Goal: Task Accomplishment & Management: Manage account settings

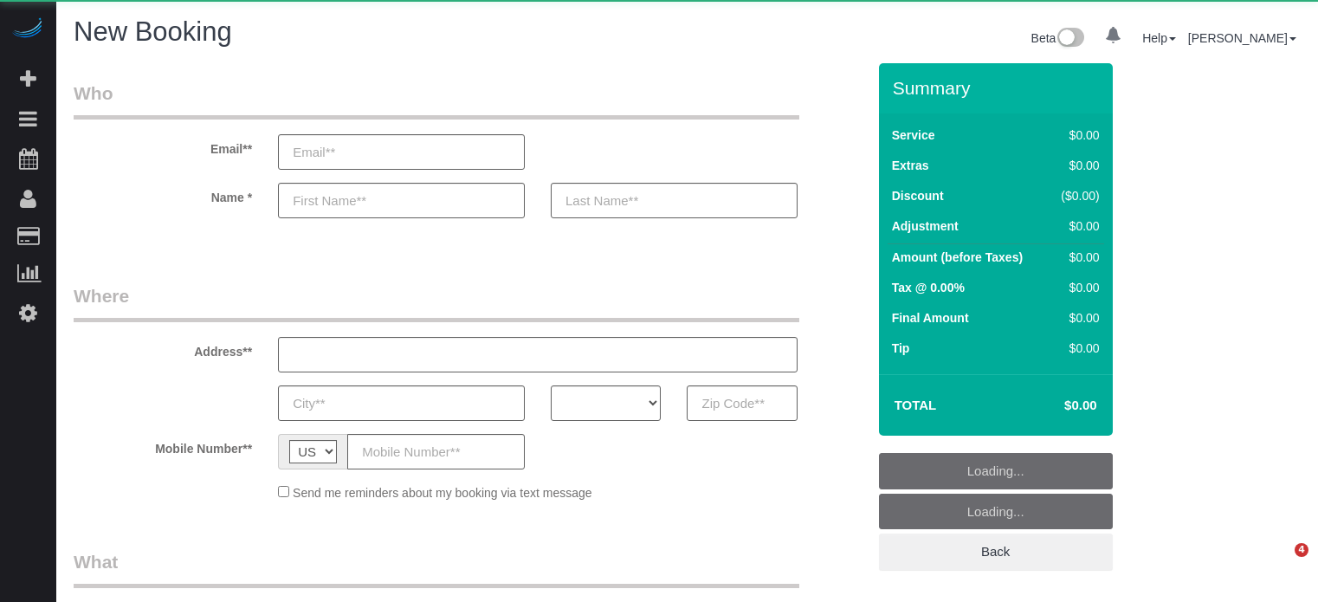
select select "number:9"
select select "object:1093"
select select "4"
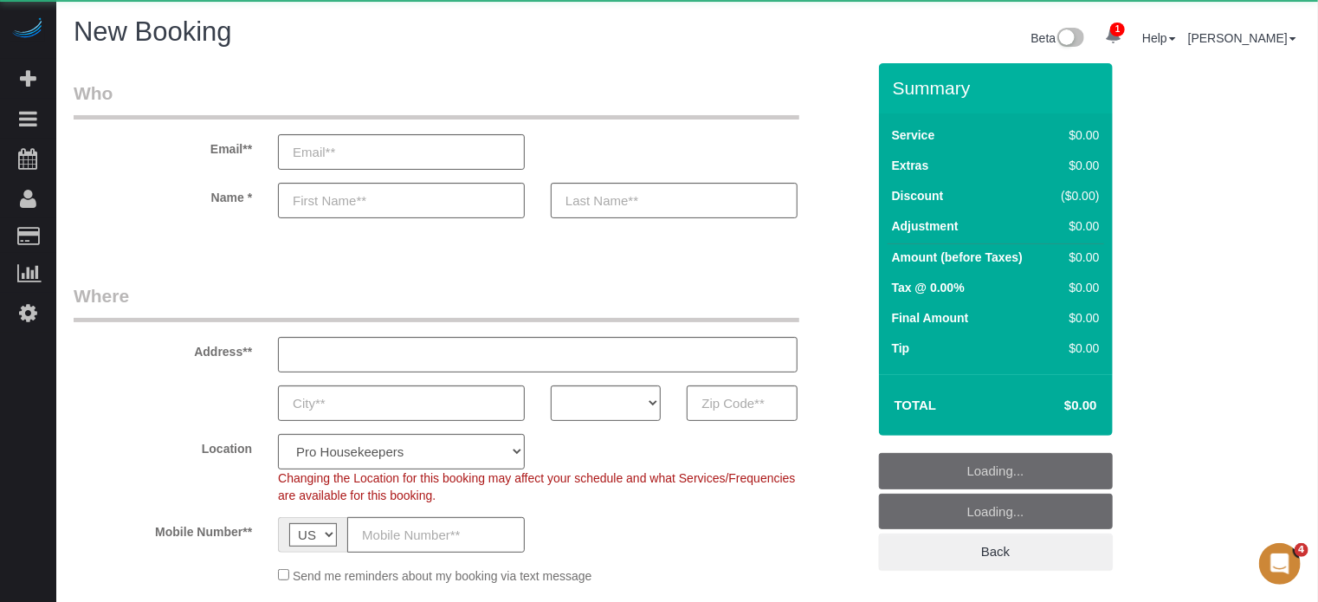
select select "object:1229"
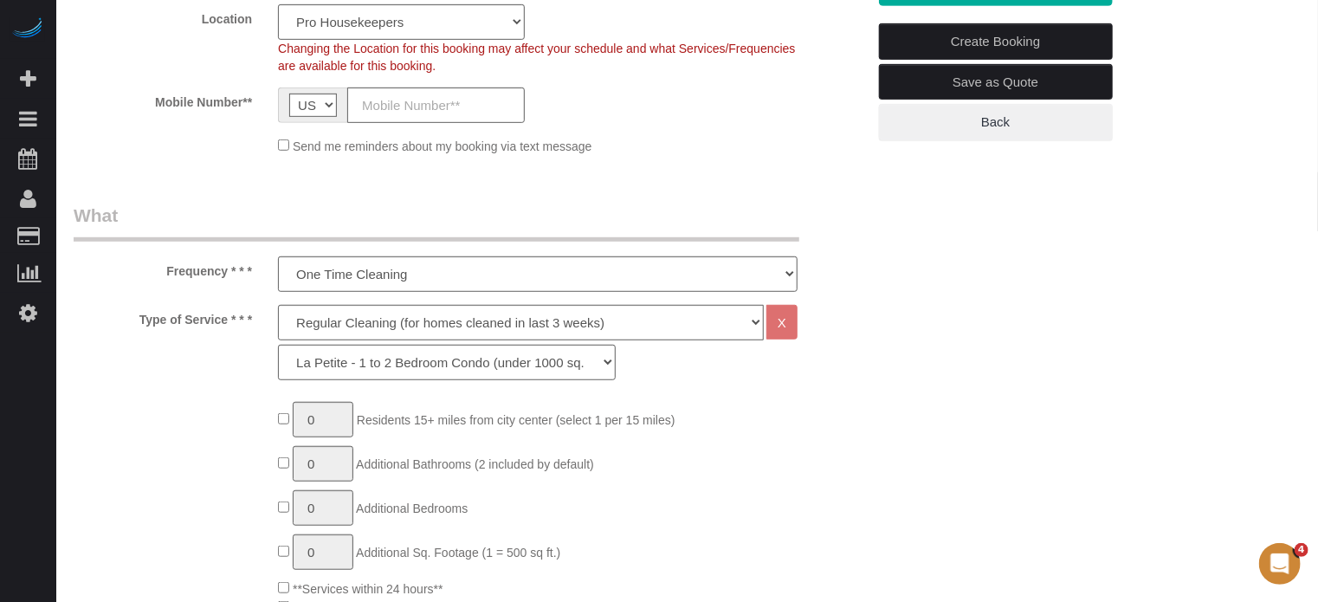
scroll to position [433, 0]
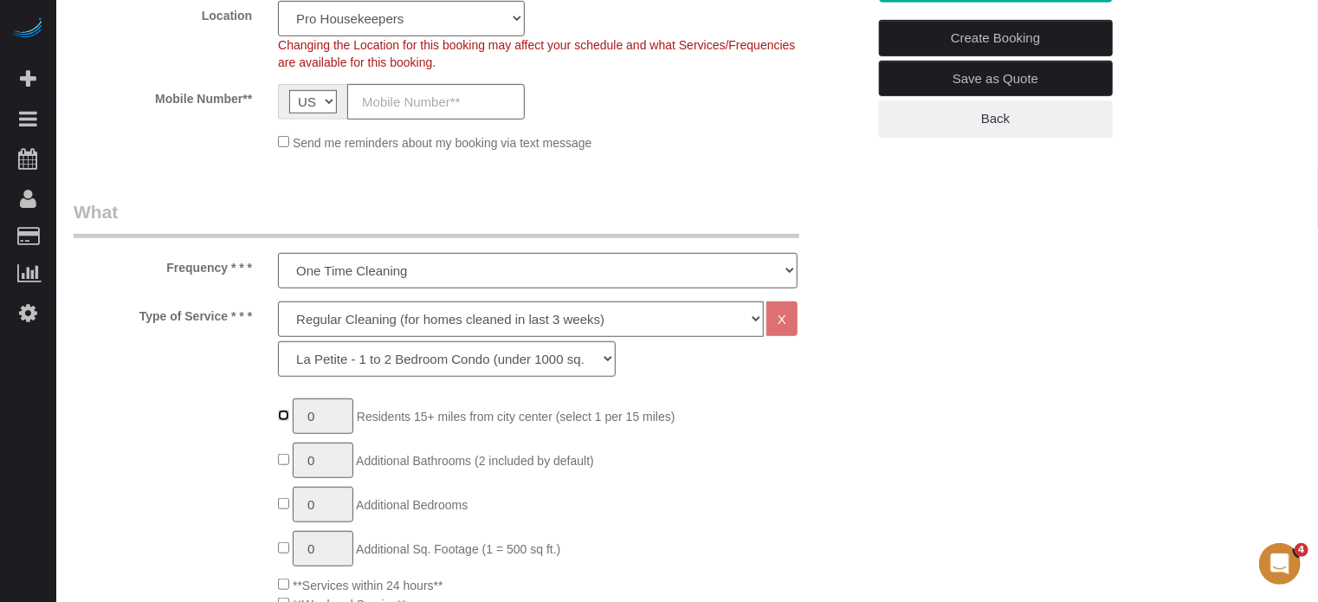
type input "1"
click at [395, 365] on select "La Petite - 1 to 2 Bedroom Condo (under 1000 sq. ft.) La Petite II - 2 Bedroom …" at bounding box center [447, 358] width 338 height 35
click at [278, 341] on select "La Petite - 1 to 2 Bedroom Condo (under 1000 sq. ft.) La Petite II - 2 Bedroom …" at bounding box center [447, 358] width 338 height 35
type input "1"
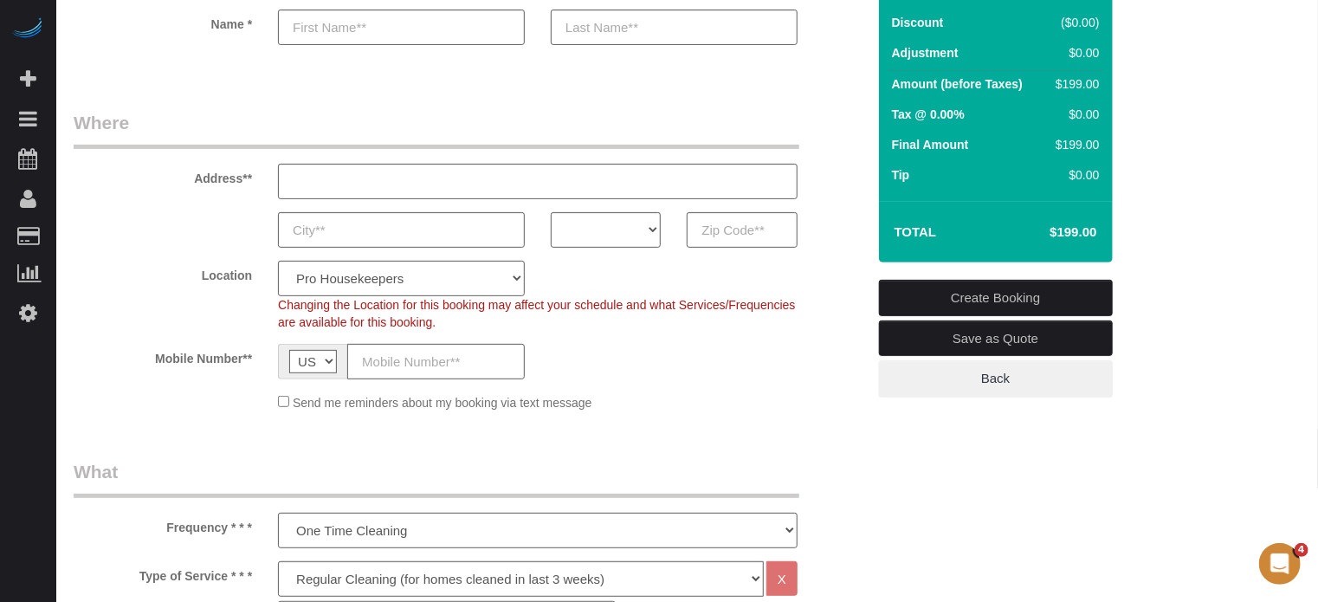
scroll to position [260, 0]
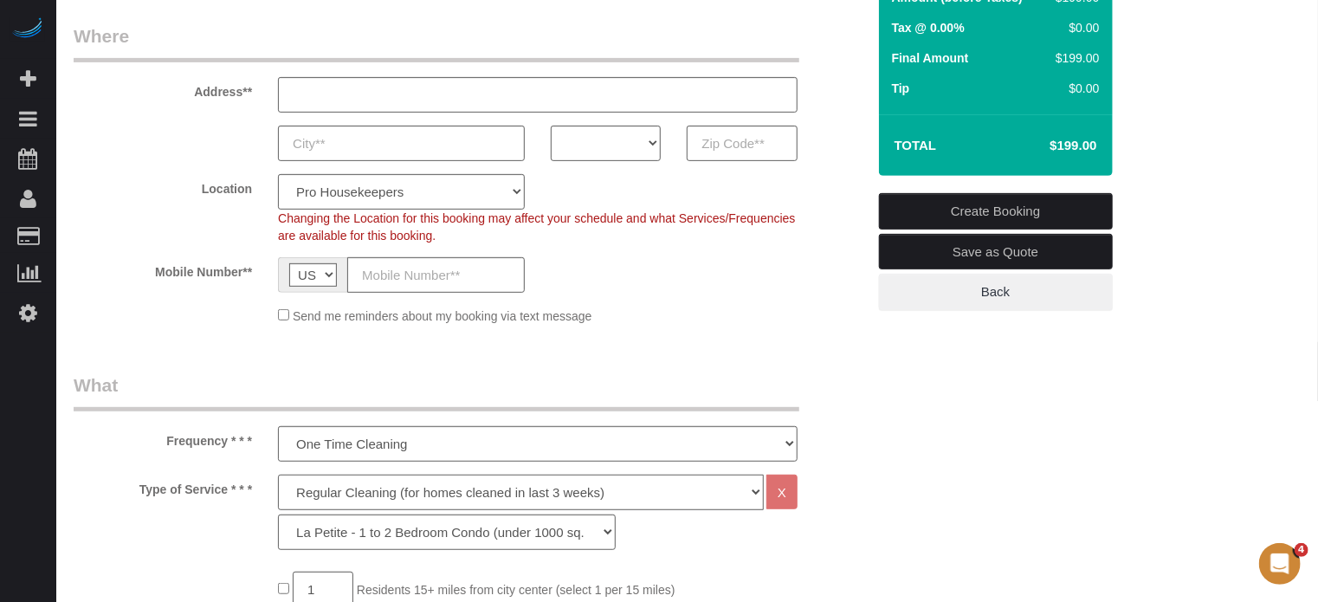
click at [326, 487] on select "Deep Cleaning (for homes that have not been cleaned in 3+ weeks) Spruce Regular…" at bounding box center [521, 491] width 486 height 35
select select "5"
click at [278, 474] on select "Deep Cleaning (for homes that have not been cleaned in 3+ weeks) Spruce Regular…" at bounding box center [521, 491] width 486 height 35
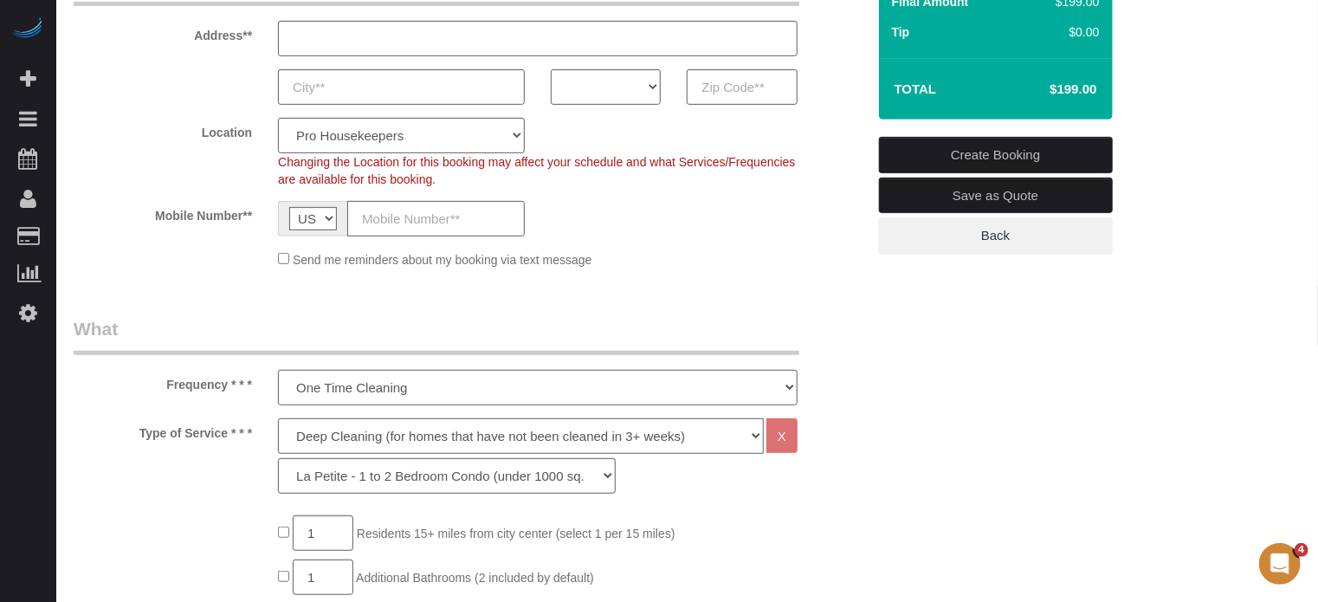
scroll to position [346, 0]
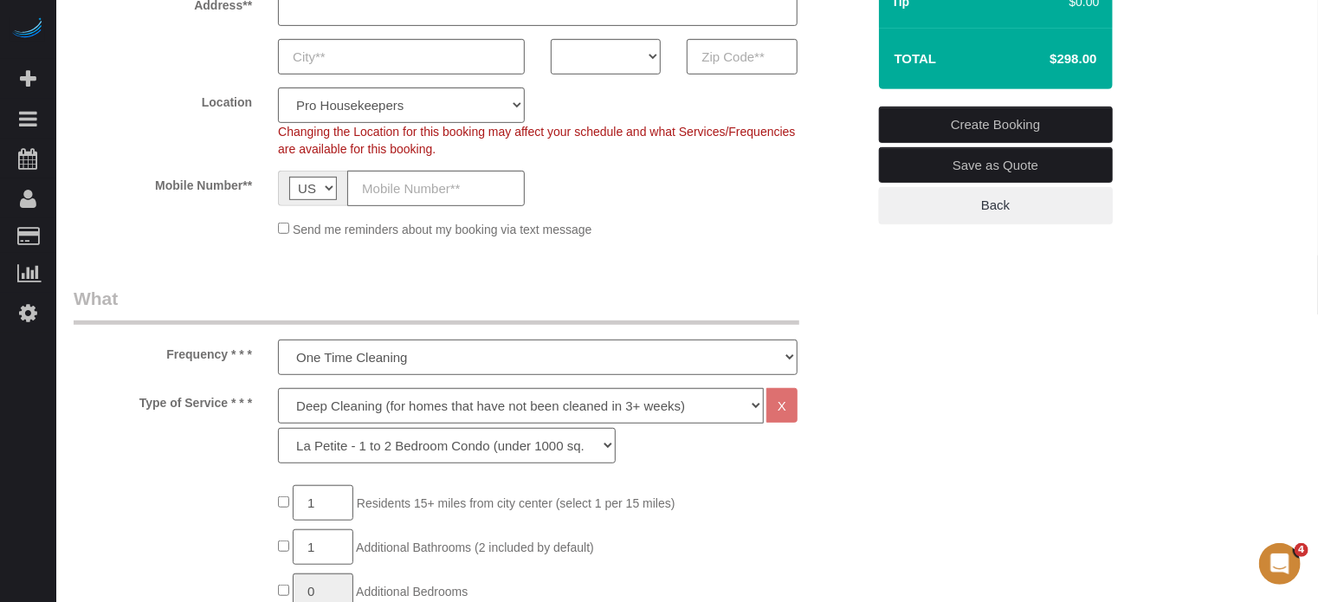
drag, startPoint x: 1285, startPoint y: 234, endPoint x: 1150, endPoint y: 239, distance: 135.2
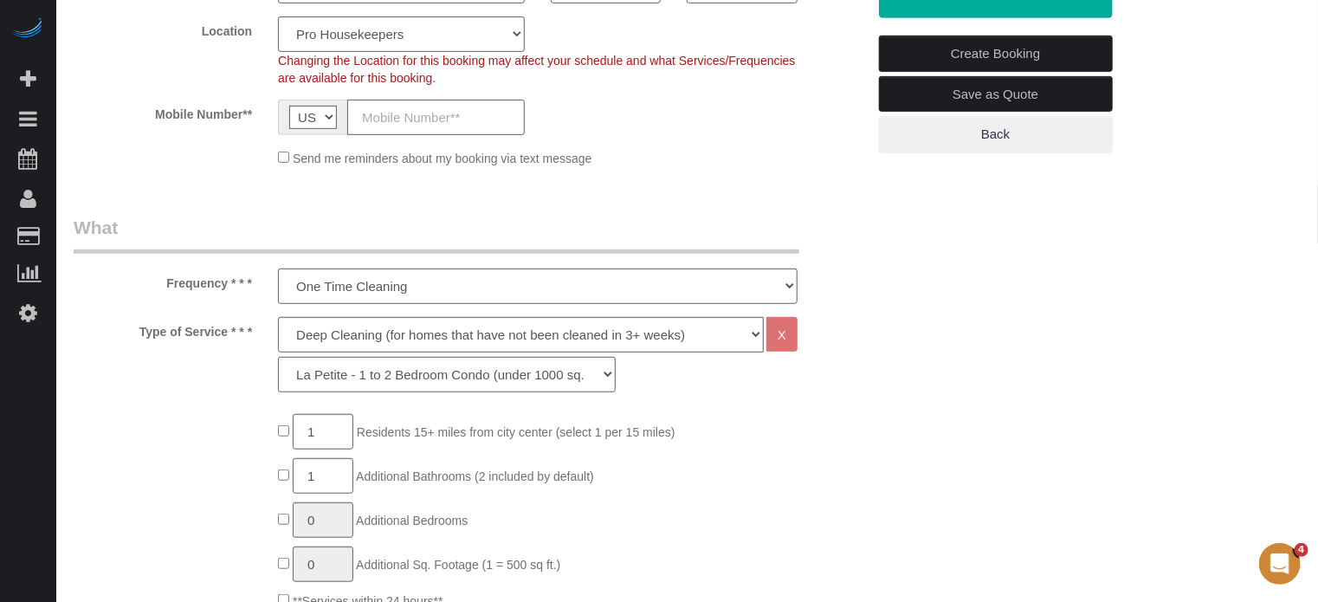
scroll to position [519, 0]
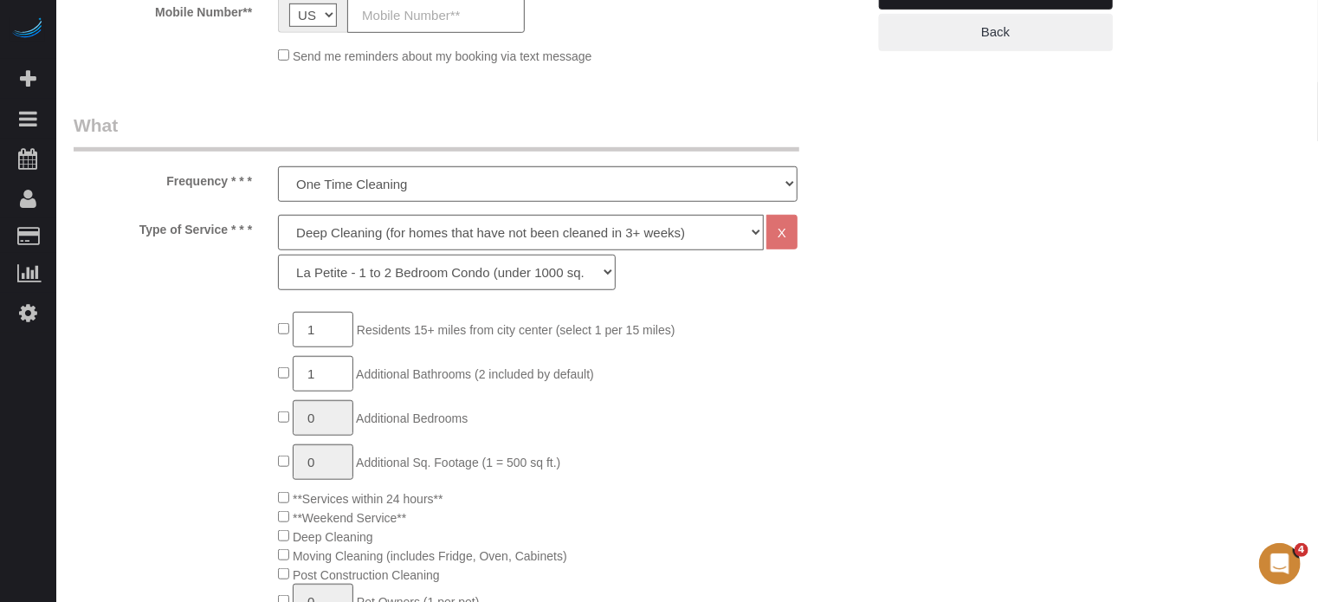
click at [358, 273] on select "La Petite - 1 to 2 Bedroom Condo (under 1000 sq. ft.) La Petite II - 2 Bedroom …" at bounding box center [447, 272] width 338 height 35
select select "95"
click at [278, 255] on select "La Petite - 1 to 2 Bedroom Condo (under 1000 sq. ft.) La Petite II - 2 Bedroom …" at bounding box center [447, 272] width 338 height 35
type input "0"
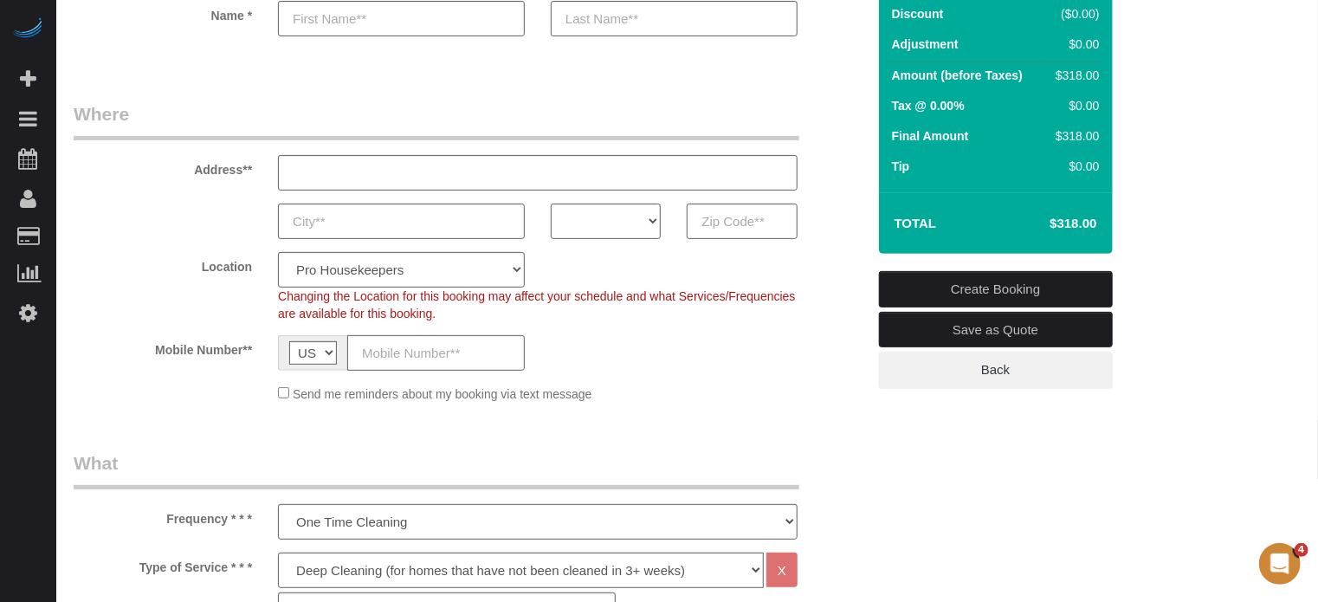
scroll to position [173, 0]
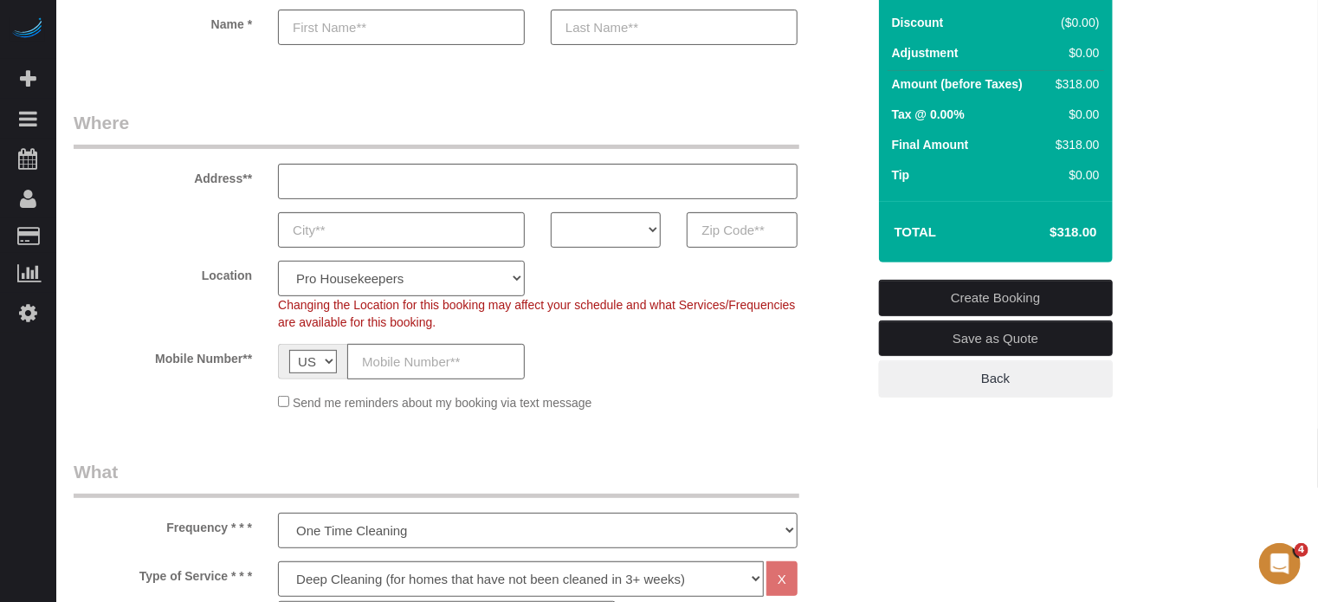
click at [475, 277] on select "Pro Housekeepers Atlanta Austin Boston Chicago Cincinnati Clearwater Denver Ft …" at bounding box center [401, 278] width 247 height 35
select select "11"
click at [278, 261] on select "Pro Housekeepers Atlanta Austin Boston Chicago Cincinnati Clearwater Denver Ft …" at bounding box center [401, 278] width 247 height 35
select select "object:1464"
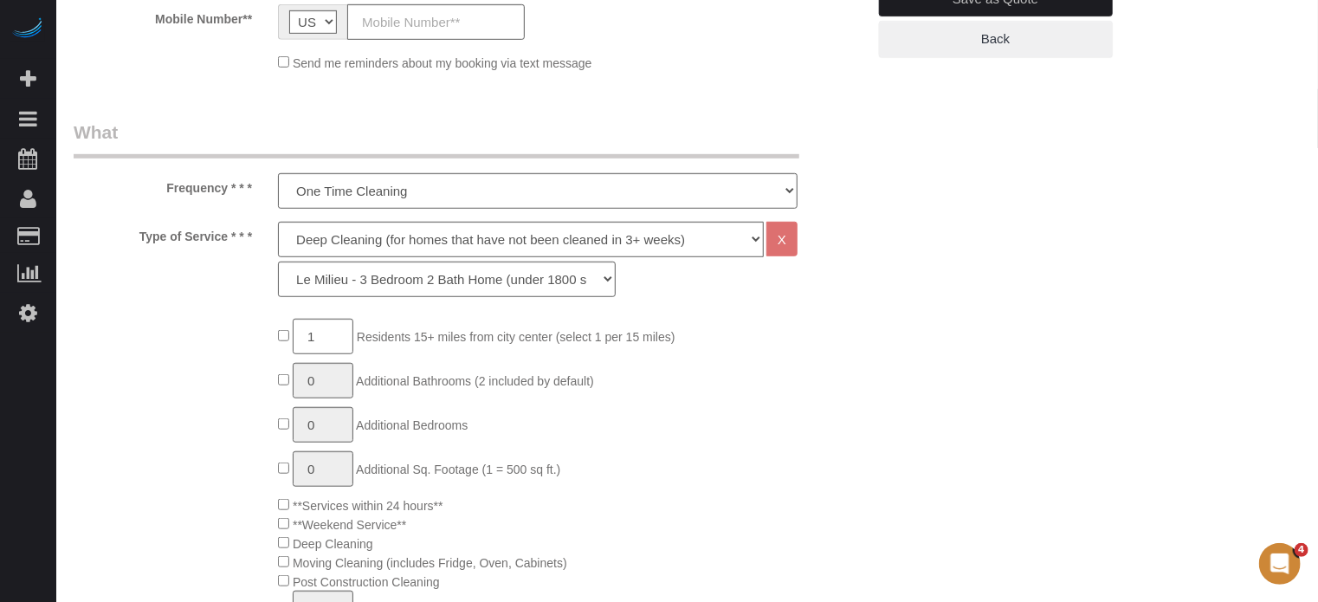
scroll to position [519, 0]
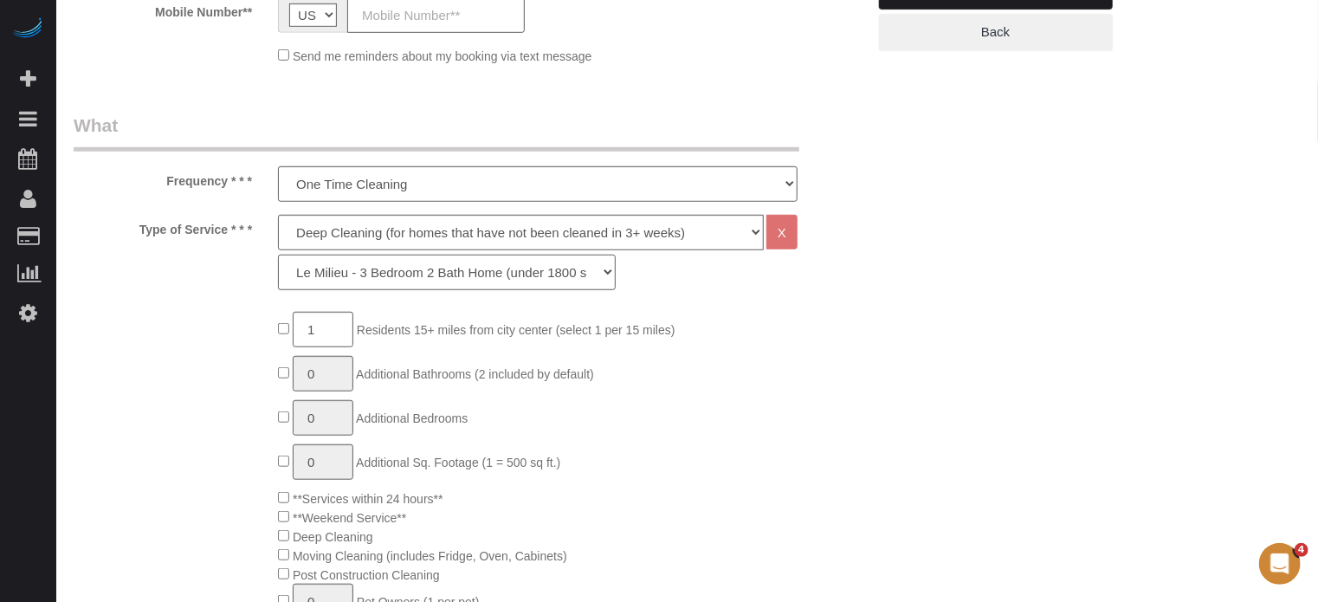
click at [368, 278] on select "La Petite - 1 to 2 Bedroom Condo (under 1000 sq. ft.) La Petite II - 2 Bedroom …" at bounding box center [447, 272] width 338 height 35
click at [278, 255] on select "La Petite - 1 to 2 Bedroom Condo (under 1000 sq. ft.) La Petite II - 2 Bedroom …" at bounding box center [447, 272] width 338 height 35
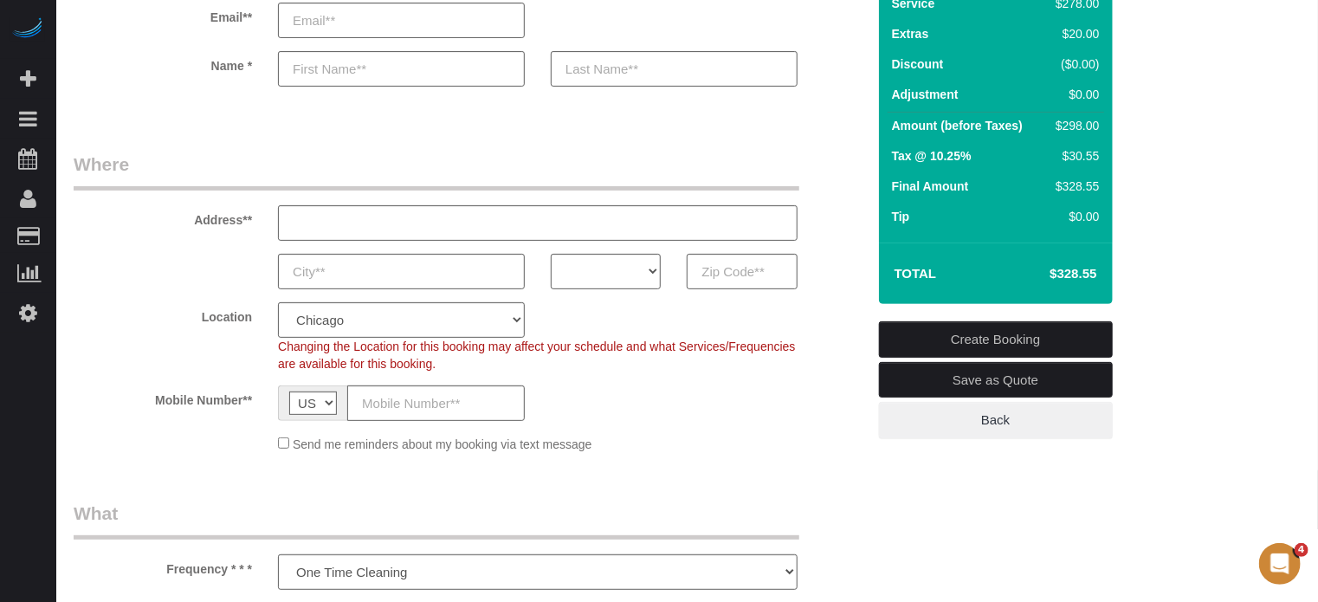
scroll to position [87, 0]
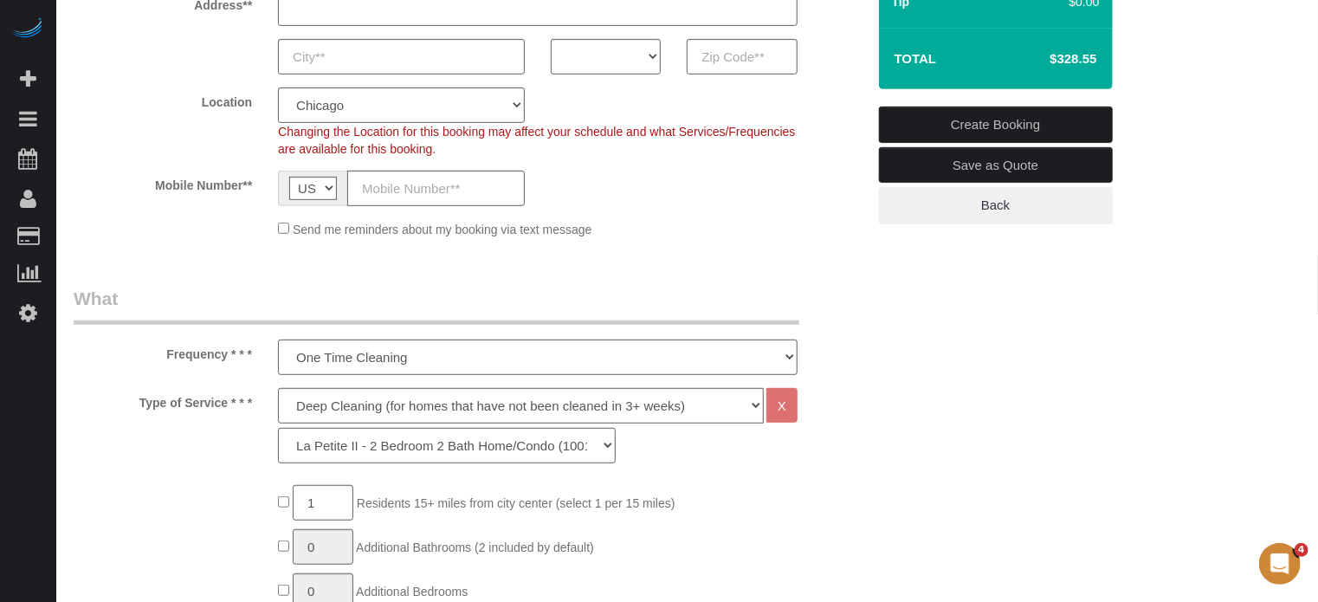
scroll to position [433, 0]
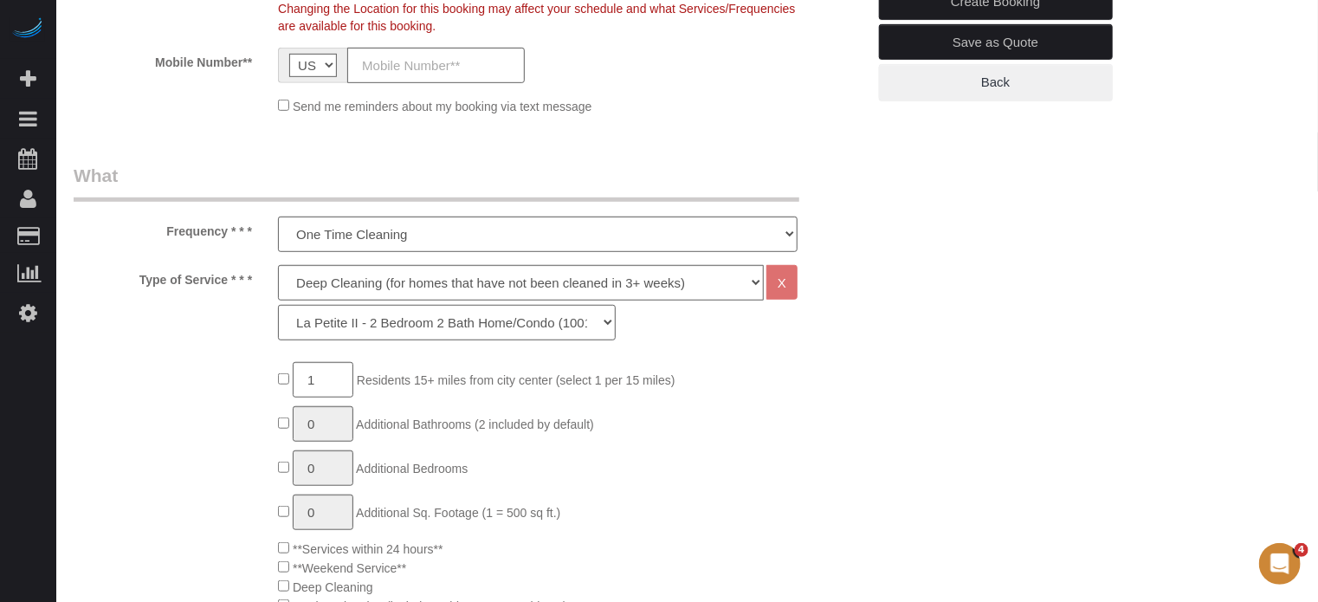
click at [345, 332] on select "La Petite - 1 to 2 Bedroom Condo (under 1000 sq. ft.) La Petite II - 2 Bedroom …" at bounding box center [447, 322] width 338 height 35
select select "93"
click at [278, 305] on select "La Petite - 1 to 2 Bedroom Condo (under 1000 sq. ft.) La Petite II - 2 Bedroom …" at bounding box center [447, 322] width 338 height 35
type input "1"
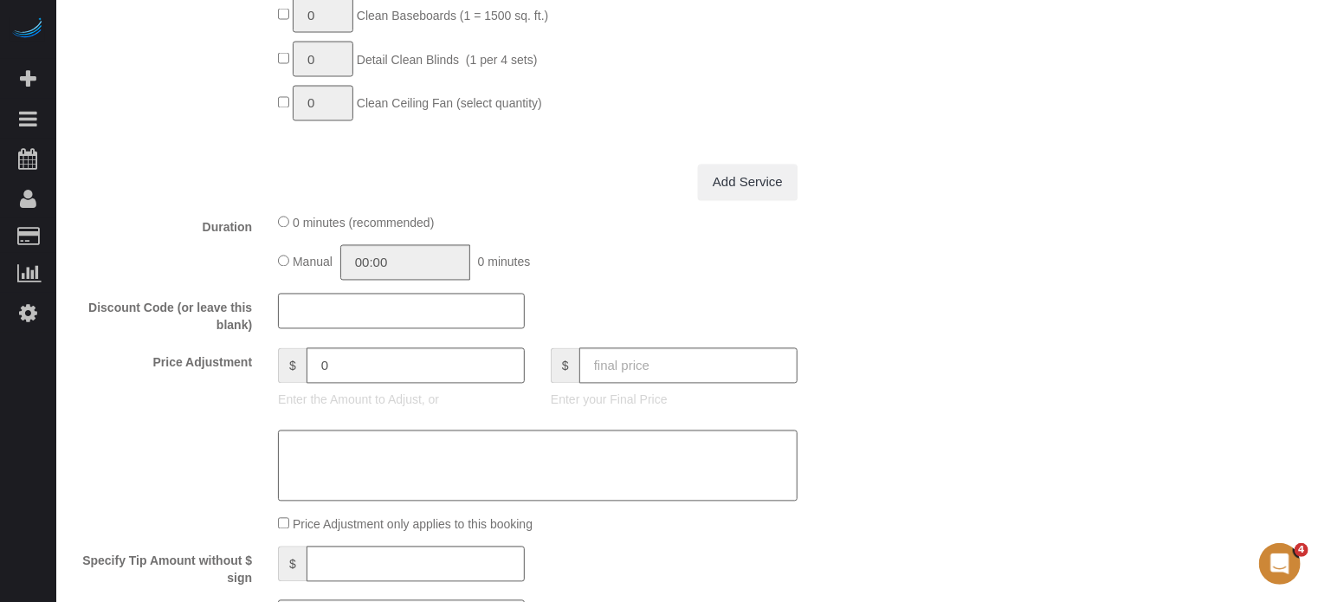
scroll to position [1335, 0]
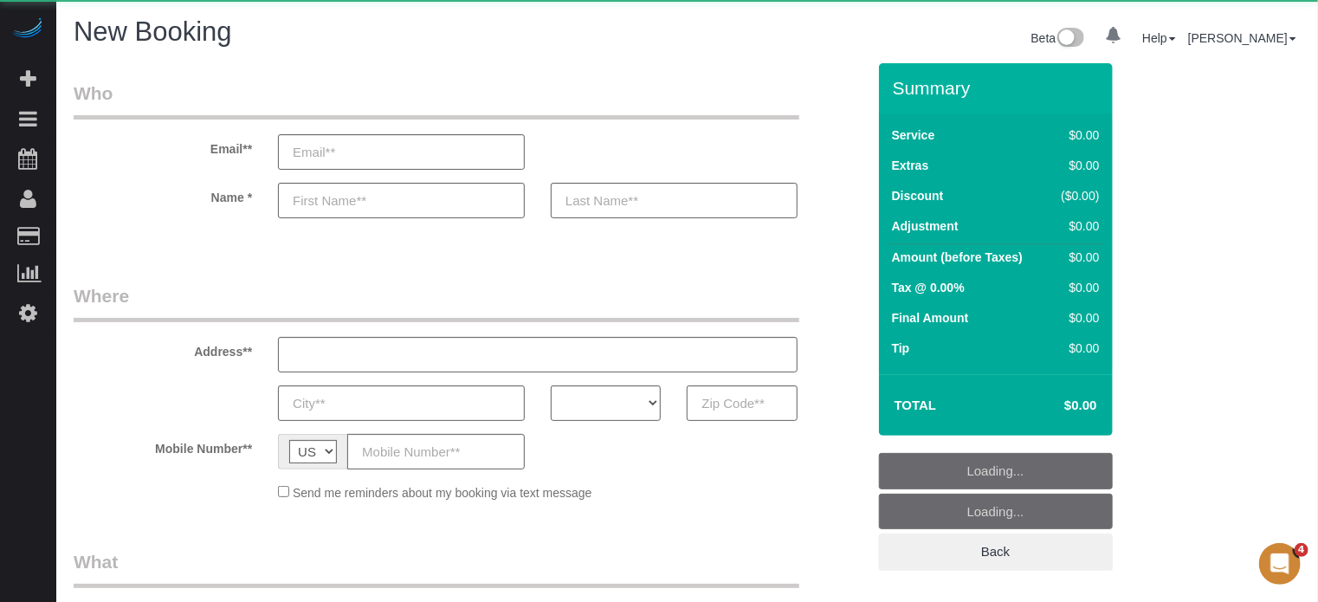
select select "object:639"
select select "4"
select select "number:9"
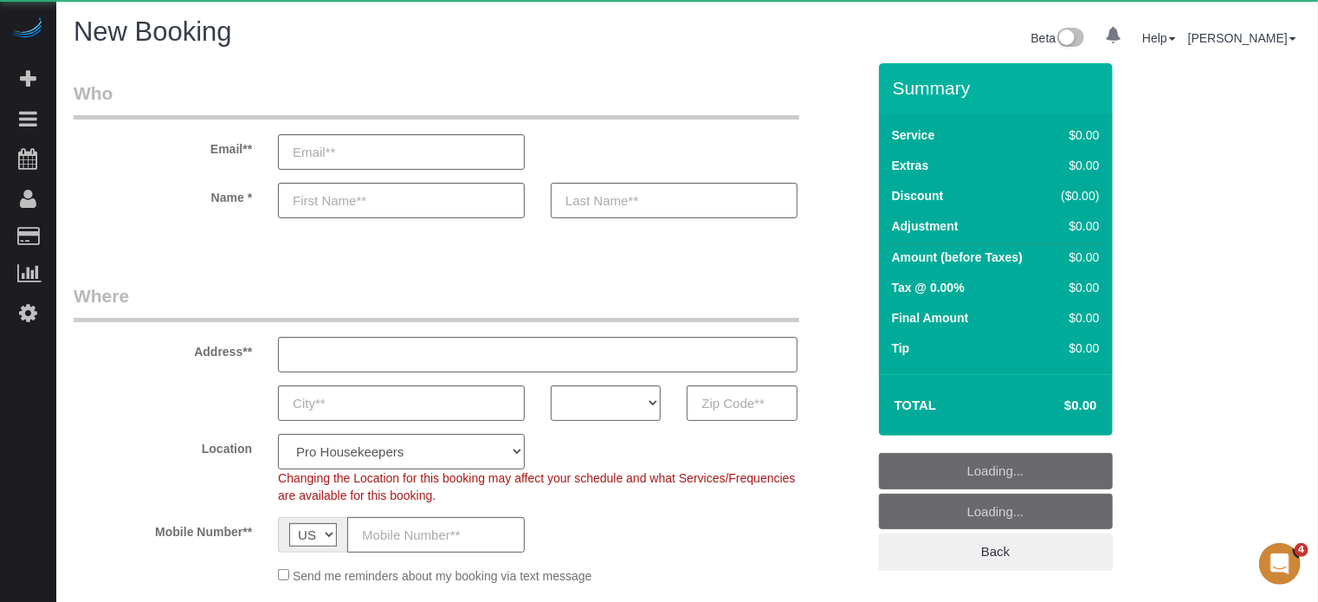
select select "object:775"
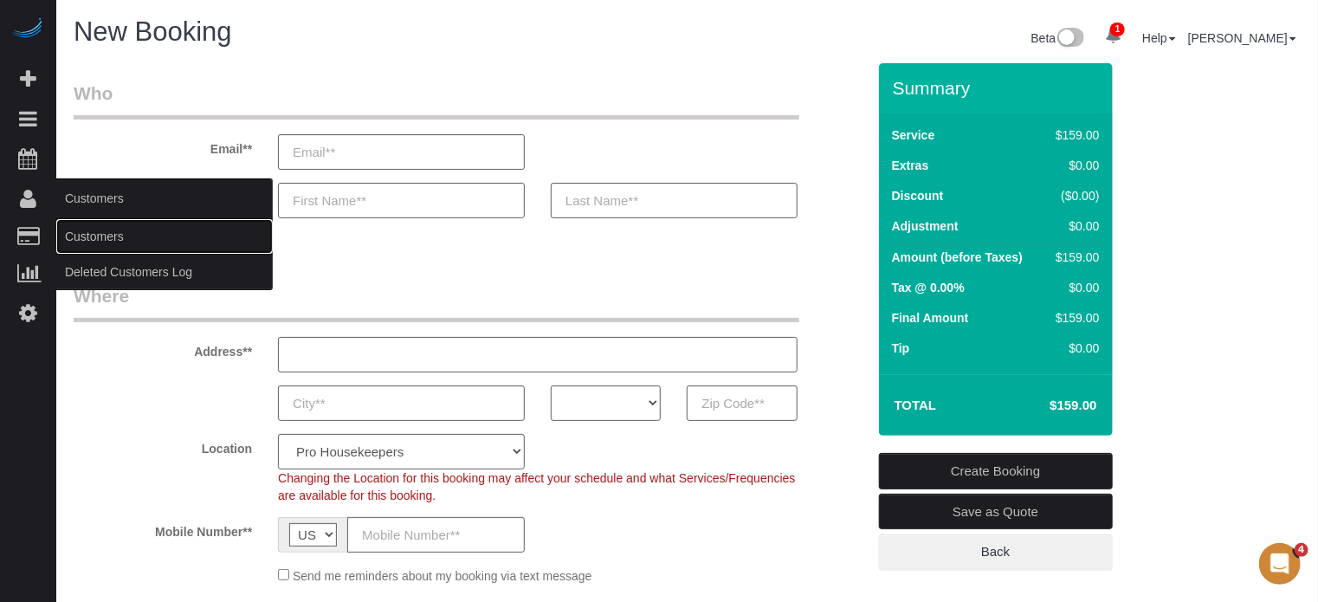
click at [132, 235] on link "Customers" at bounding box center [164, 236] width 216 height 35
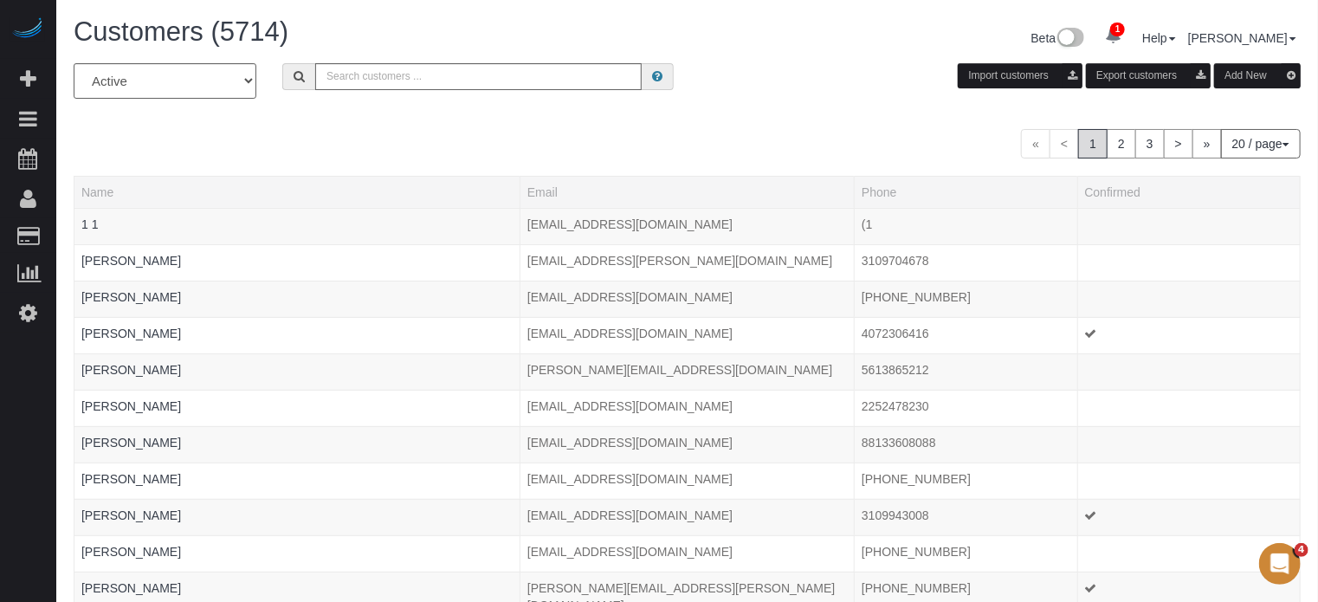
click at [1240, 81] on button "Add New" at bounding box center [1257, 75] width 87 height 25
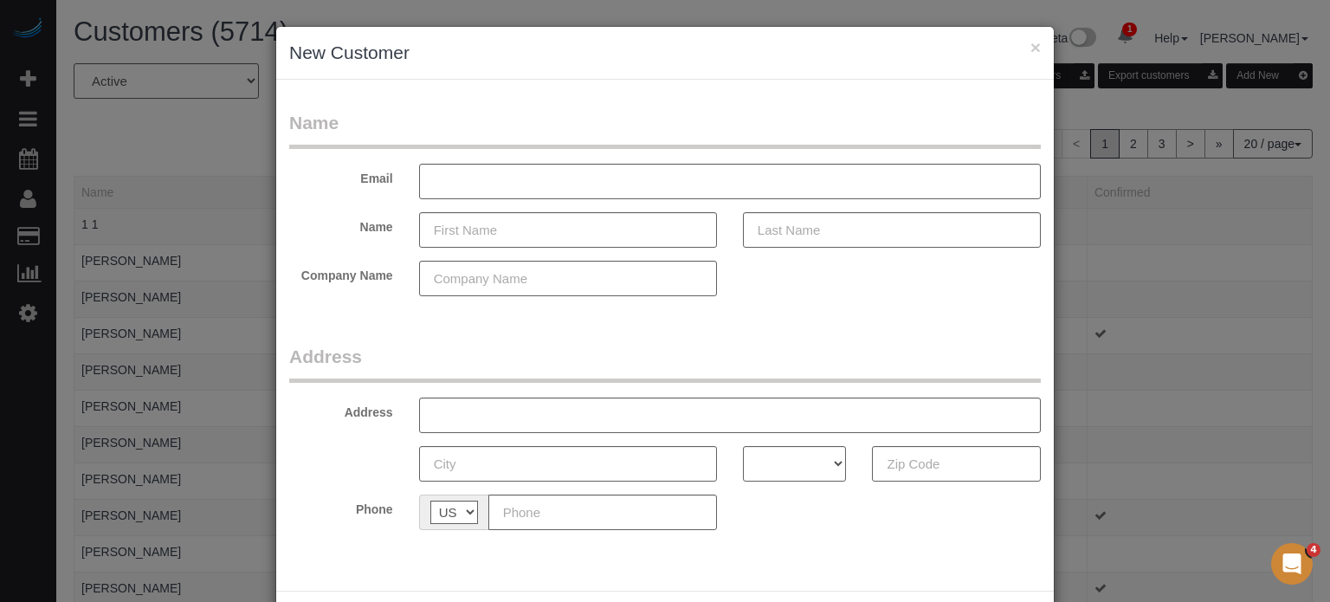
click at [720, 158] on fieldset "Name Email Name Company Name" at bounding box center [664, 209] width 751 height 199
click at [1306, 349] on div "× New Customer Name Email Name Company Name Address Address AK AL AR AZ CA CO C…" at bounding box center [665, 301] width 1330 height 602
click at [606, 228] on input "text" at bounding box center [568, 229] width 298 height 35
click at [1292, 300] on div "× New Customer Name Email Name J Company Name Address Address AK AL AR AZ CA CO…" at bounding box center [665, 301] width 1330 height 602
click at [597, 241] on input "J" at bounding box center [568, 229] width 298 height 35
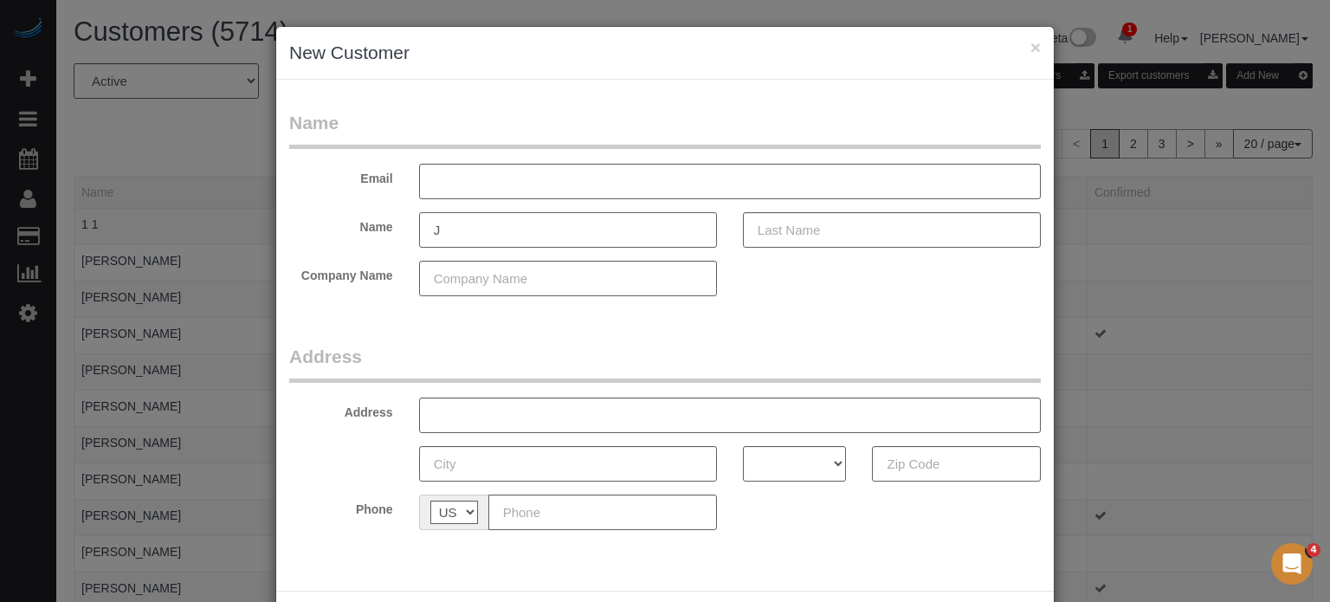
click at [597, 241] on input "J" at bounding box center [568, 229] width 298 height 35
paste input "J-E-A-N-E-T-T-E."
type input "J-E-A-N-E-T-T-E."
click at [1264, 332] on div "× New Customer Name Email Name J-E-A-N-E-T-T-E. Company Name Address Address AK…" at bounding box center [665, 301] width 1330 height 602
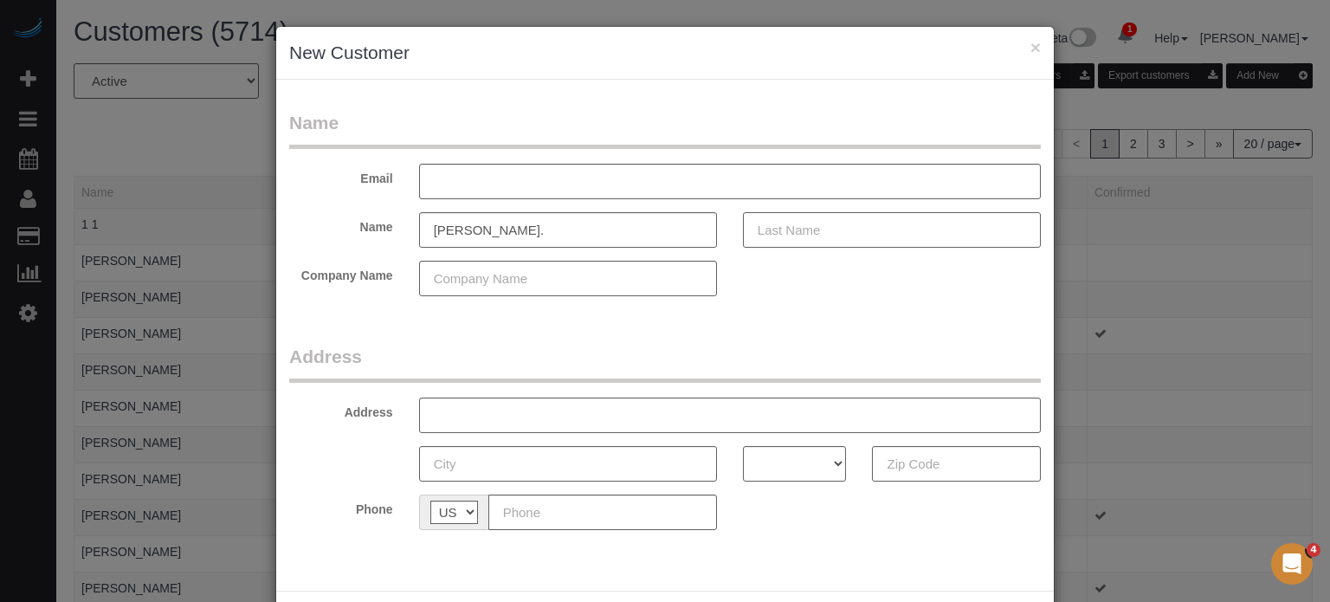
click at [783, 234] on input "text" at bounding box center [892, 229] width 298 height 35
paste input "E-R T-U CCI"
click at [750, 229] on input "E-R T-U CCI" at bounding box center [892, 229] width 298 height 35
click at [773, 231] on input "BE-R T-U CCI" at bounding box center [892, 229] width 298 height 35
type input "BERTUCCI"
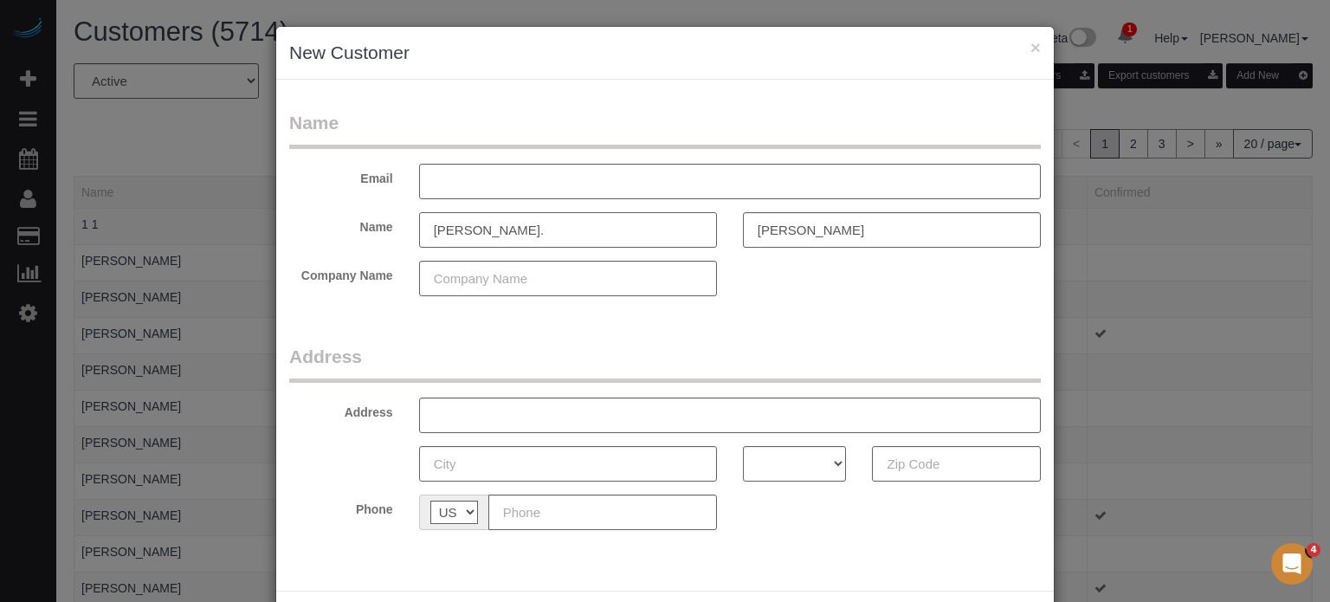
click at [615, 222] on input "J-E-A-N-E-T-T-E." at bounding box center [568, 229] width 298 height 35
type input "JEANETTE"
click at [584, 174] on input "text" at bounding box center [730, 181] width 622 height 35
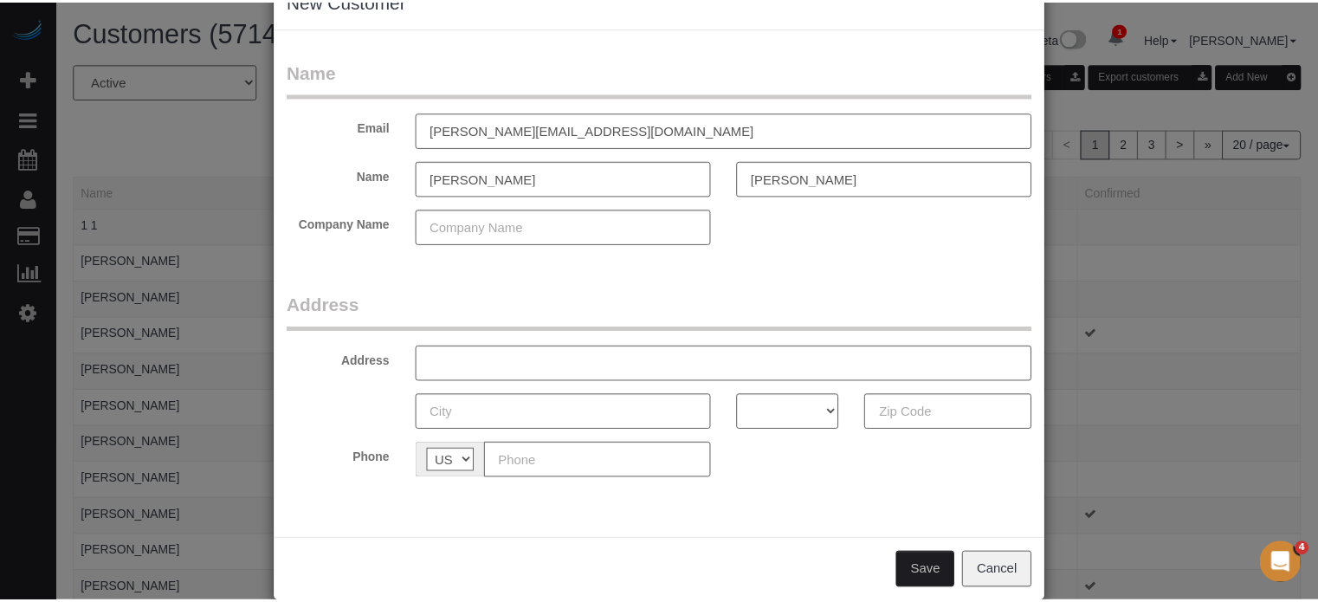
scroll to position [76, 0]
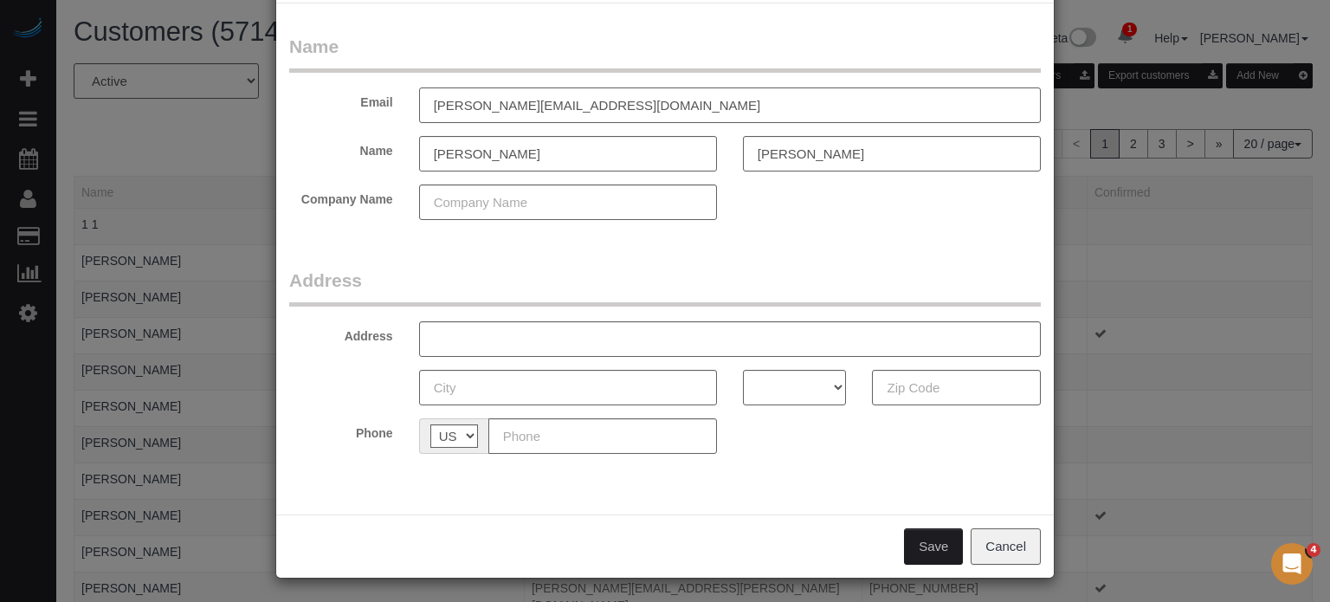
type input "jeanette.bertucci8@gmail.com"
click at [526, 430] on input "text" at bounding box center [602, 435] width 229 height 35
paste input "(773) 430-1560"
type input "(773) 430-1560"
drag, startPoint x: 615, startPoint y: 438, endPoint x: 461, endPoint y: 433, distance: 153.3
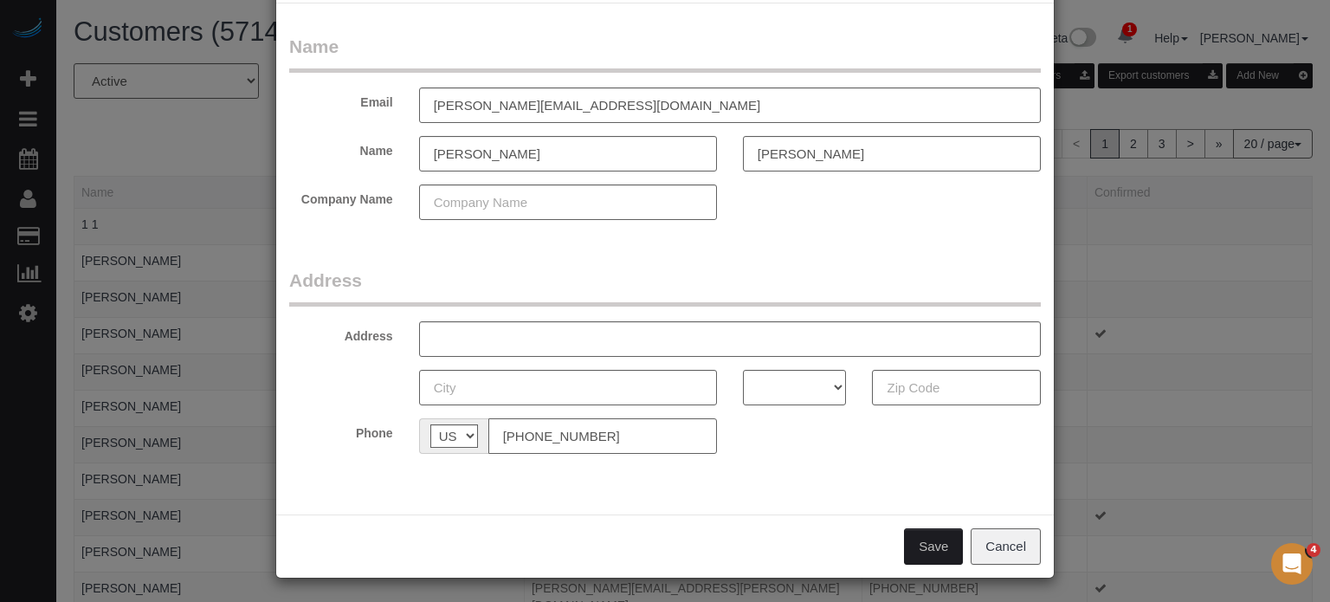
click at [461, 433] on div "AF AL DZ AD AO AI AQ AG AR AM AW AU AT AZ BS BH BD BB BY BE BZ BJ BM BT BO BA B…" at bounding box center [568, 435] width 298 height 35
type input "(773) 430-3208"
click at [512, 335] on input "text" at bounding box center [730, 338] width 622 height 35
paste input "540 W 44th St, Chicago, IL 60609"
click at [609, 336] on input "540 W 44th St, Chicago, IL 60609" at bounding box center [730, 338] width 622 height 35
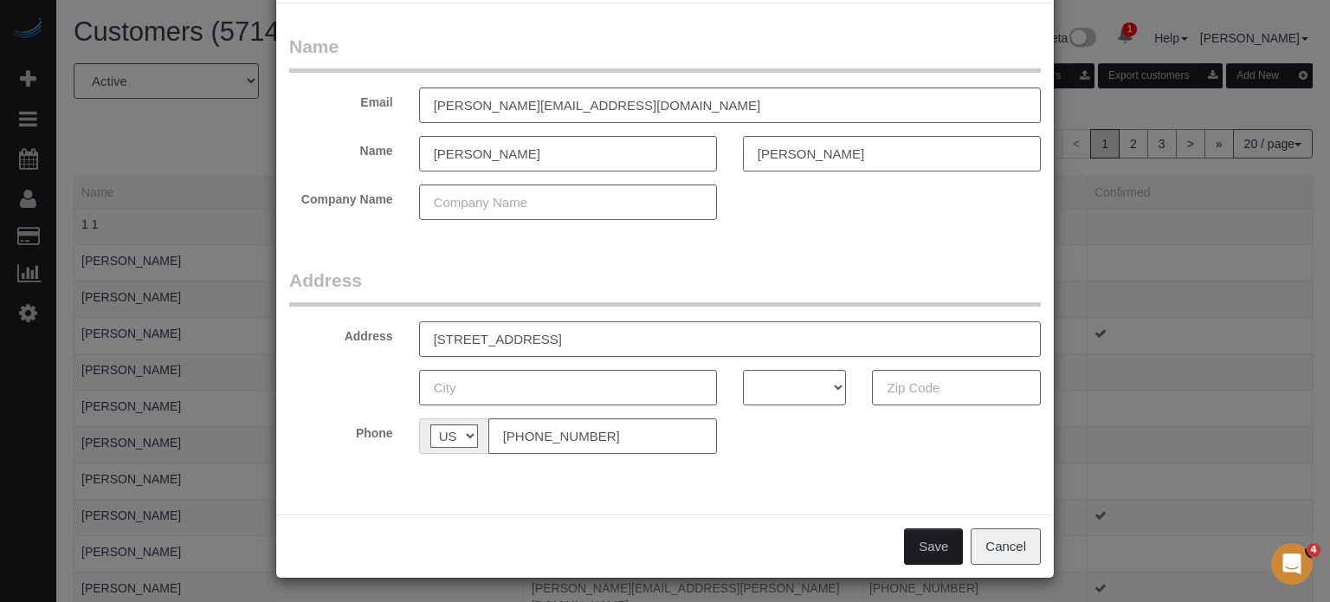
click at [609, 336] on input "540 W 44th St, Chicago, IL 60609" at bounding box center [730, 338] width 622 height 35
type input "540 W 44th St, Chicago, IL"
click at [911, 387] on input "text" at bounding box center [956, 387] width 169 height 35
paste input "60609"
type input "60609"
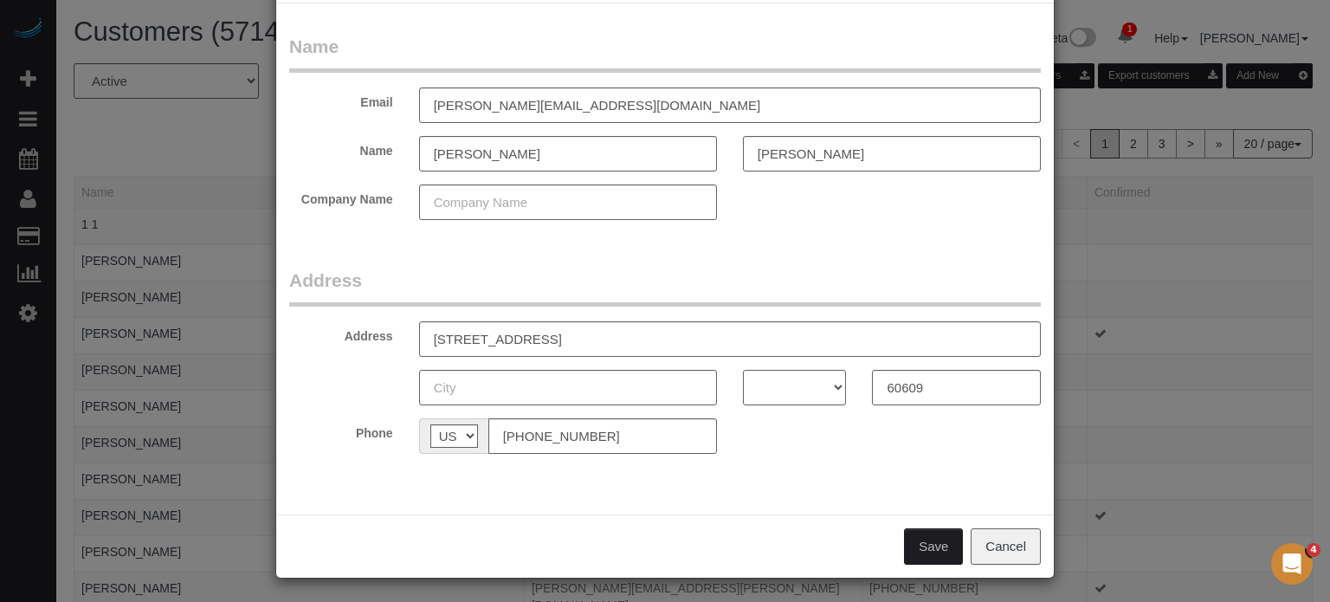
click at [798, 396] on select "AK AL AR AZ CA CO CT DC DE FL GA HI IA ID IL IN KS KY LA MA MD ME MI MN MO MS M…" at bounding box center [795, 387] width 104 height 35
select select "IL"
click at [743, 370] on select "AK AL AR AZ CA CO CT DC DE FL GA HI IA ID IL IN KS KY LA MA MD ME MI MN MO MS M…" at bounding box center [795, 387] width 104 height 35
click at [536, 339] on input "540 W 44th St, Chicago, IL" at bounding box center [730, 338] width 622 height 35
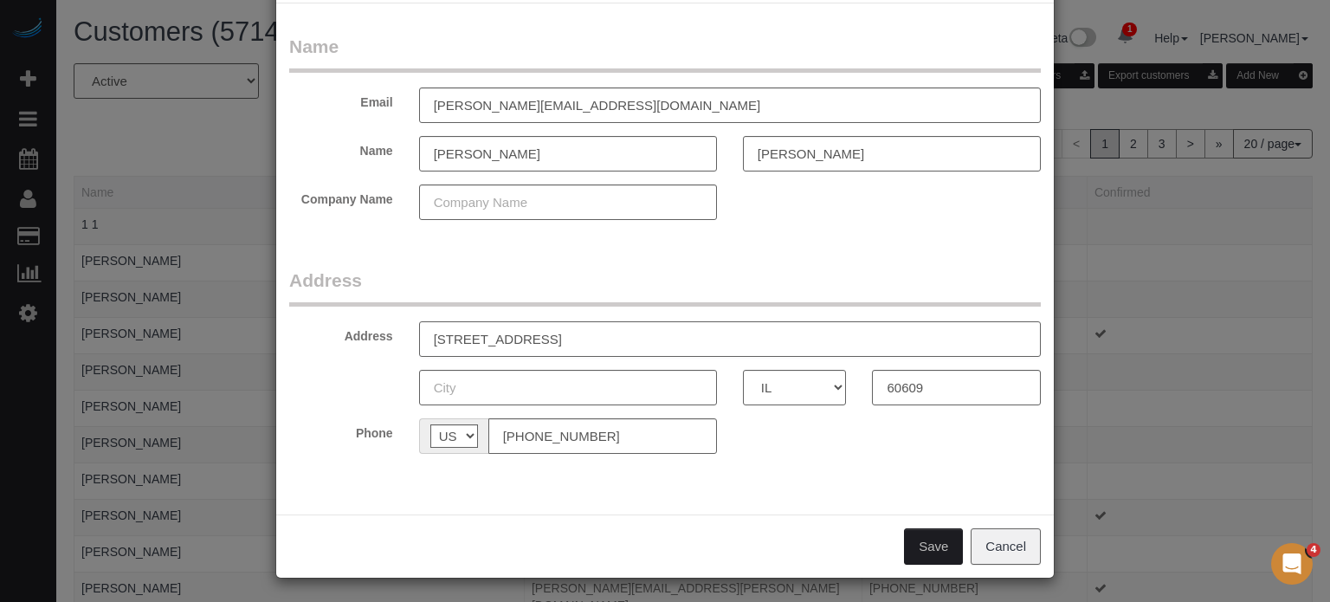
type input "540 W 44th St, , IL"
click at [523, 392] on input "text" at bounding box center [568, 387] width 298 height 35
paste input "[GEOGRAPHIC_DATA]"
type input "[GEOGRAPHIC_DATA]"
click at [554, 338] on input "540 W 44th St, , IL" at bounding box center [730, 338] width 622 height 35
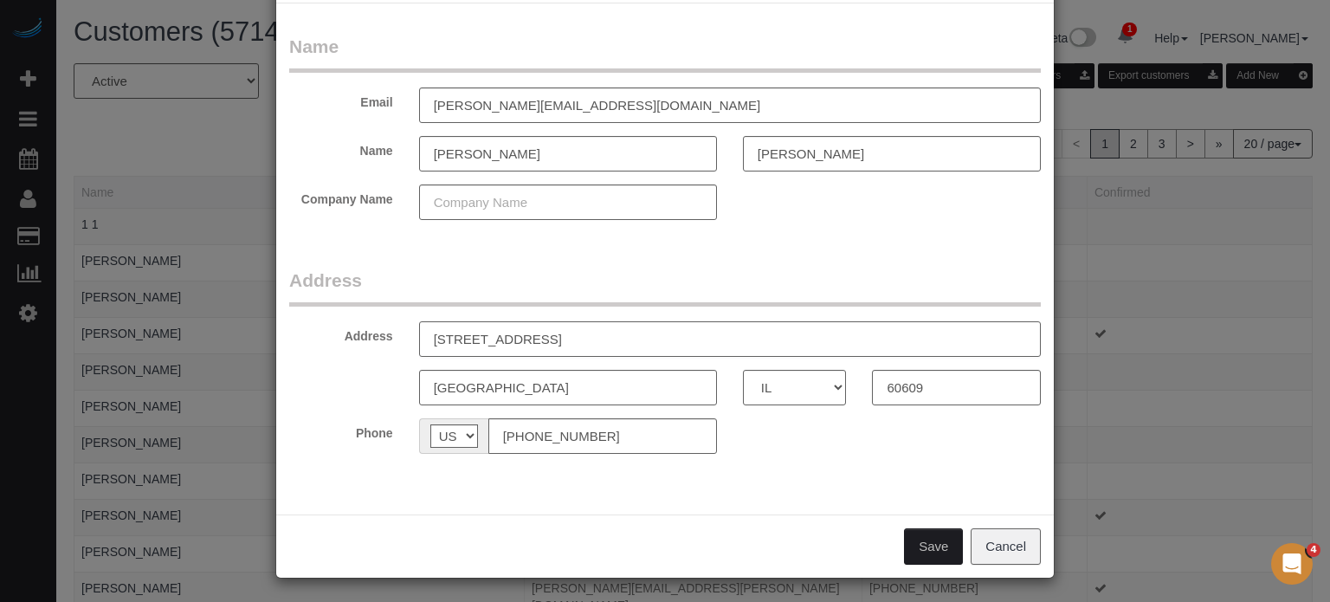
type input "540 W 44th St"
click at [939, 534] on button "Save" at bounding box center [933, 546] width 59 height 36
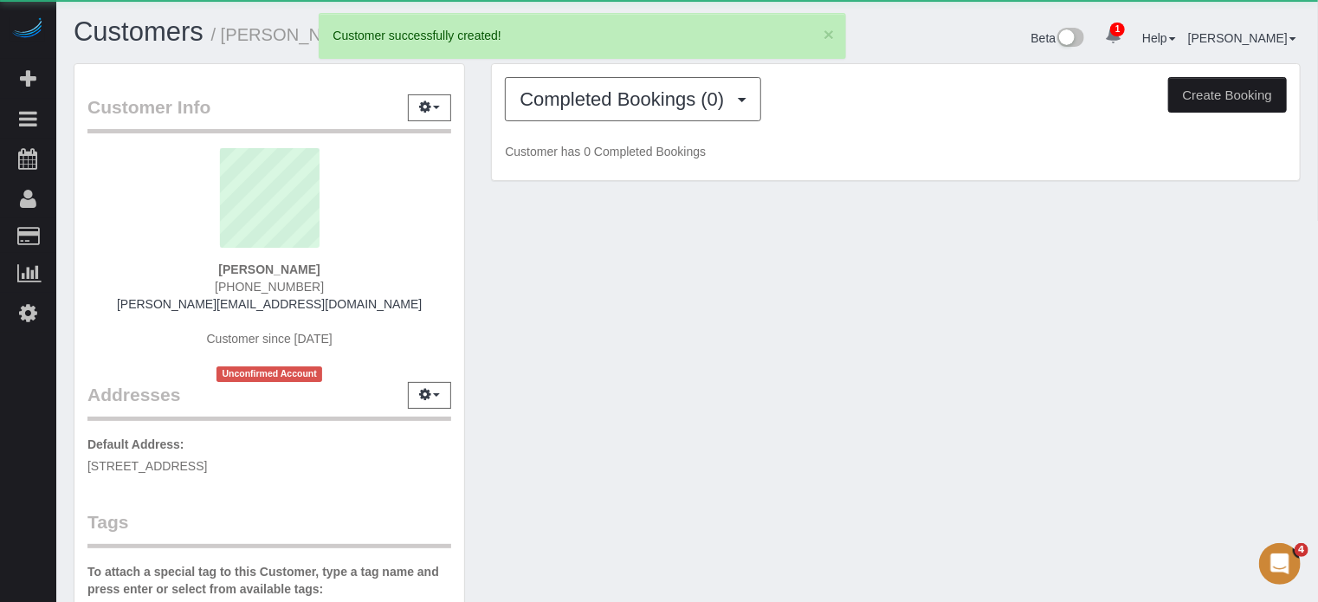
click at [1218, 88] on button "Create Booking" at bounding box center [1227, 95] width 119 height 36
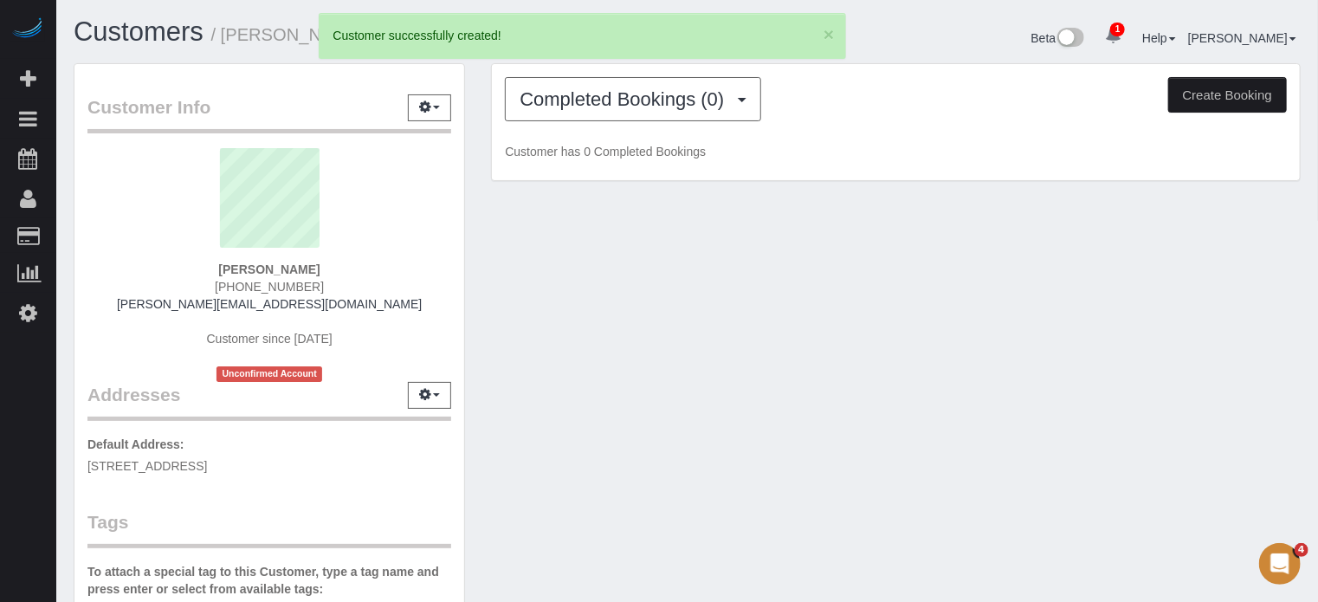
select select "IL"
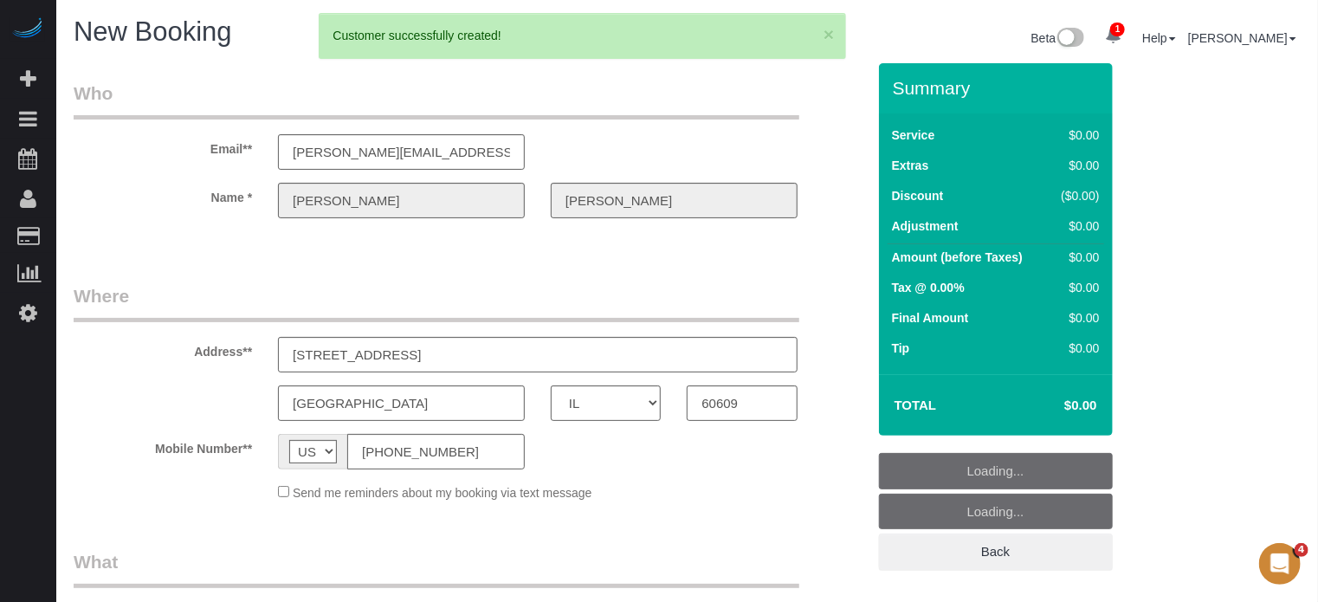
select select "object:2447"
select select "4"
select select "number:9"
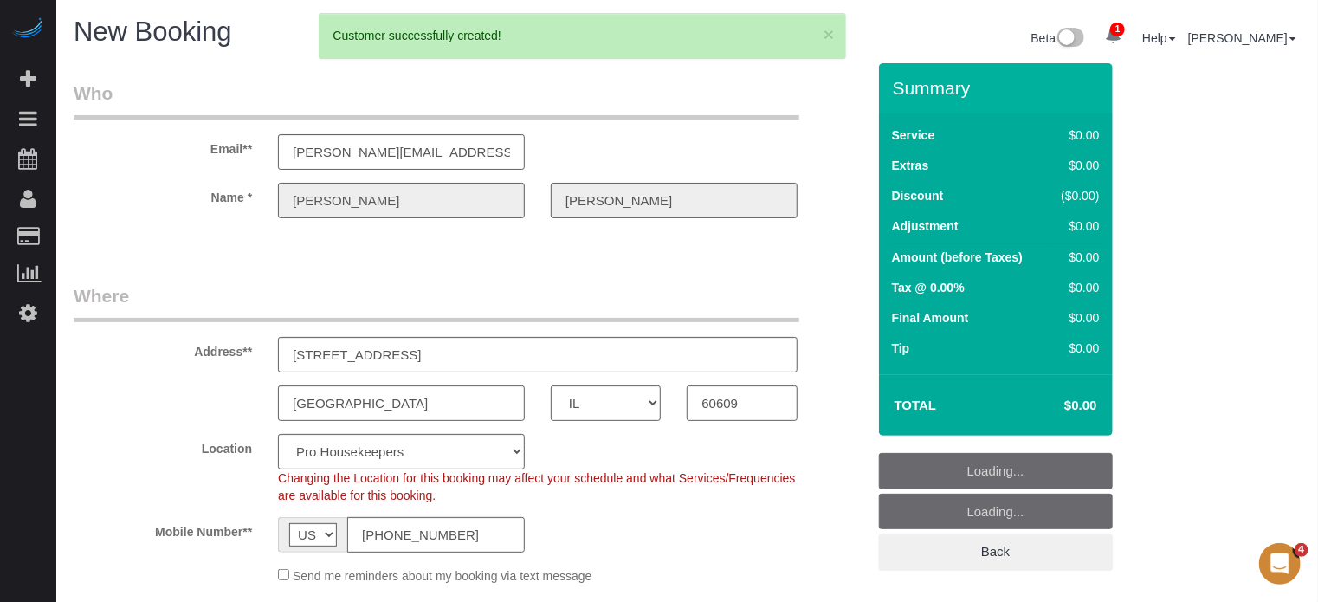
select select "object:2583"
select select "11"
select select "object:2590"
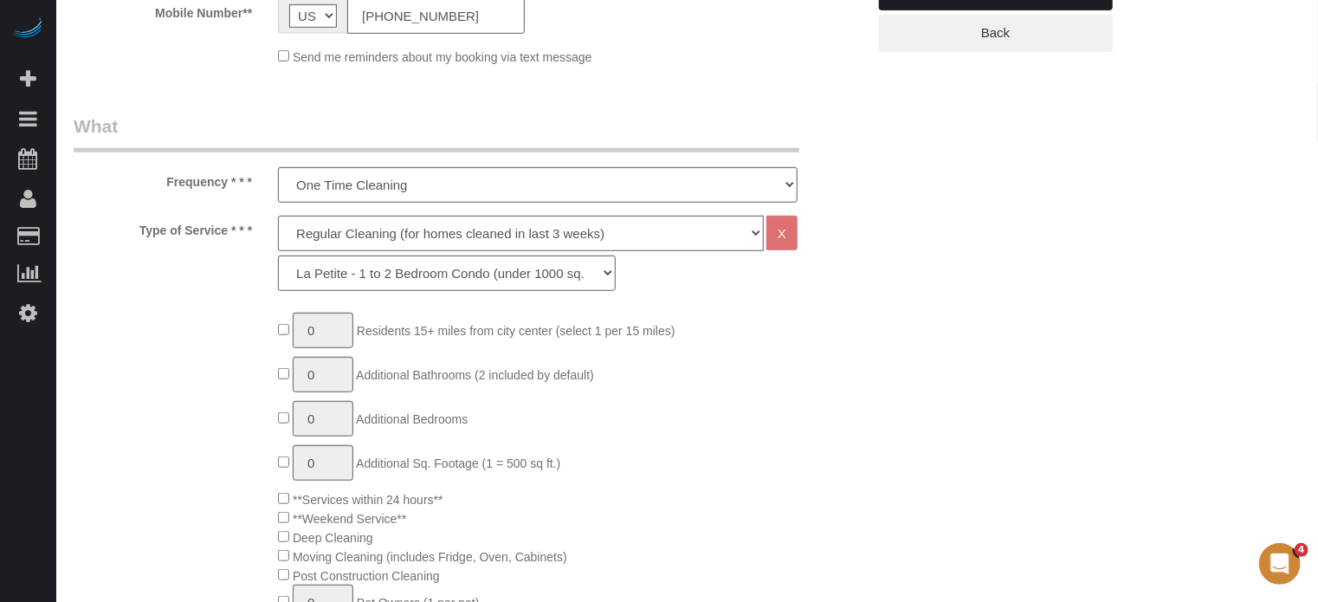
scroll to position [519, 0]
click at [342, 242] on select "Deep Cleaning (for homes that have not been cleaned in 3+ weeks) Spruce Regular…" at bounding box center [521, 232] width 486 height 35
select select "5"
click at [278, 215] on select "Deep Cleaning (for homes that have not been cleaned in 3+ weeks) Spruce Regular…" at bounding box center [521, 232] width 486 height 35
select select "93"
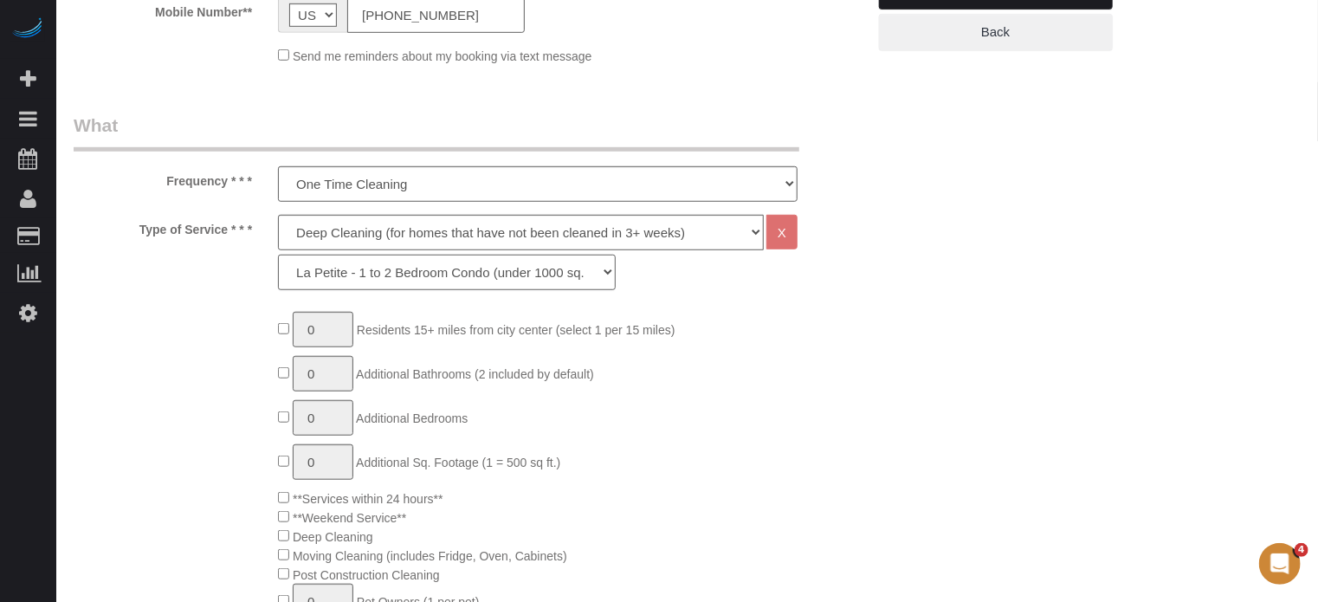
click at [325, 274] on select "La Petite - 1 to 2 Bedroom Condo (under 1000 sq. ft.) La Petite II - 2 Bedroom …" at bounding box center [447, 272] width 338 height 35
type input "1"
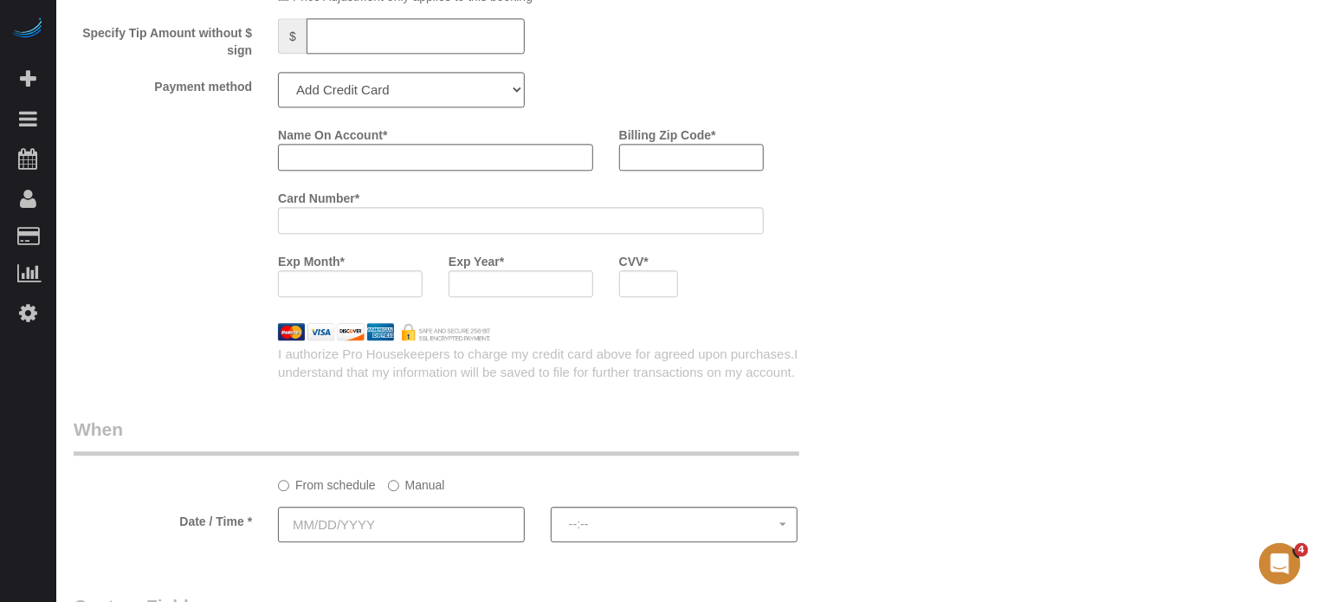
scroll to position [2164, 0]
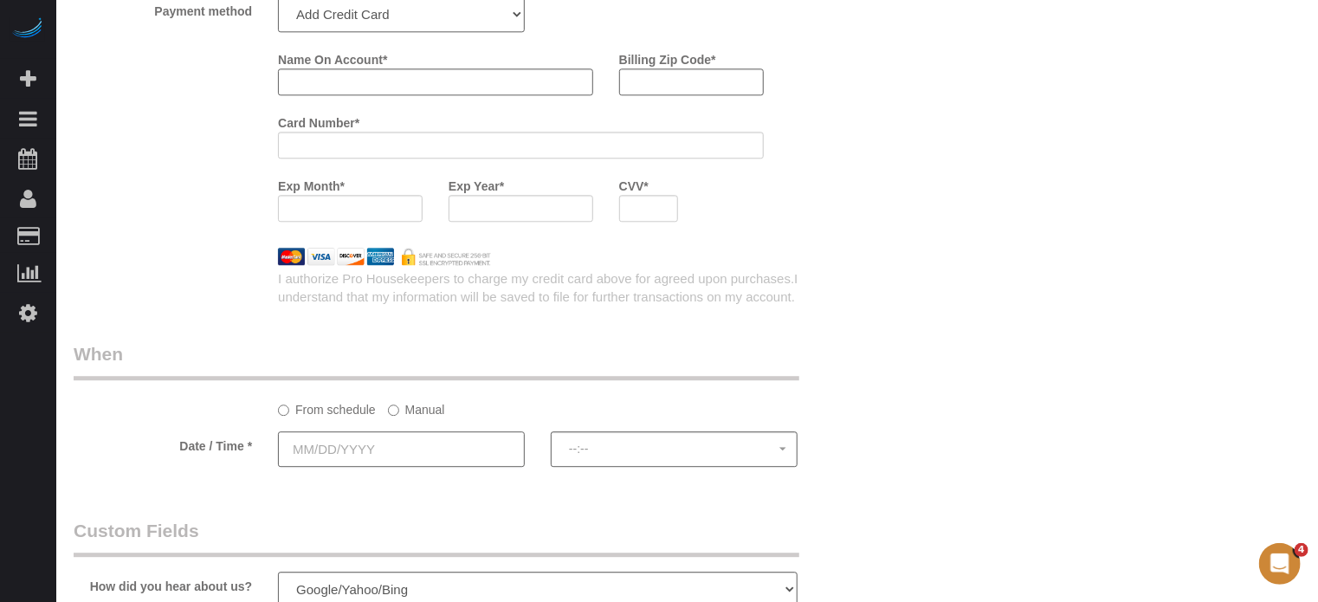
click at [343, 451] on input "text" at bounding box center [401, 448] width 247 height 35
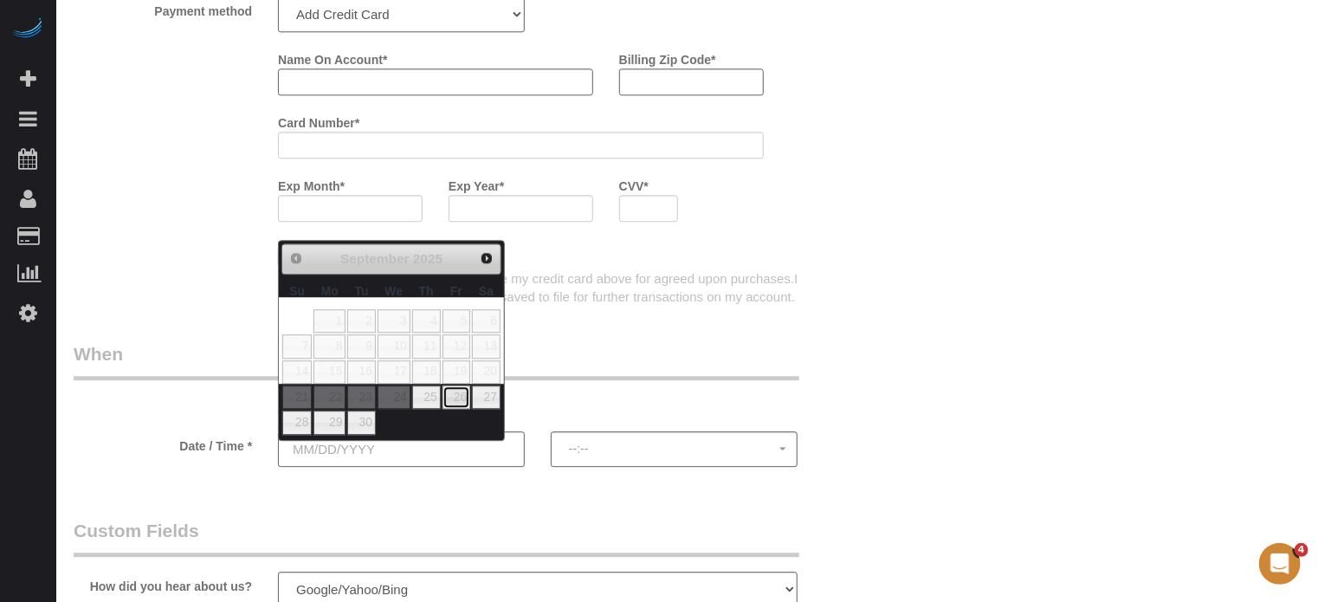
click at [461, 396] on link "26" at bounding box center [456, 396] width 28 height 23
type input "09/26/2025"
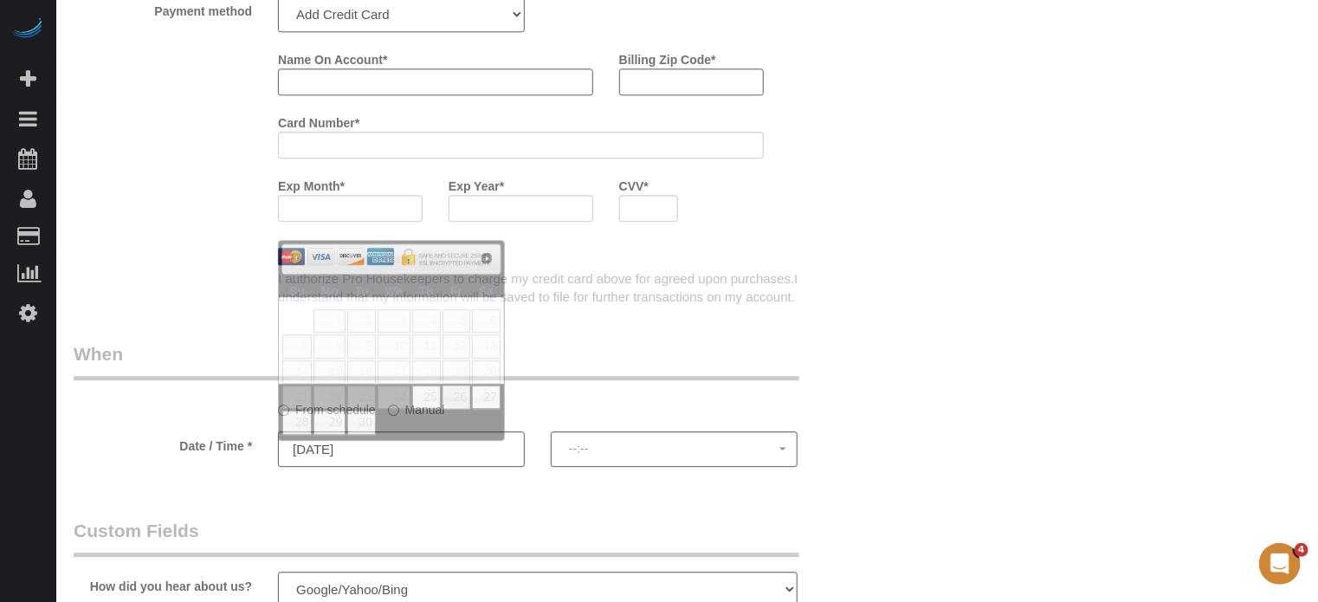
select select "spot1"
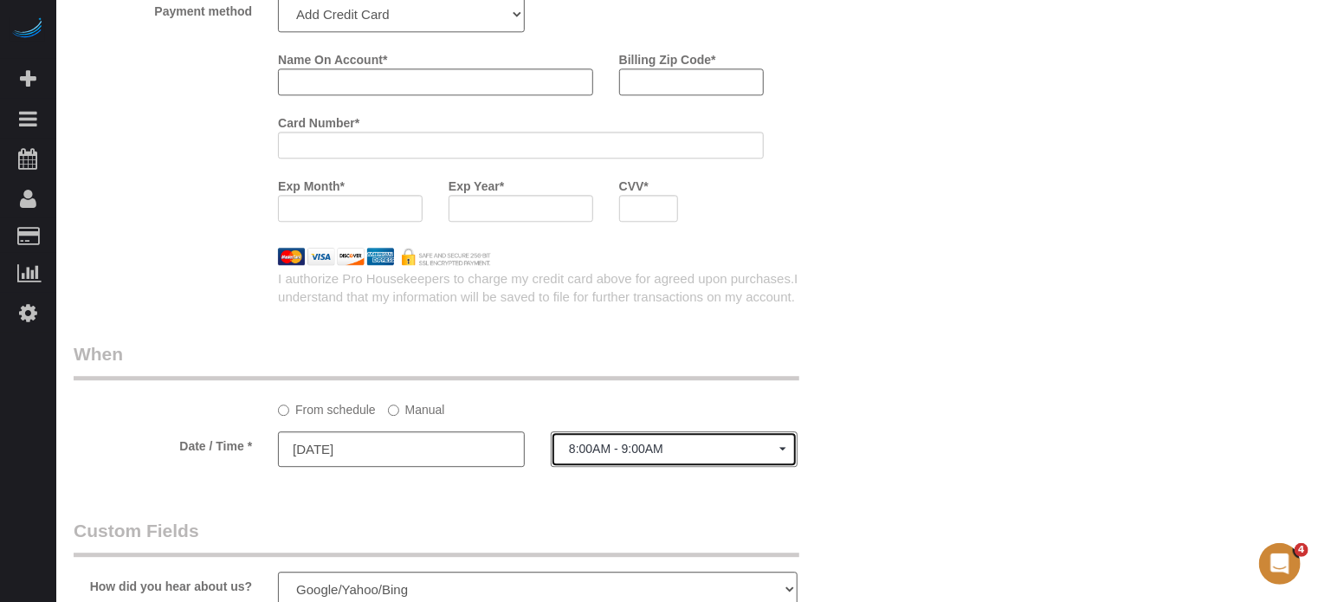
click at [614, 455] on span "8:00AM - 9:00AM" at bounding box center [674, 449] width 210 height 14
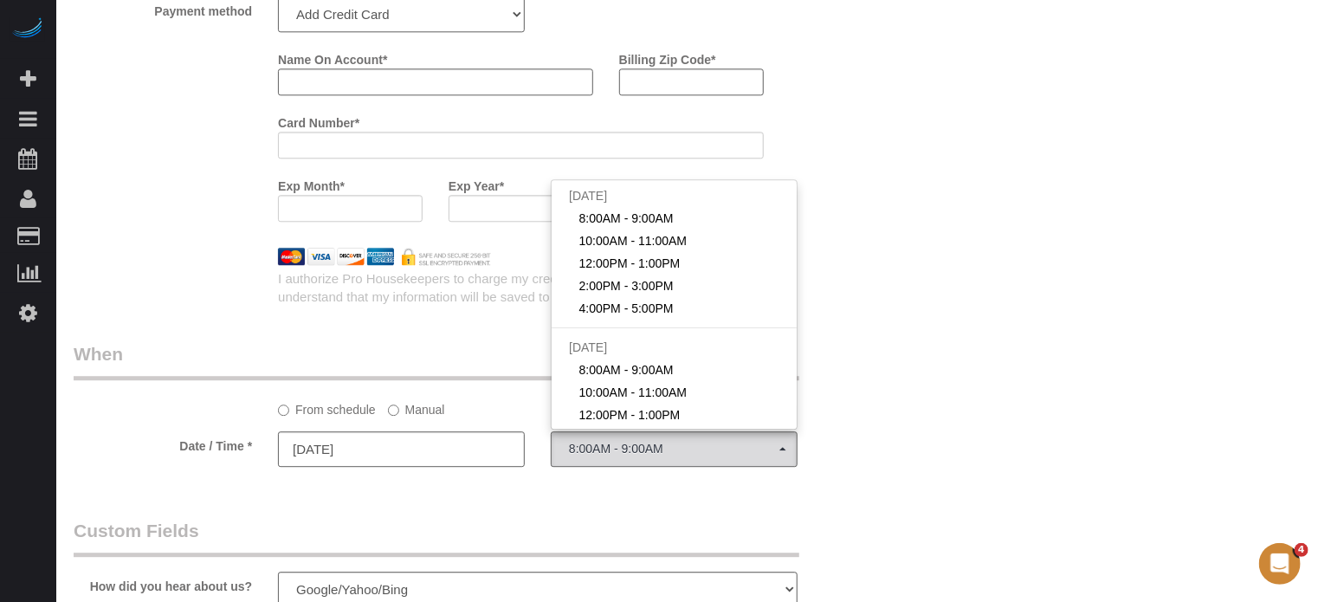
click at [402, 411] on label "Manual" at bounding box center [416, 406] width 57 height 23
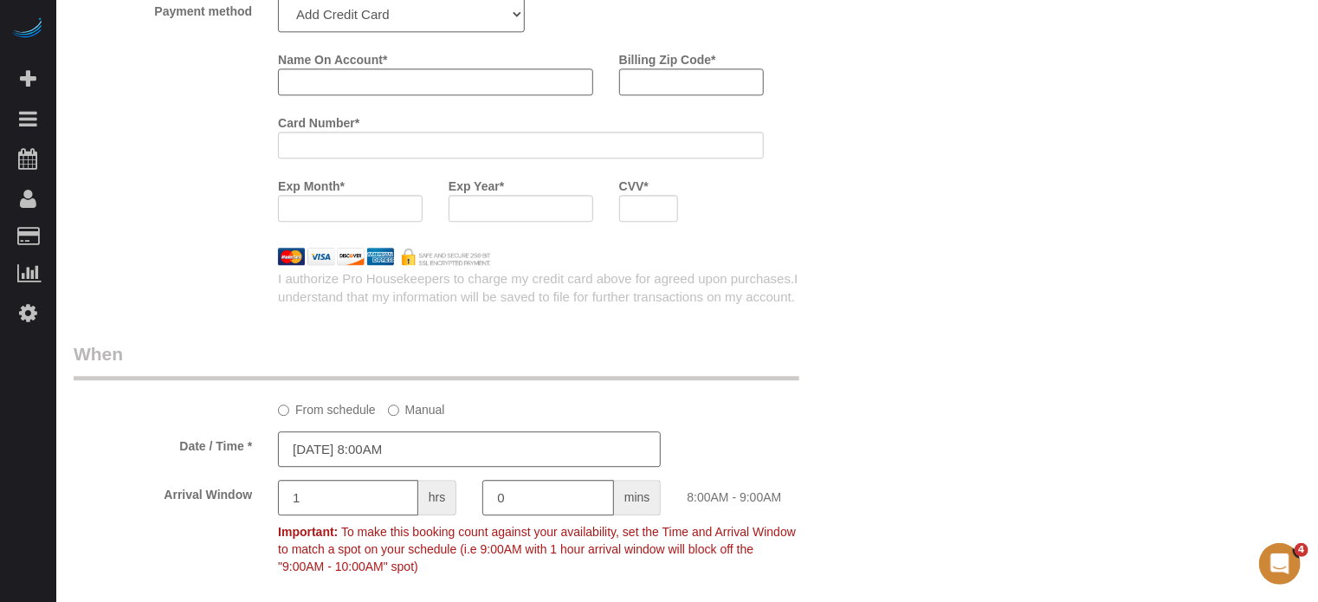
click at [418, 462] on input "09/26/2025 8:00AM" at bounding box center [469, 448] width 383 height 35
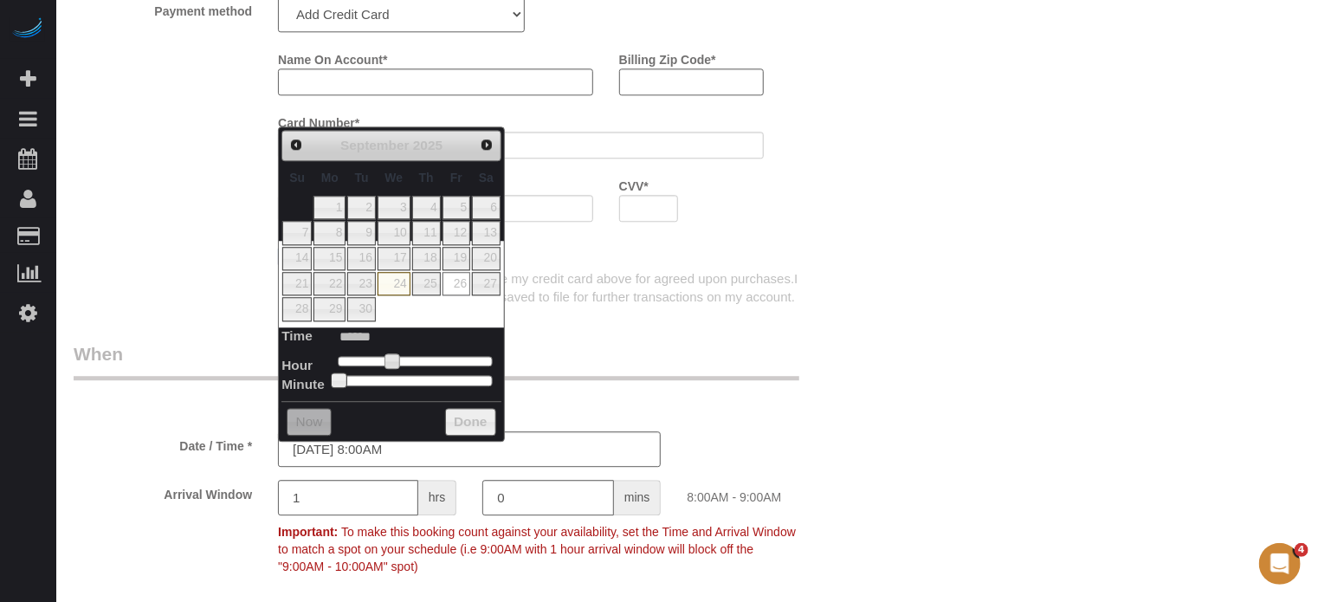
type input "09/26/2025 9:00AM"
type input "******"
click at [395, 357] on span at bounding box center [398, 361] width 16 height 16
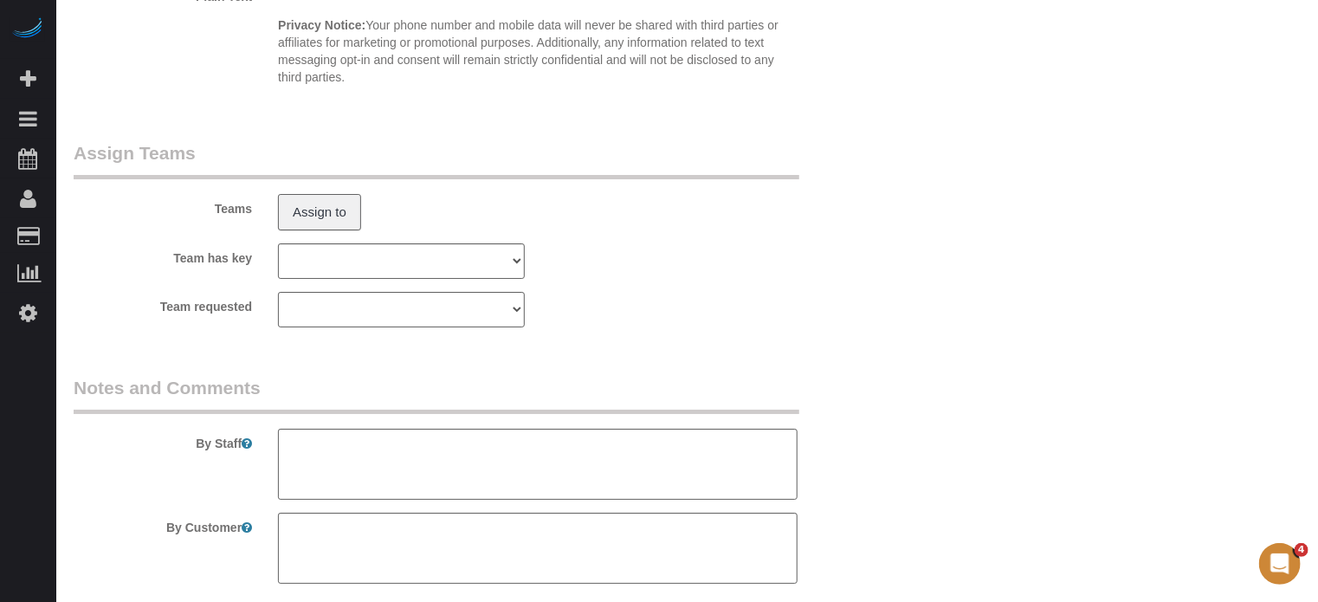
scroll to position [3262, 0]
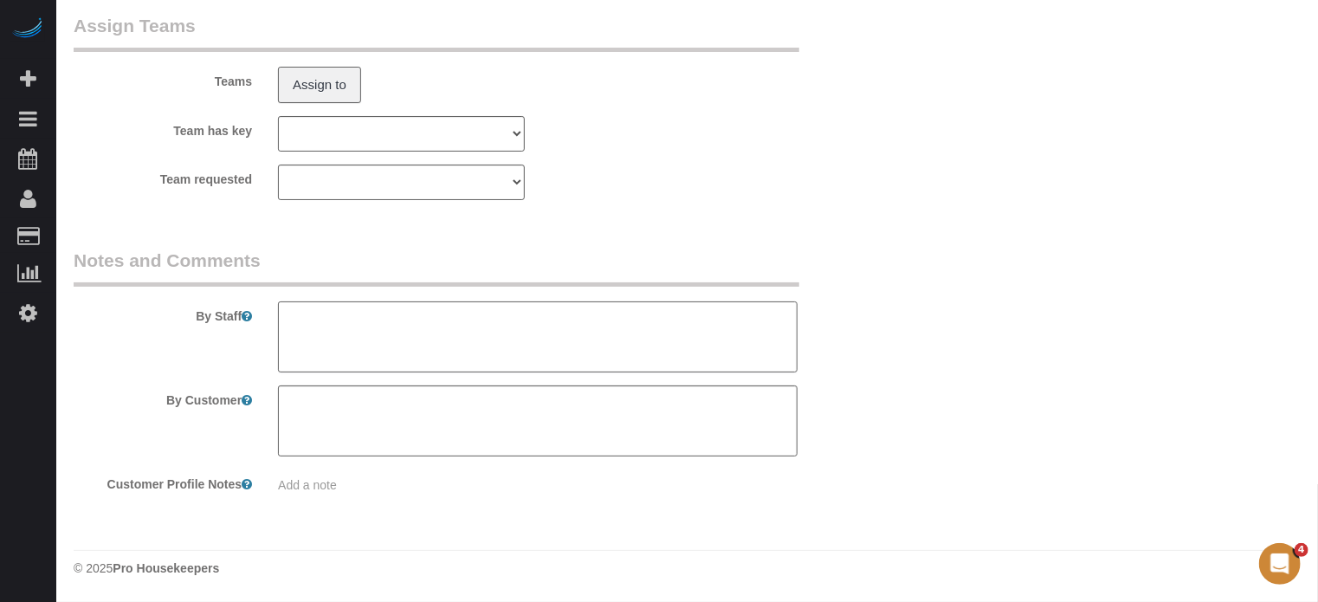
click at [464, 370] on textarea at bounding box center [537, 336] width 519 height 71
click at [613, 325] on textarea at bounding box center [537, 336] width 519 height 71
type textarea "They will be there to provide access. They can park on the street"
click at [719, 203] on fieldset "Assign Teams Teams Assign to Team has key Chicago Team Marlene Chicago Team Sum…" at bounding box center [470, 113] width 792 height 200
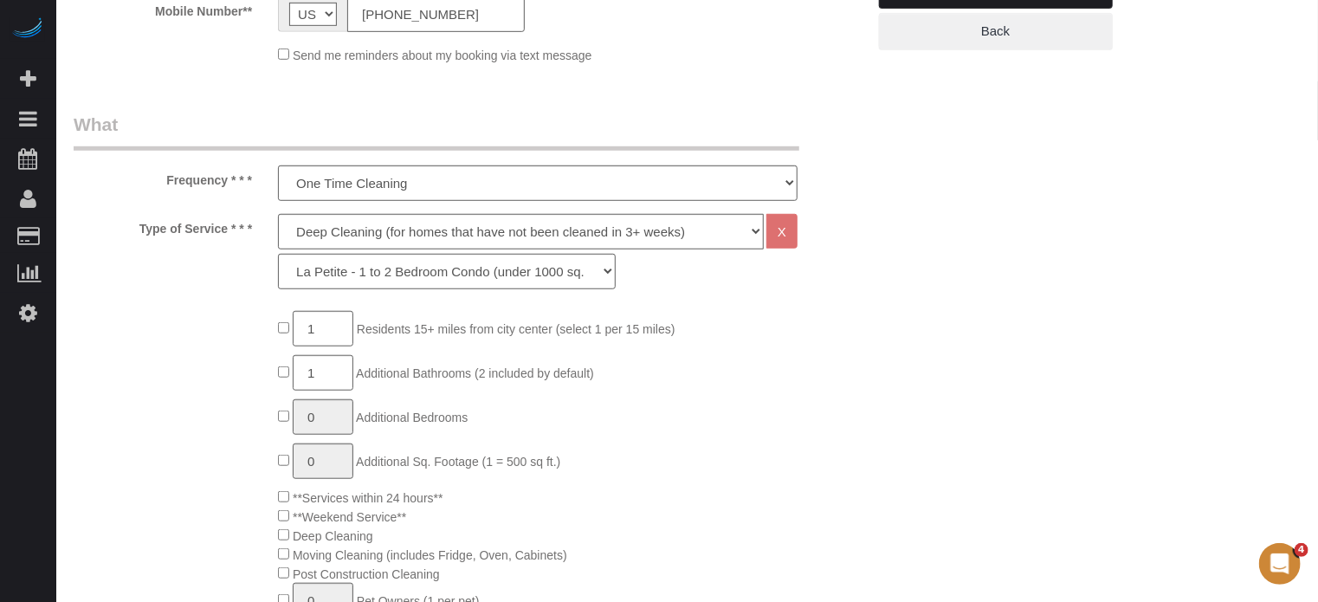
scroll to position [319, 0]
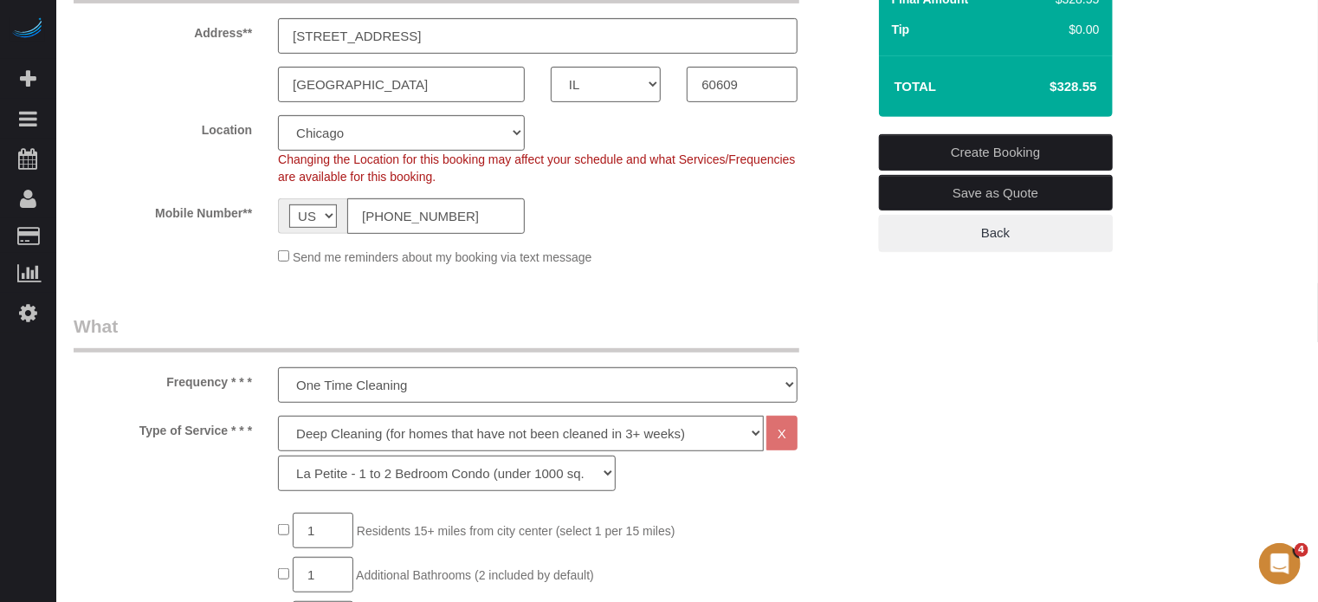
click at [739, 261] on div "Send me reminders about my booking via text message" at bounding box center [537, 256] width 545 height 19
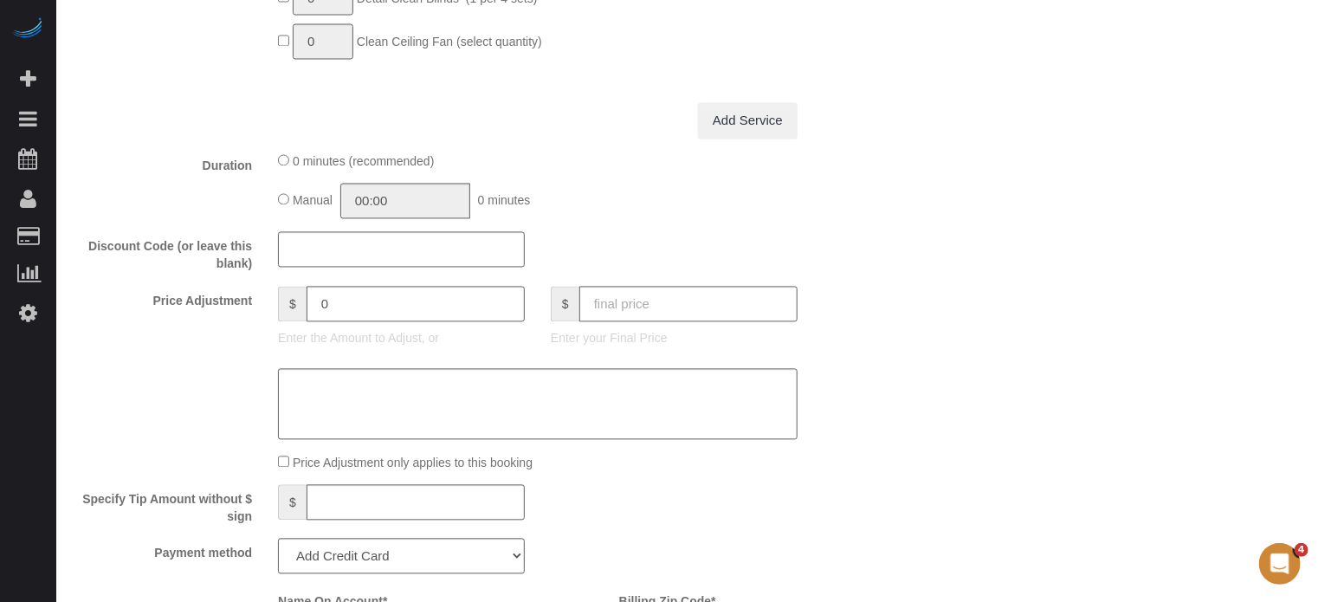
scroll to position [1704, 0]
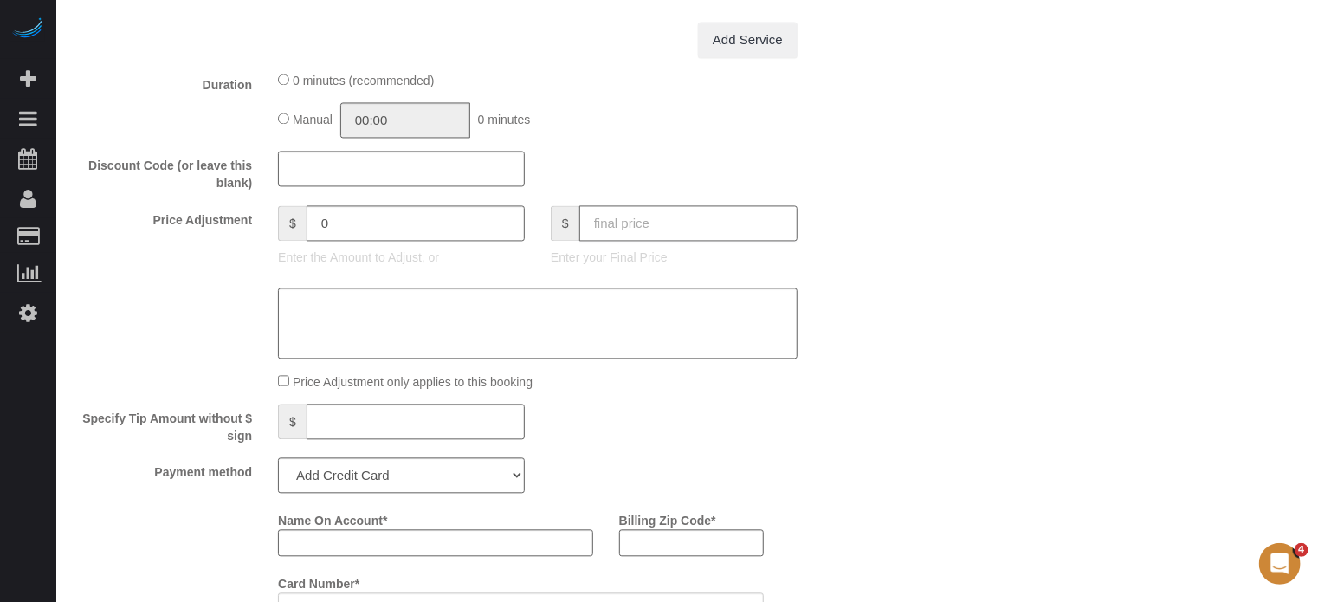
click at [720, 231] on input "text" at bounding box center [688, 222] width 218 height 35
type input "278"
click at [988, 208] on div "Who Email** jeanette.bertucci8@gmail.com Name * JEANETTE BERTUCCI Where Address…" at bounding box center [687, 226] width 1227 height 3734
type input "-45.85"
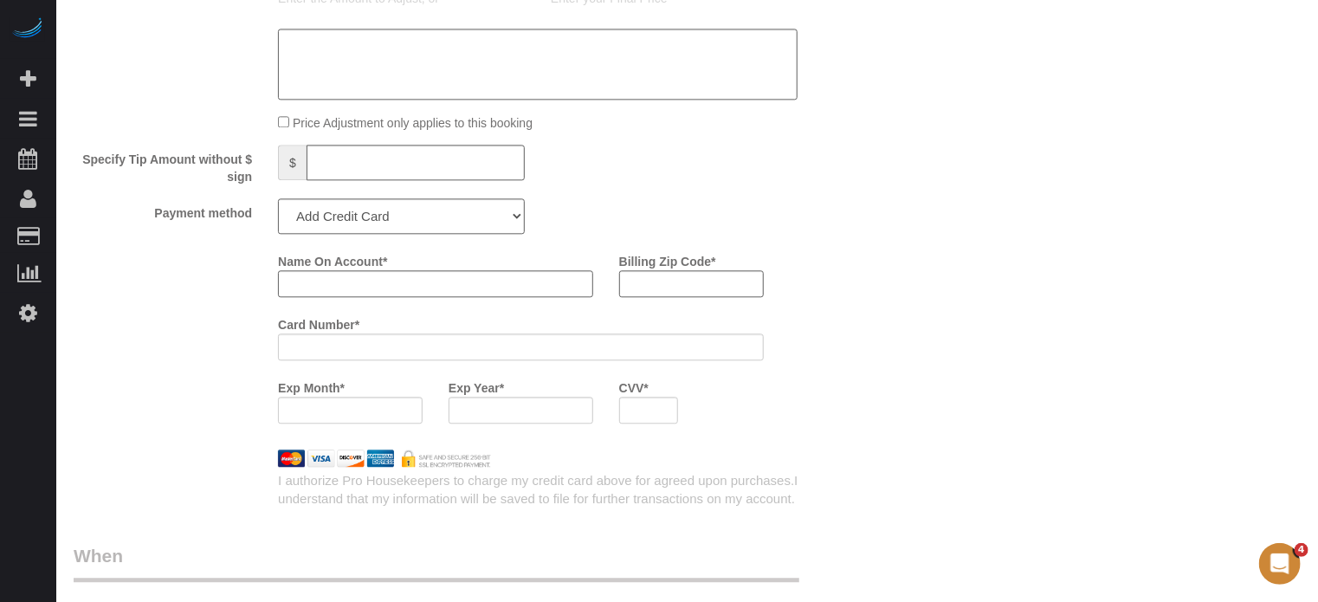
scroll to position [1964, 0]
click at [875, 295] on div "Name On Account * Billing Zip Code * Card Number * Exp Month * Exp Year * CVV *" at bounding box center [571, 341] width 613 height 190
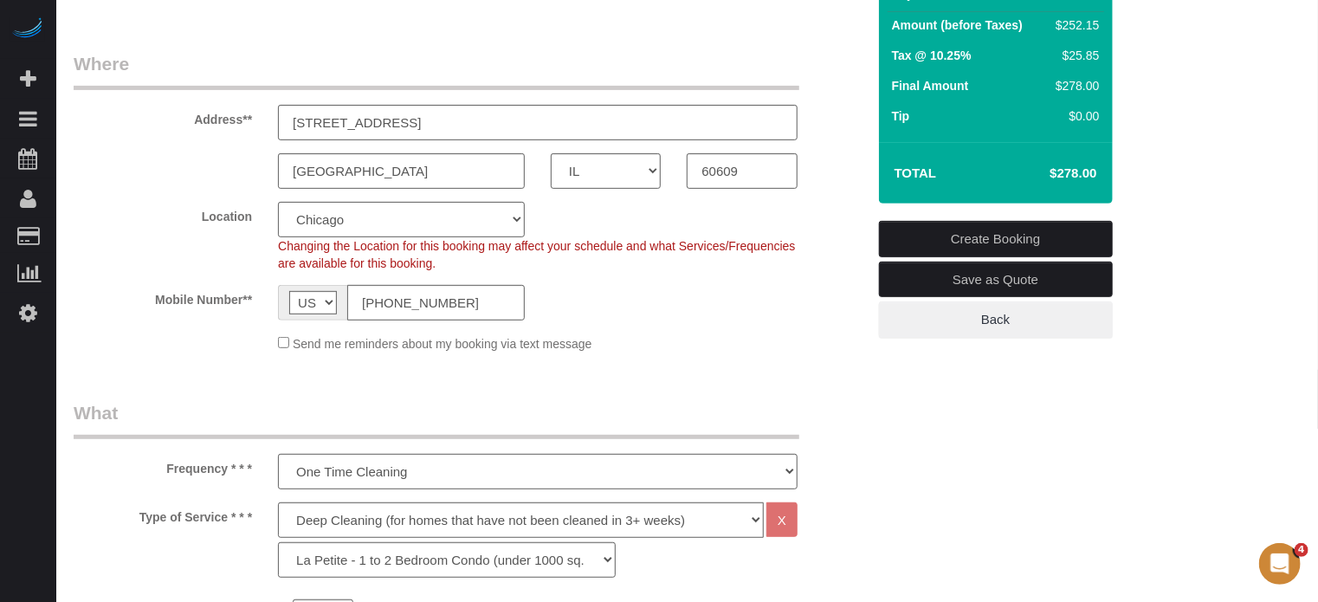
scroll to position [0, 0]
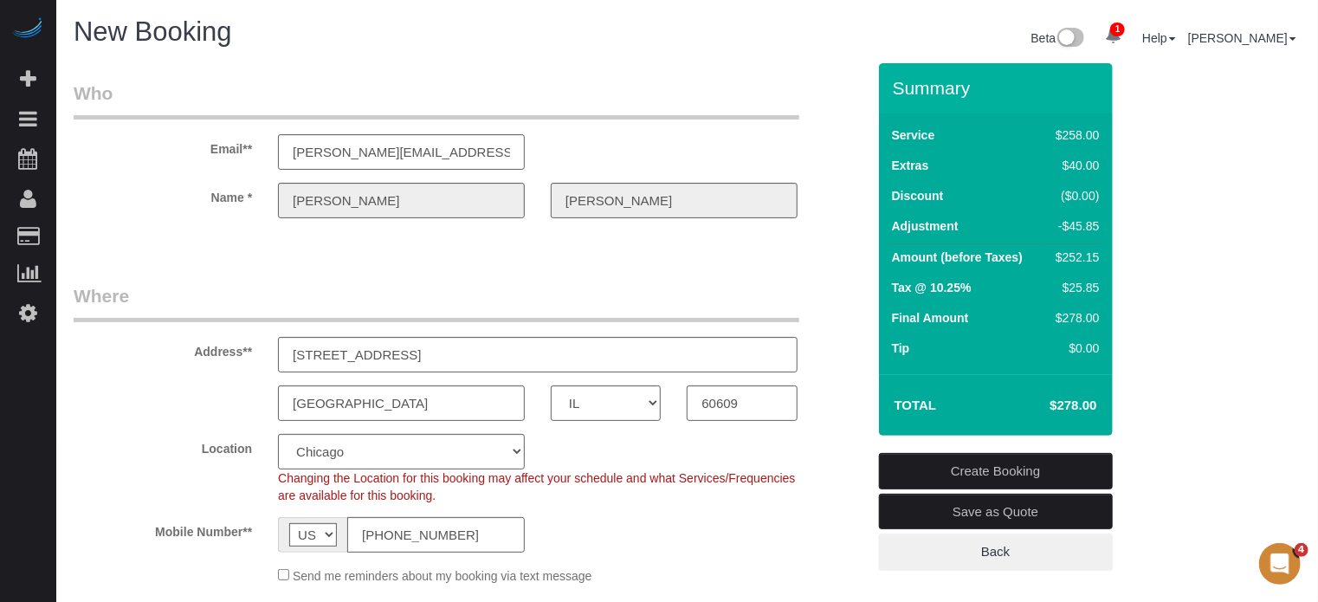
click at [259, 200] on div "Name * JEANETTE BERTUCCI" at bounding box center [470, 200] width 818 height 35
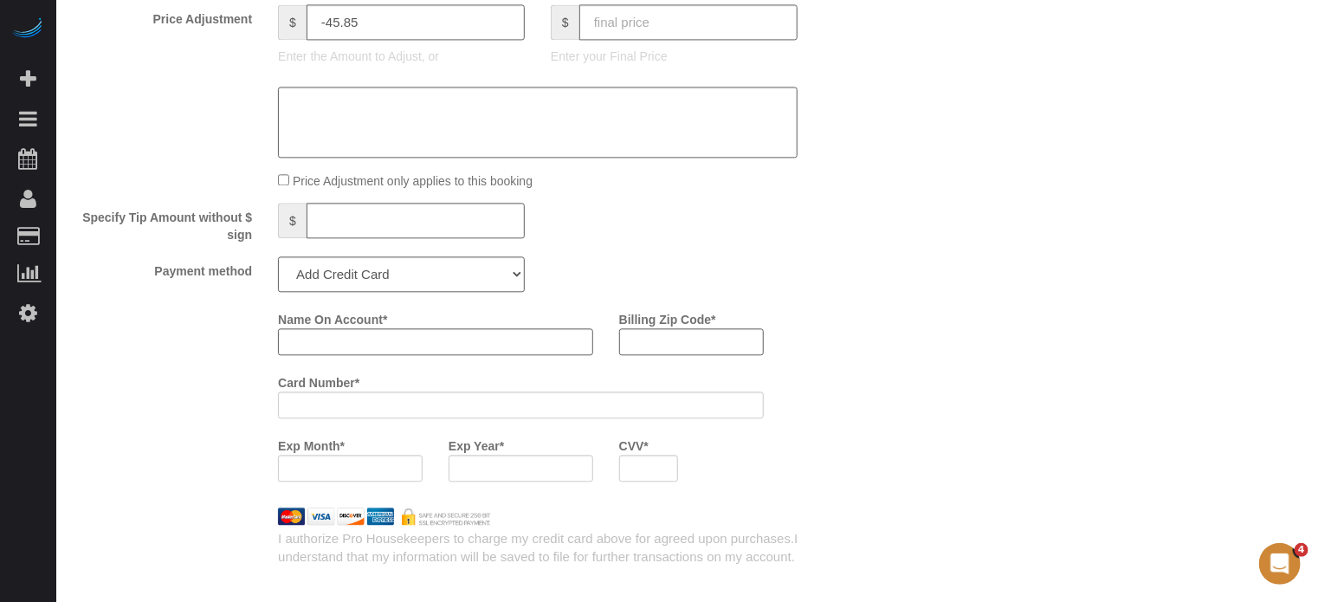
scroll to position [1991, 0]
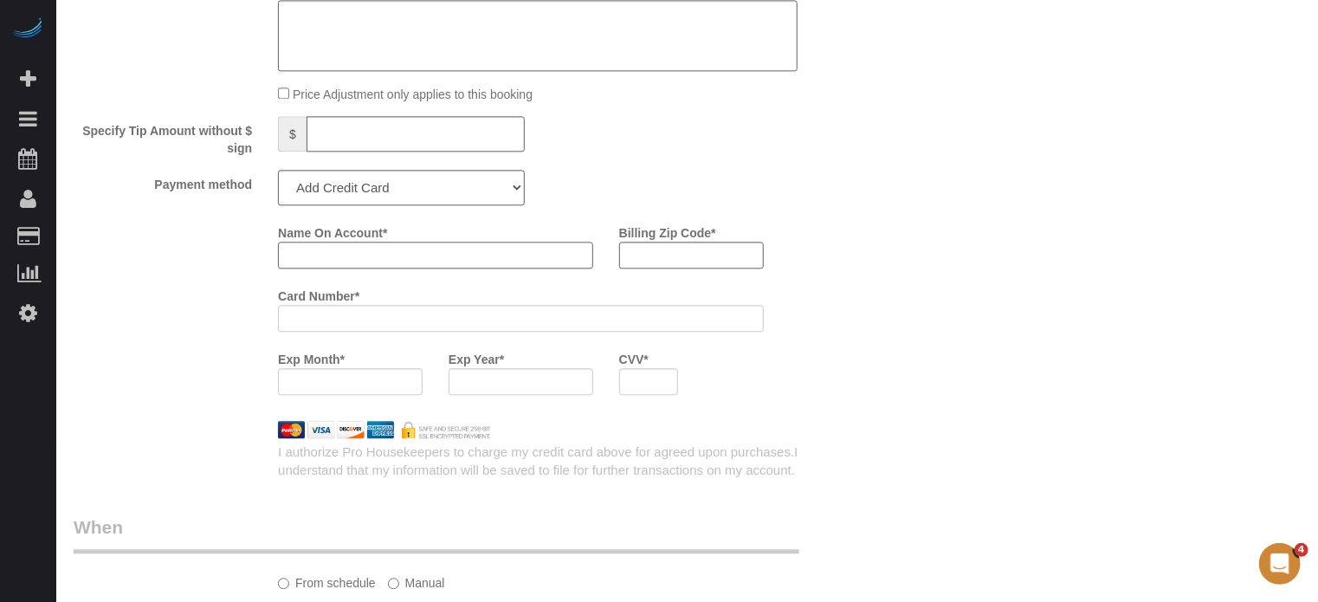
click at [361, 266] on input "Name On Account *" at bounding box center [435, 255] width 315 height 27
paste input "JEANETTE"
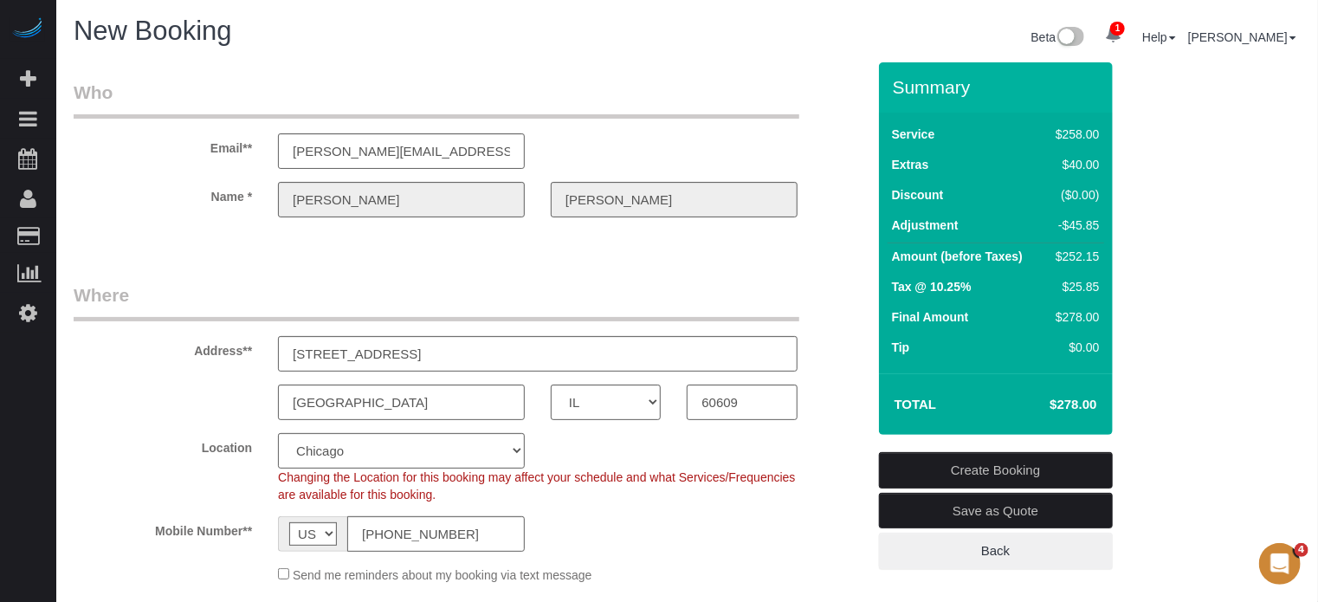
scroll to position [0, 0]
click at [547, 207] on div "BERTUCCI" at bounding box center [674, 200] width 273 height 35
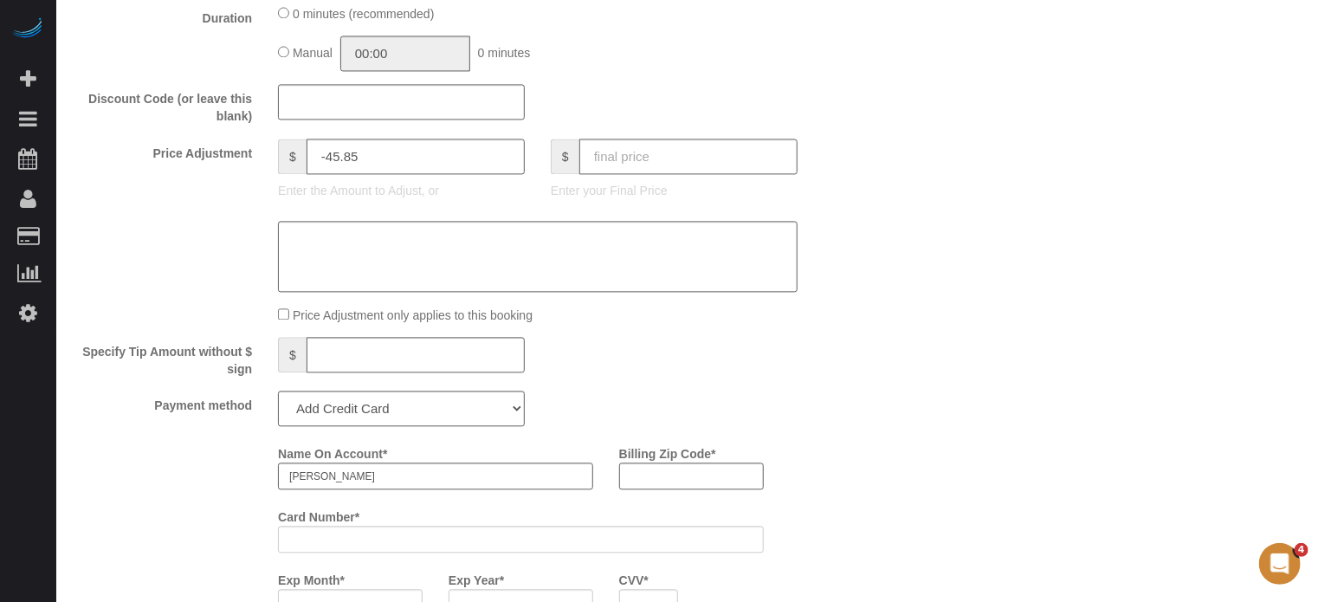
scroll to position [1905, 0]
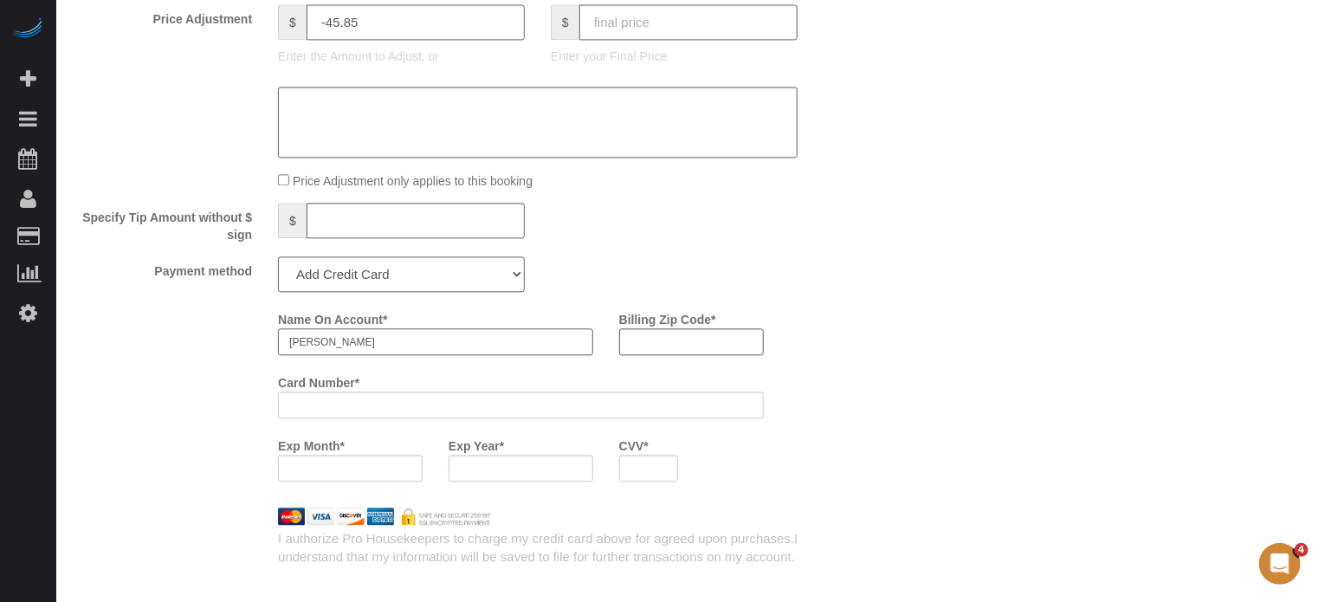
click at [403, 342] on input "JEANETTE" at bounding box center [435, 341] width 315 height 27
paste input "BERTUCCI"
type input "JEANETTE BERTUCCI"
click at [646, 351] on input "Billing Zip Code *" at bounding box center [691, 341] width 145 height 27
click at [647, 351] on input "Billing Zip Code *" at bounding box center [691, 341] width 145 height 27
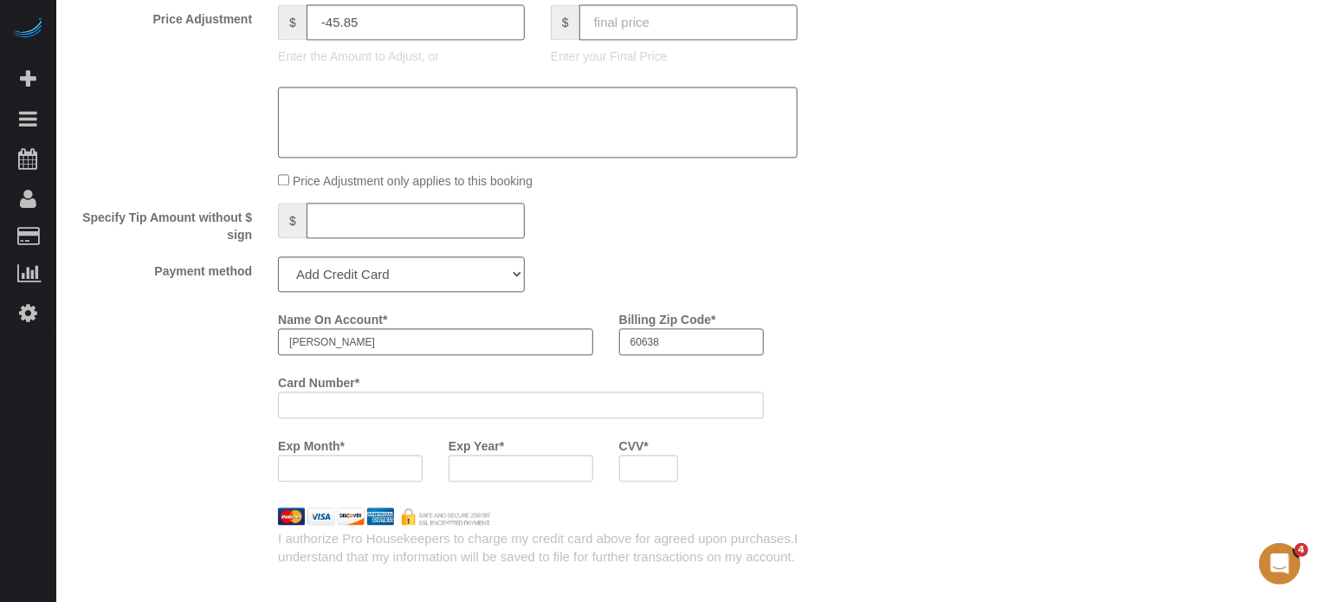
type input "60638"
click at [810, 322] on div "Name On Account * JEANETTE BERTUCCI Billing Zip Code * 60638 Card Number * Exp …" at bounding box center [571, 400] width 613 height 190
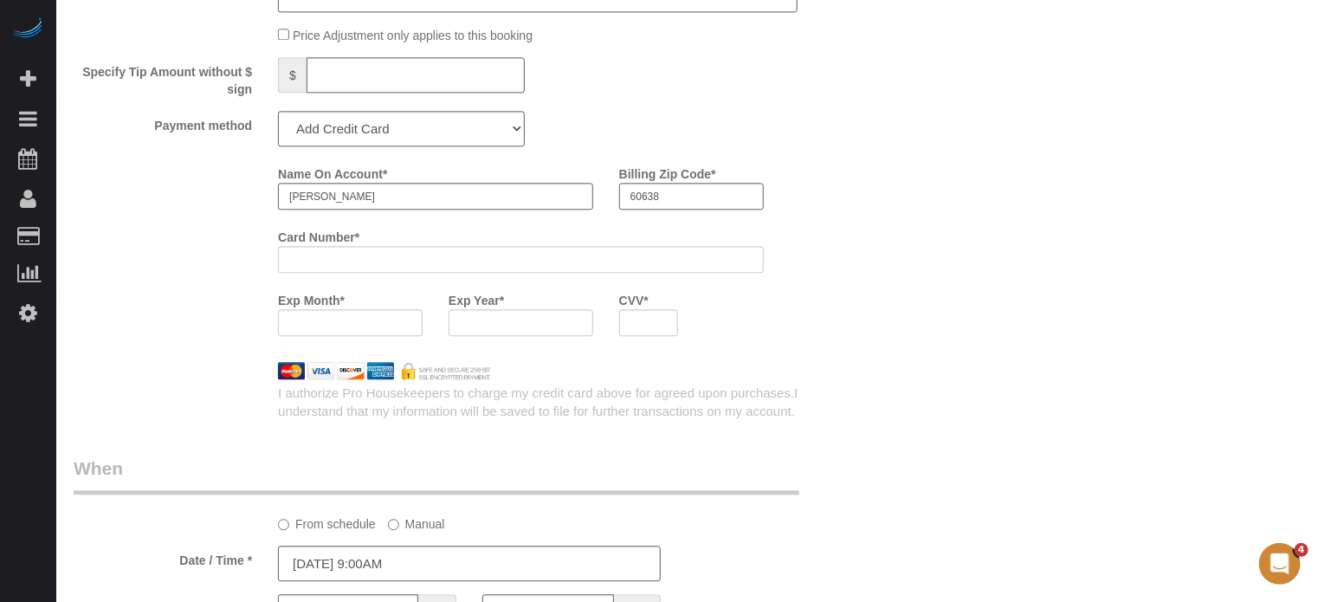
scroll to position [2078, 0]
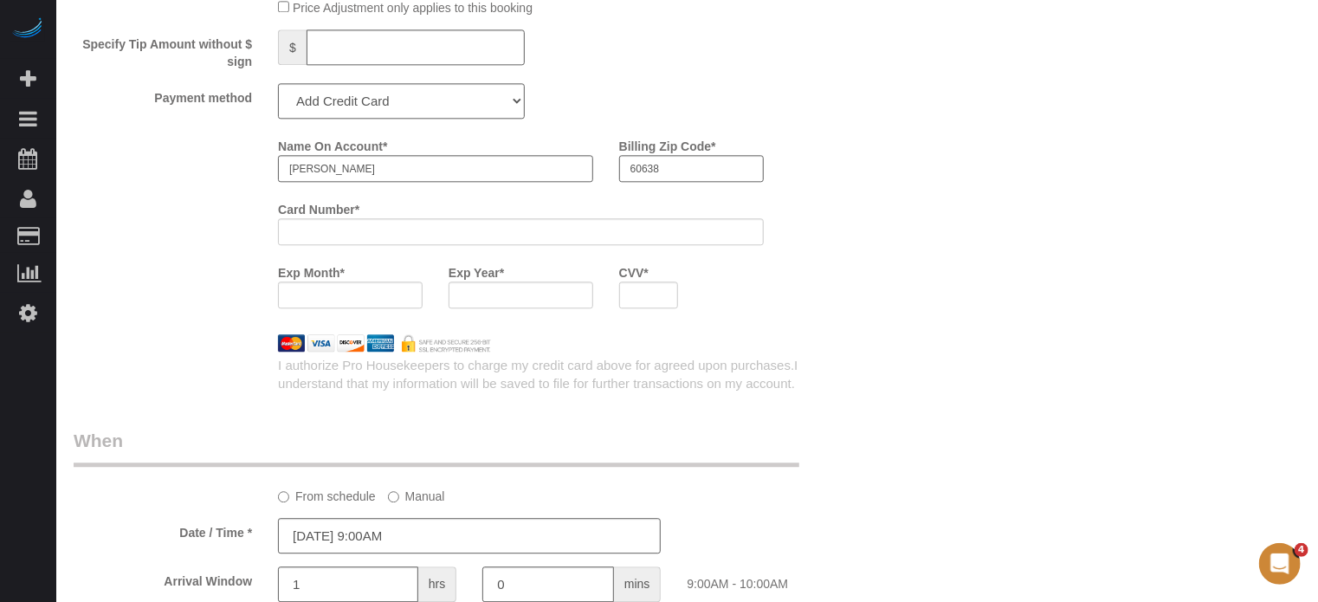
click at [254, 255] on div "Name On Account * JEANETTE BERTUCCI Billing Zip Code * 60638 Card Number * Exp …" at bounding box center [470, 227] width 818 height 190
click at [505, 295] on div at bounding box center [520, 294] width 145 height 27
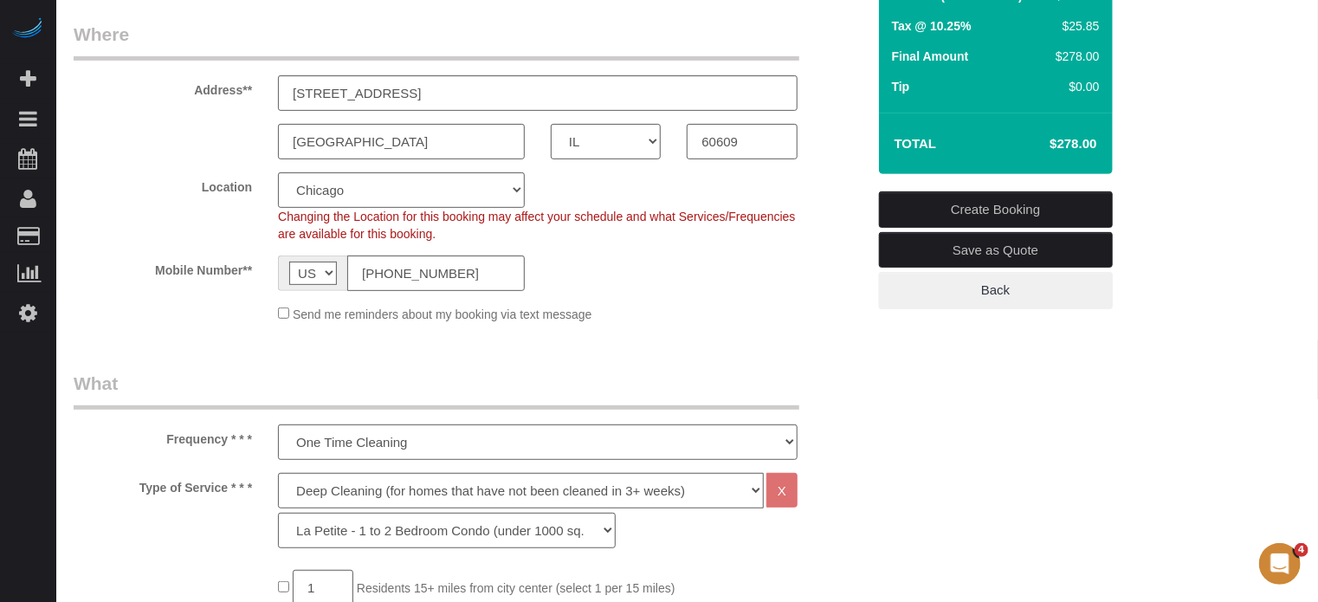
scroll to position [260, 0]
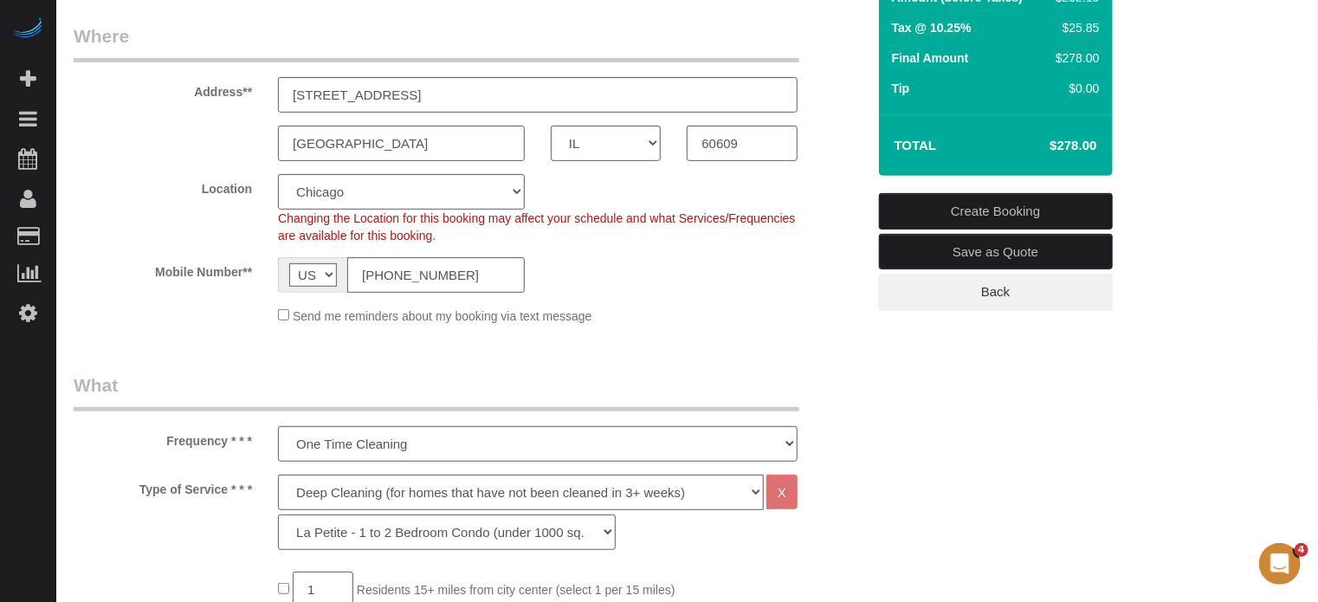
click at [959, 210] on link "Create Booking" at bounding box center [996, 211] width 234 height 36
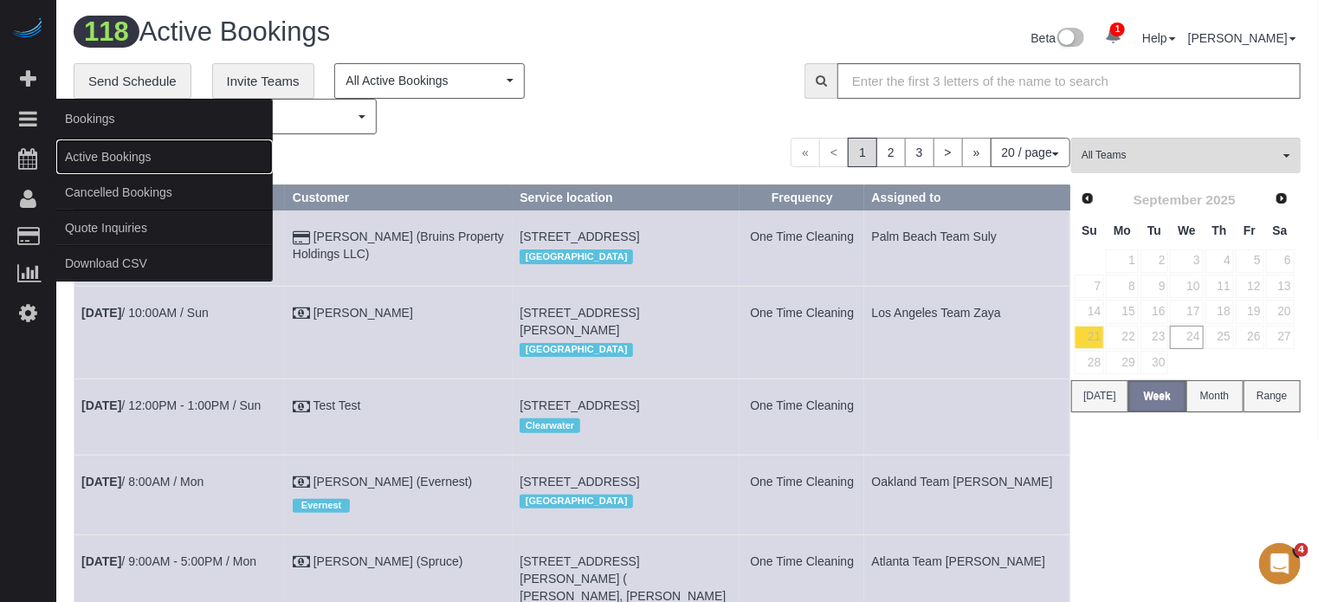
click at [112, 155] on link "Active Bookings" at bounding box center [164, 156] width 216 height 35
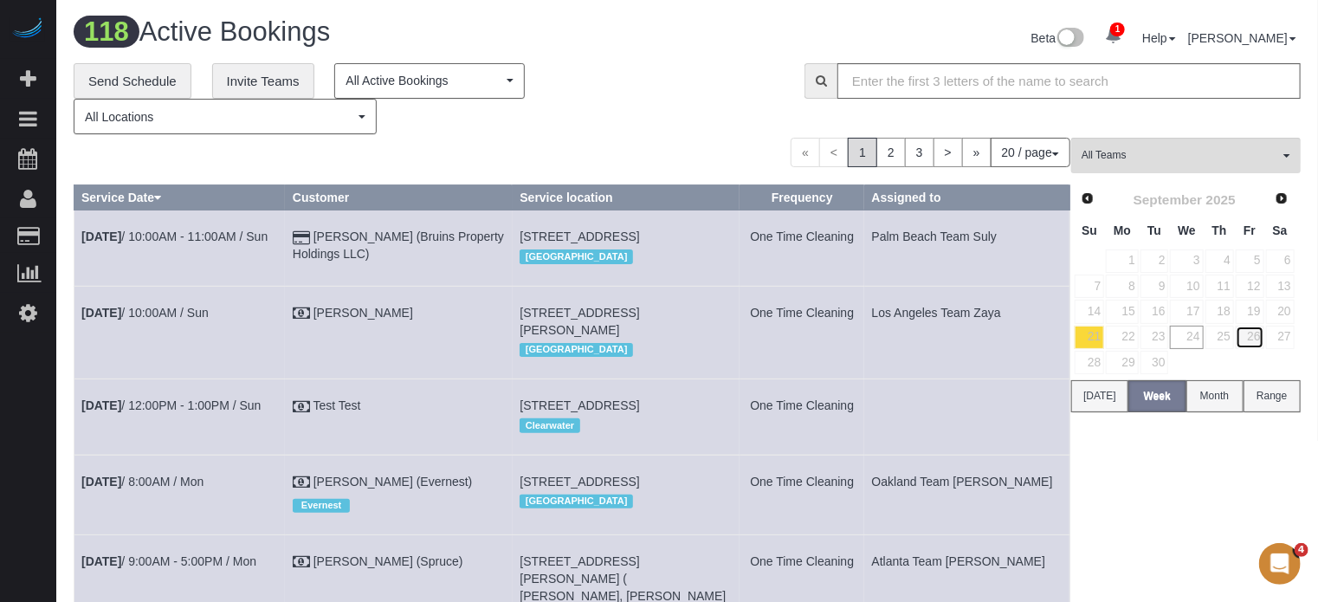
click at [1250, 337] on link "26" at bounding box center [1249, 337] width 29 height 23
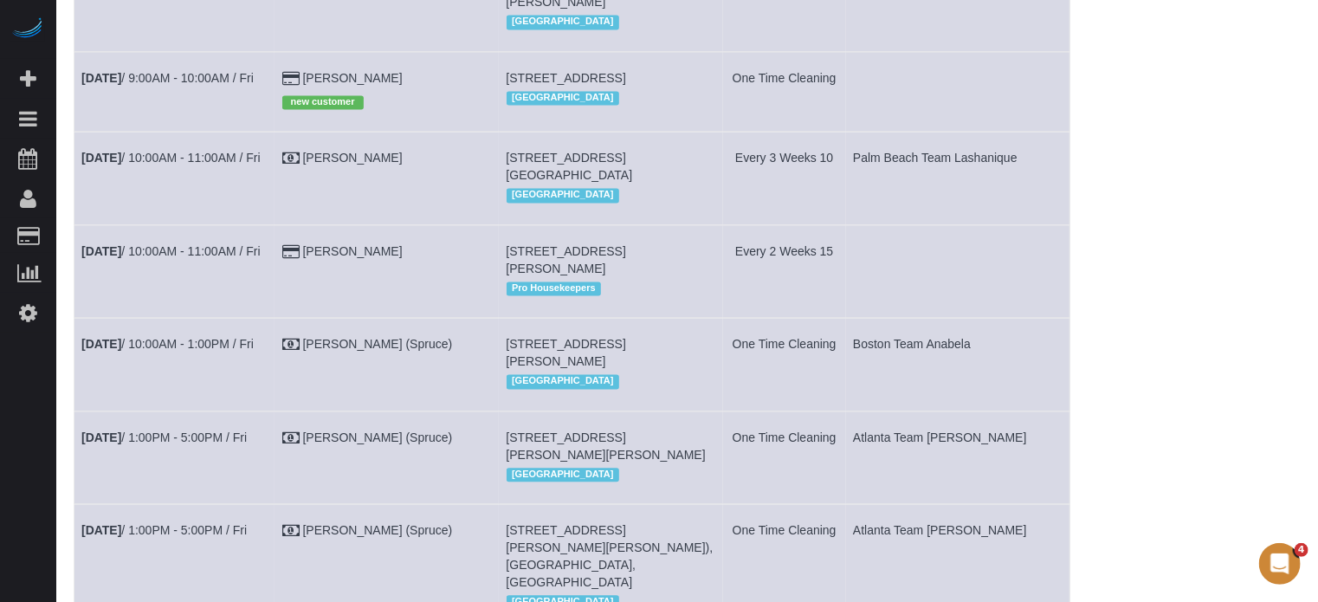
scroll to position [1385, 0]
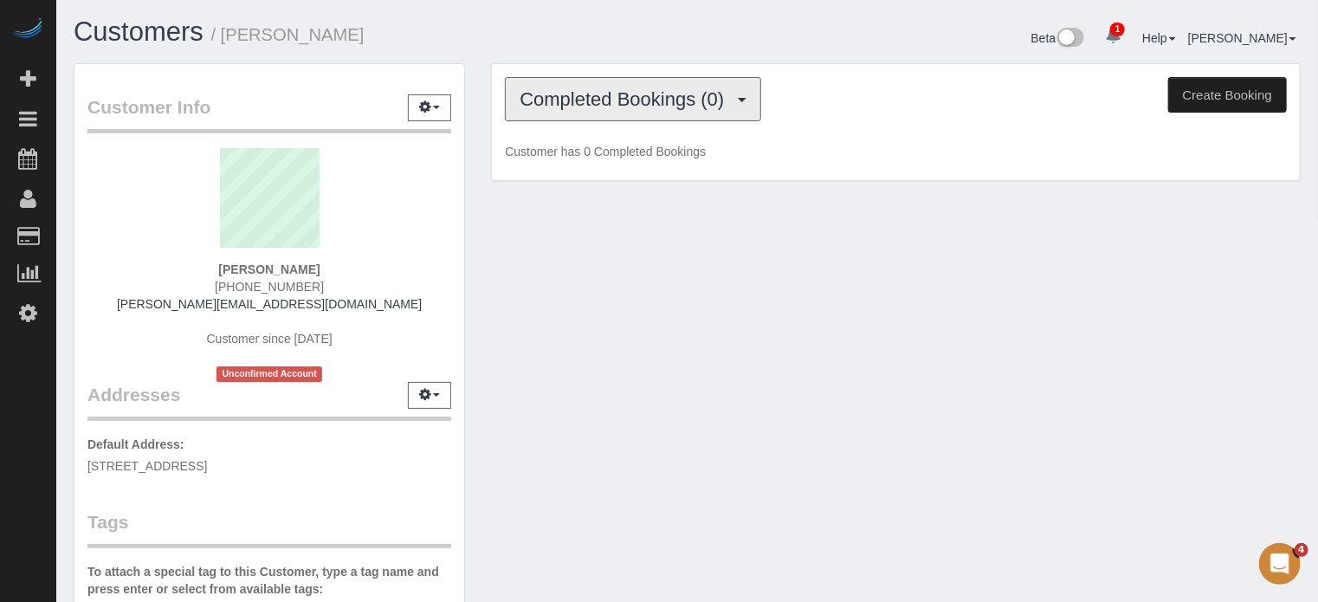
click at [567, 113] on button "Completed Bookings (0)" at bounding box center [633, 99] width 256 height 44
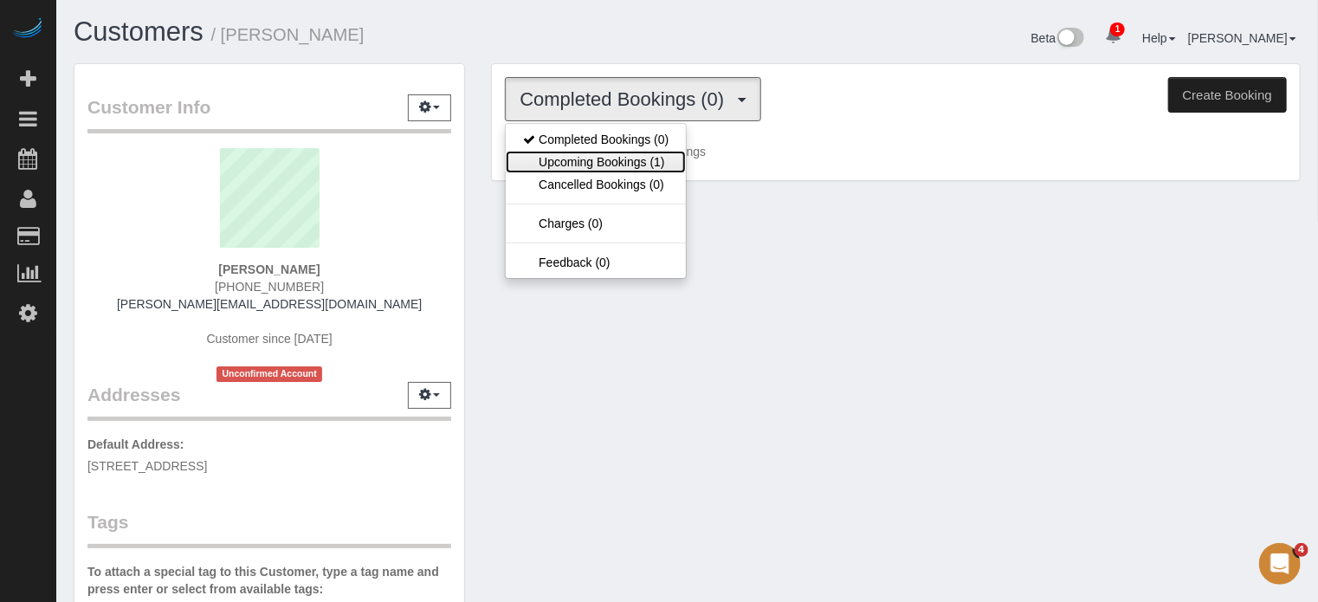
click at [591, 156] on link "Upcoming Bookings (1)" at bounding box center [596, 162] width 180 height 23
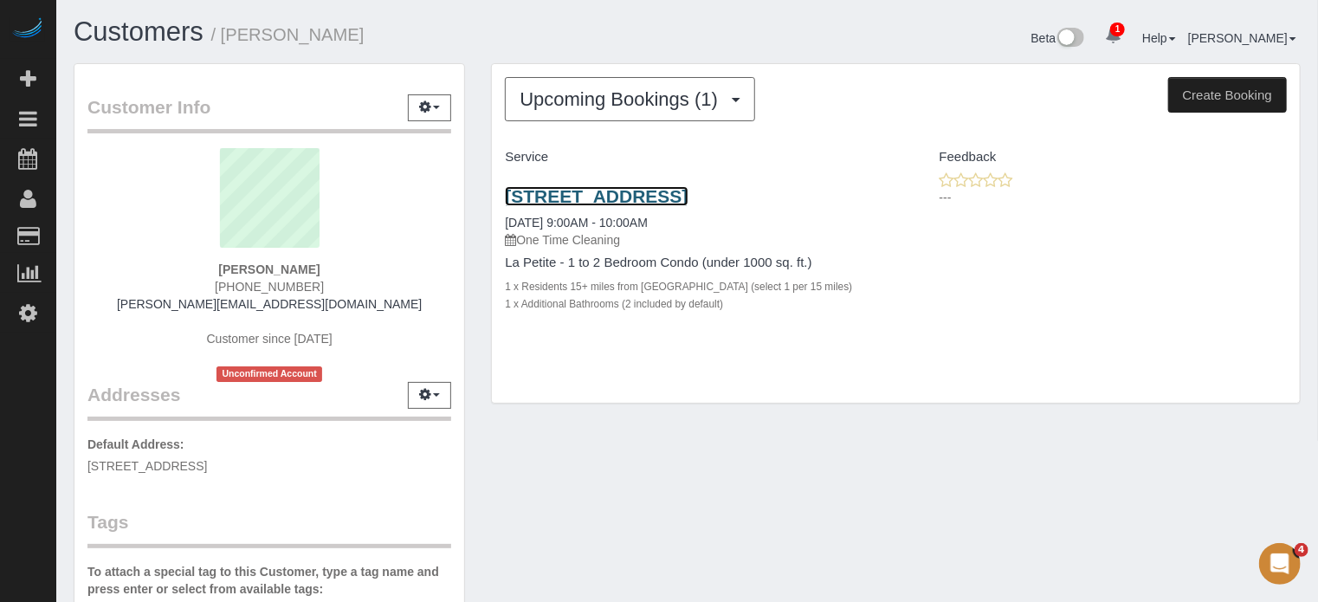
click at [538, 190] on link "[STREET_ADDRESS]" at bounding box center [596, 196] width 183 height 20
click at [616, 191] on link "[STREET_ADDRESS]" at bounding box center [596, 196] width 183 height 20
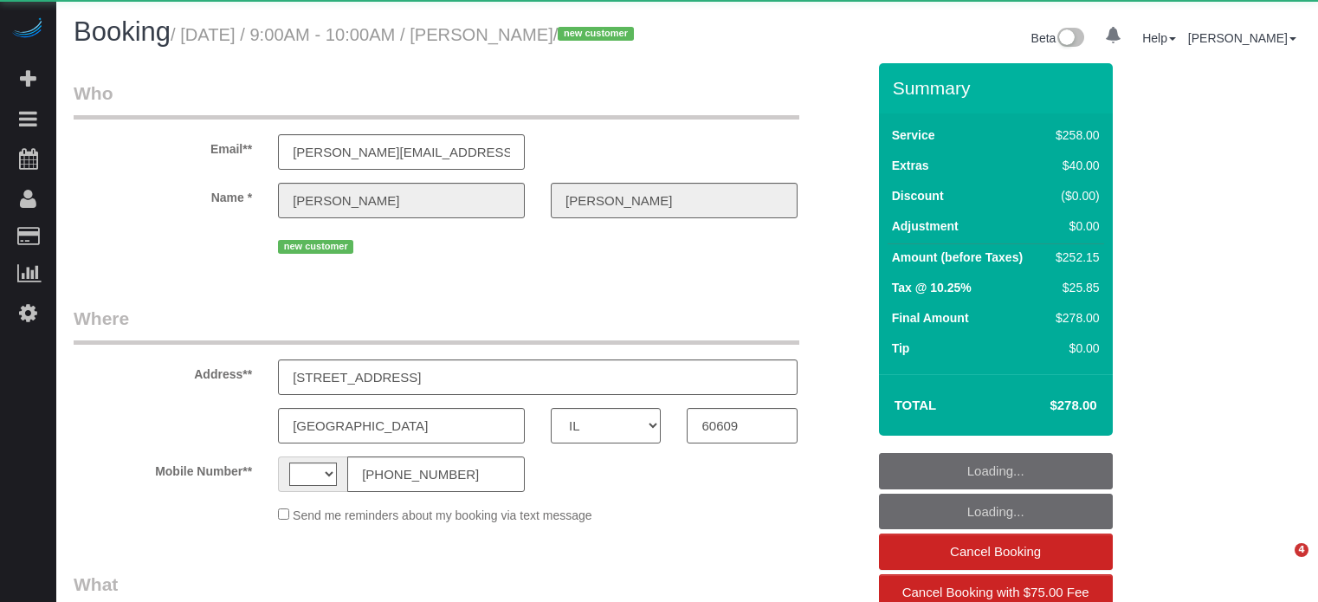
select select "IL"
select select "string:fspay-b47bf420-84e6-44b8-8557-2b63679c2584"
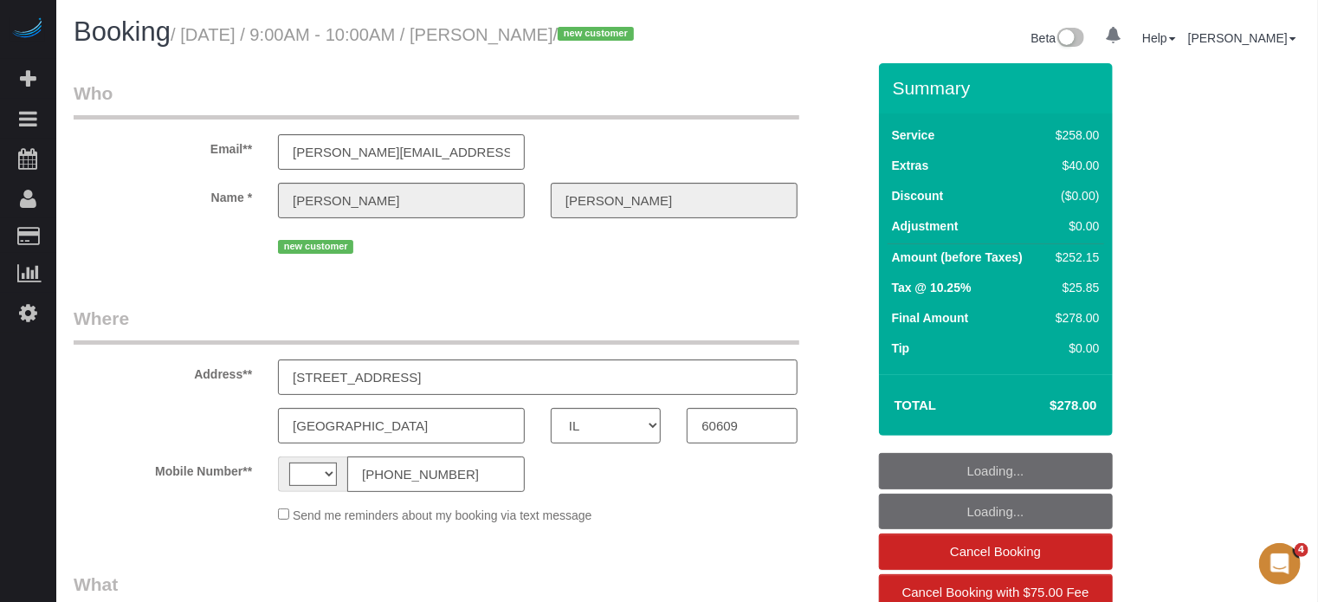
select select "string:[GEOGRAPHIC_DATA]"
select select "object:400"
select select "5"
select select "number:9"
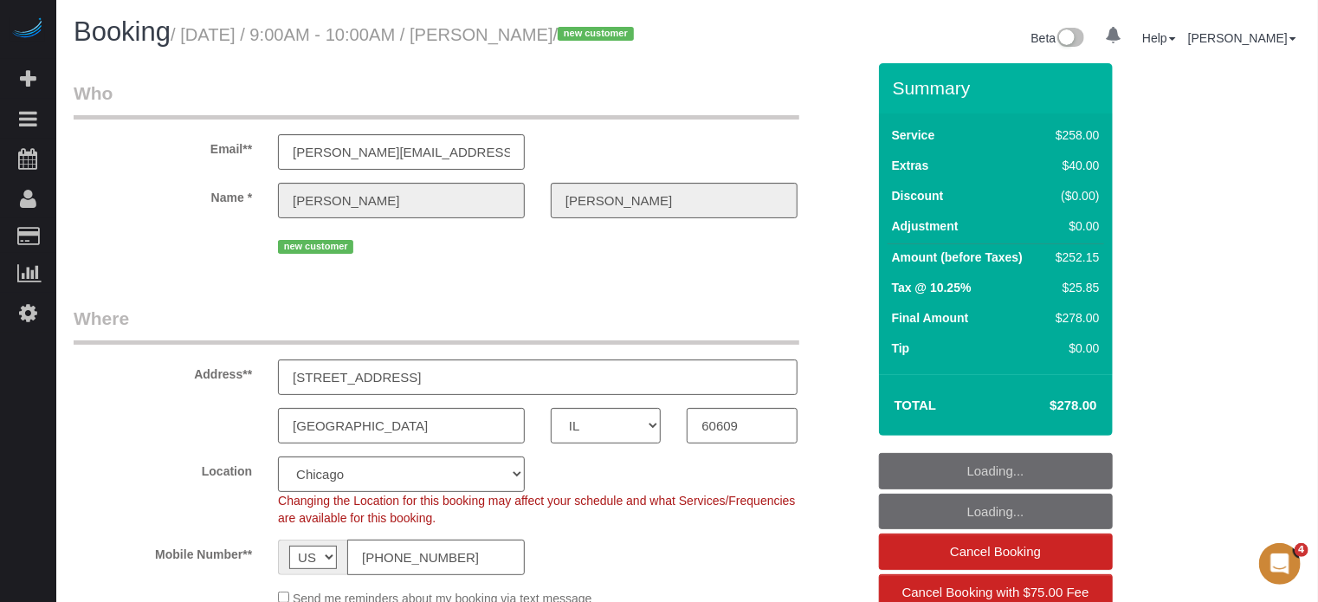
select select "object:852"
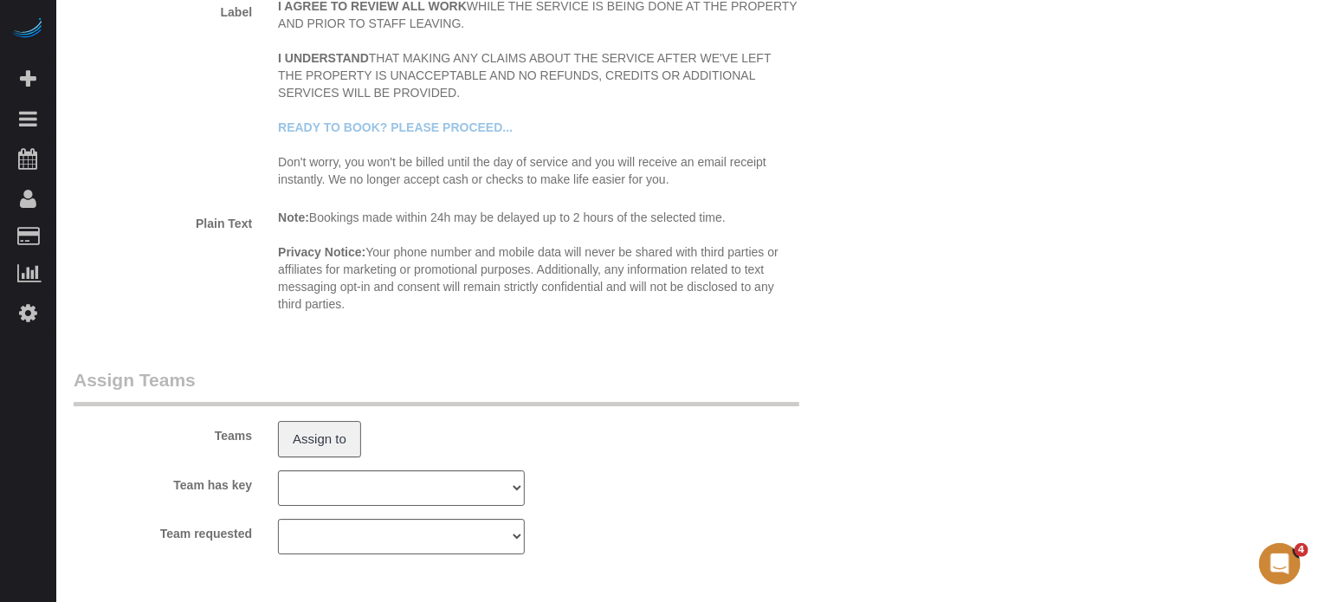
scroll to position [3070, 0]
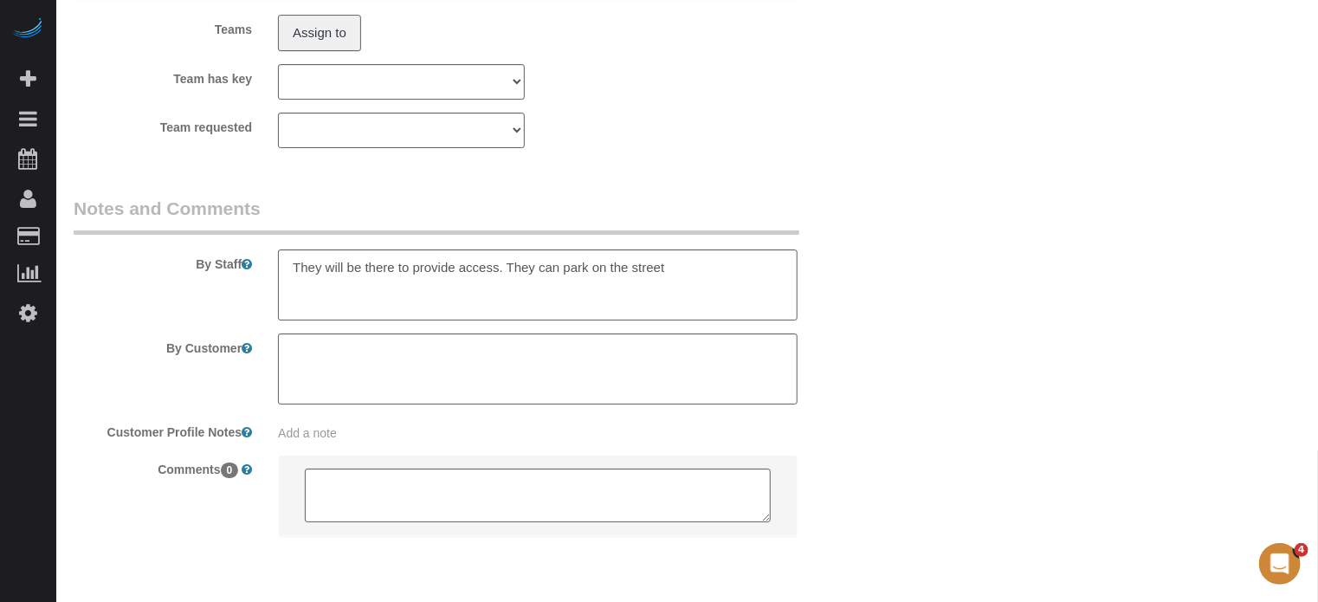
click at [693, 298] on textarea at bounding box center [537, 284] width 519 height 71
paste textarea "hallway"
type textarea "They will be there to provide access. They can park on the street. Vacuum the h…"
click at [831, 241] on div "By Staff" at bounding box center [470, 258] width 818 height 125
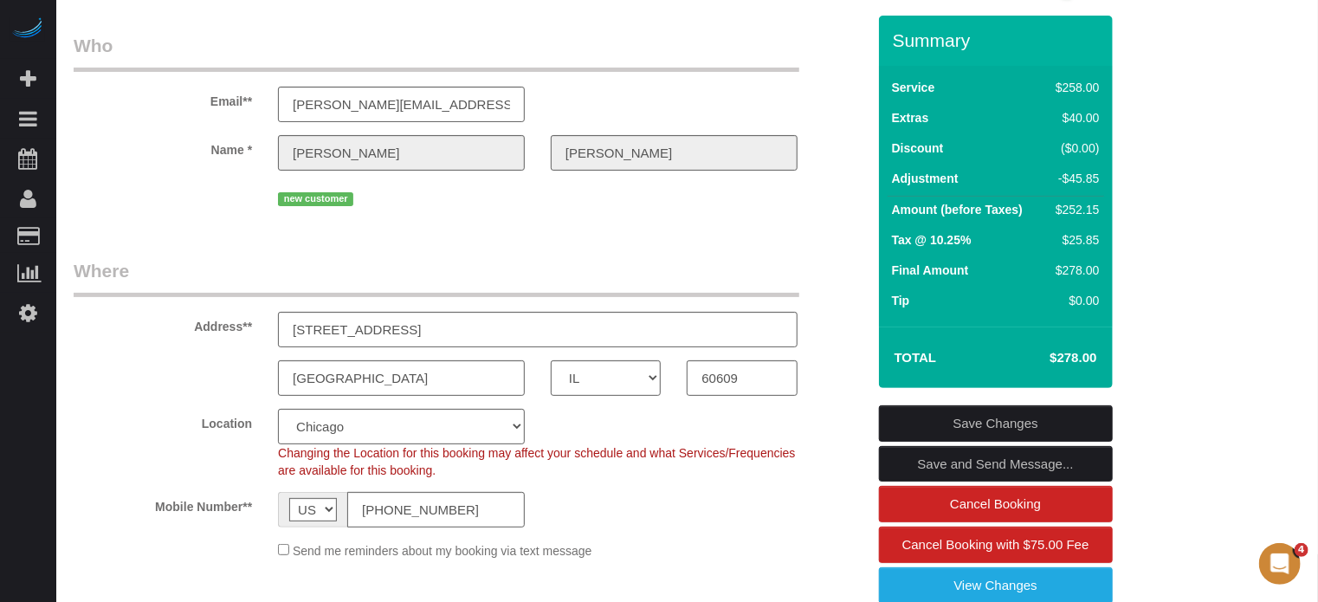
scroll to position [0, 0]
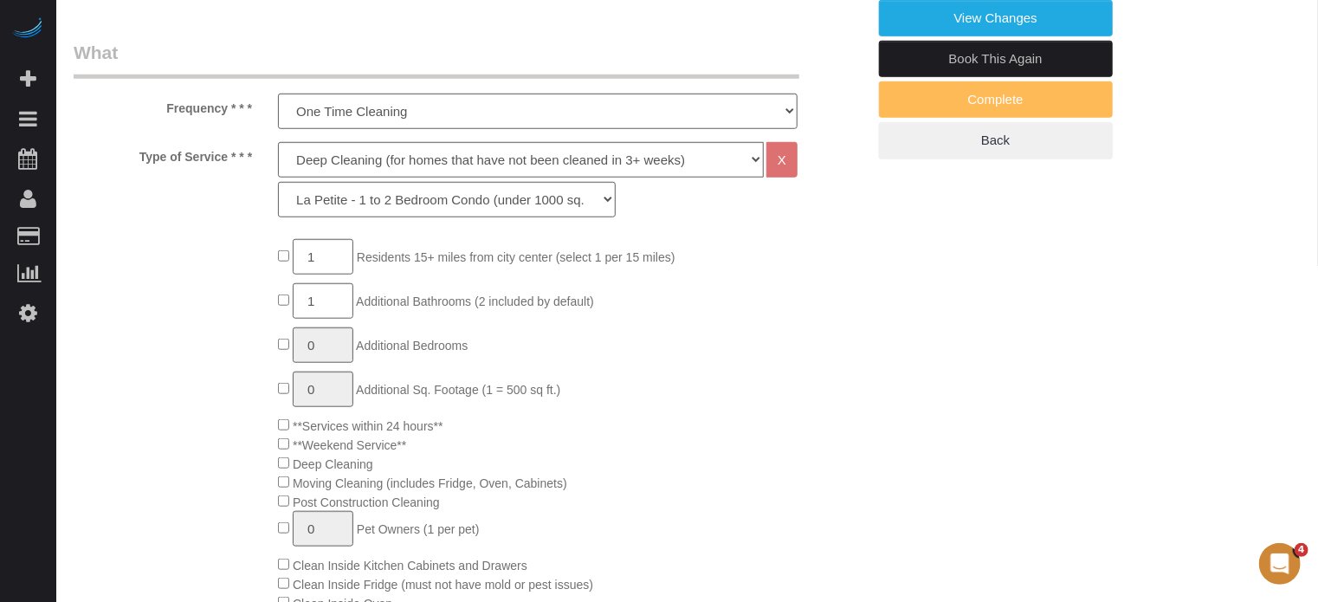
scroll to position [411, 0]
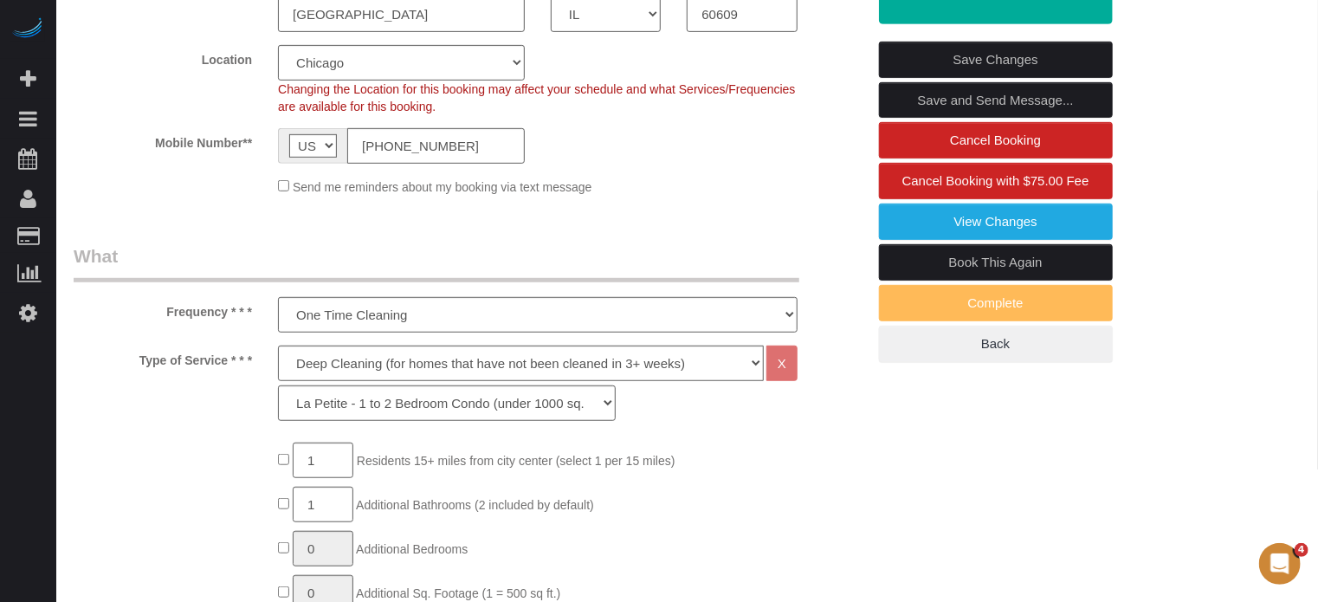
click at [968, 72] on link "Save Changes" at bounding box center [996, 60] width 234 height 36
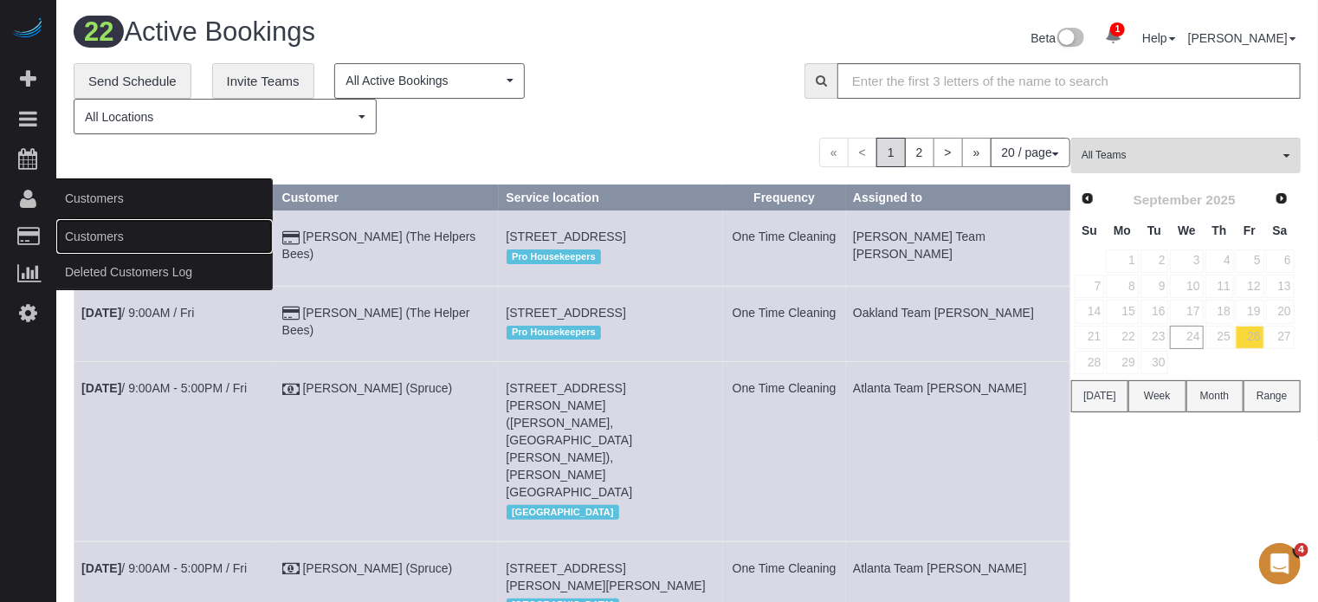
click at [78, 227] on link "Customers" at bounding box center [164, 236] width 216 height 35
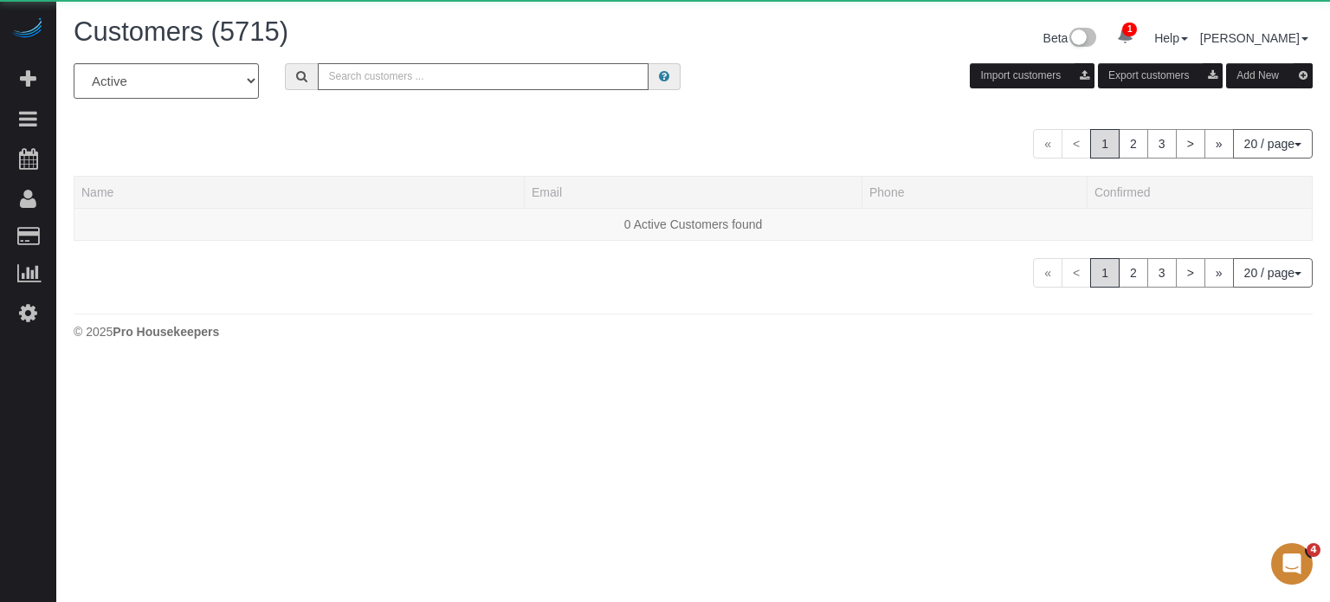
click at [421, 78] on input "text" at bounding box center [483, 76] width 331 height 27
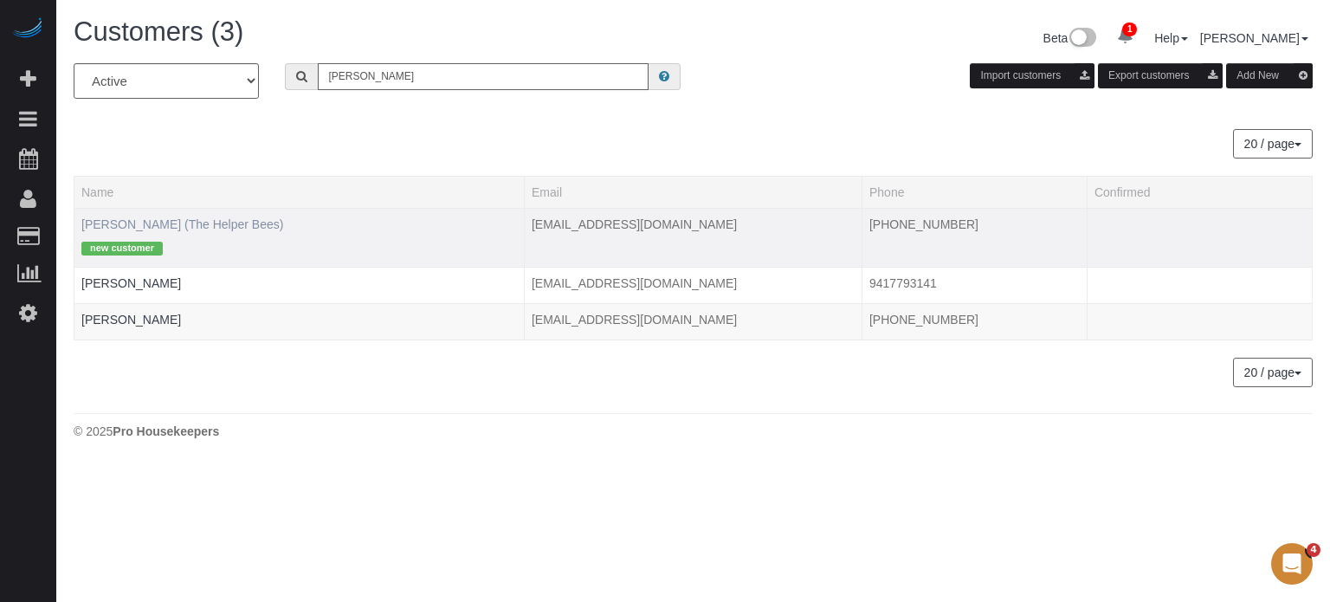
type input "robert e"
click at [139, 226] on link "Robert Edelman (The Helper Bees)" at bounding box center [182, 224] width 202 height 14
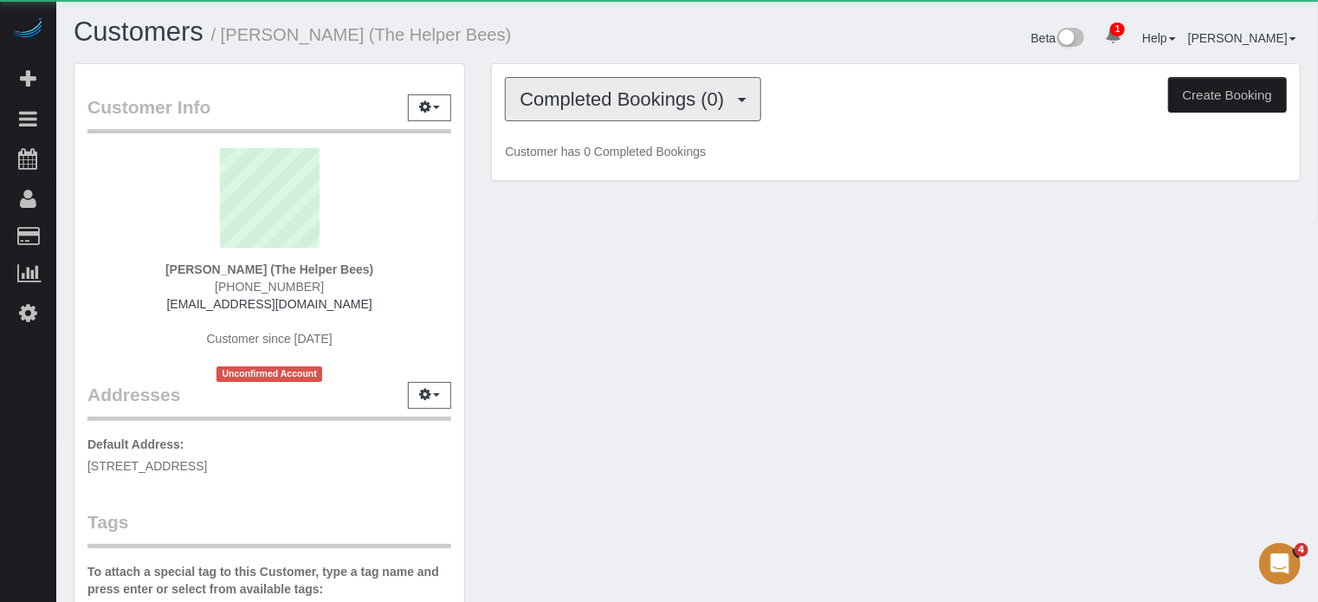
click at [600, 117] on button "Completed Bookings (0)" at bounding box center [633, 99] width 256 height 44
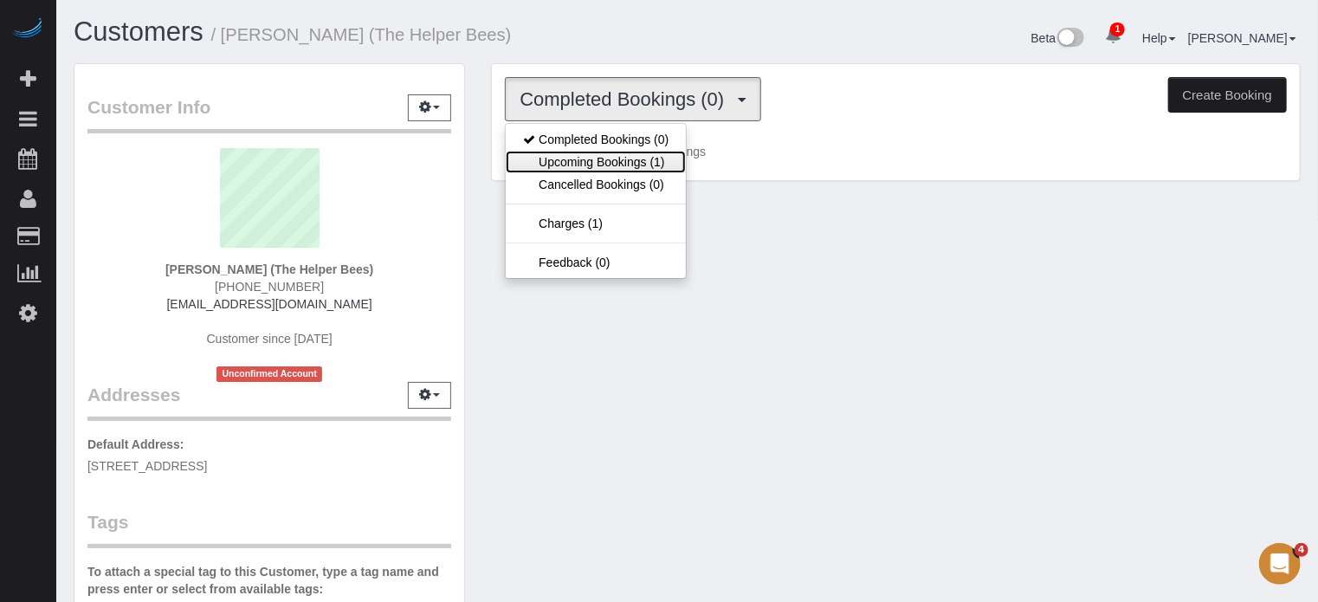
click at [579, 163] on link "Upcoming Bookings (1)" at bounding box center [596, 162] width 180 height 23
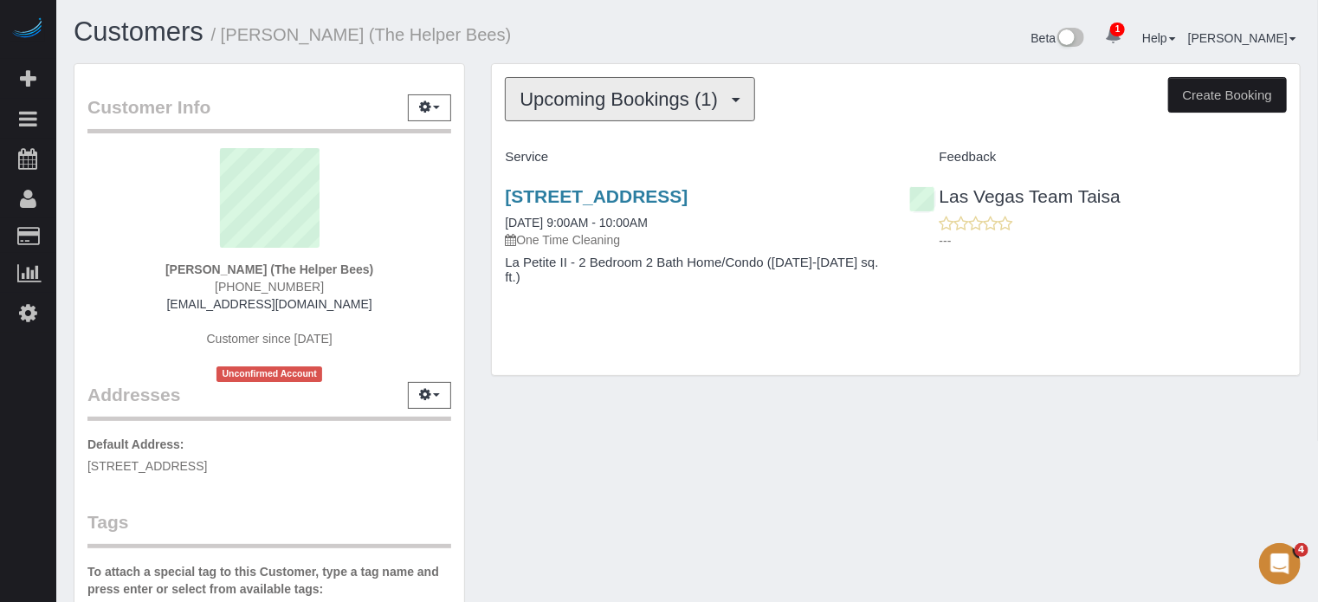
click at [655, 104] on span "Upcoming Bookings (1)" at bounding box center [622, 99] width 207 height 22
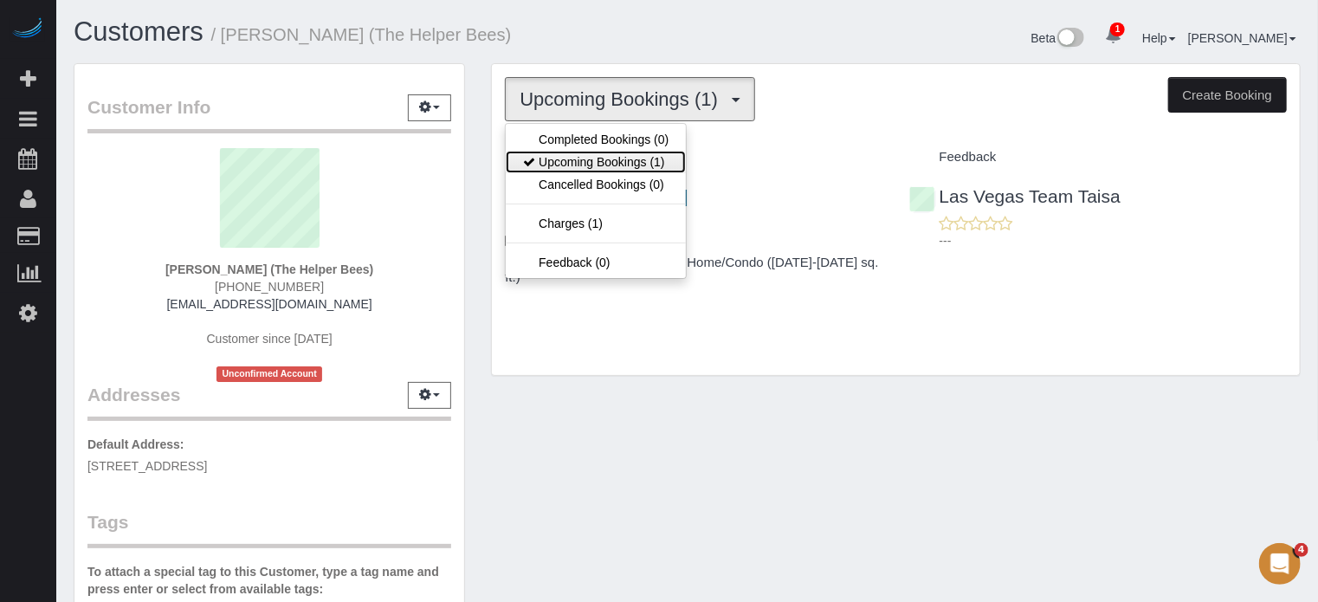
click at [630, 152] on link "Upcoming Bookings (1)" at bounding box center [596, 162] width 180 height 23
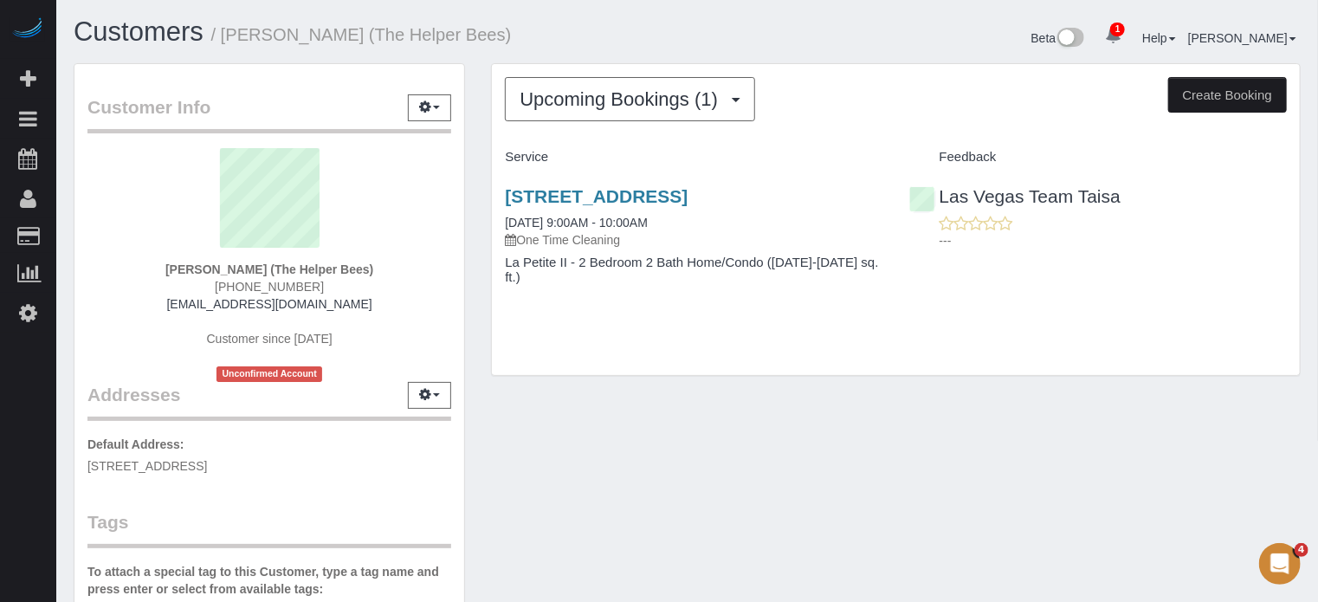
click at [703, 397] on div "Customer Info Edit Contact Info Send Message Email Preferences Special Sales Ta…" at bounding box center [687, 490] width 1253 height 854
click at [687, 190] on link "2641 Highvale Dr, Las Vegas, NV 89134" at bounding box center [596, 196] width 183 height 20
click at [268, 280] on span "[PHONE_NUMBER]" at bounding box center [269, 287] width 109 height 14
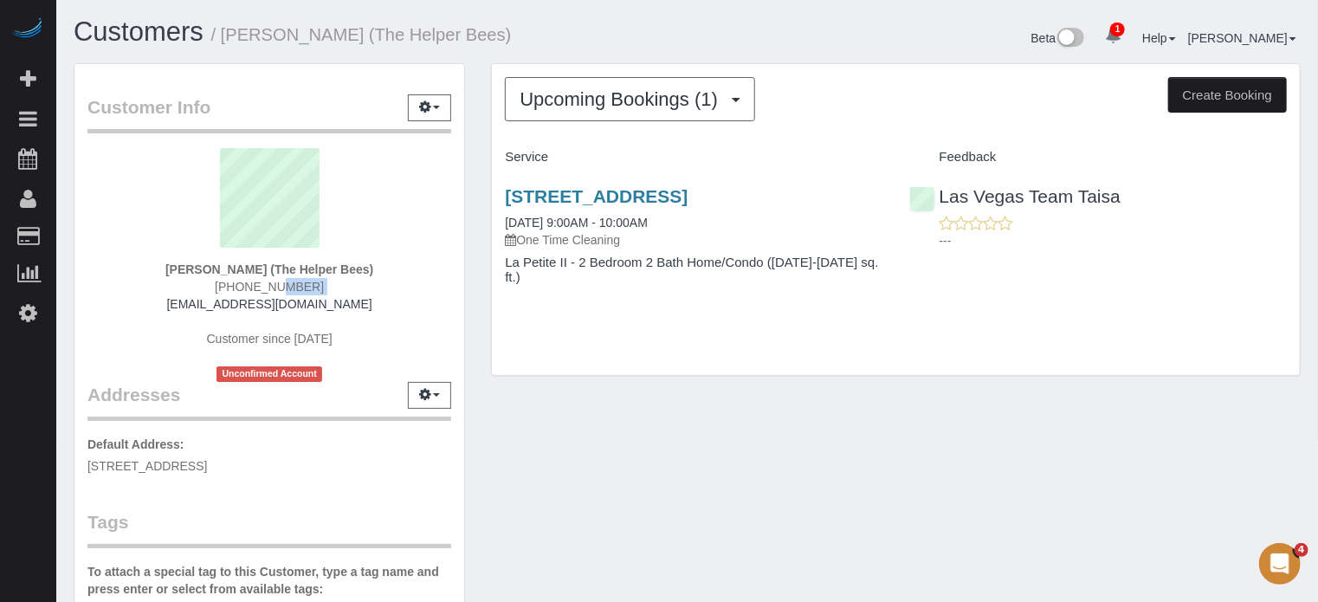
copy div "[PHONE_NUMBER]"
click at [268, 287] on span "[PHONE_NUMBER]" at bounding box center [269, 287] width 109 height 14
click at [1309, 268] on div "Upcoming Bookings (1) Completed Bookings (0) Upcoming Bookings (1) Cancelled Bo…" at bounding box center [895, 228] width 835 height 331
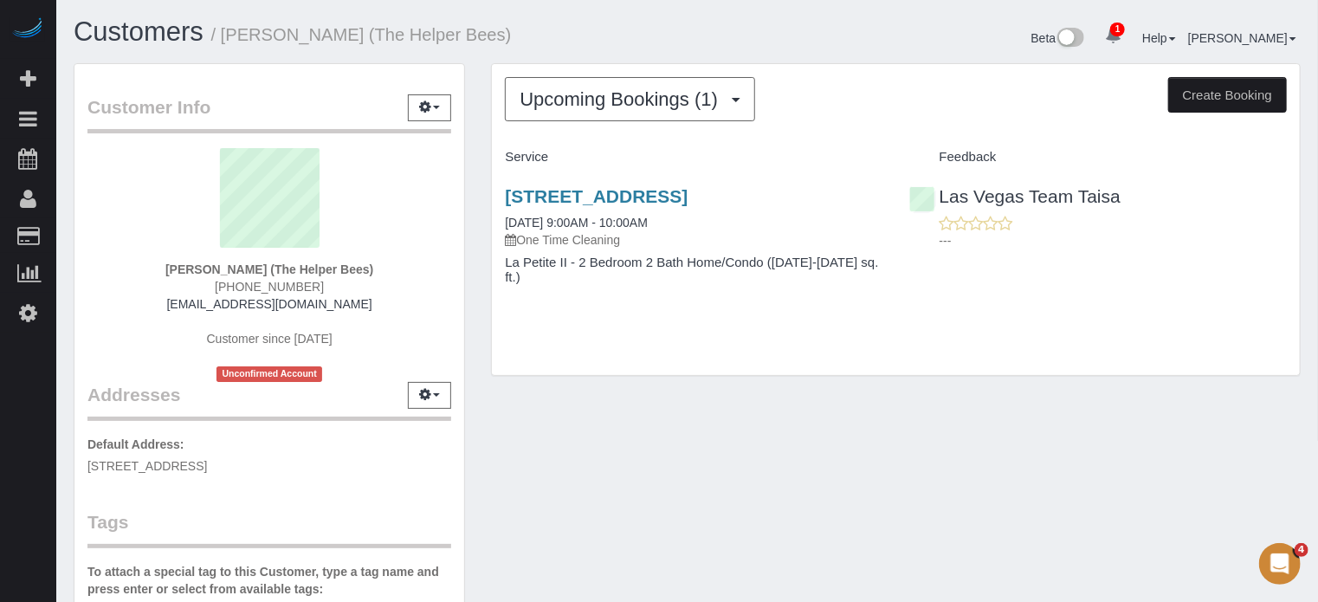
click at [272, 291] on span "[PHONE_NUMBER]" at bounding box center [269, 287] width 109 height 14
click at [272, 290] on span "[PHONE_NUMBER]" at bounding box center [269, 287] width 109 height 14
copy div "(702) 439-7244"
click at [677, 107] on span "Upcoming Bookings (1)" at bounding box center [622, 99] width 207 height 22
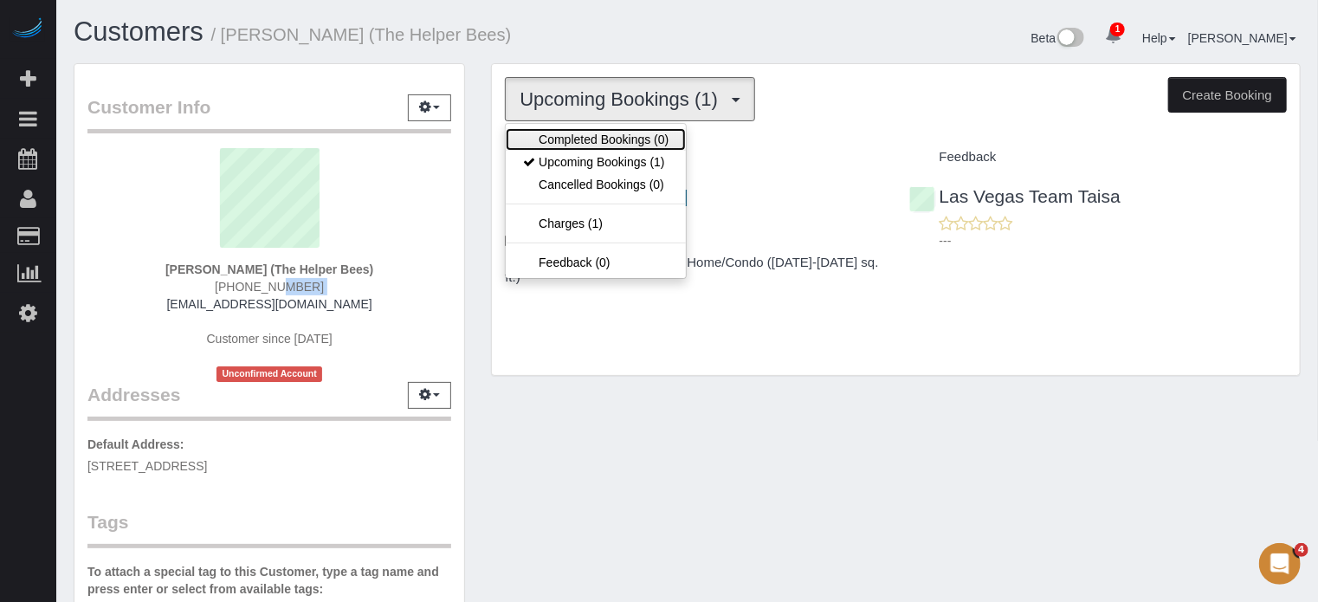
click at [644, 132] on link "Completed Bookings (0)" at bounding box center [596, 139] width 180 height 23
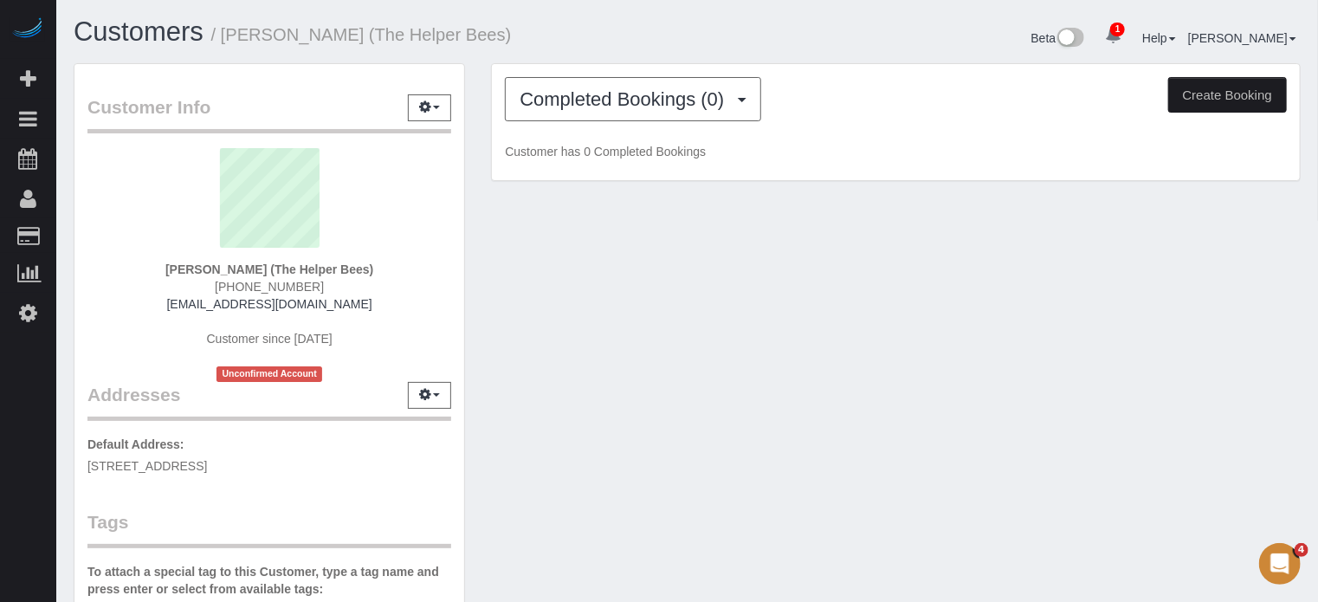
click at [689, 273] on div "Customer Info Edit Contact Info Send Message Email Preferences Special Sales Ta…" at bounding box center [687, 490] width 1253 height 854
click at [616, 88] on span "Completed Bookings (0)" at bounding box center [625, 99] width 213 height 22
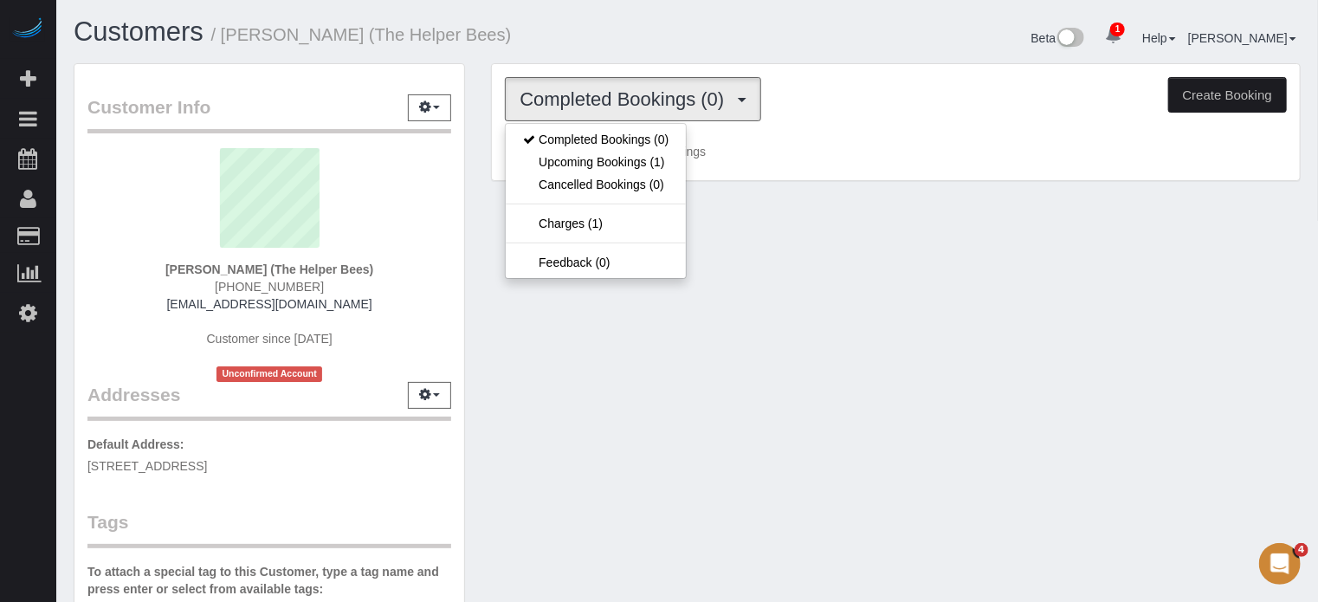
click at [620, 48] on div "Customers / Robert Edelman (The Helper Bees)" at bounding box center [374, 35] width 627 height 37
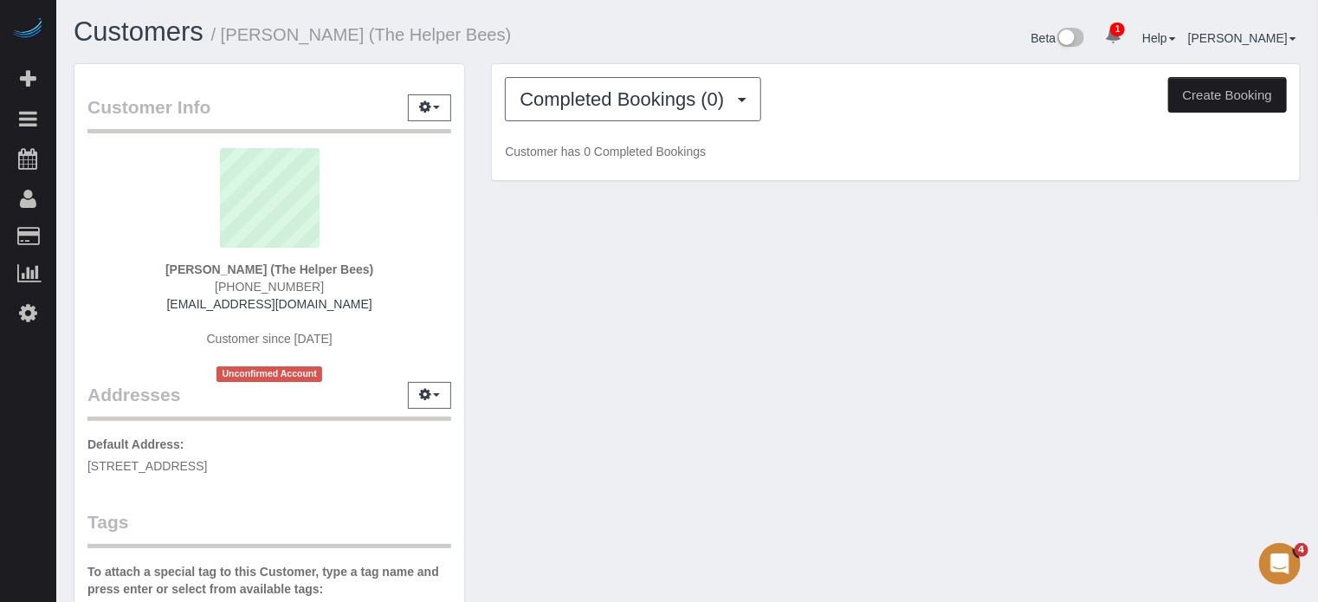
click at [799, 373] on div "Customer Info Edit Contact Info Send Message Email Preferences Special Sales Ta…" at bounding box center [687, 490] width 1253 height 854
click at [829, 405] on div "Customer Info Edit Contact Info Send Message Email Preferences Special Sales Ta…" at bounding box center [687, 490] width 1253 height 854
click at [833, 449] on div "Customer Info Edit Contact Info Send Message Email Preferences Special Sales Ta…" at bounding box center [687, 490] width 1253 height 854
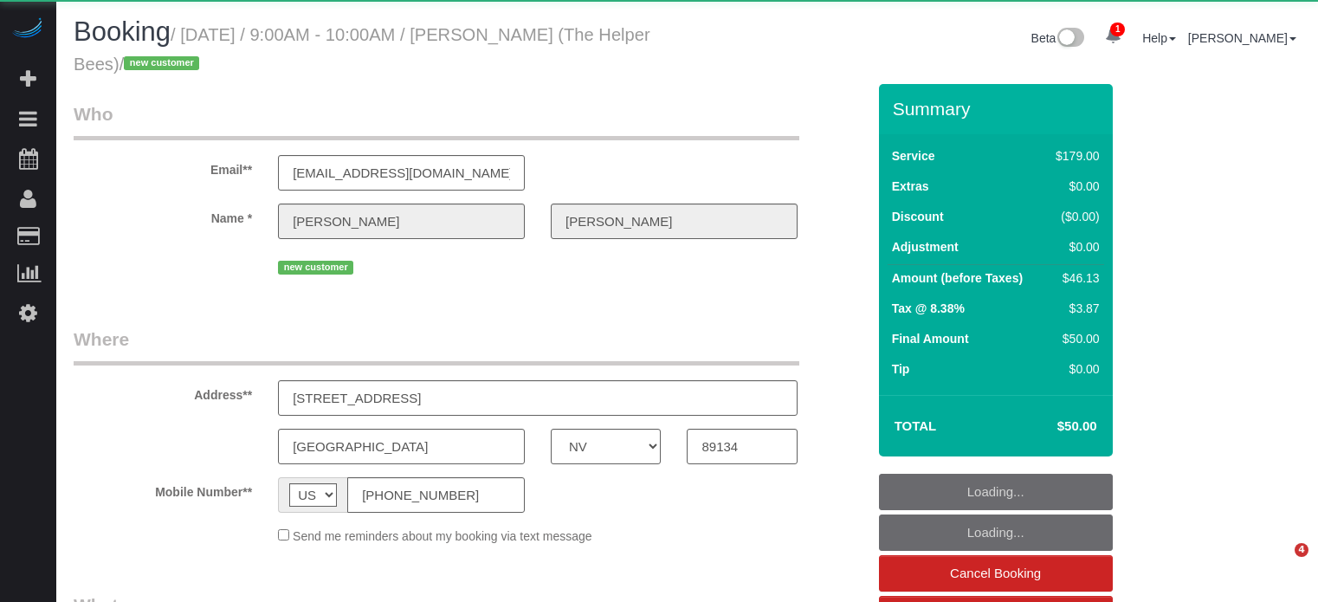
select select "NV"
select select "object:685"
select select "string:fspay-df4979cb-a07d-4d70-9097-4d503f8c930b"
select select "number:9"
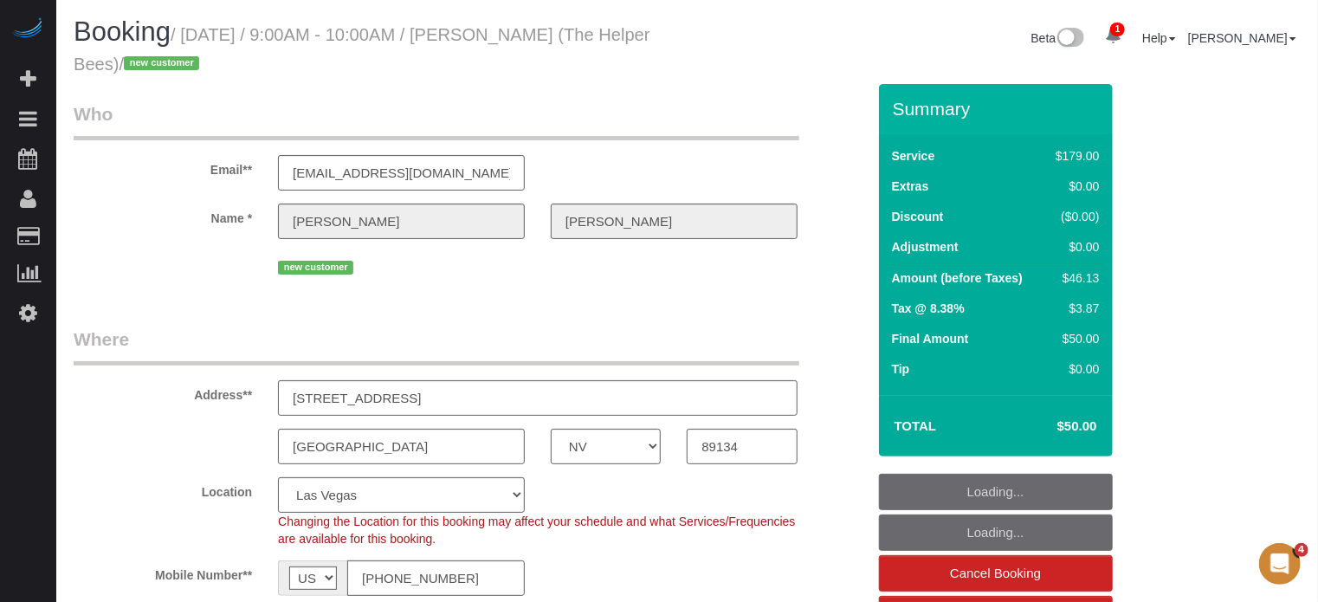
select select "object:858"
select select "4"
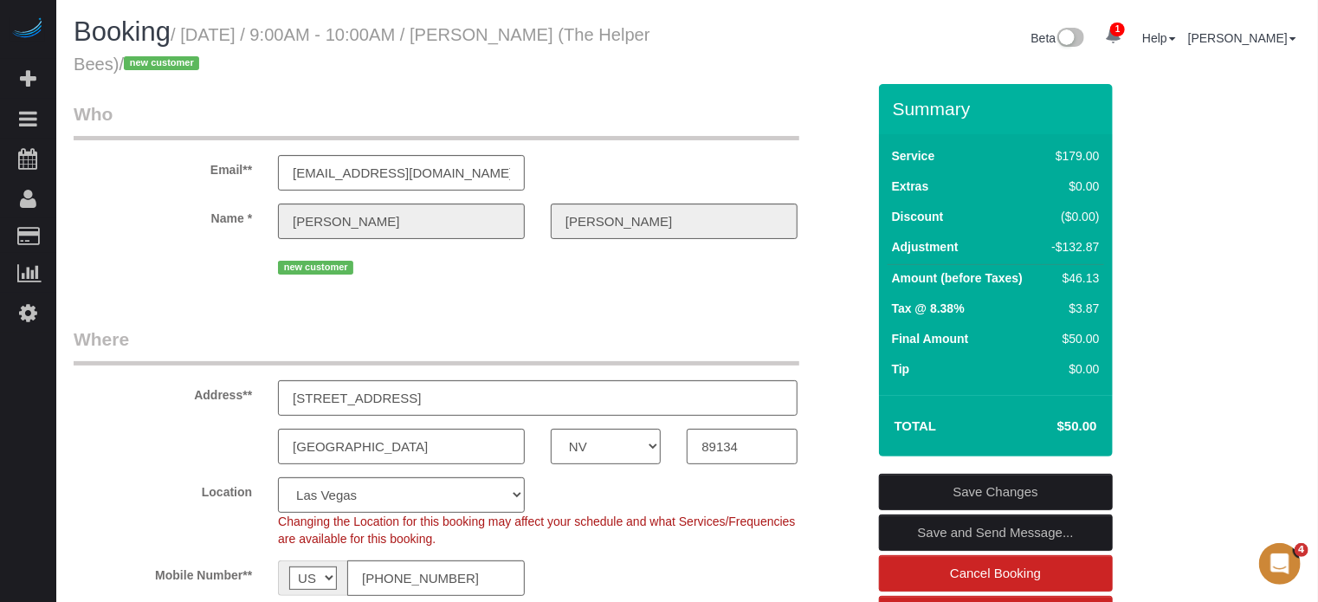
click at [230, 336] on legend "Where" at bounding box center [436, 345] width 725 height 39
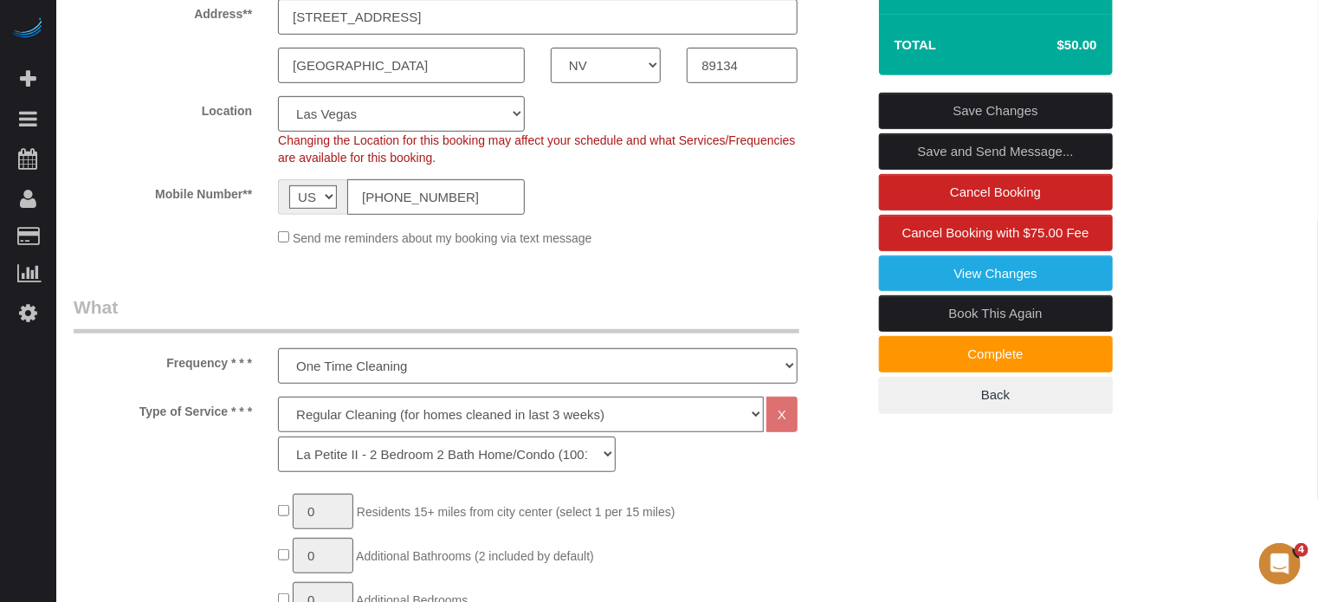
scroll to position [519, 0]
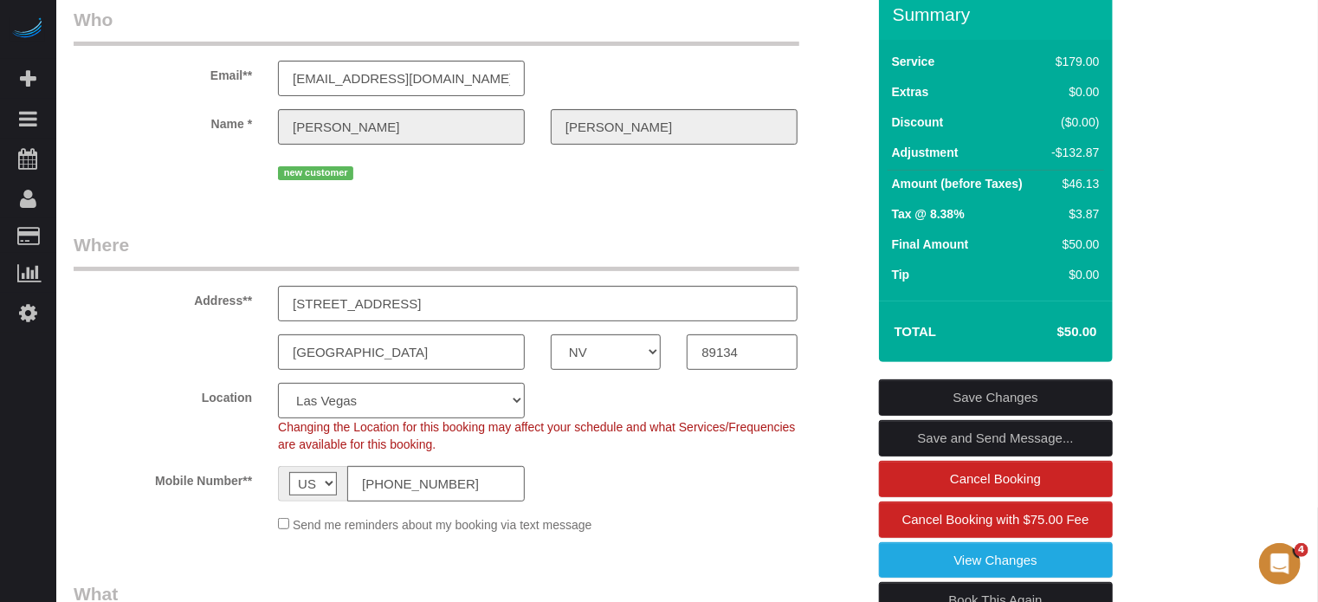
scroll to position [0, 0]
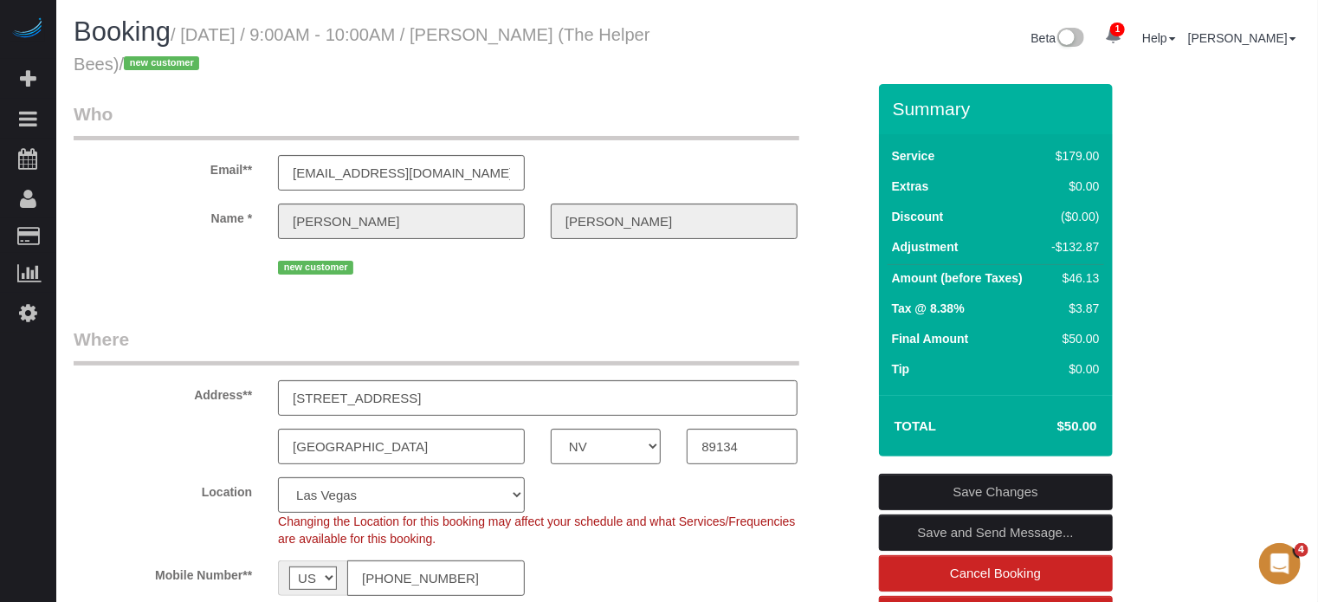
click at [551, 253] on div "new customer" at bounding box center [537, 265] width 519 height 27
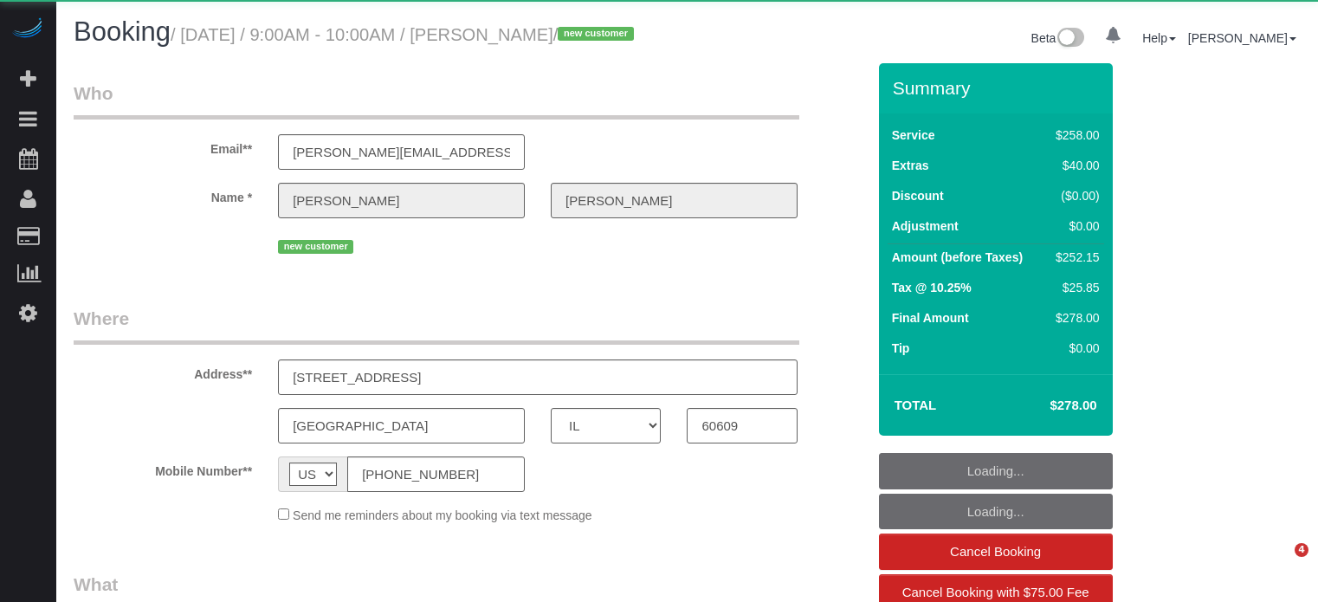
select select "IL"
select select "object:633"
select select "string:fspay-b47bf420-84e6-44b8-8557-2b63679c2584"
select select "number:9"
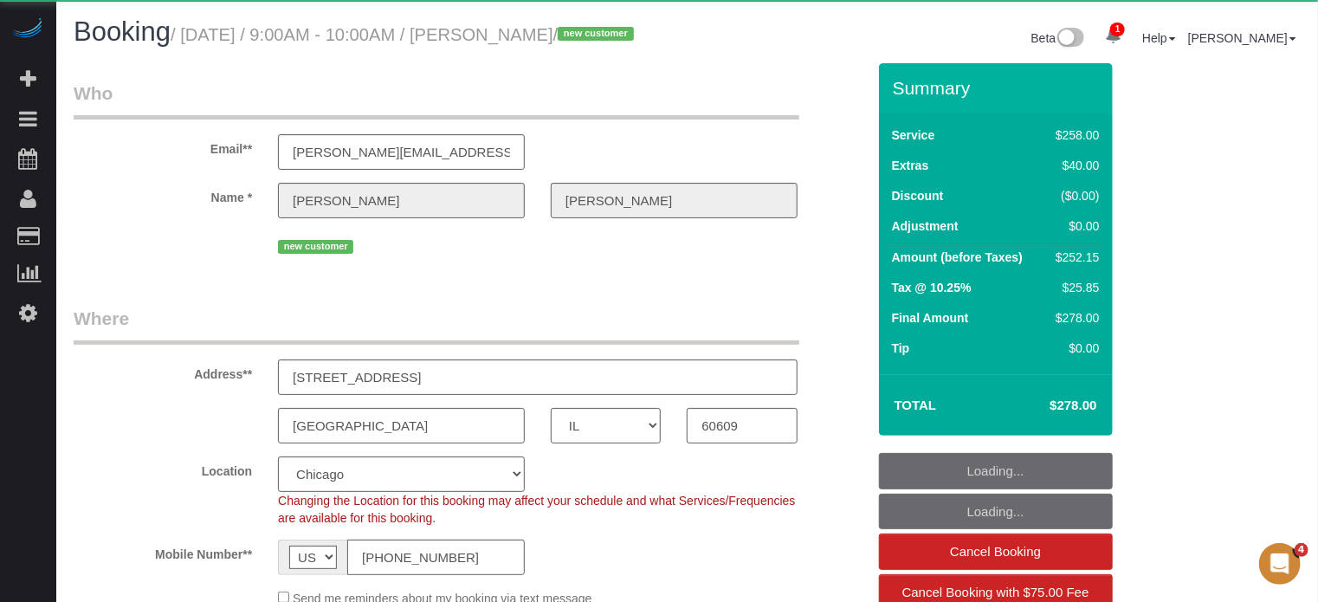
select select "object:852"
select select "5"
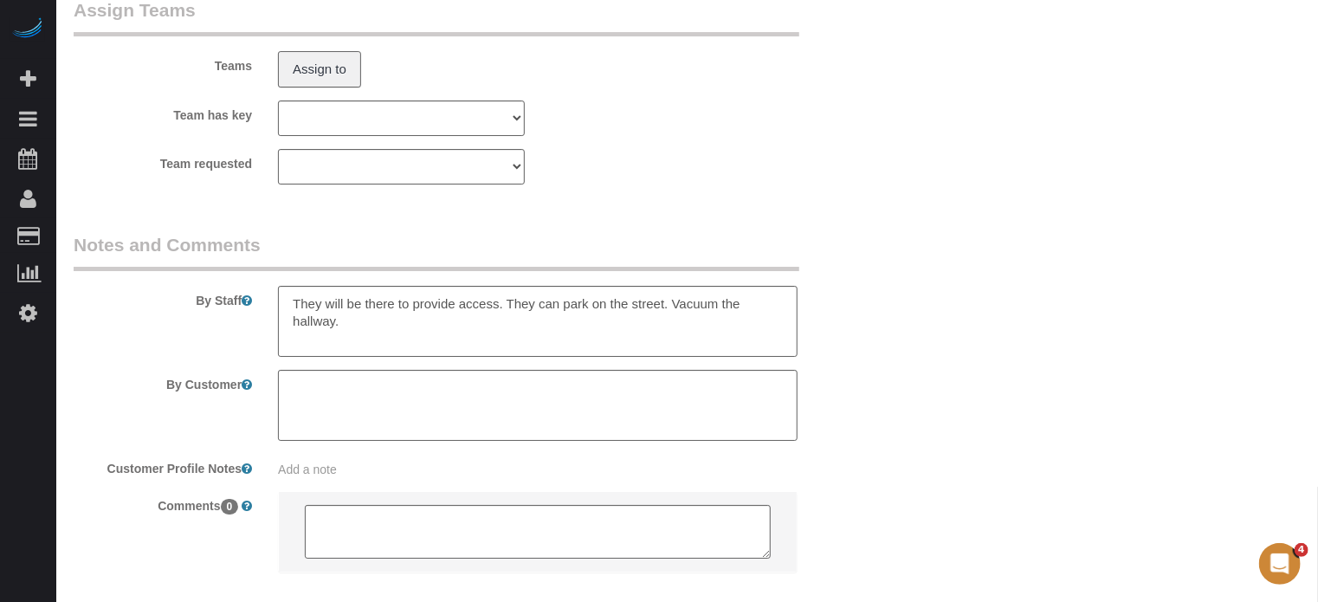
scroll to position [3120, 0]
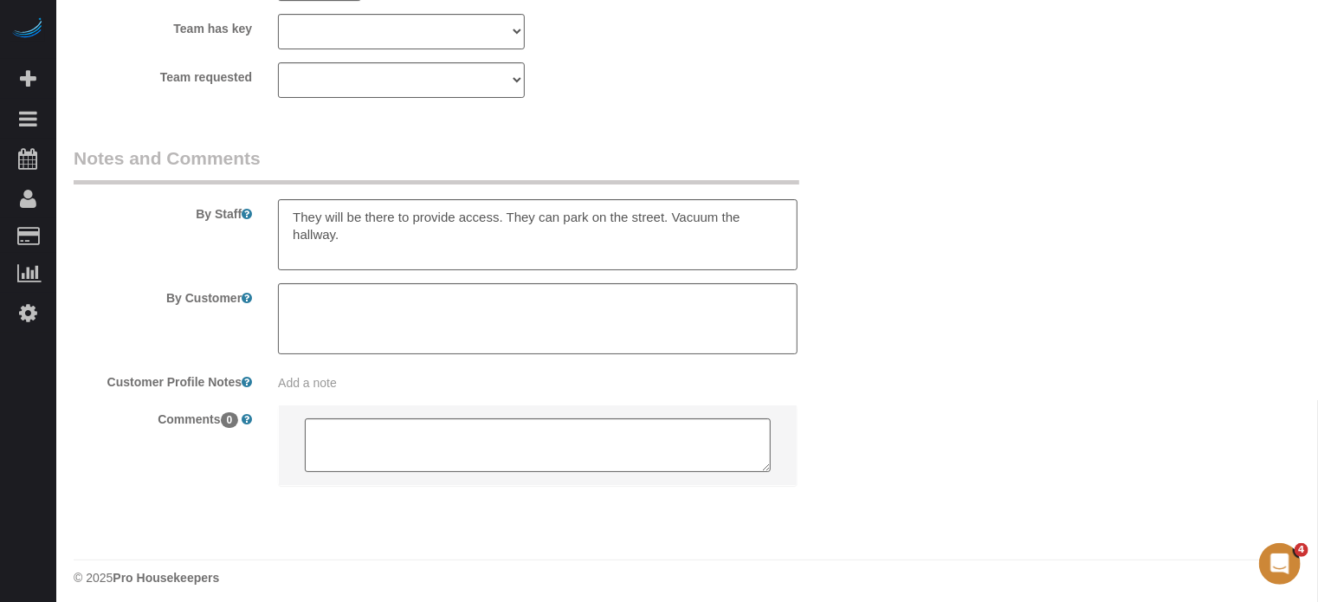
drag, startPoint x: 1323, startPoint y: 85, endPoint x: 0, endPoint y: 19, distance: 1324.5
click at [402, 266] on textarea at bounding box center [537, 234] width 519 height 71
type textarea "They will be there to provide access. They can park on the street. Vacuum the h…"
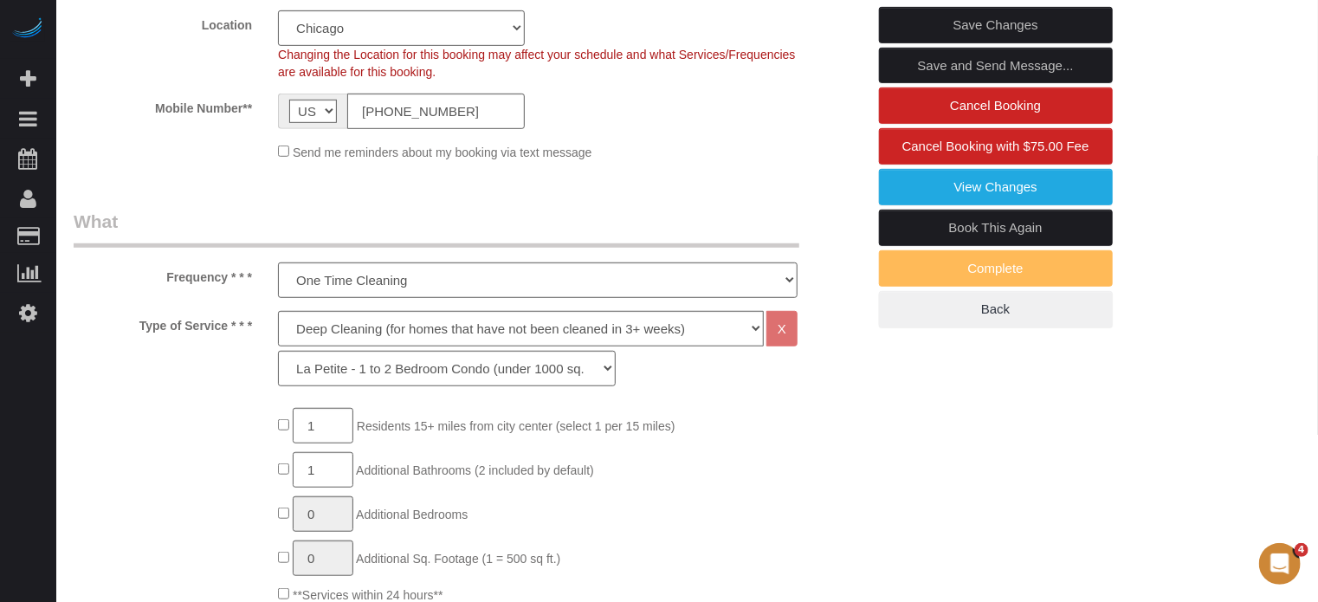
scroll to position [263, 0]
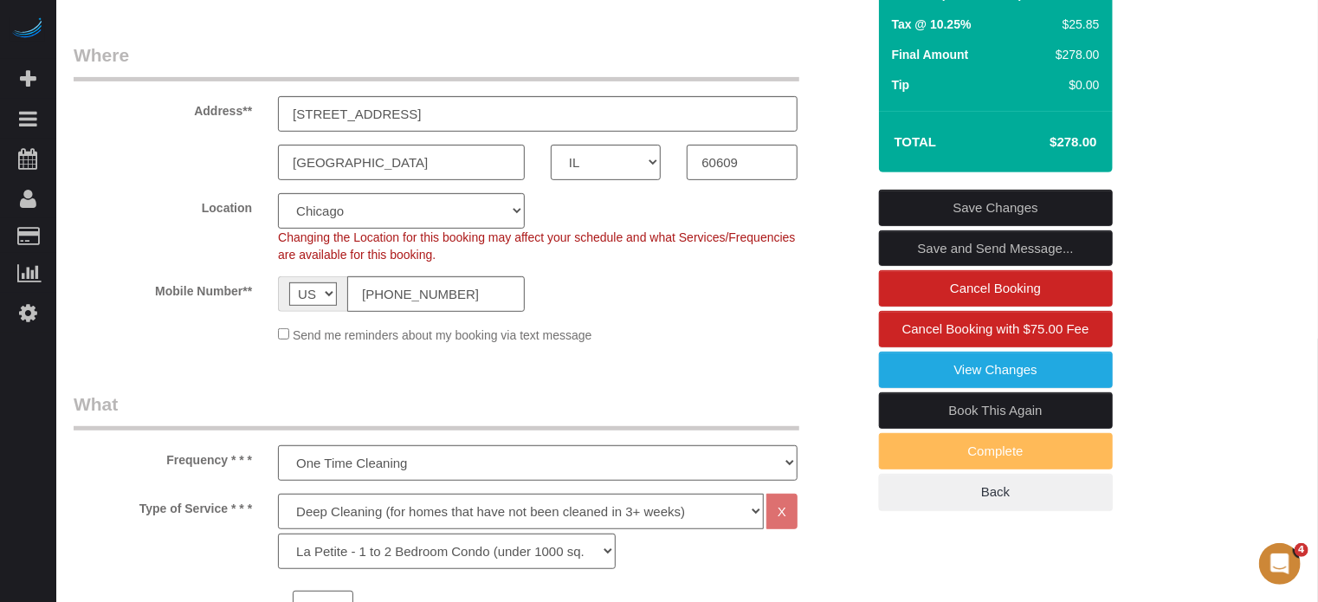
click at [970, 224] on link "Save Changes" at bounding box center [996, 208] width 234 height 36
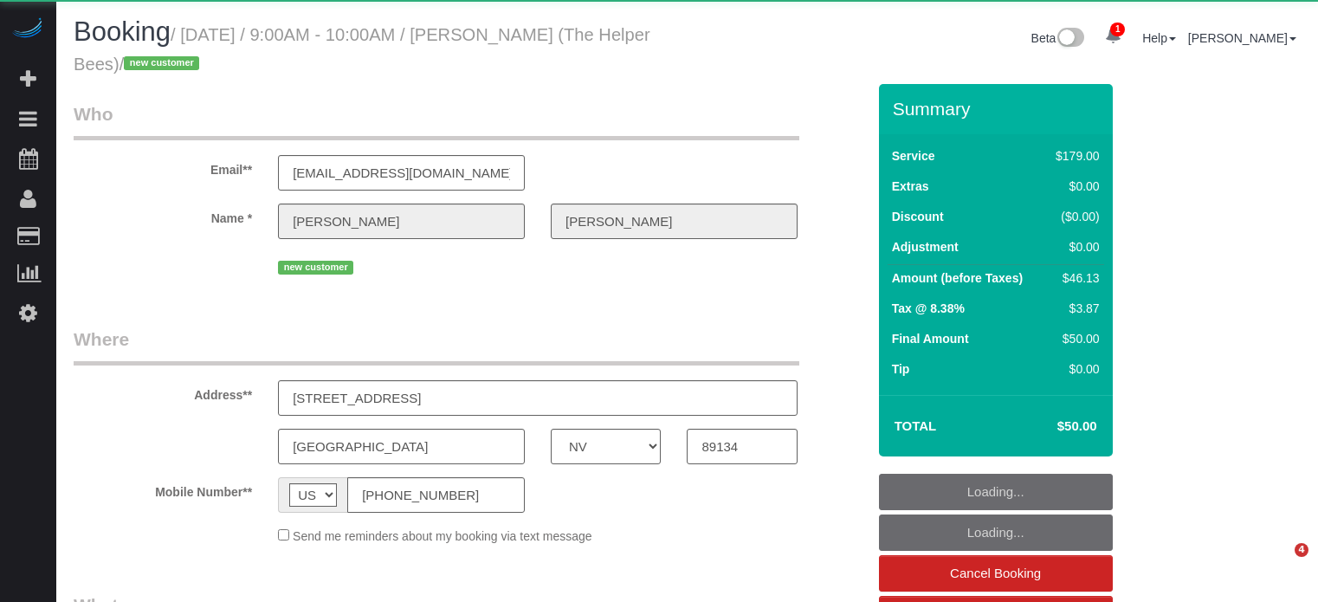
select select "NV"
select select "object:791"
select select "4"
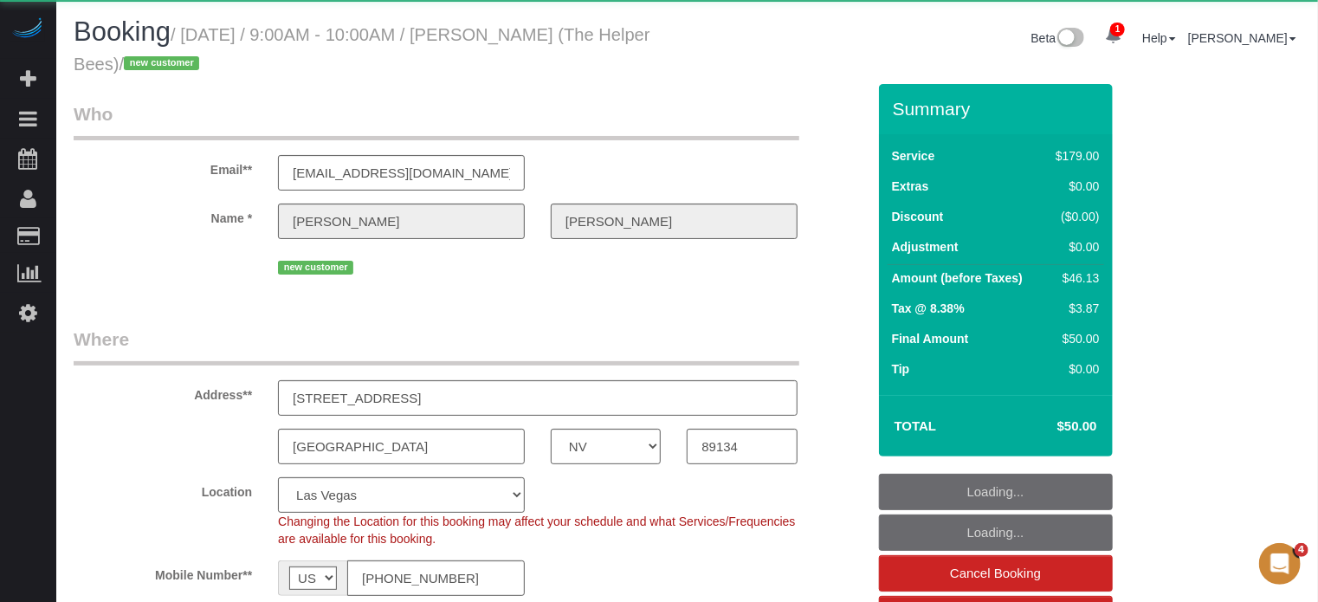
select select "number:9"
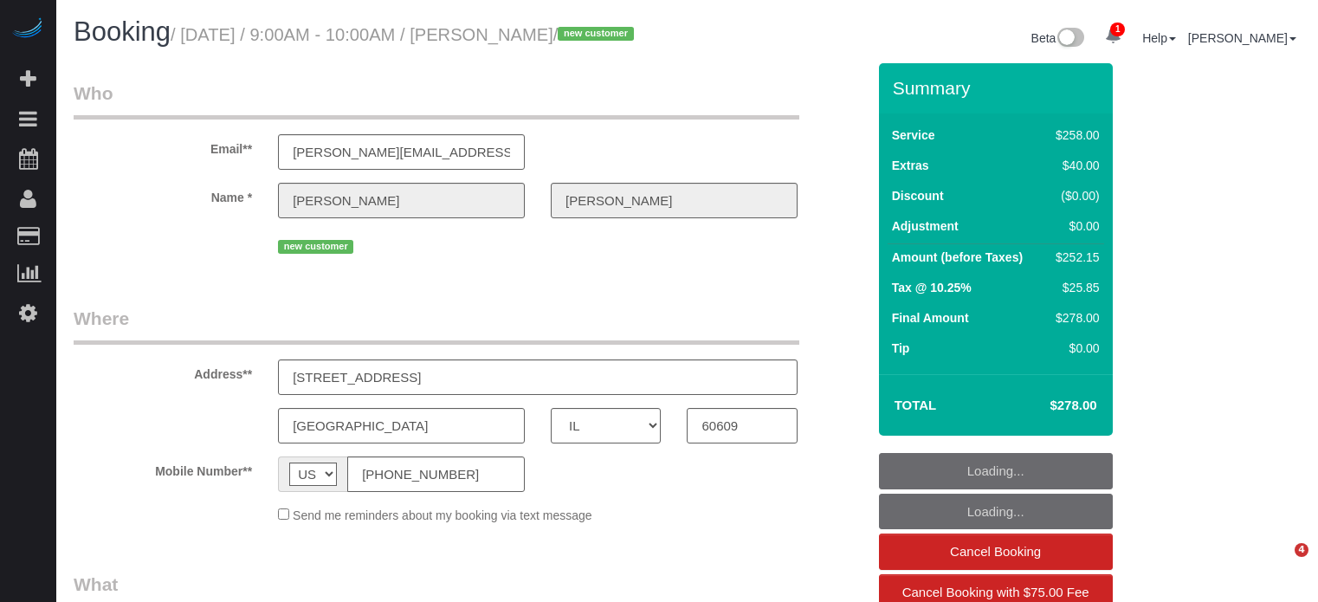
select select "IL"
select select "object:624"
select select "string:fspay-b47bf420-84e6-44b8-8557-2b63679c2584"
select select "5"
select select "number:9"
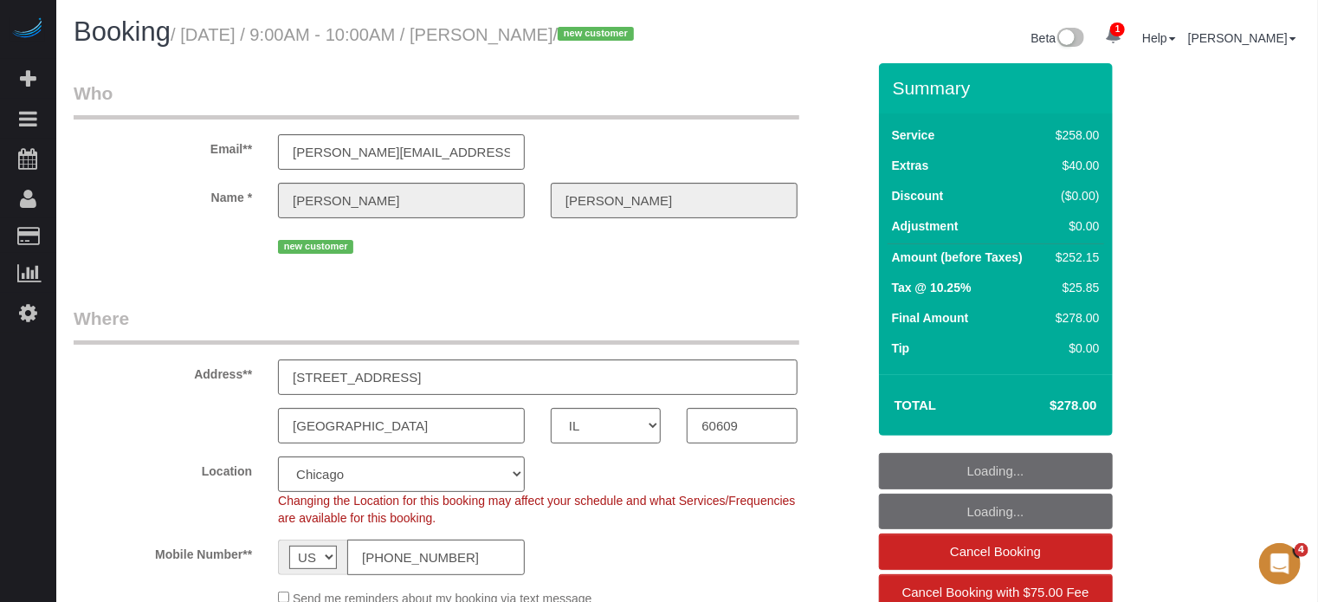
select select "object:852"
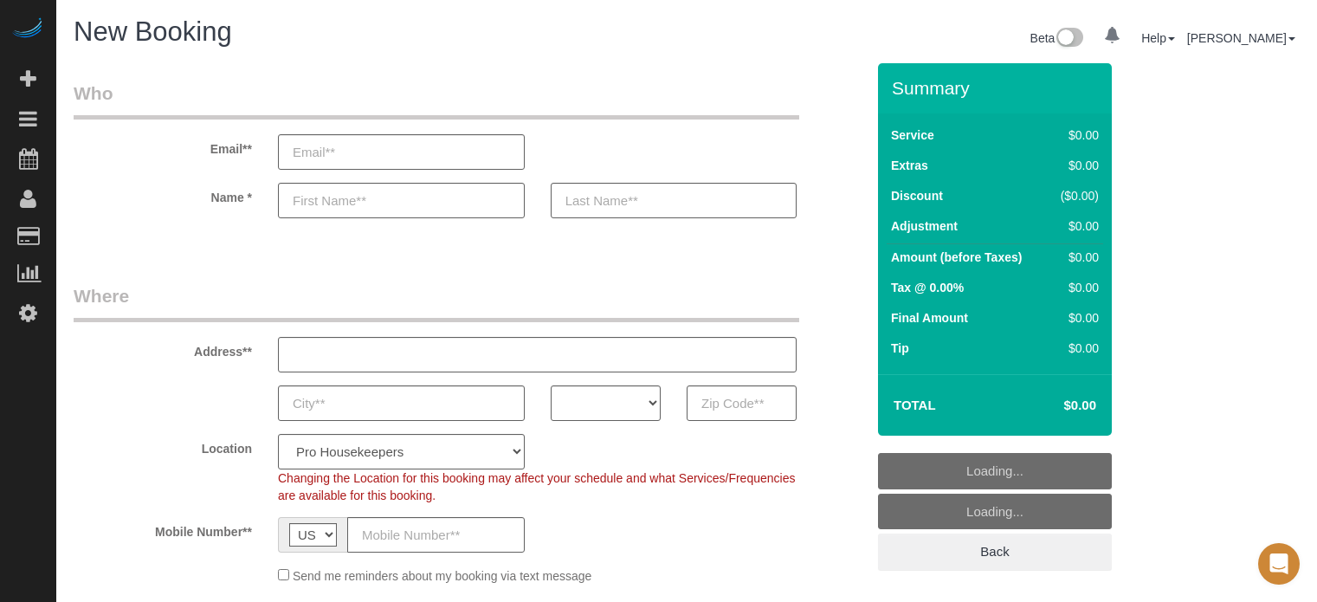
select select "4"
select select "number:9"
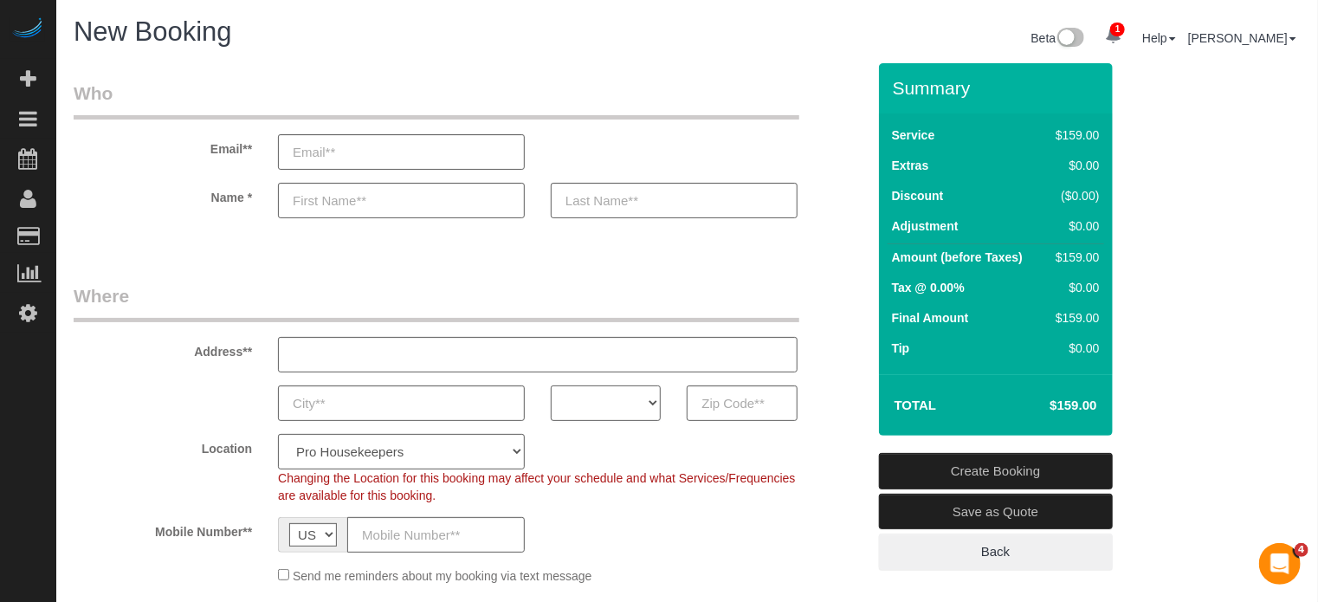
click at [644, 404] on select "AK AL AR AZ CA CO CT DC DE [GEOGRAPHIC_DATA] [GEOGRAPHIC_DATA] HI IA ID IL IN K…" at bounding box center [606, 402] width 110 height 35
select select "CA"
click at [551, 385] on select "AK AL AR AZ CA CO CT DC DE [GEOGRAPHIC_DATA] [GEOGRAPHIC_DATA] HI IA ID IL IN K…" at bounding box center [606, 402] width 110 height 35
click at [422, 449] on select "Pro Housekeepers [GEOGRAPHIC_DATA] [GEOGRAPHIC_DATA] [GEOGRAPHIC_DATA] [GEOGRAP…" at bounding box center [401, 451] width 247 height 35
select select "3"
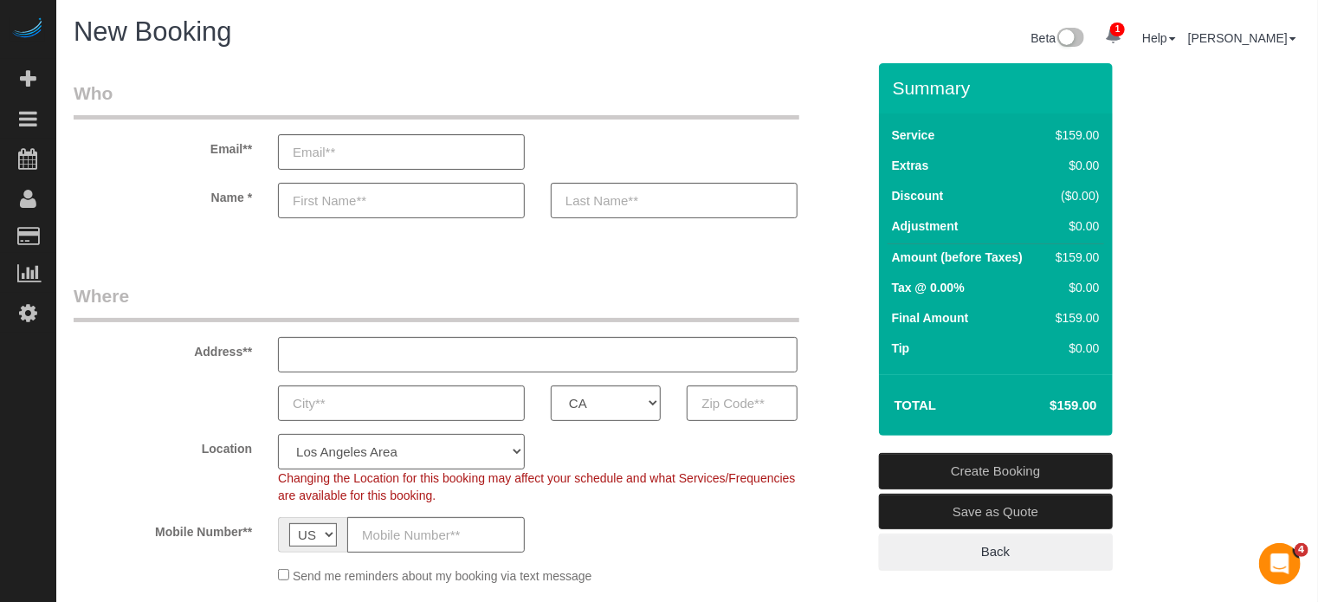
click at [278, 434] on select "Pro Housekeepers [GEOGRAPHIC_DATA] [GEOGRAPHIC_DATA] [GEOGRAPHIC_DATA] [GEOGRAP…" at bounding box center [401, 451] width 247 height 35
select select "object:1238"
select select "228"
click at [523, 285] on legend "Where" at bounding box center [436, 302] width 725 height 39
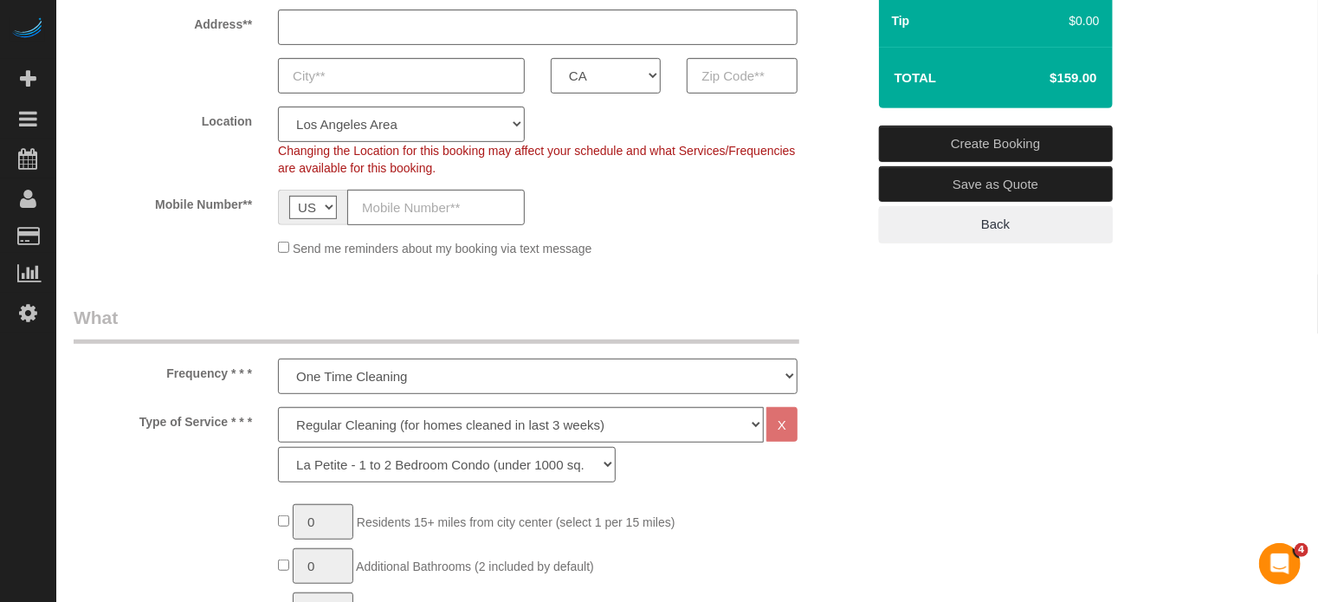
scroll to position [433, 0]
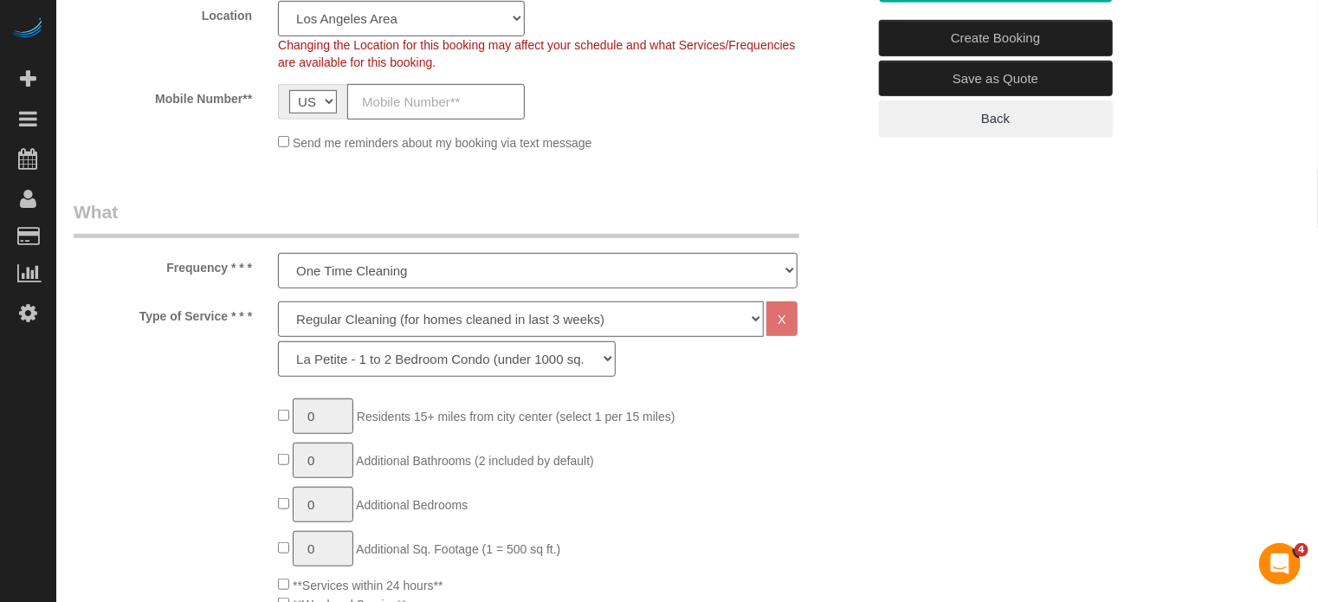
click at [364, 318] on select "Deep Cleaning (for homes that have not been cleaned in 3+ weeks) Spruce Regular…" at bounding box center [521, 318] width 486 height 35
select select "5"
click at [278, 301] on select "Deep Cleaning (for homes that have not been cleaned in 3+ weeks) Spruce Regular…" at bounding box center [521, 318] width 486 height 35
select select "278"
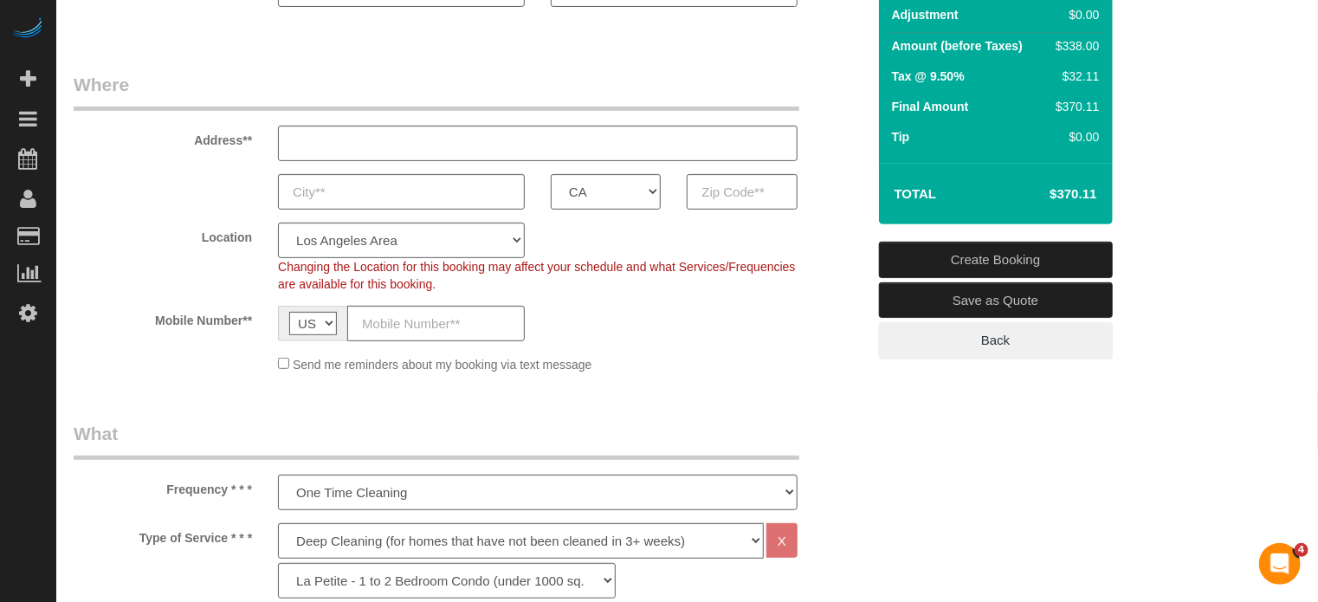
scroll to position [173, 0]
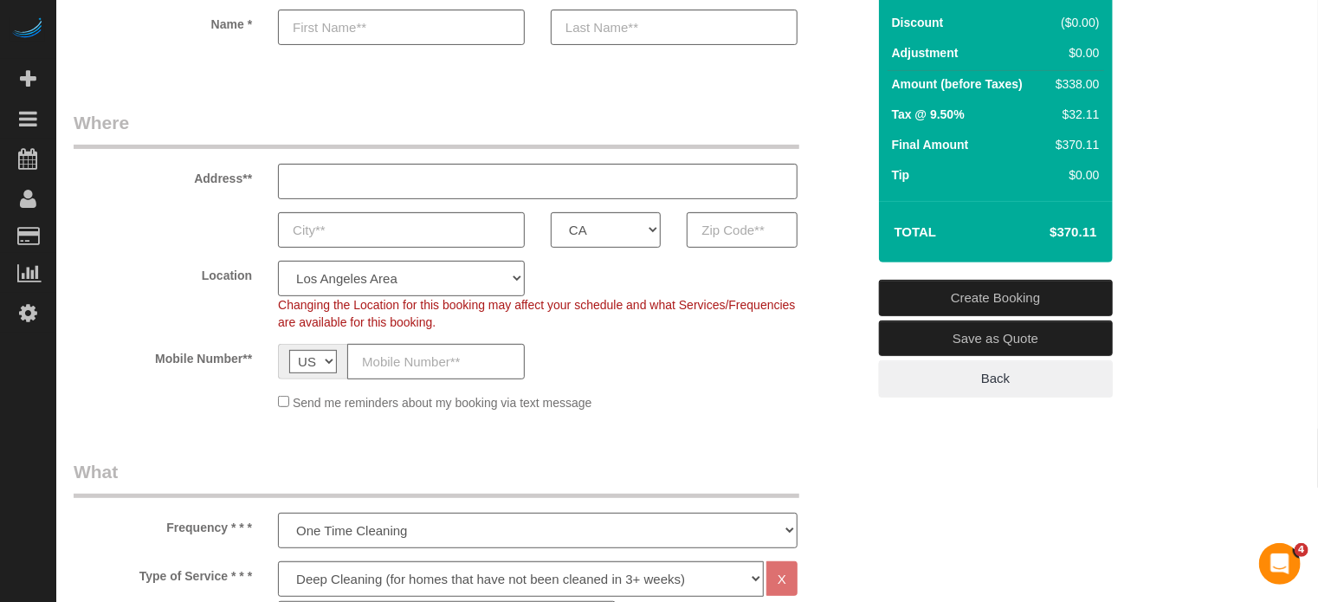
click at [744, 120] on legend "Where" at bounding box center [436, 129] width 725 height 39
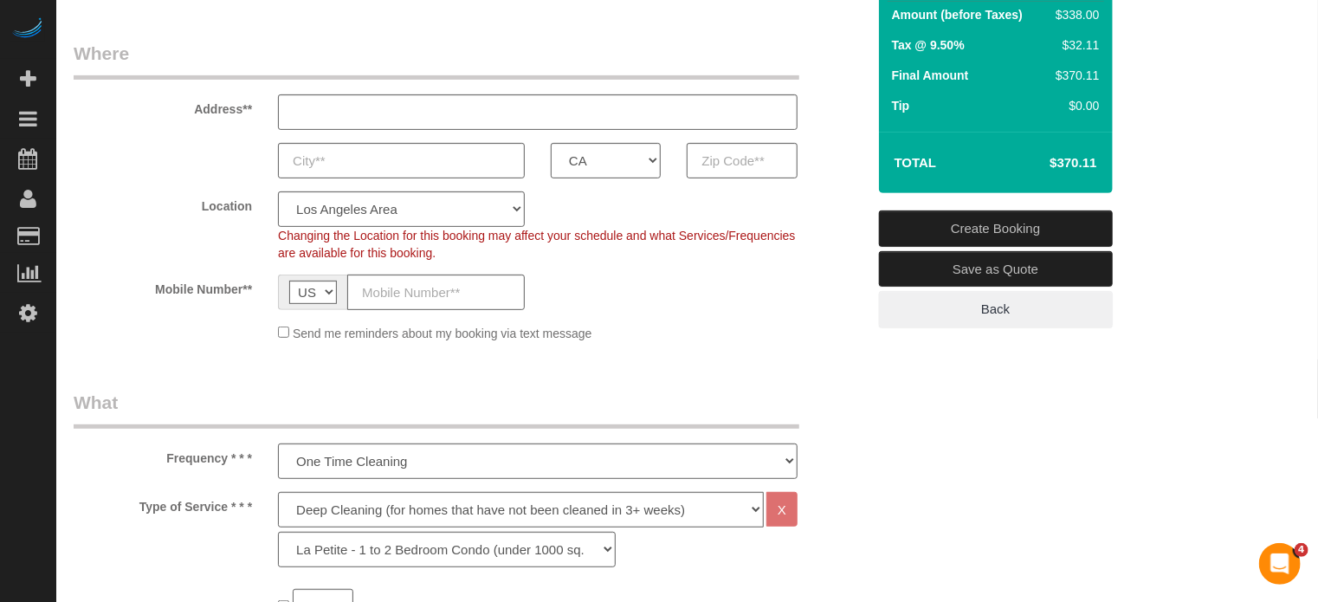
scroll to position [346, 0]
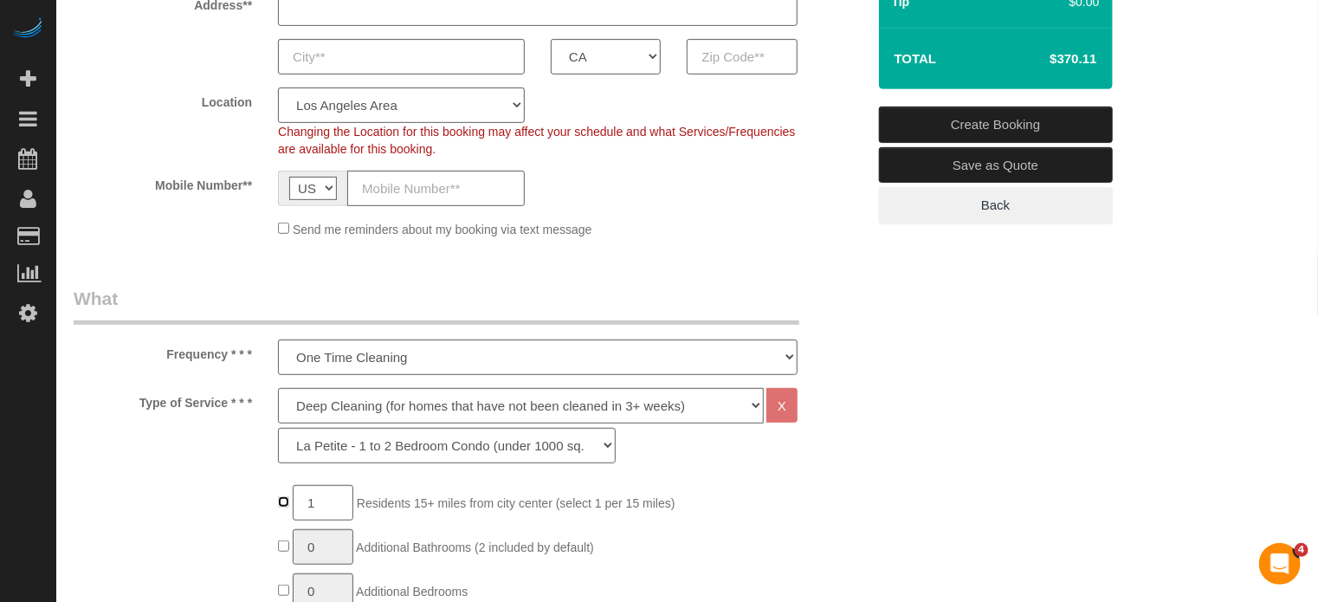
type input "0"
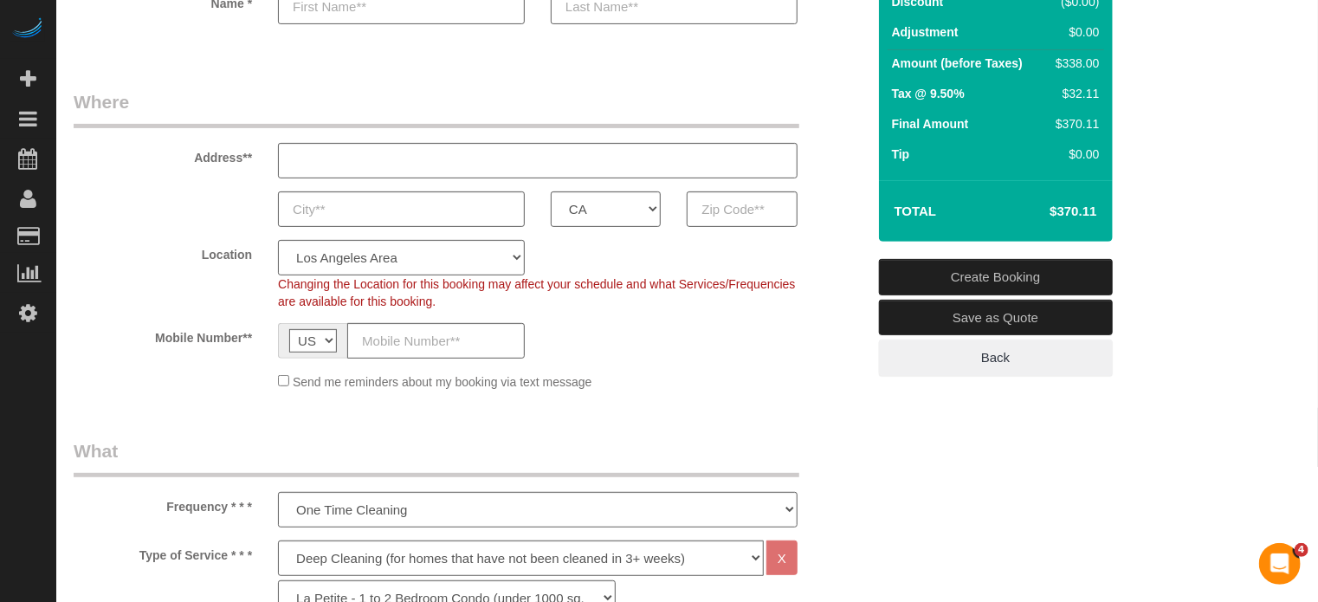
scroll to position [173, 0]
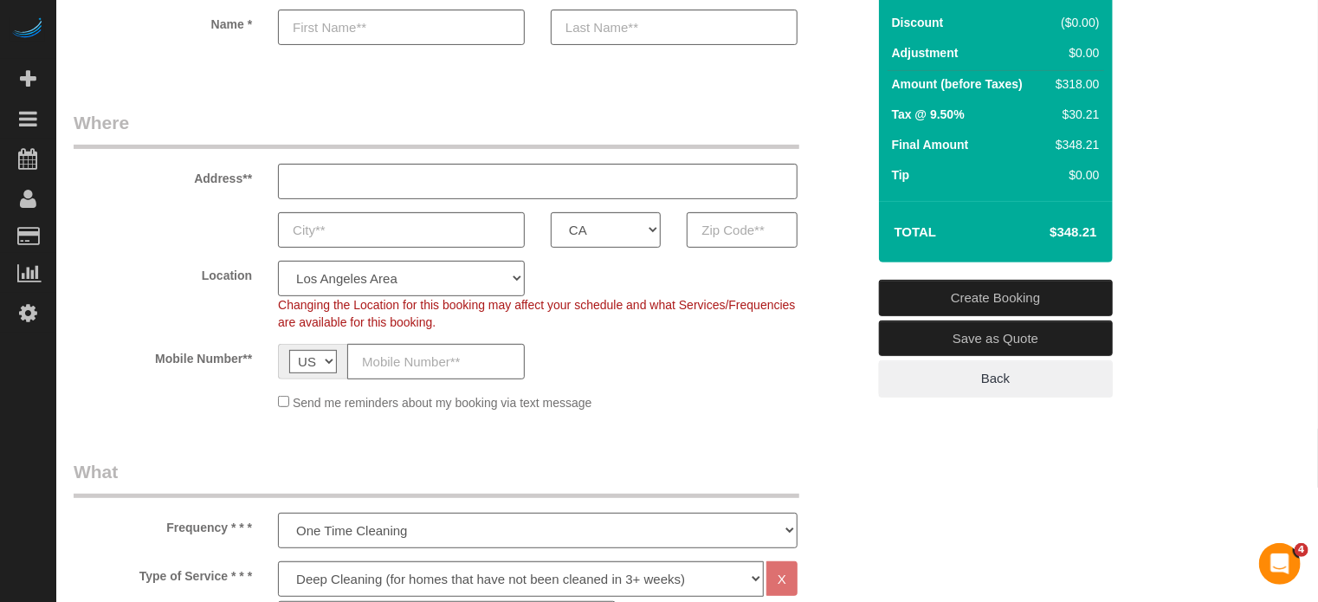
click at [827, 415] on fieldset "Where Address** AK AL AR AZ CA CO CT DC DE [GEOGRAPHIC_DATA] [GEOGRAPHIC_DATA] …" at bounding box center [470, 267] width 792 height 314
click at [669, 405] on div "Send me reminders about my booking via text message" at bounding box center [537, 401] width 545 height 19
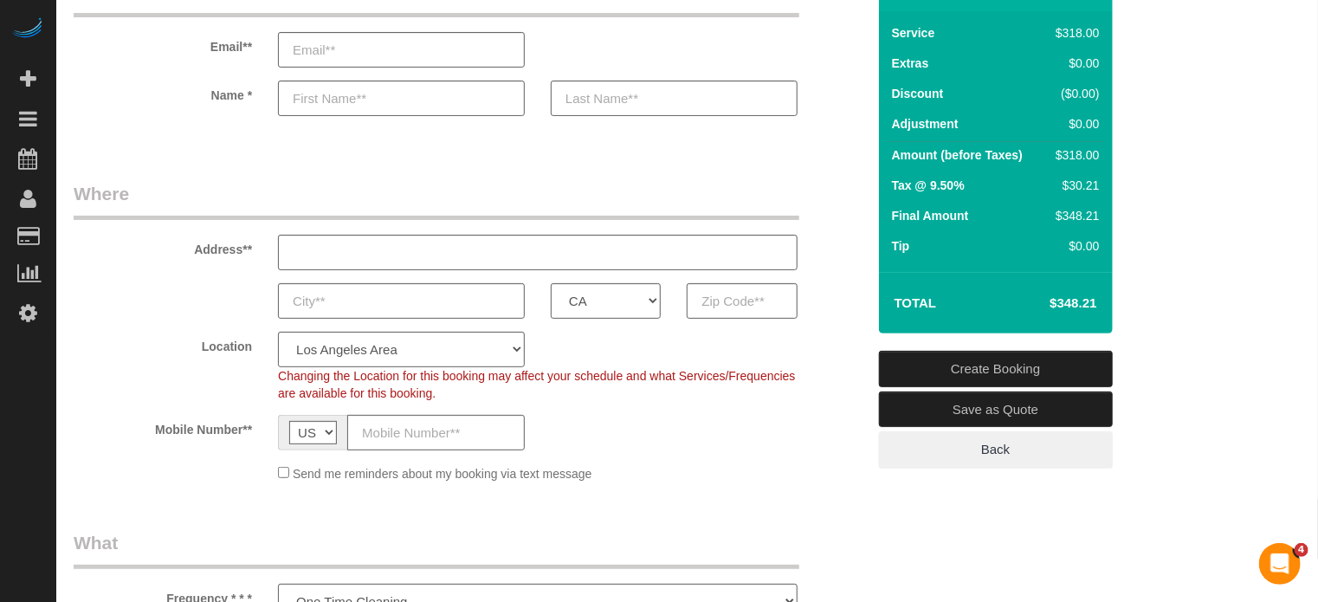
scroll to position [0, 0]
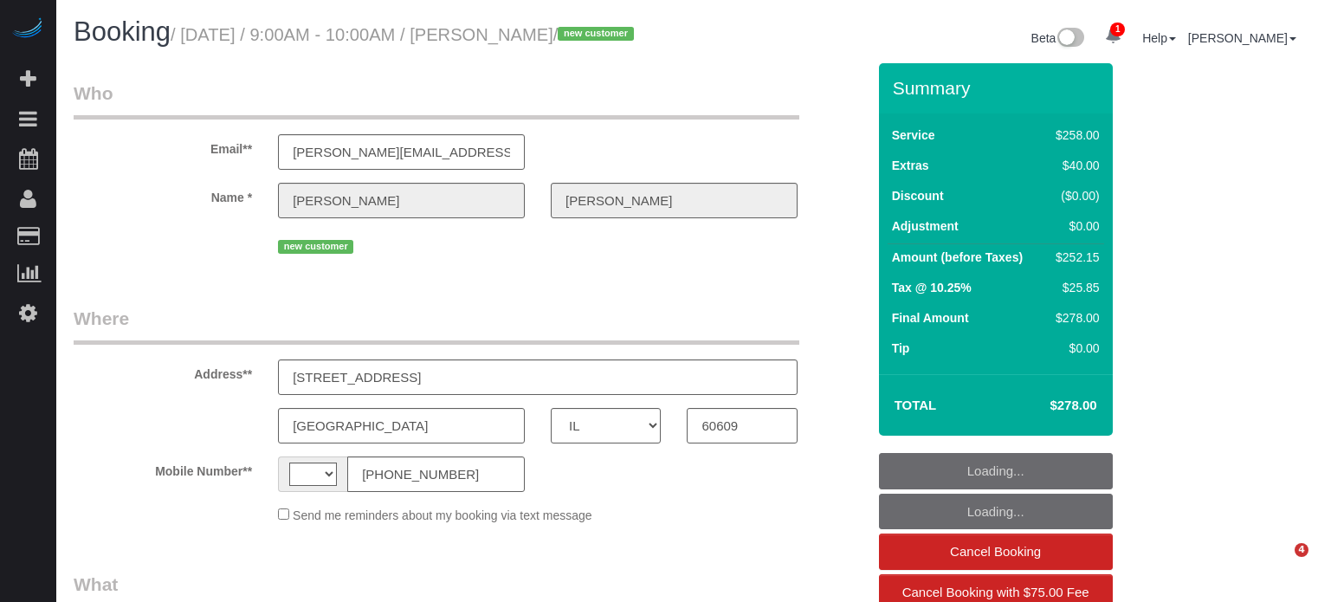
select select "IL"
select select "string:[GEOGRAPHIC_DATA]"
select select "object:716"
select select "number:9"
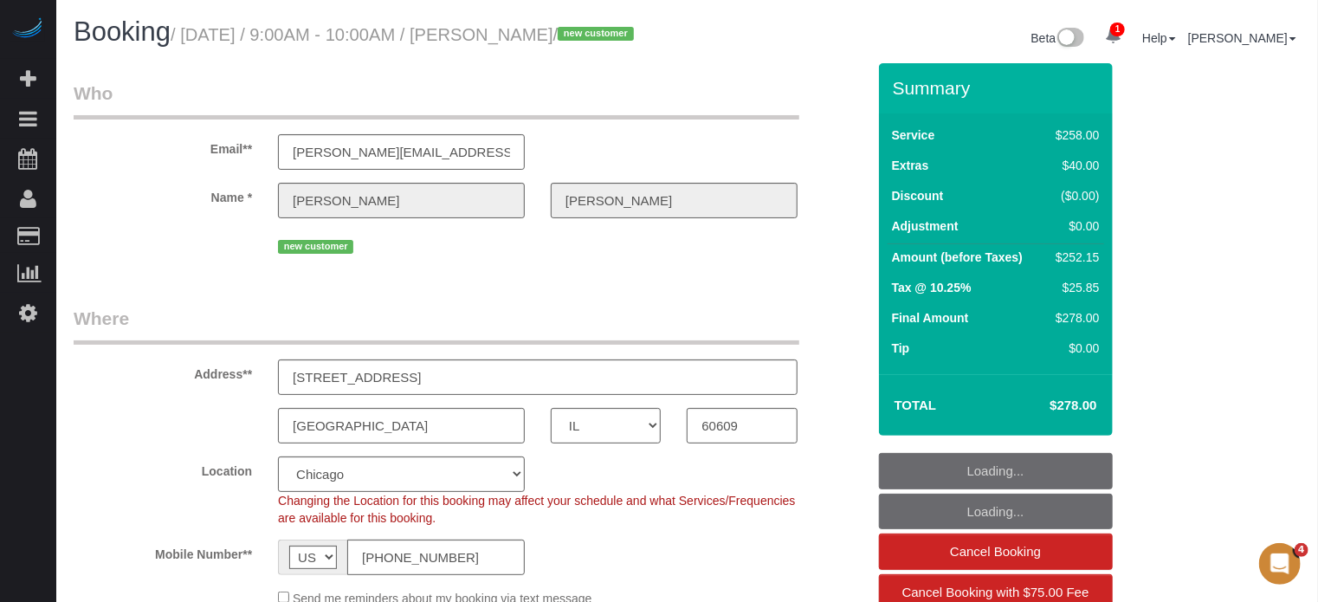
select select "5"
select select "object:852"
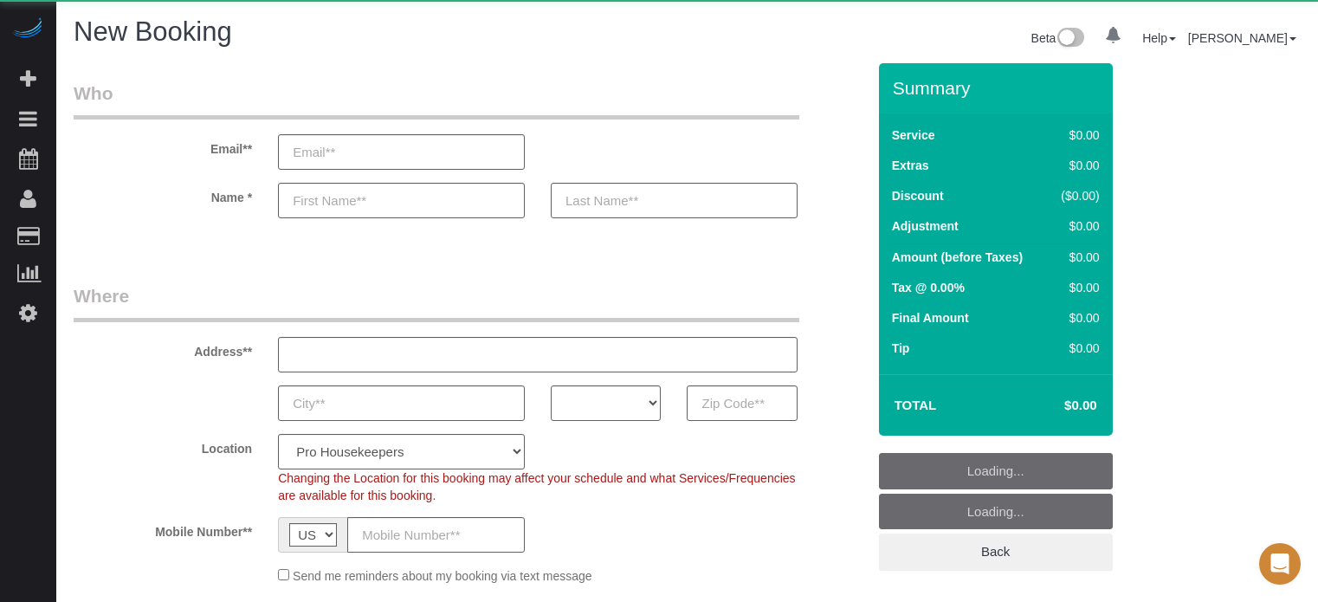
select select "4"
select select "number:9"
select select "object:1229"
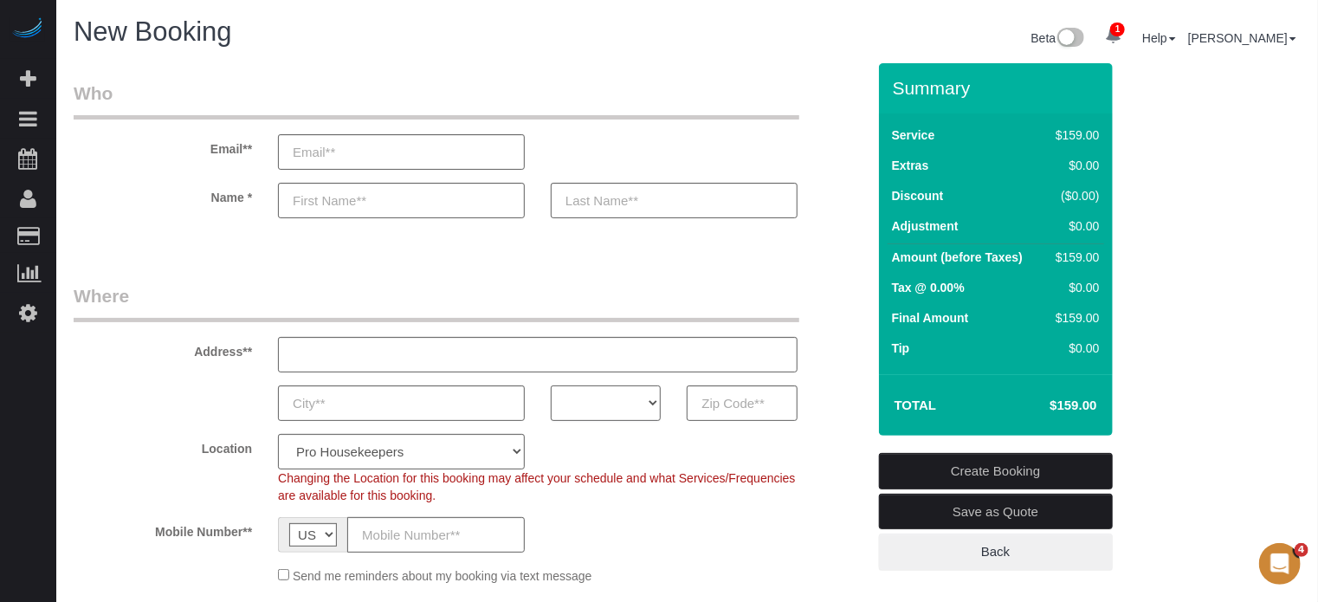
click at [609, 409] on select "AK AL AR AZ CA CO CT DC DE [GEOGRAPHIC_DATA] [GEOGRAPHIC_DATA] HI IA ID IL IN K…" at bounding box center [606, 402] width 110 height 35
select select "CA"
click at [551, 385] on select "AK AL AR AZ CA CO CT DC DE [GEOGRAPHIC_DATA] [GEOGRAPHIC_DATA] HI IA ID IL IN K…" at bounding box center [606, 402] width 110 height 35
click at [478, 448] on select "Pro Housekeepers [GEOGRAPHIC_DATA] [GEOGRAPHIC_DATA] [GEOGRAPHIC_DATA] [GEOGRAP…" at bounding box center [401, 451] width 247 height 35
select select "3"
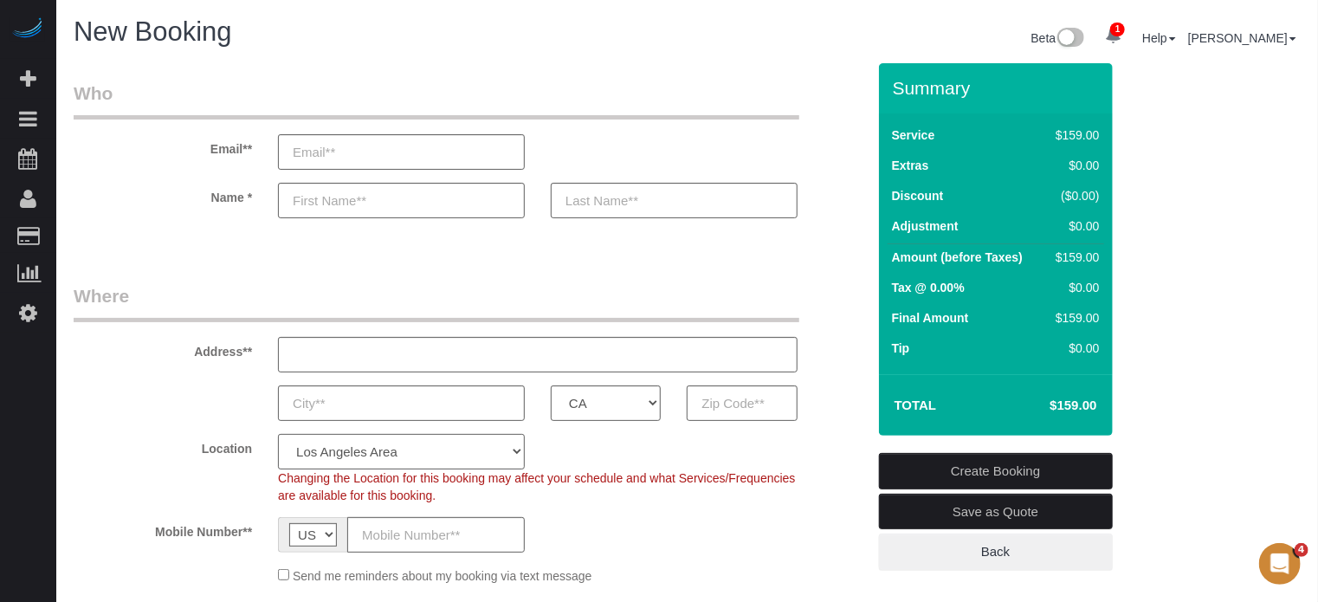
click at [278, 434] on select "Pro Housekeepers [GEOGRAPHIC_DATA] [GEOGRAPHIC_DATA] [GEOGRAPHIC_DATA] [GEOGRAP…" at bounding box center [401, 451] width 247 height 35
select select "object:1238"
select select "228"
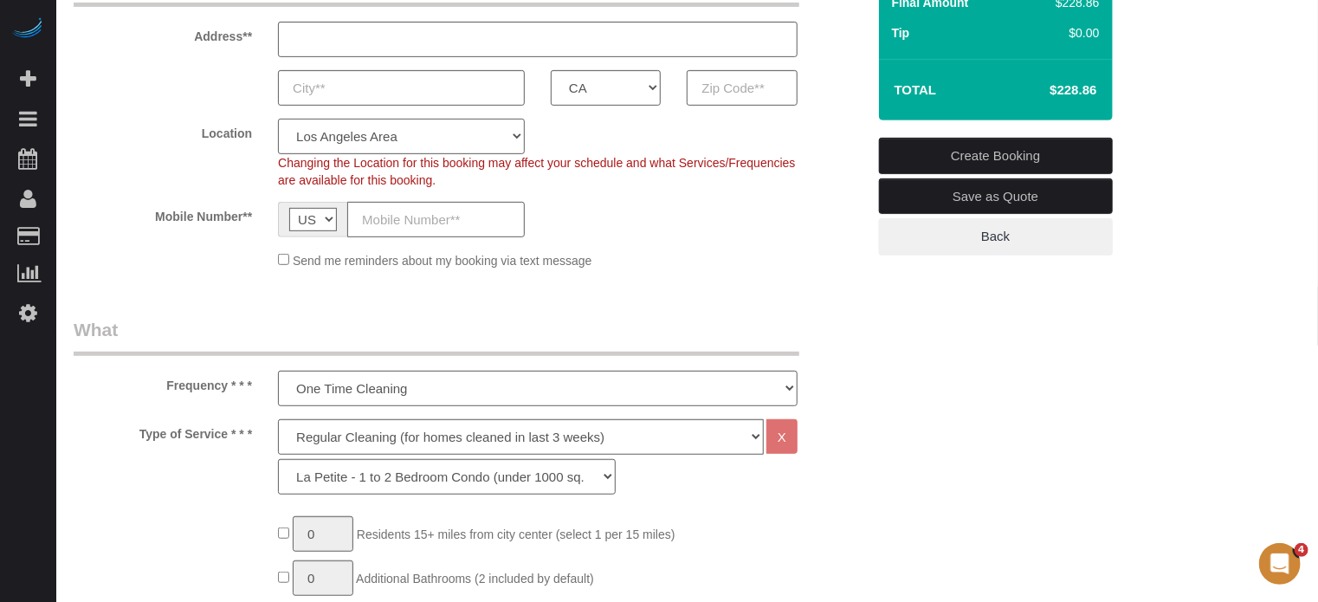
scroll to position [346, 0]
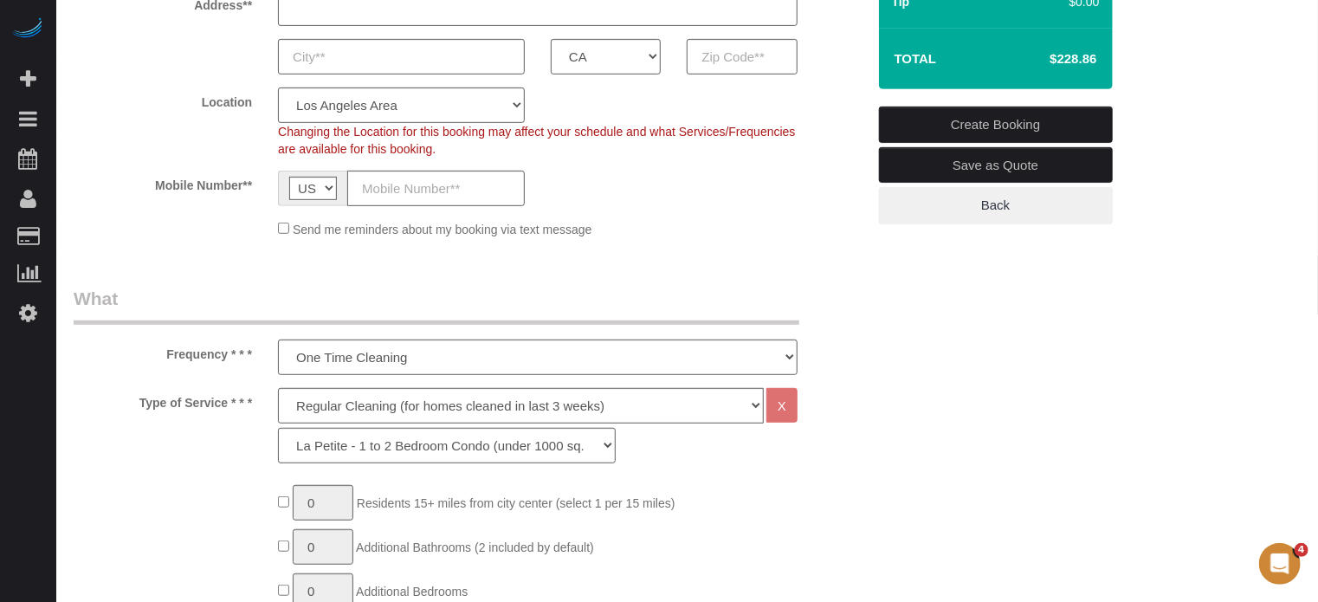
drag, startPoint x: 165, startPoint y: 356, endPoint x: 256, endPoint y: 387, distance: 96.1
click at [253, 401] on label "Type of Service * * *" at bounding box center [163, 399] width 204 height 23
drag, startPoint x: 167, startPoint y: 352, endPoint x: 220, endPoint y: 379, distance: 59.2
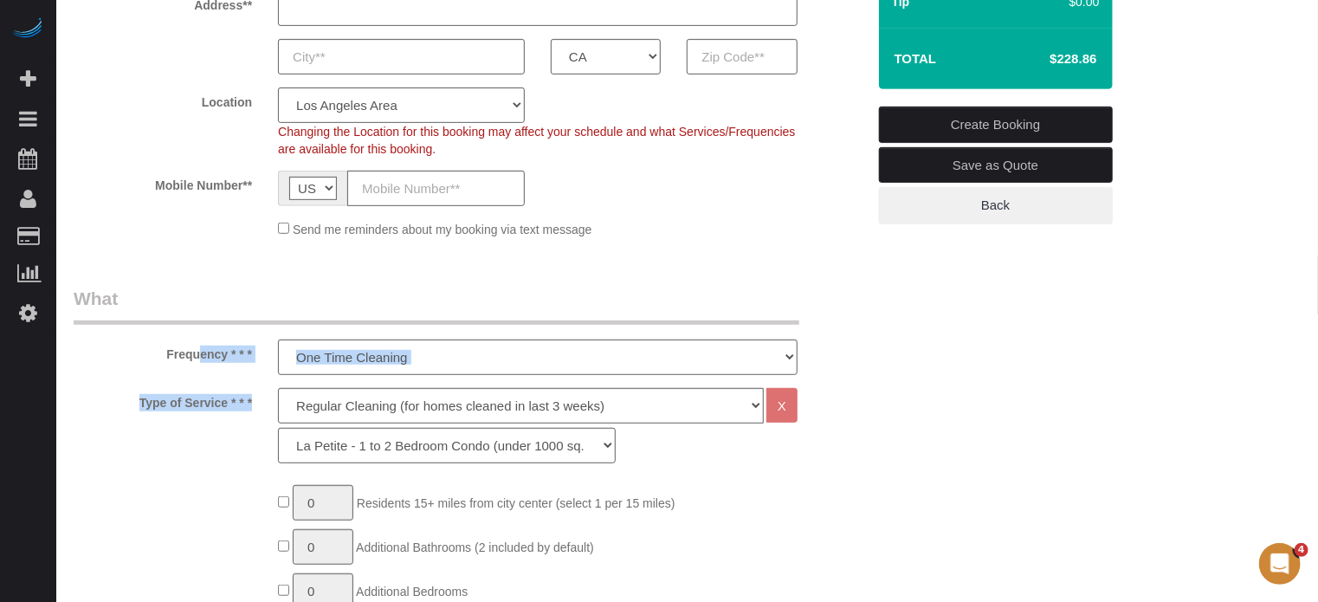
click at [326, 406] on select "Deep Cleaning (for homes that have not been cleaned in 3+ weeks) Spruce Regular…" at bounding box center [521, 405] width 486 height 35
select select "5"
click at [278, 388] on select "Deep Cleaning (for homes that have not been cleaned in 3+ weeks) Spruce Regular…" at bounding box center [521, 405] width 486 height 35
select select "278"
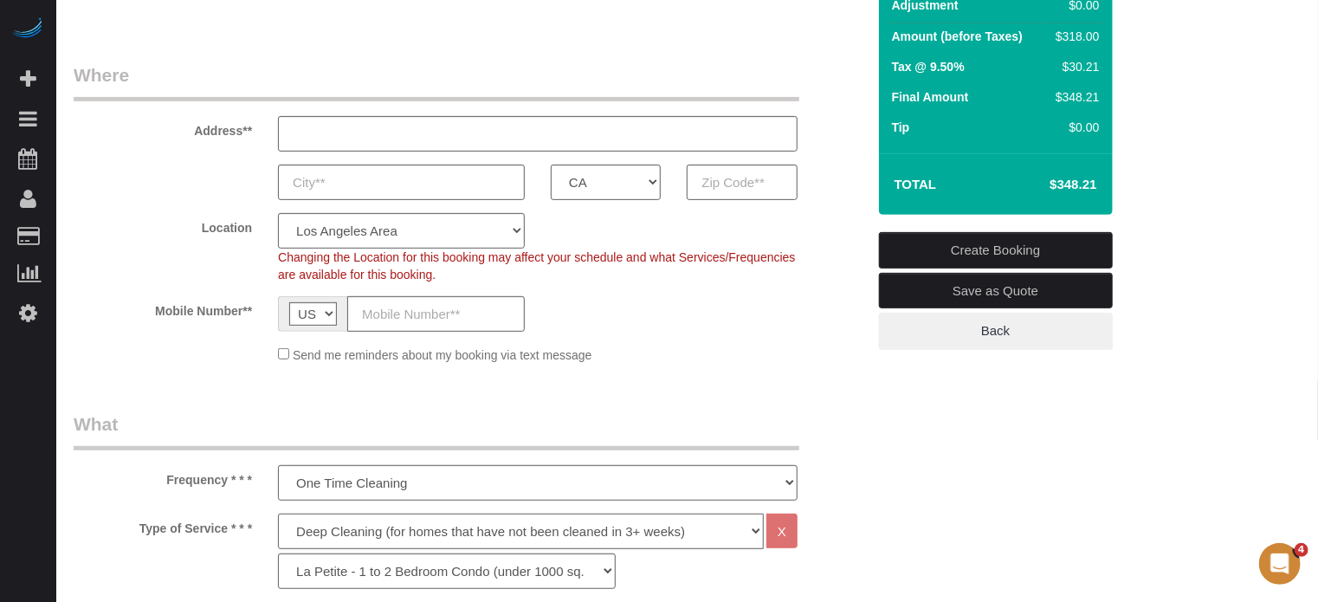
scroll to position [260, 0]
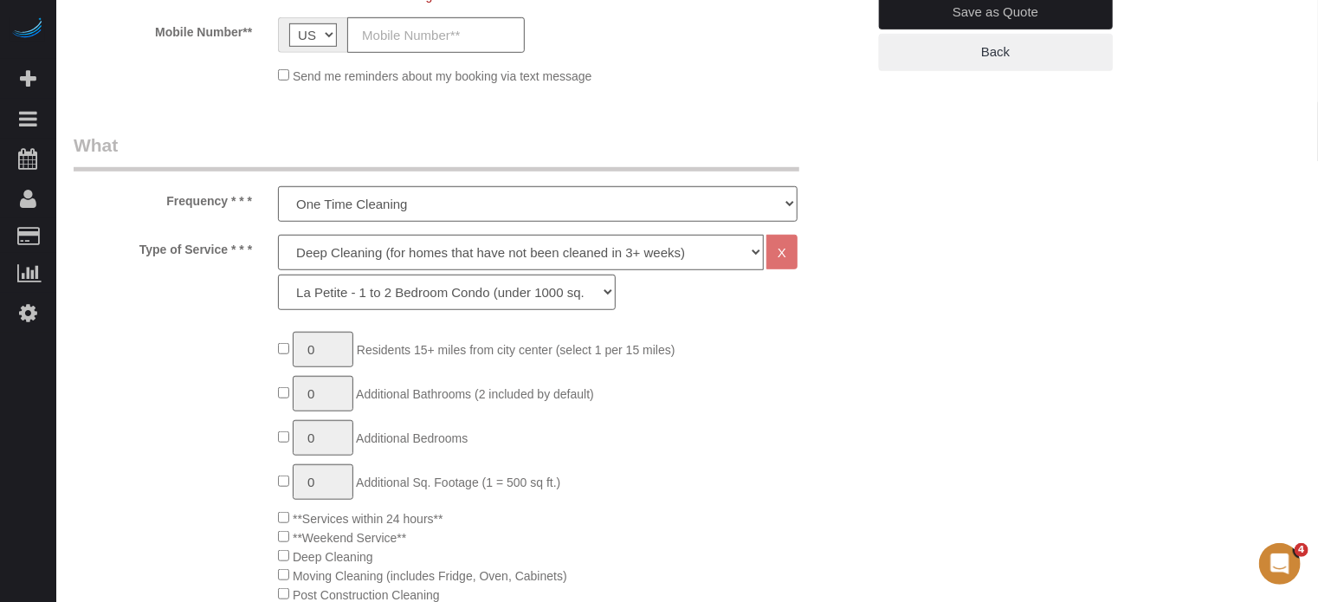
scroll to position [519, 0]
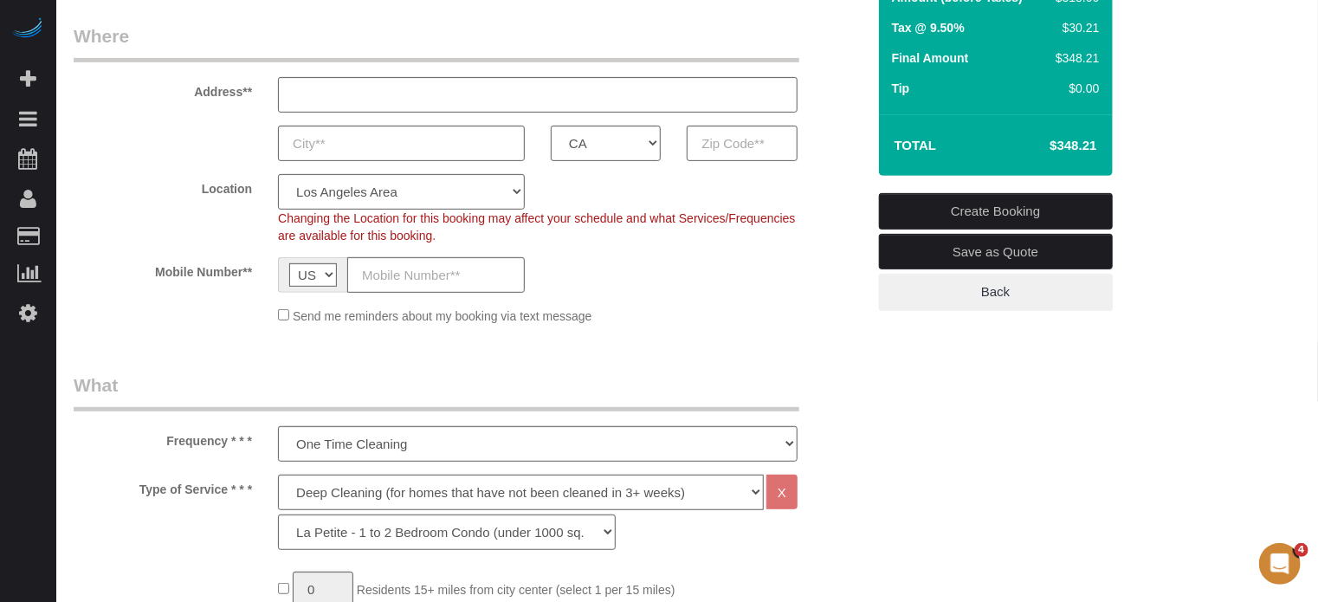
scroll to position [346, 0]
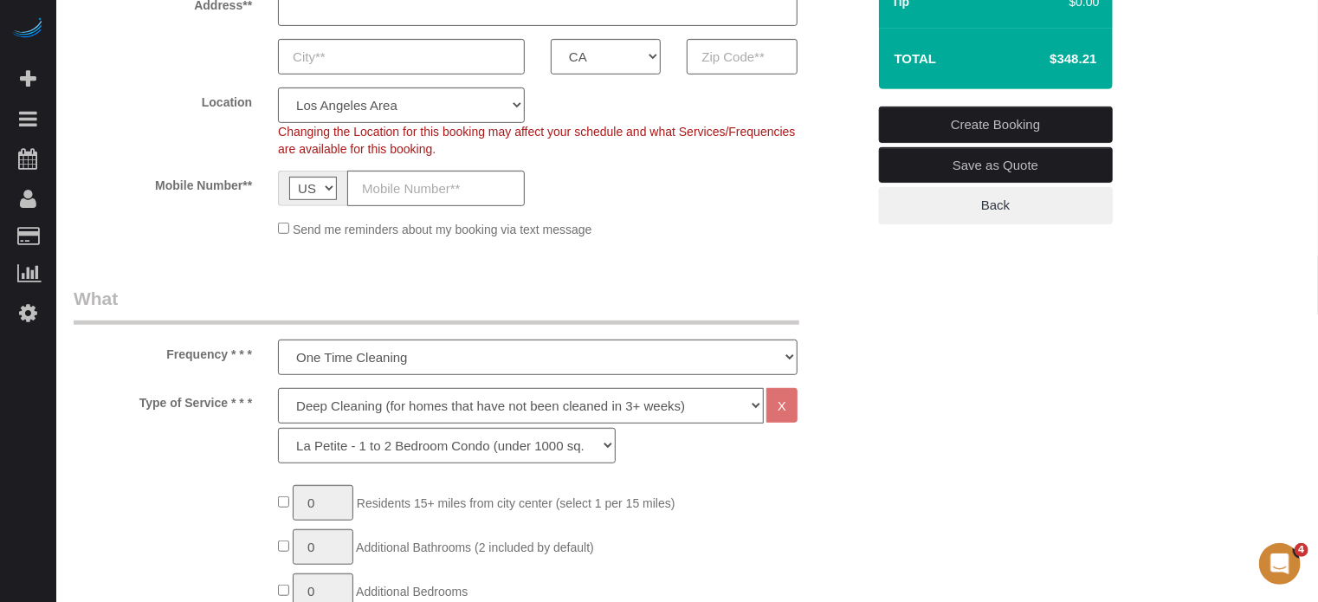
click at [360, 404] on select "Deep Cleaning (for homes that have not been cleaned in 3+ weeks) Spruce Regular…" at bounding box center [521, 405] width 486 height 35
drag, startPoint x: 332, startPoint y: 409, endPoint x: 331, endPoint y: 418, distance: 8.7
click at [332, 408] on select "Deep Cleaning (for homes that have not been cleaned in 3+ weeks) Spruce Regular…" at bounding box center [521, 405] width 486 height 35
select select "4"
click at [278, 388] on select "Deep Cleaning (for homes that have not been cleaned in 3+ weeks) Spruce Regular…" at bounding box center [521, 405] width 486 height 35
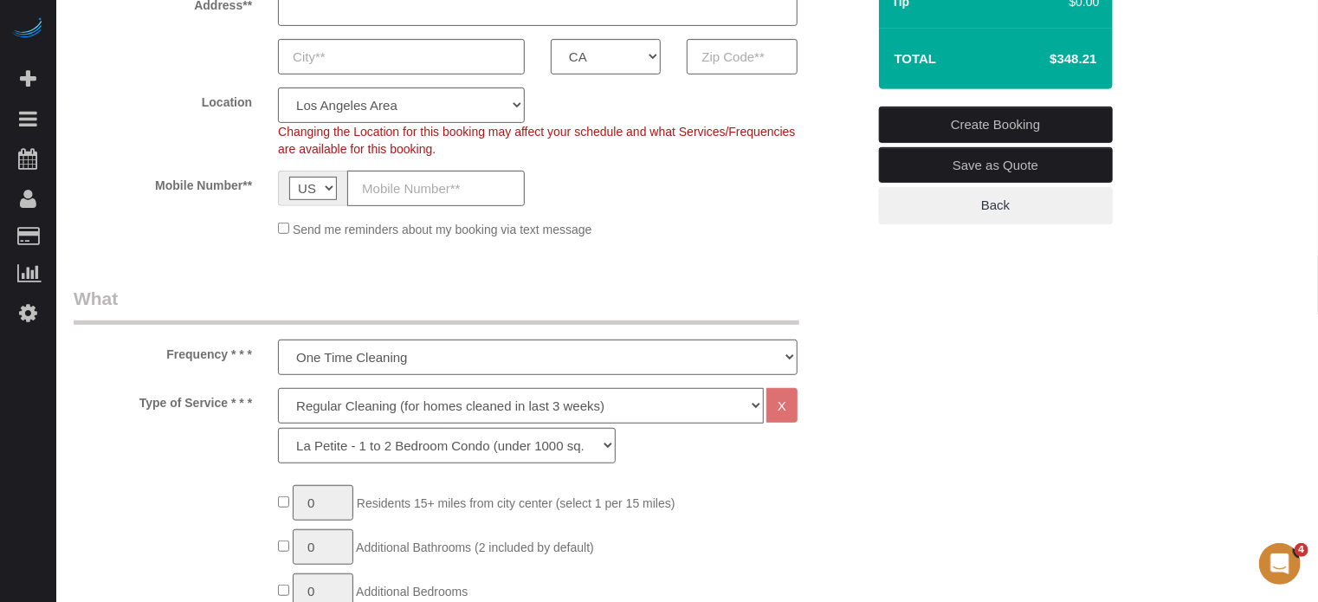
select select "228"
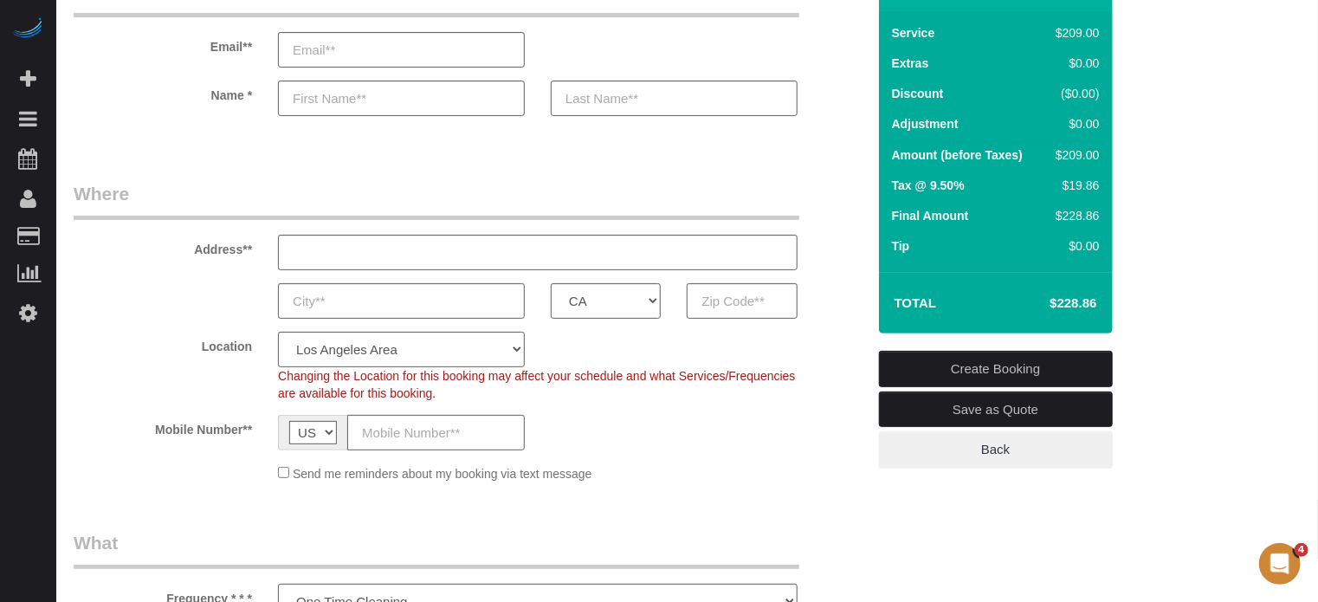
scroll to position [0, 0]
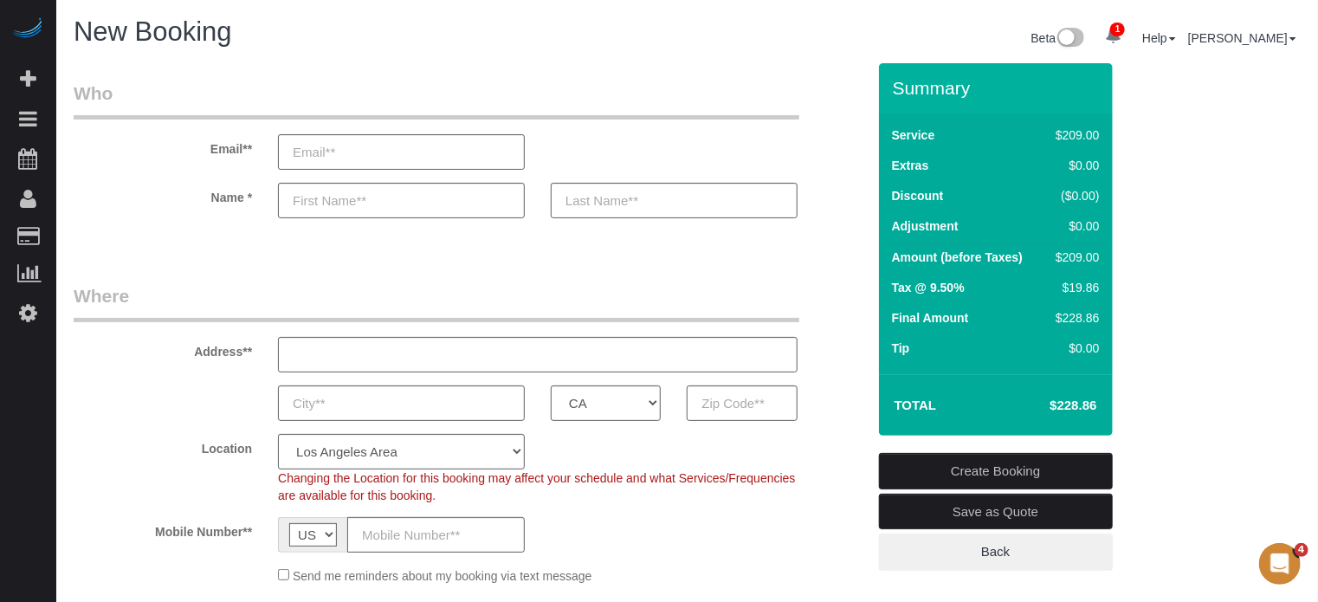
click at [329, 289] on legend "Where" at bounding box center [436, 302] width 725 height 39
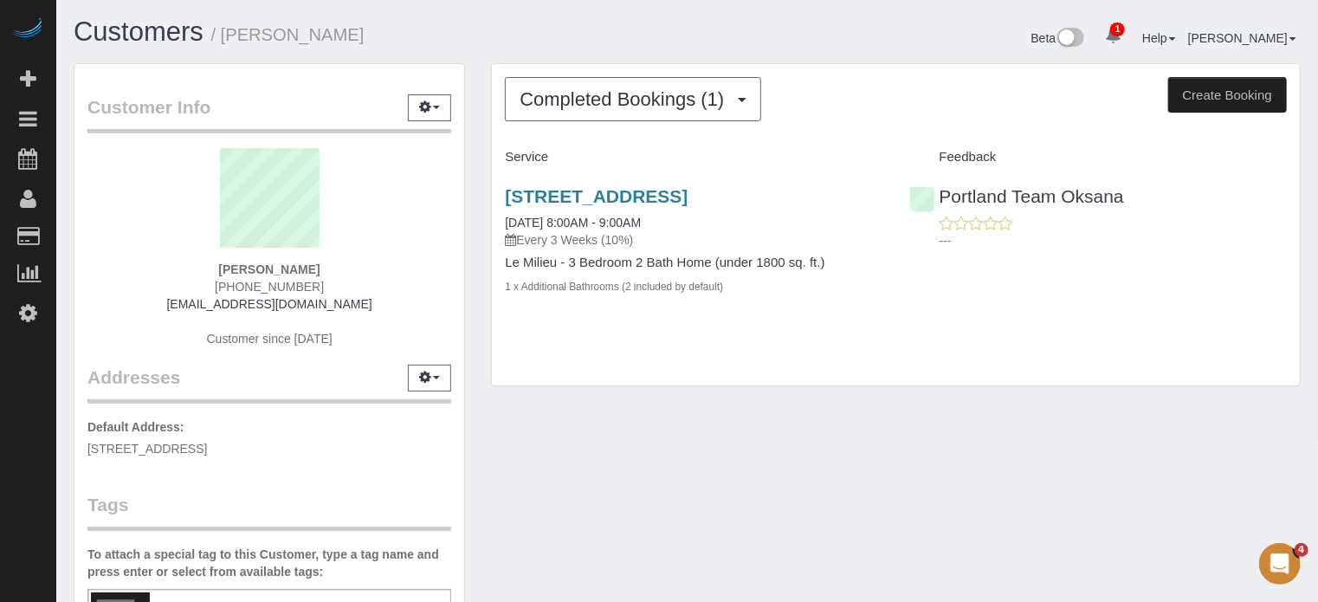
click at [287, 284] on span "(585) 369-9927" at bounding box center [269, 287] width 109 height 14
copy div "(585) 369-9927"
click at [255, 284] on span "(585) 369-9927" at bounding box center [269, 287] width 109 height 14
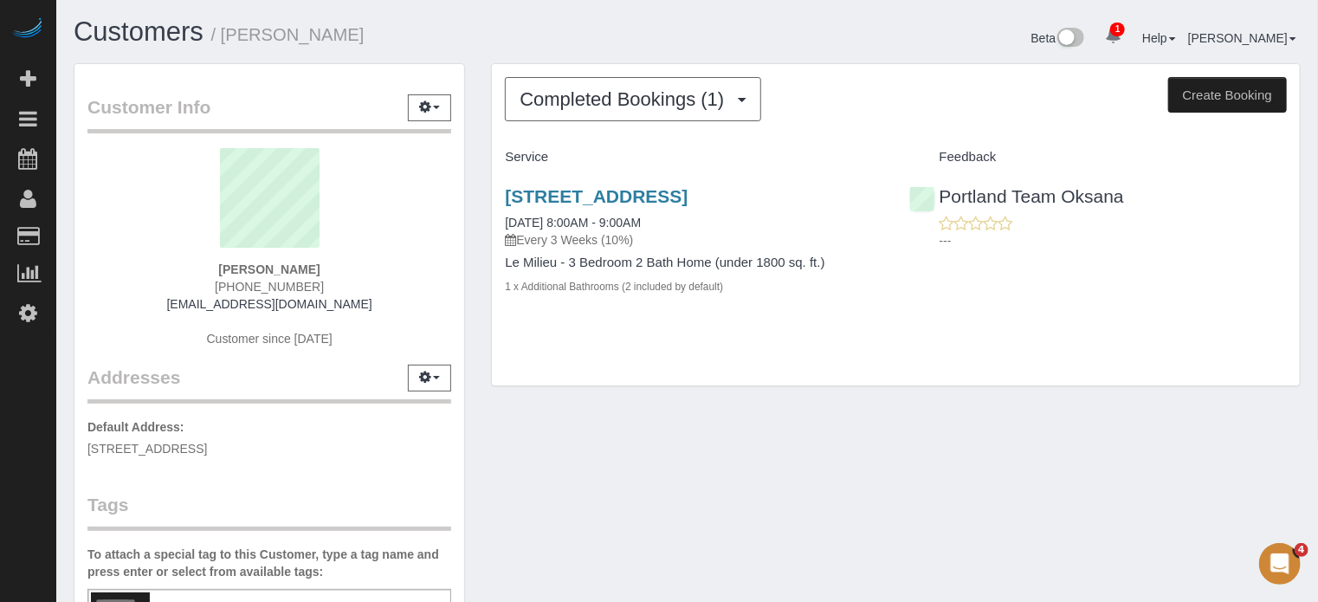
click at [255, 284] on span "(585) 369-9927" at bounding box center [269, 287] width 109 height 14
click at [1296, 215] on div "Portland Team Oksana ---" at bounding box center [1097, 213] width 403 height 85
click at [1274, 246] on p "---" at bounding box center [1112, 240] width 347 height 17
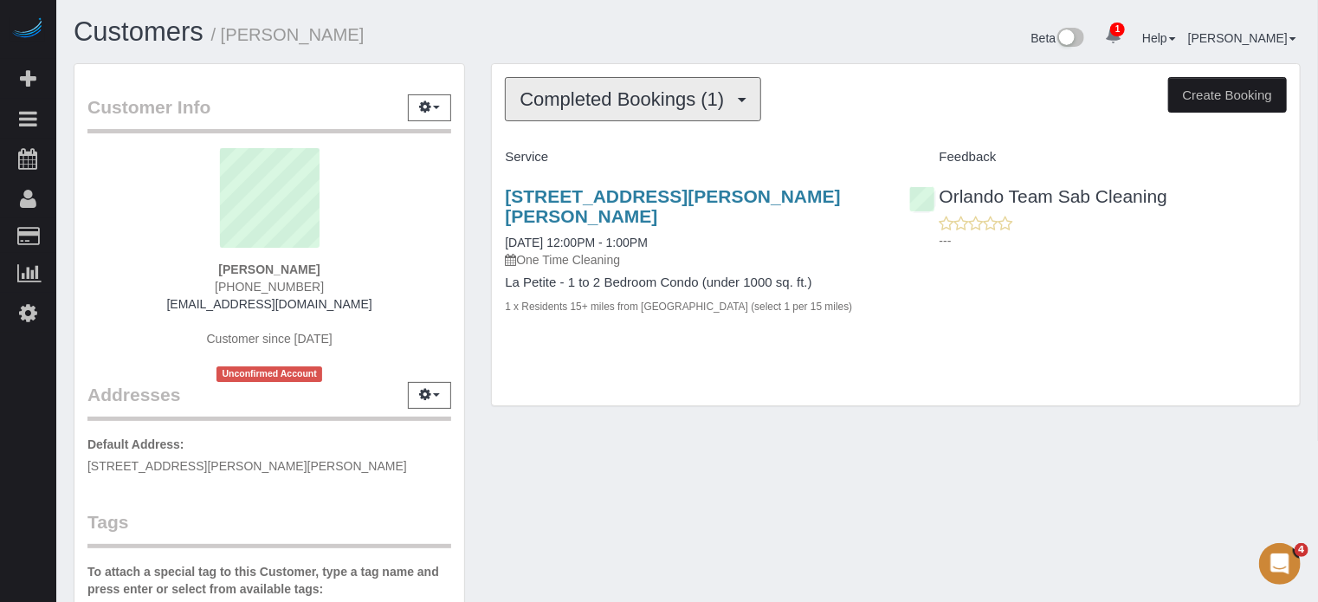
click at [585, 94] on span "Completed Bookings (1)" at bounding box center [625, 99] width 213 height 22
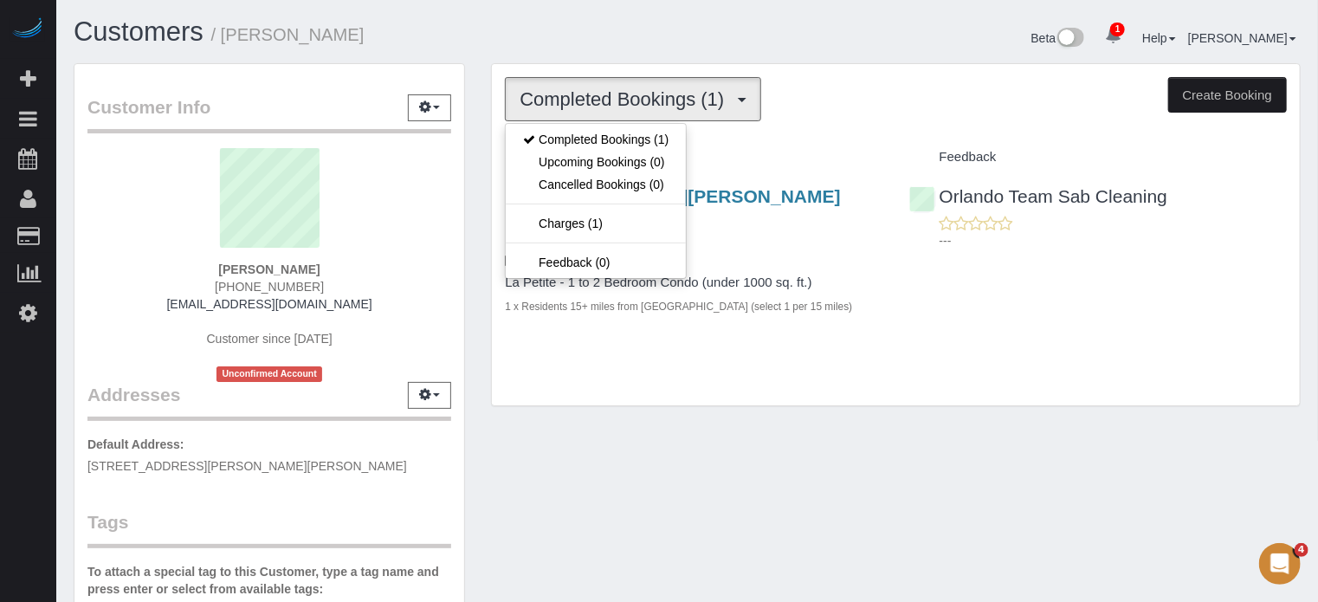
click at [574, 25] on h1 "Customers / [PERSON_NAME]" at bounding box center [374, 31] width 601 height 29
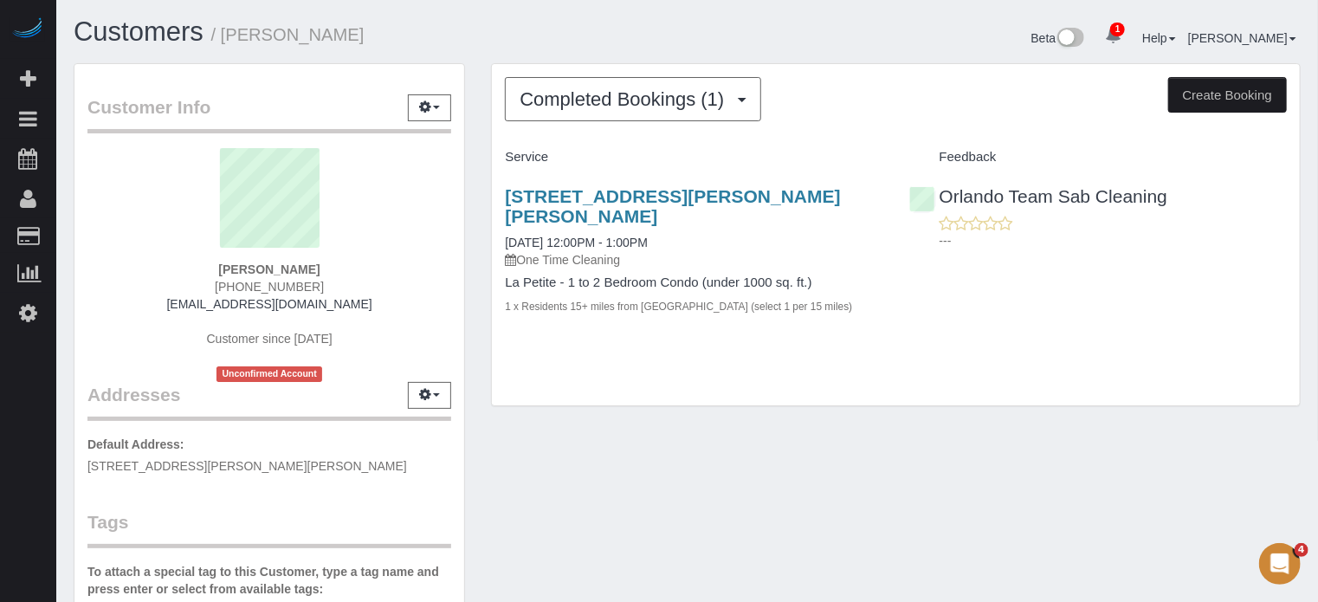
click at [291, 287] on span "[PHONE_NUMBER]" at bounding box center [269, 287] width 109 height 14
click at [291, 287] on span "(954) 707-9380" at bounding box center [269, 287] width 109 height 14
click at [291, 287] on span "[PHONE_NUMBER]" at bounding box center [269, 287] width 109 height 14
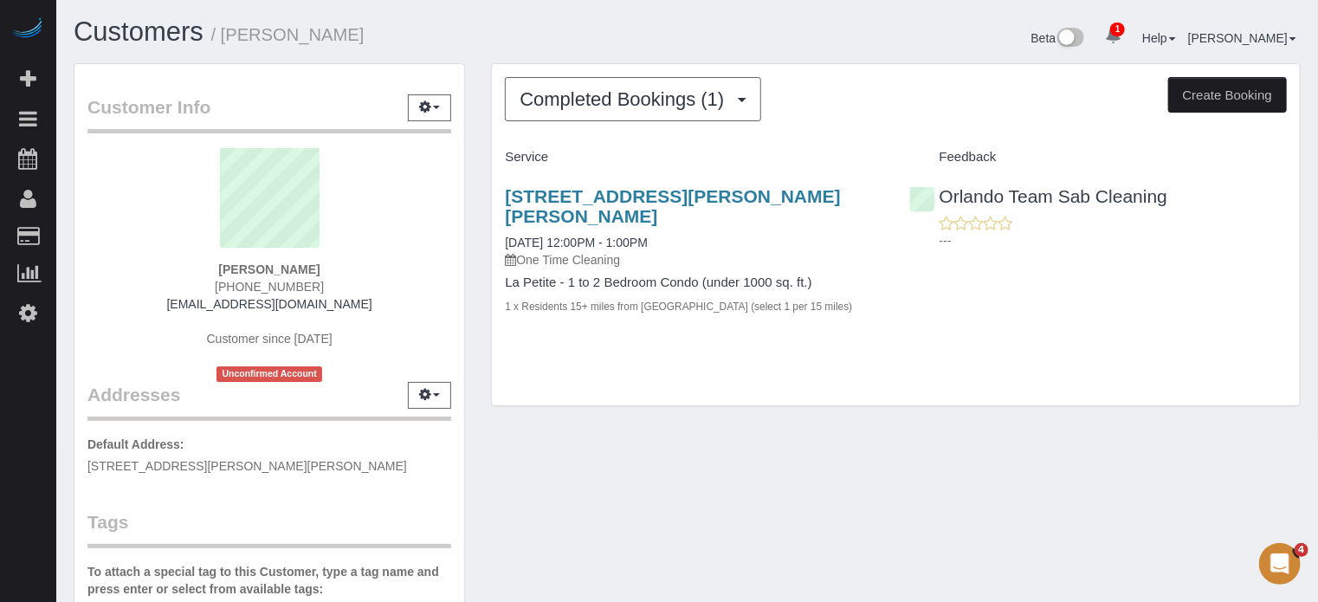
click at [291, 287] on span "[PHONE_NUMBER]" at bounding box center [269, 287] width 109 height 14
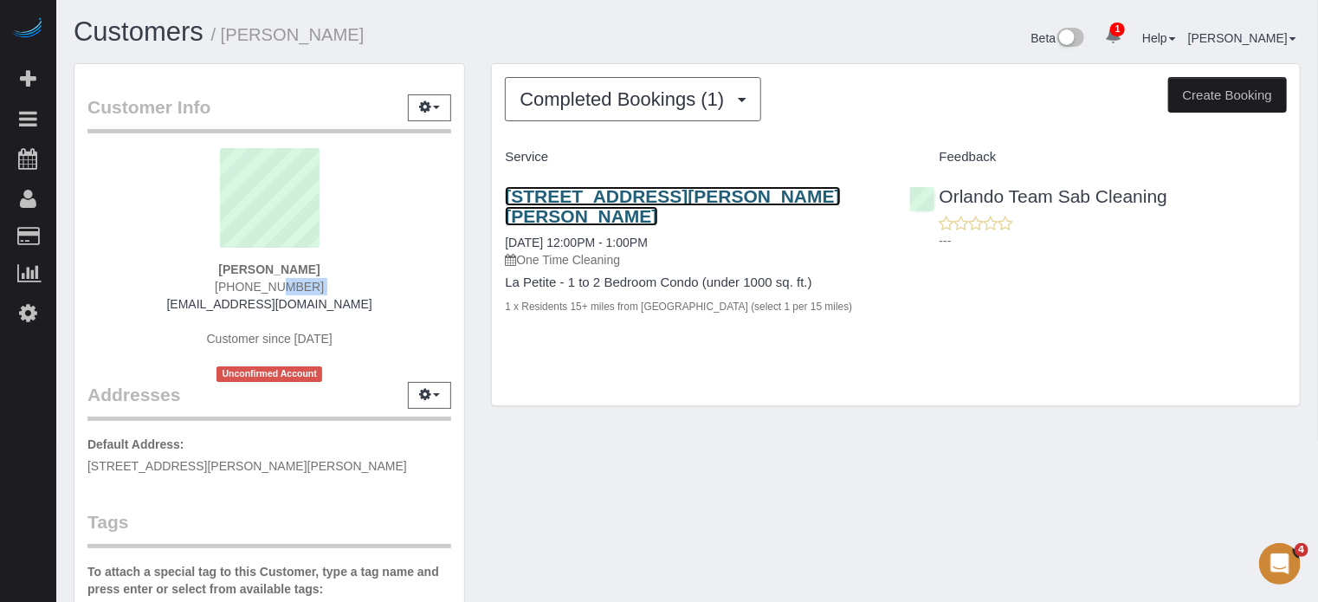
click at [590, 193] on link "3164 Pell Mell Dr, Orlando, FL 32818" at bounding box center [672, 206] width 335 height 40
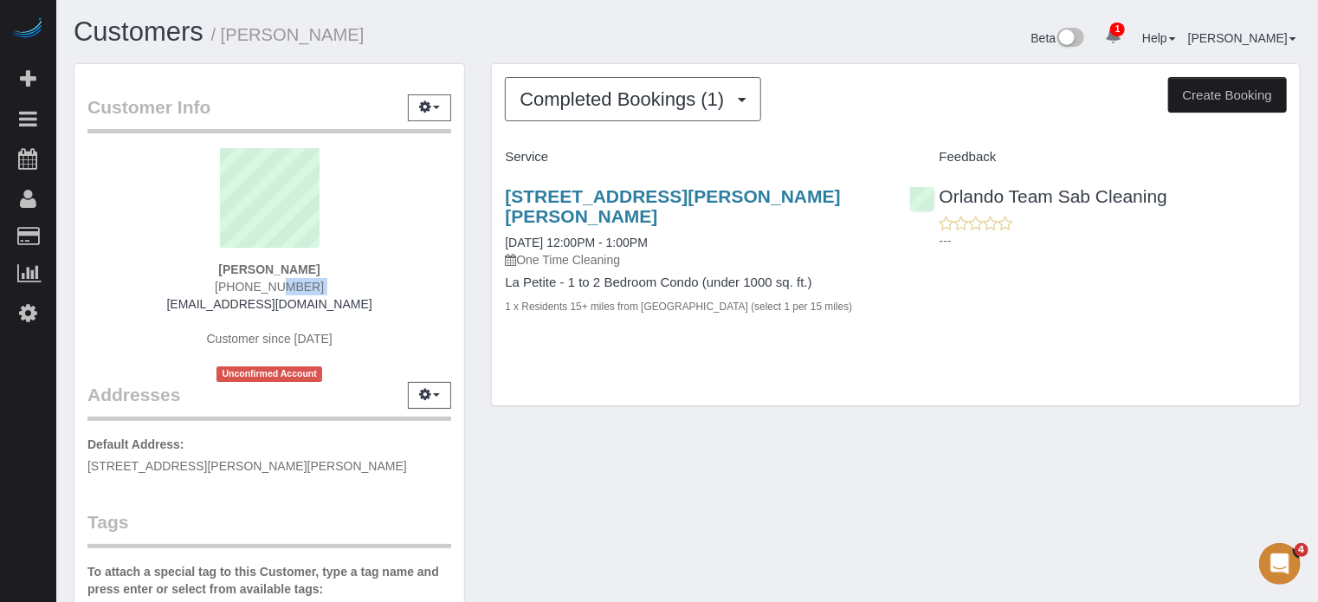
click at [281, 292] on span "(954) 707-9380" at bounding box center [269, 287] width 109 height 14
click at [1282, 307] on div "3164 Pell Mell Dr, Orlando, FL 32818 09/18/2025 12:00PM - 1:00PM One Time Clean…" at bounding box center [896, 259] width 808 height 177
drag, startPoint x: 1254, startPoint y: 340, endPoint x: 754, endPoint y: 158, distance: 531.6
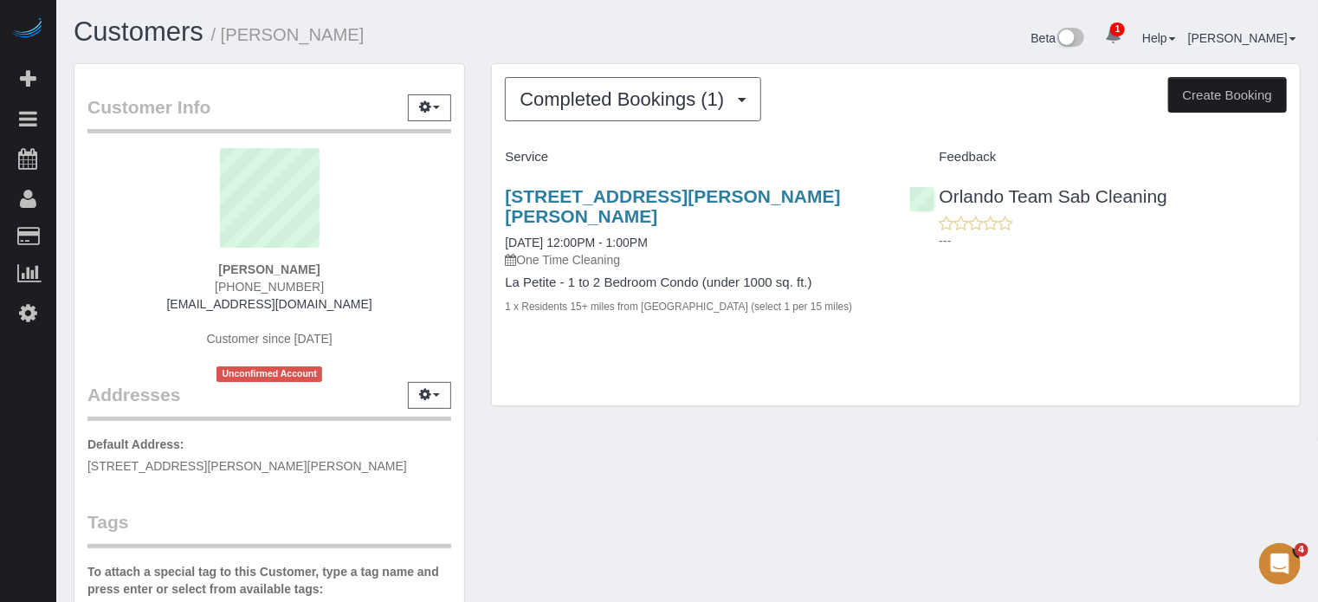
click at [1254, 341] on div "Completed Bookings (1) Completed Bookings (1) Upcoming Bookings (0) Cancelled B…" at bounding box center [896, 235] width 808 height 342
click at [256, 272] on strong "Zachary Dill" at bounding box center [268, 269] width 101 height 14
copy strong "Zachary"
click at [1288, 342] on div "Completed Bookings (1) Completed Bookings (1) Upcoming Bookings (0) Cancelled B…" at bounding box center [896, 235] width 808 height 342
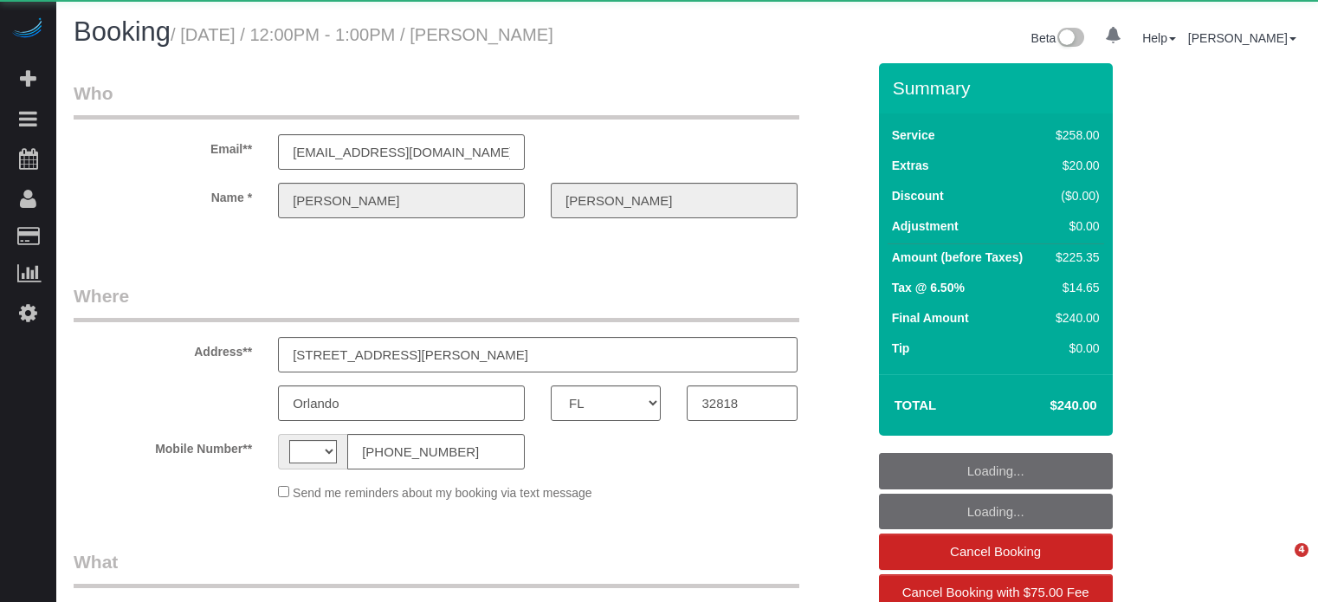
select select "FL"
select select "string:[GEOGRAPHIC_DATA]"
select select "string:fspay-5d427f47-ce18-4c7b-af7d-c97a37b47bf5"
select select "spot1"
select select "number:9"
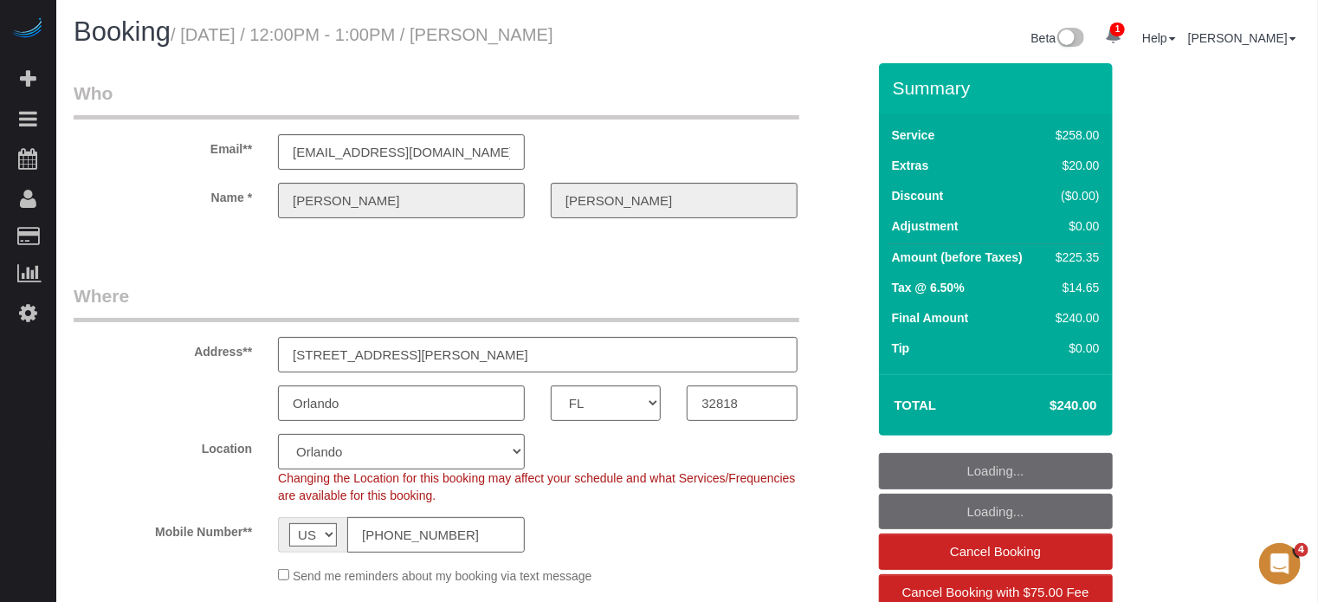
select select "5"
select select "object:857"
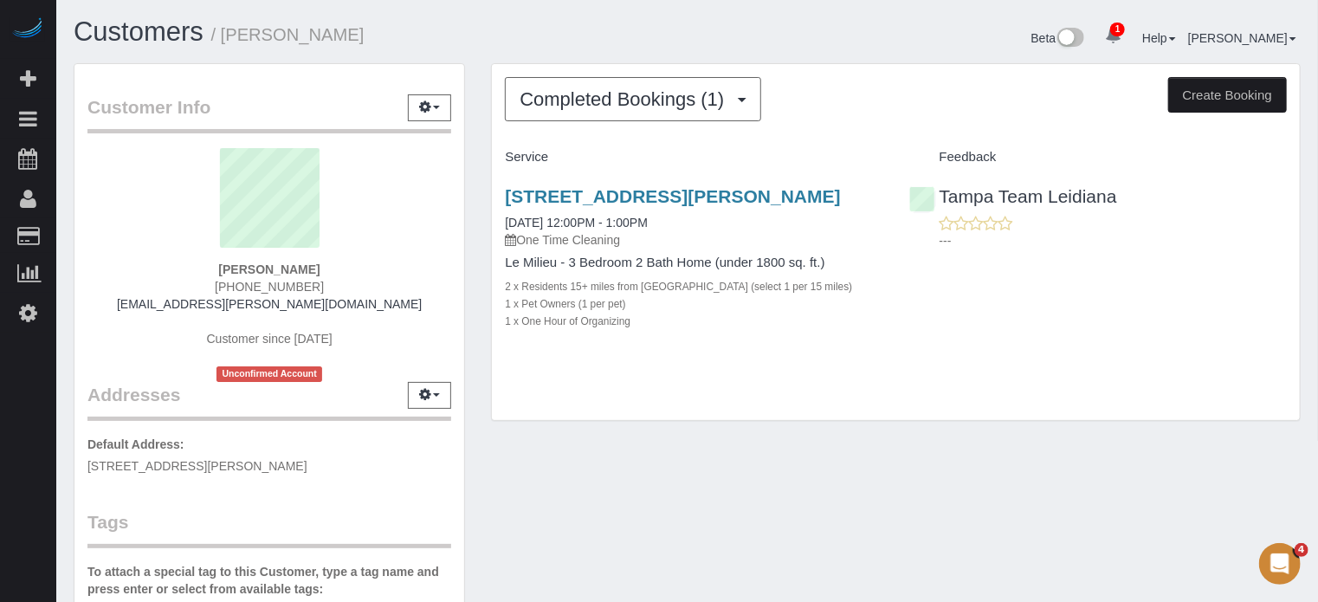
click at [294, 283] on span "[PHONE_NUMBER]" at bounding box center [269, 287] width 109 height 14
copy div "[PHONE_NUMBER]"
click at [227, 268] on strong "[PERSON_NAME]" at bounding box center [268, 269] width 101 height 14
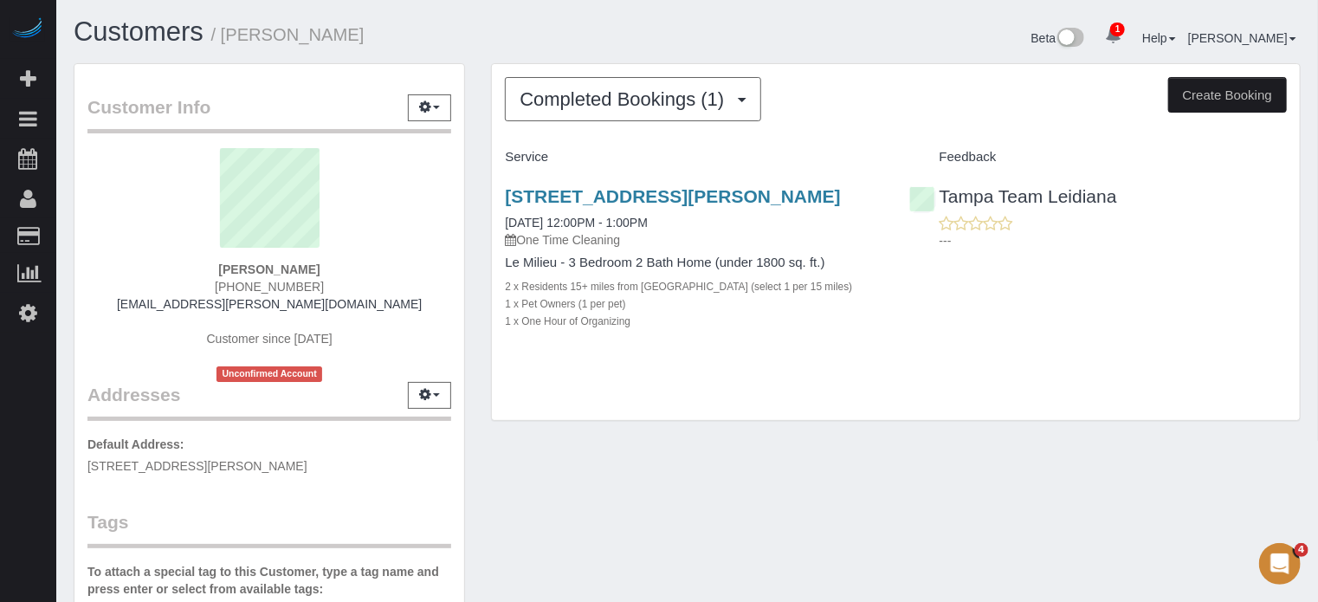
click at [227, 268] on strong "[PERSON_NAME]" at bounding box center [268, 269] width 101 height 14
copy strong "[PERSON_NAME]"
drag, startPoint x: 1310, startPoint y: 310, endPoint x: 1220, endPoint y: 266, distance: 100.3
click at [1310, 311] on div "Completed Bookings (1) Completed Bookings (1) Upcoming Bookings (0) Cancelled B…" at bounding box center [895, 251] width 835 height 376
drag, startPoint x: 350, startPoint y: 306, endPoint x: 188, endPoint y: 303, distance: 161.9
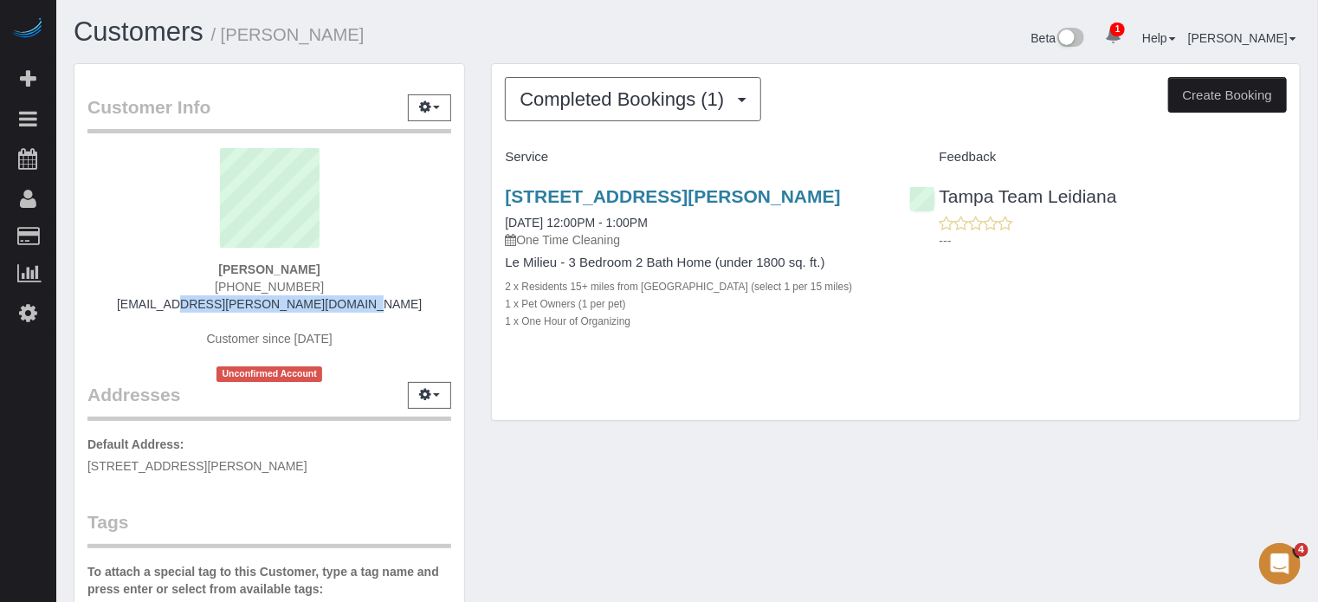
click at [188, 303] on div "[PERSON_NAME] [PHONE_NUMBER] [EMAIL_ADDRESS][PERSON_NAME][DOMAIN_NAME] Customer…" at bounding box center [269, 265] width 364 height 234
copy link "[EMAIL_ADDRESS][PERSON_NAME][DOMAIN_NAME]"
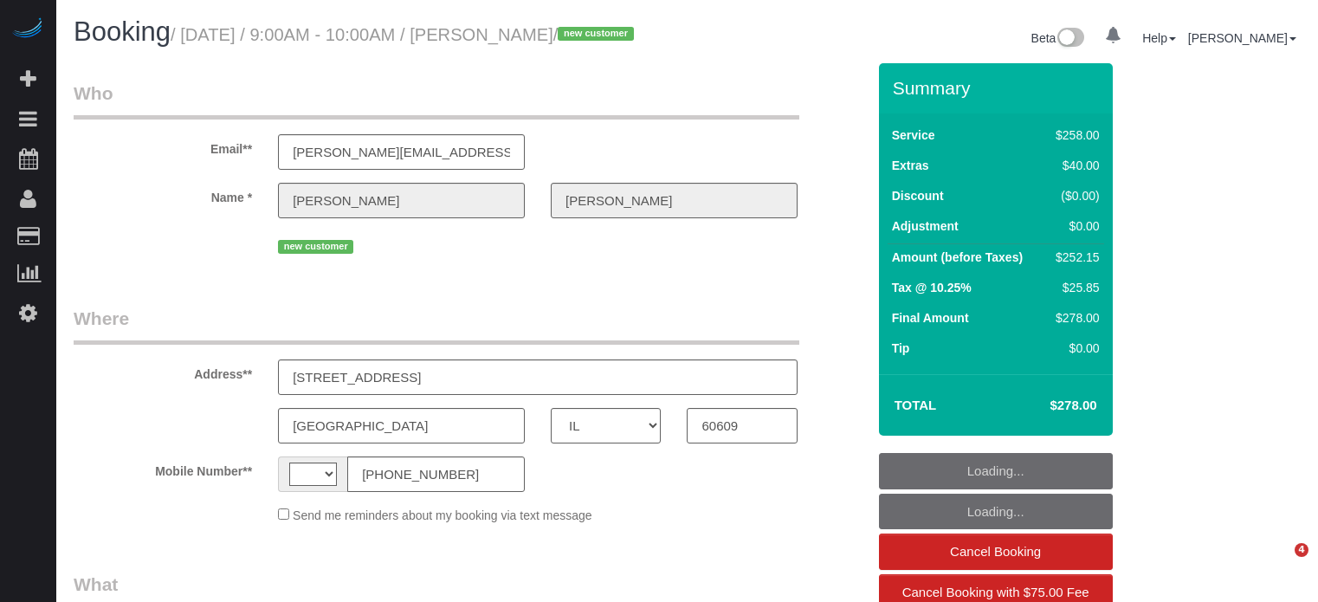
select select "IL"
select select "5"
select select "string:[GEOGRAPHIC_DATA]"
select select "object:845"
select select "number:9"
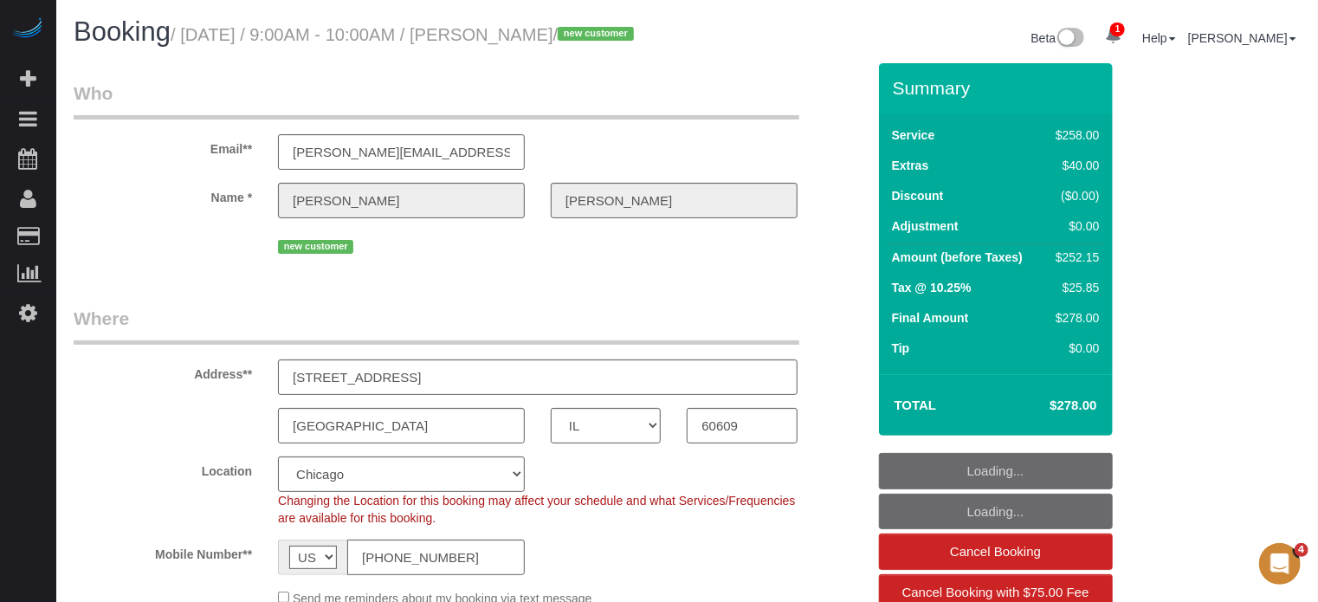
select select "object:852"
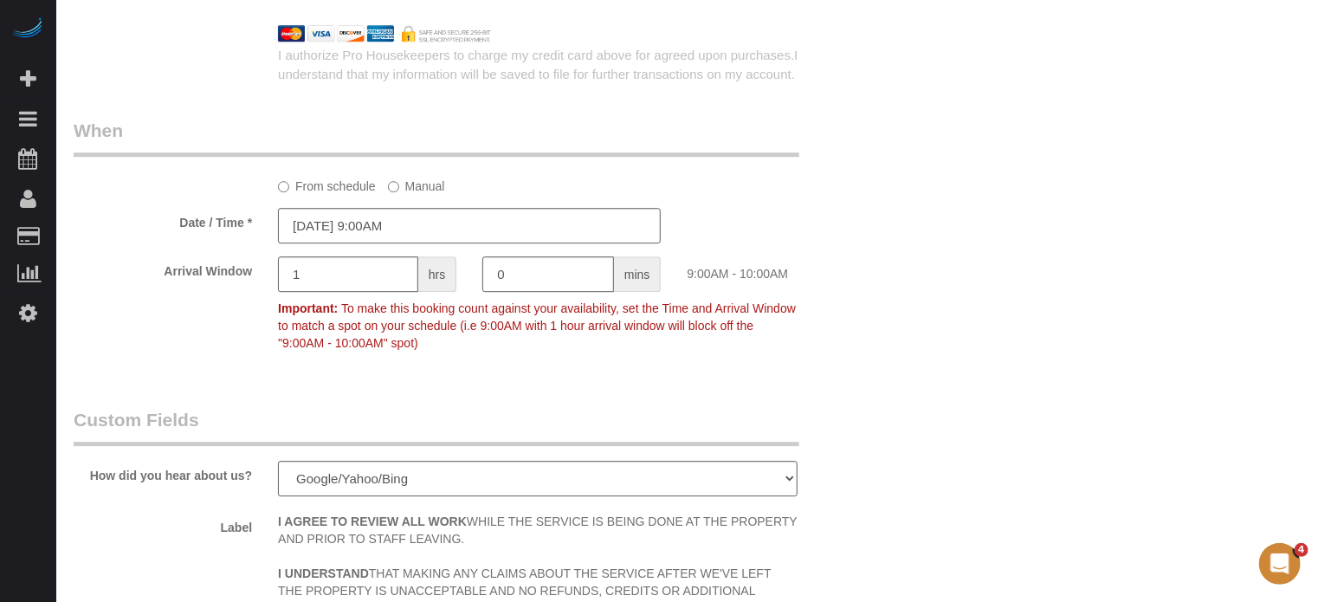
select select "string:fspay-b47bf420-84e6-44b8-8557-2b63679c2584"
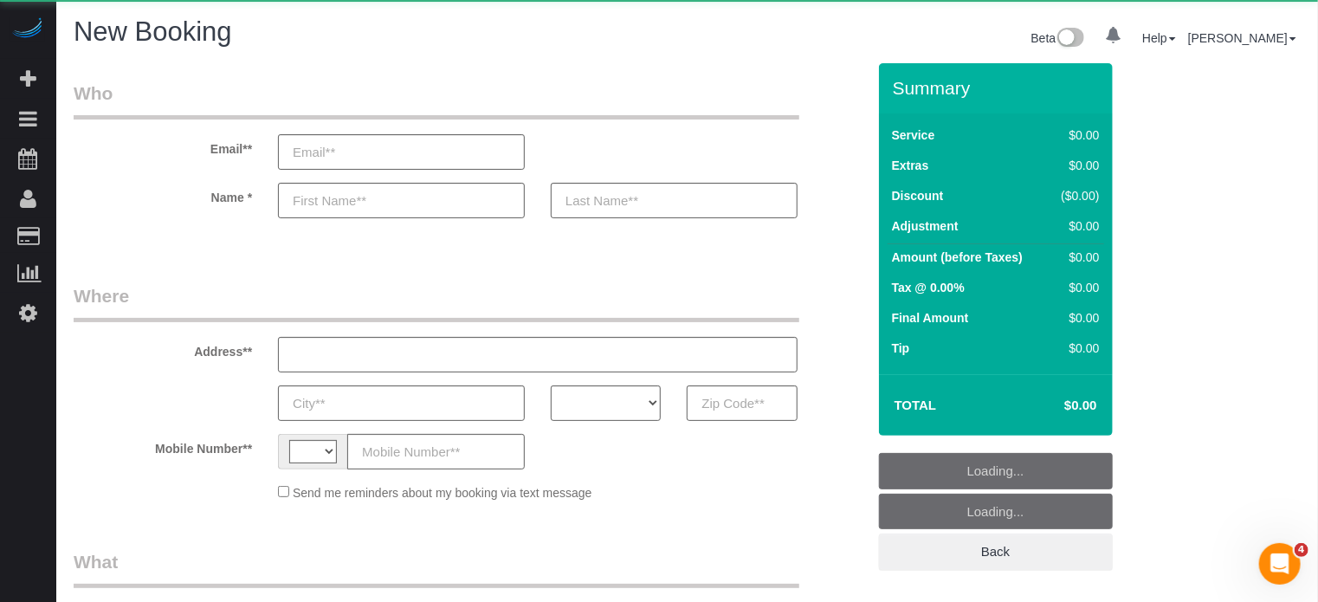
select select "string:[GEOGRAPHIC_DATA]"
select select "number:9"
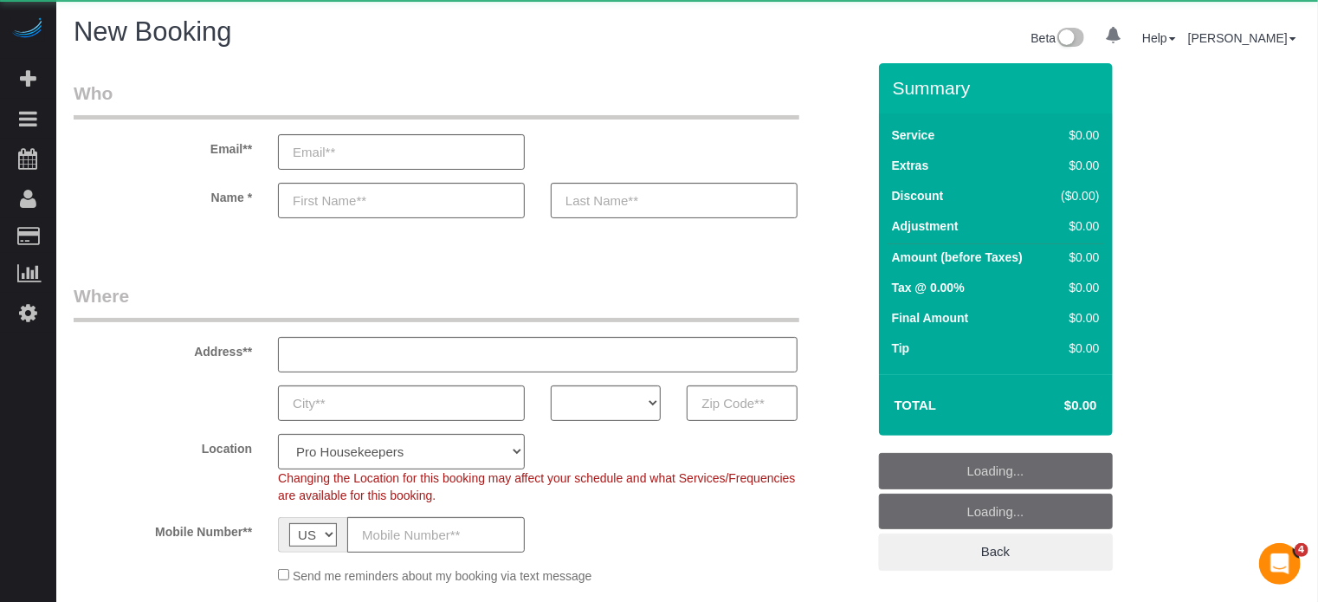
select select "object:771"
select select "4"
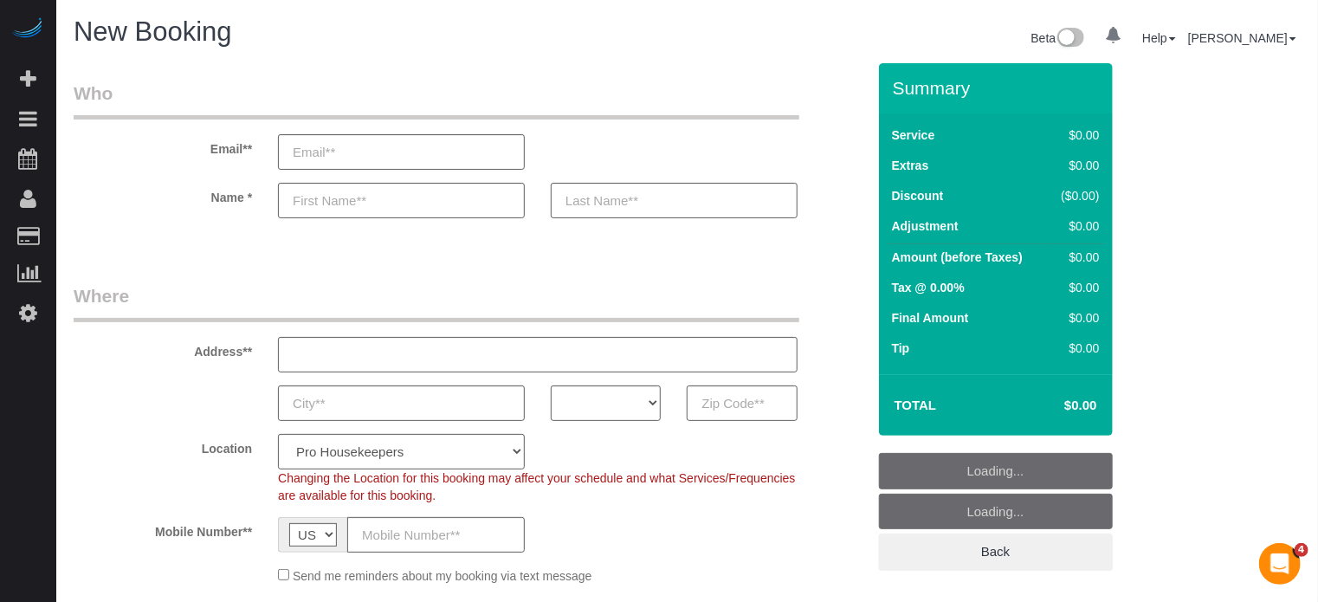
select select "object:1229"
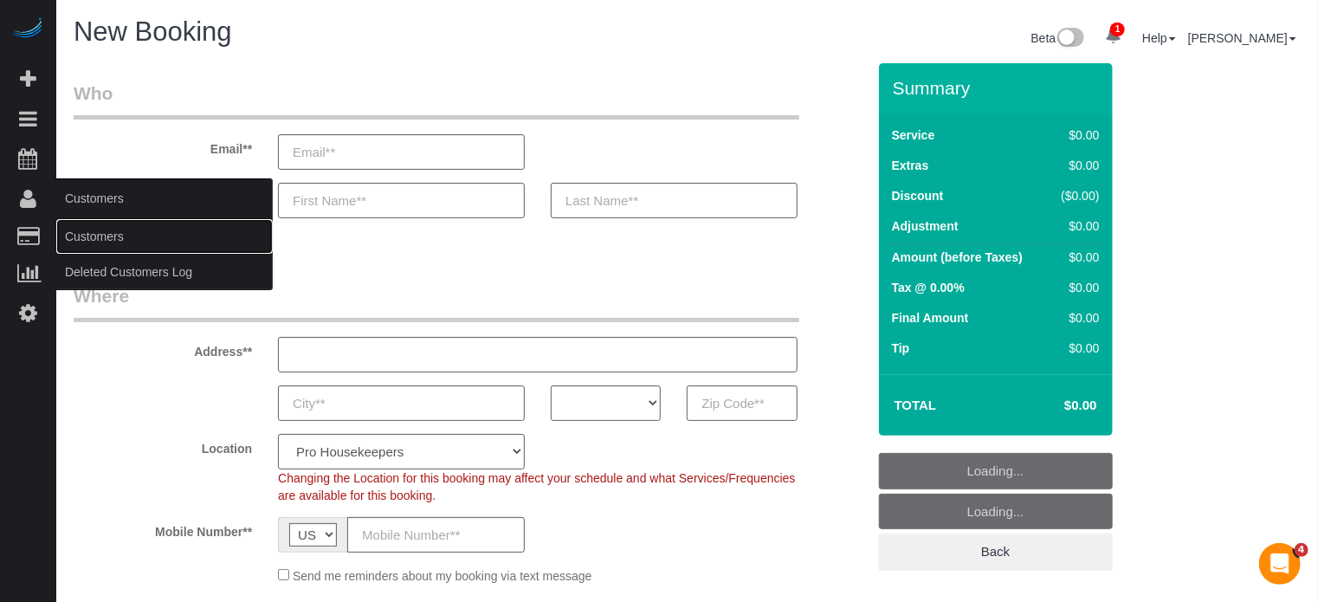
click at [87, 228] on link "Customers" at bounding box center [164, 236] width 216 height 35
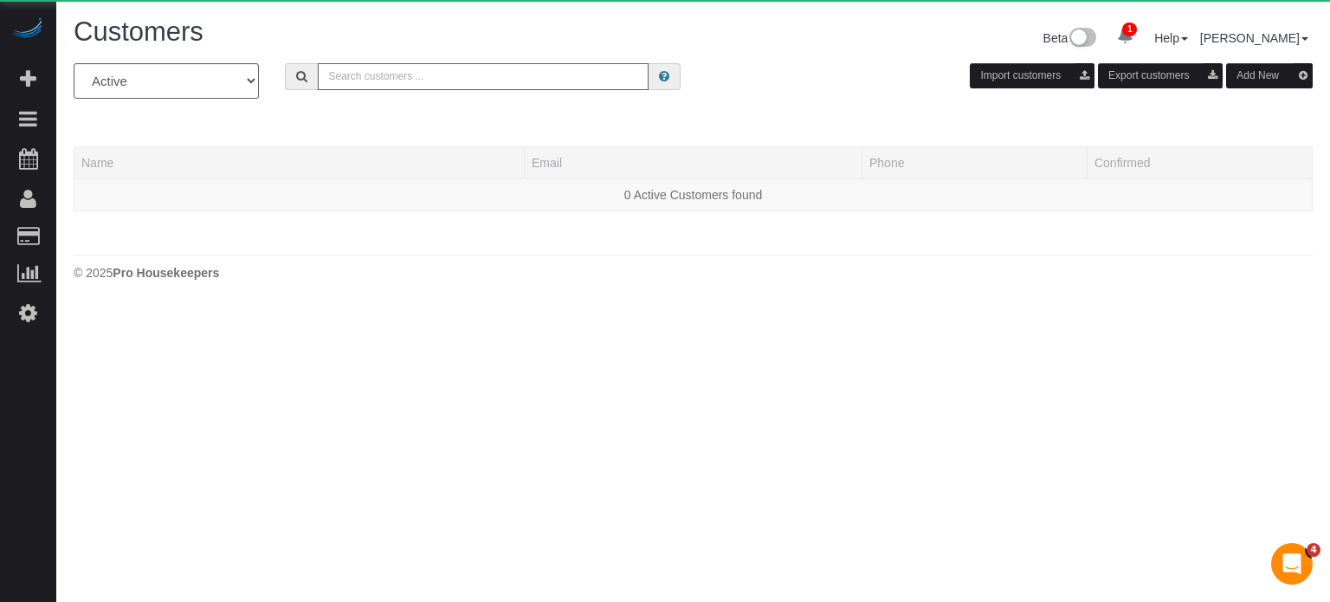
click at [374, 78] on input "text" at bounding box center [483, 76] width 331 height 27
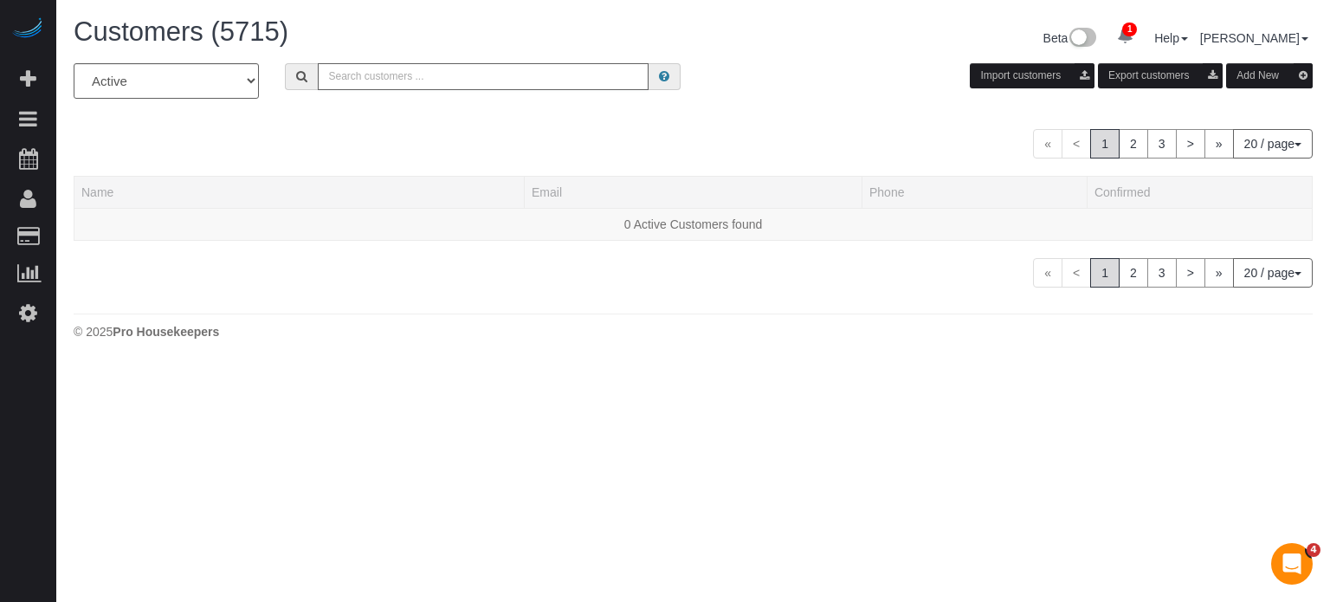
paste input "[EMAIL_ADDRESS][DOMAIN_NAME]"
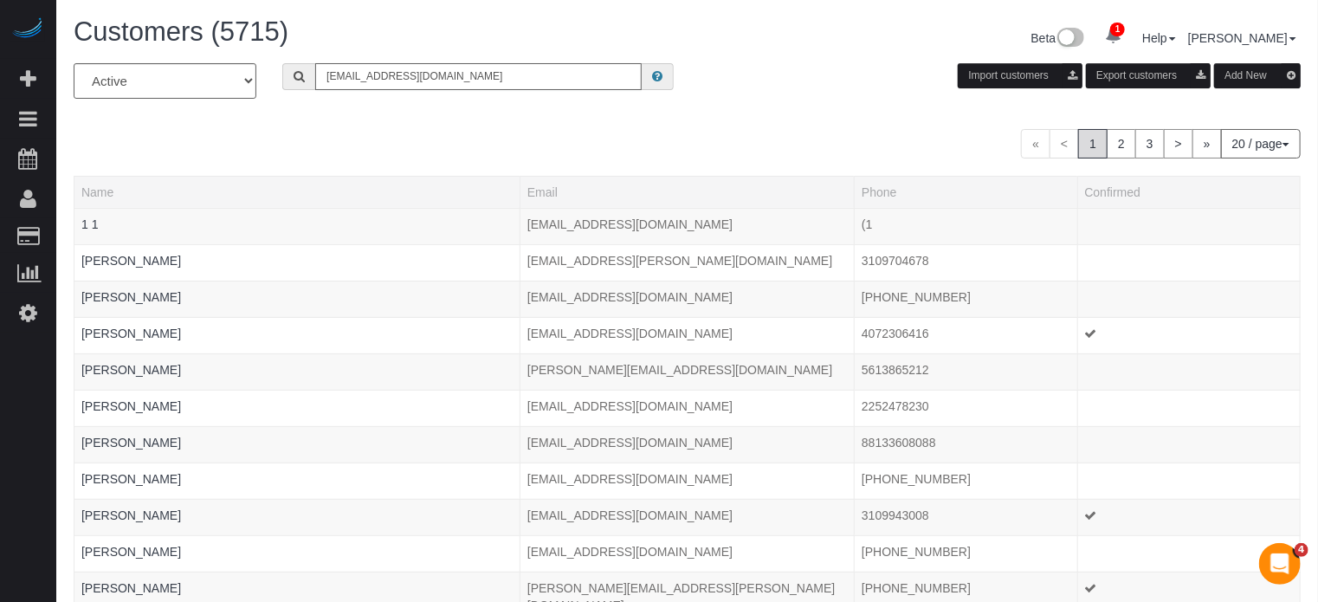
click at [474, 75] on input "[EMAIL_ADDRESS][DOMAIN_NAME]" at bounding box center [478, 76] width 326 height 27
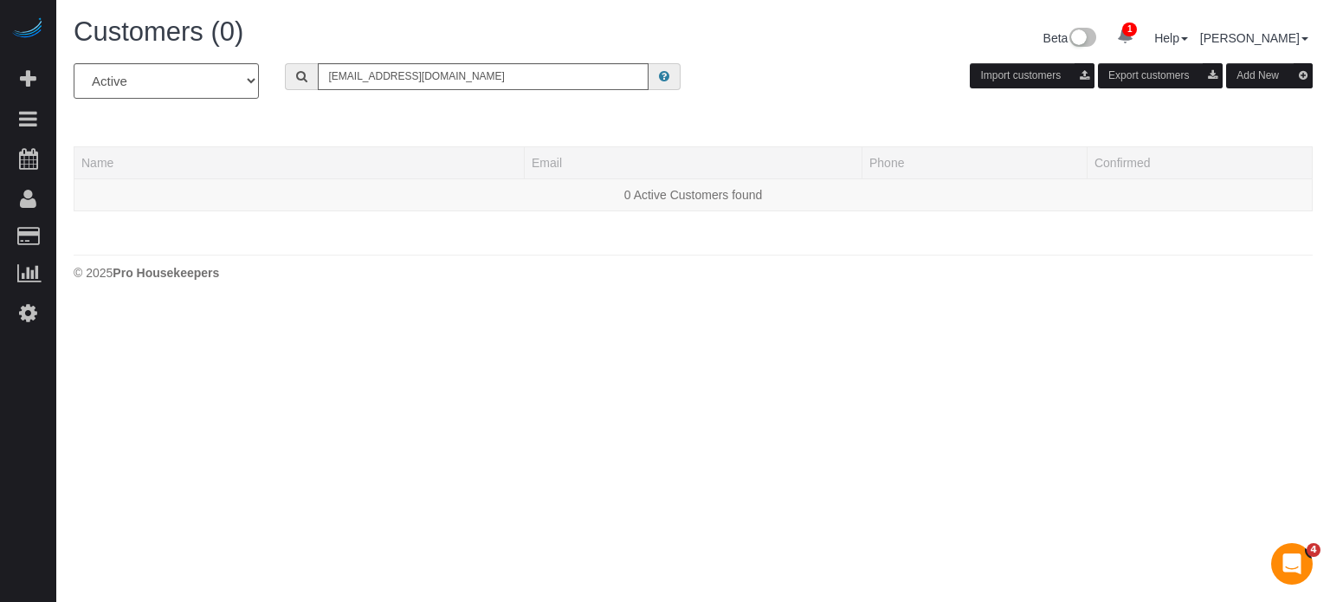
click at [483, 113] on div "All Active Archived [EMAIL_ADDRESS][DOMAIN_NAME] Import customers Export custom…" at bounding box center [693, 145] width 1239 height 165
click at [481, 79] on input "[EMAIL_ADDRESS][DOMAIN_NAME]" at bounding box center [483, 76] width 331 height 27
paste input "6467267685"
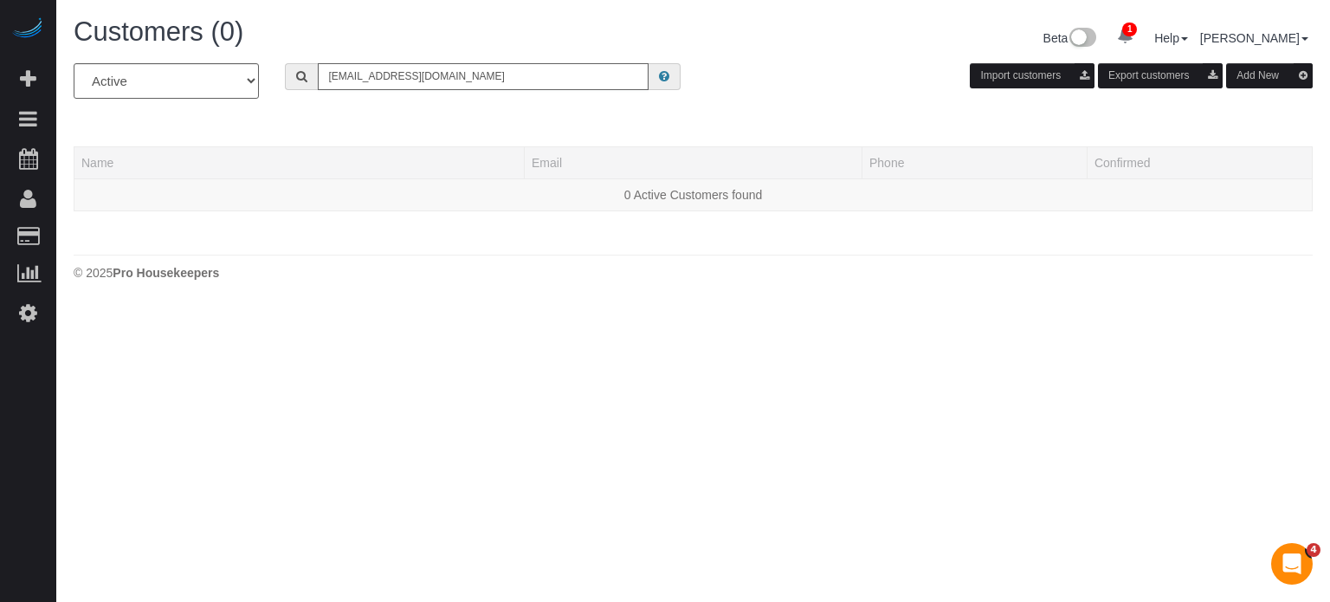
type input "6467267685"
click at [545, 77] on input "6467267685" at bounding box center [483, 76] width 331 height 27
click at [546, 77] on input "6467267685" at bounding box center [483, 76] width 331 height 27
click at [376, 86] on input "text" at bounding box center [483, 76] width 331 height 27
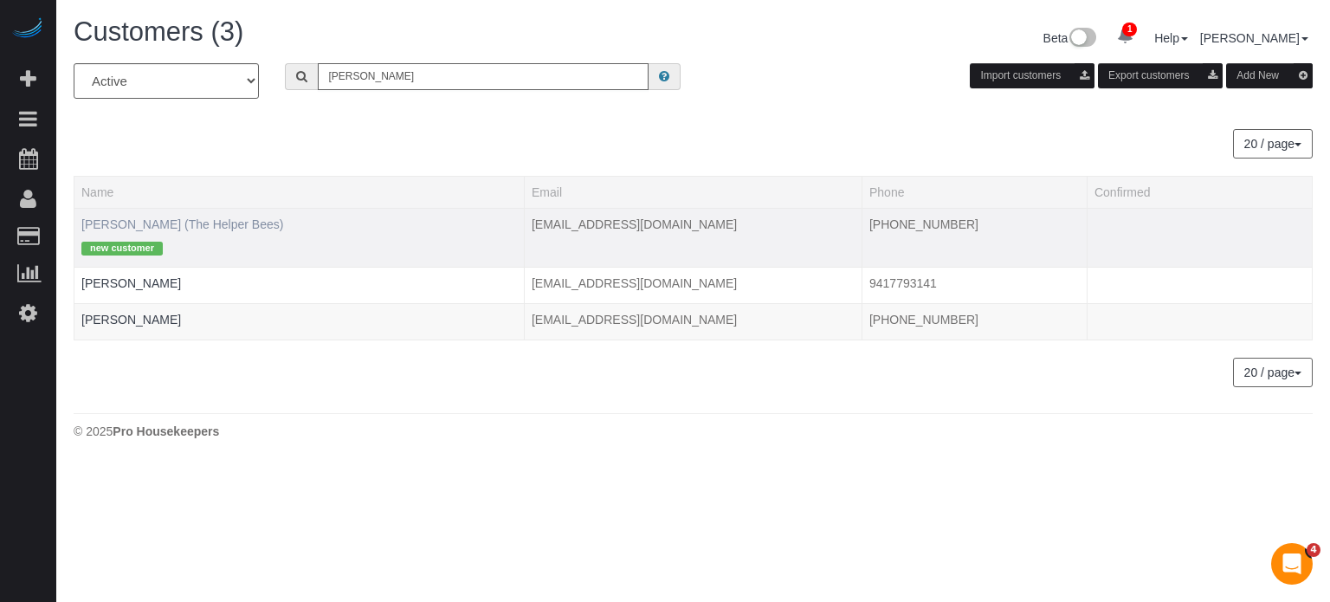
type input "[PERSON_NAME]"
click at [192, 225] on link "[PERSON_NAME] (The Helper Bees)" at bounding box center [182, 224] width 202 height 14
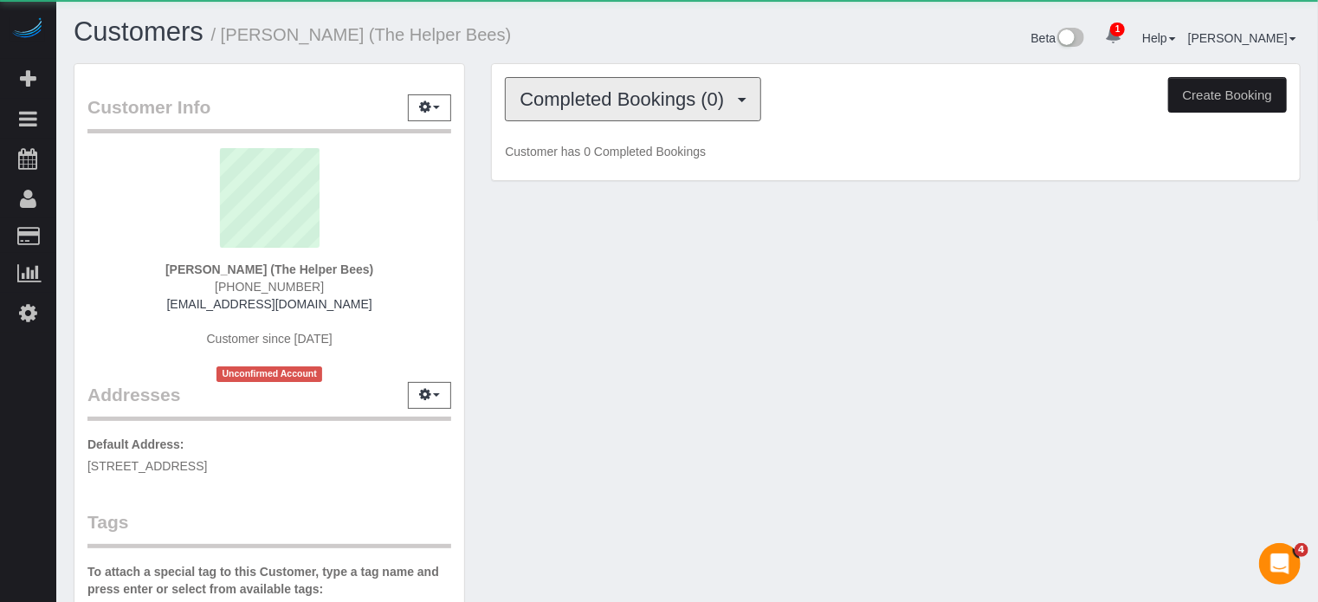
click at [600, 96] on span "Completed Bookings (0)" at bounding box center [625, 99] width 213 height 22
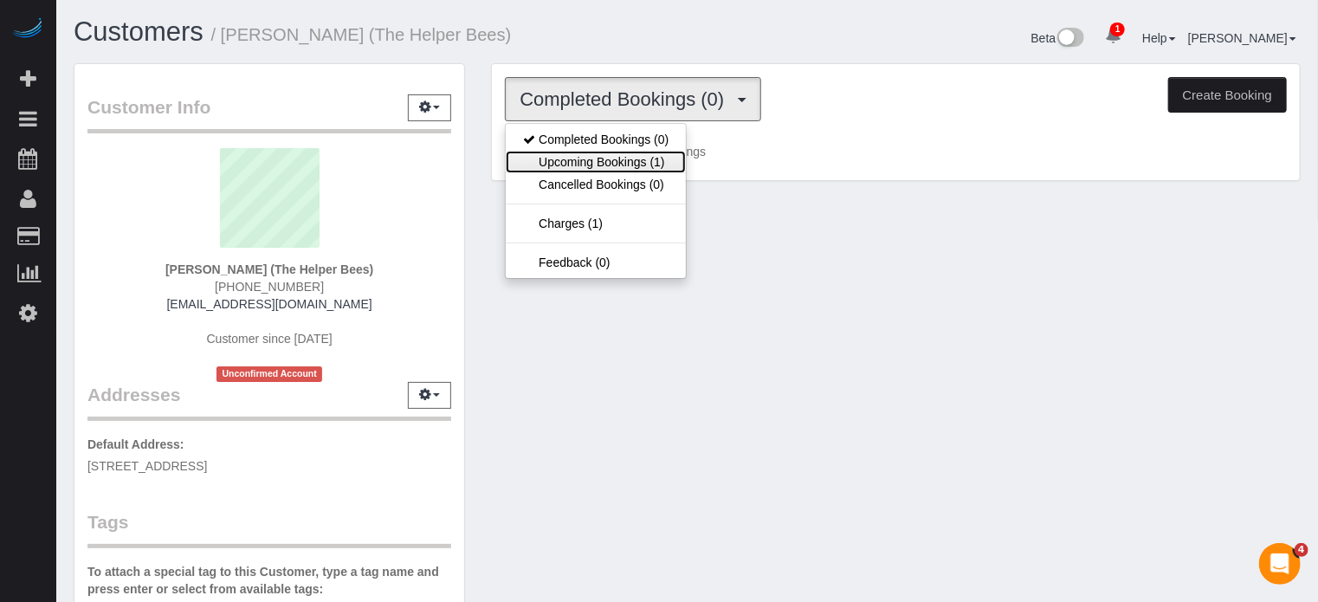
click at [611, 160] on link "Upcoming Bookings (1)" at bounding box center [596, 162] width 180 height 23
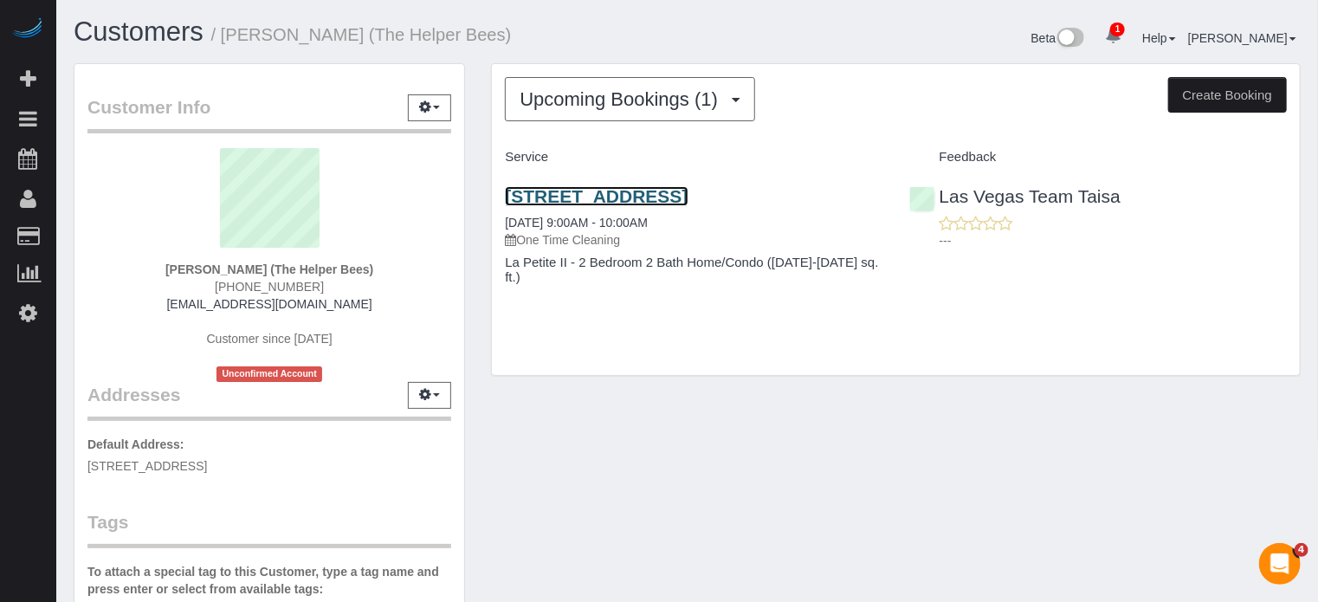
click at [687, 200] on link "[STREET_ADDRESS]" at bounding box center [596, 196] width 183 height 20
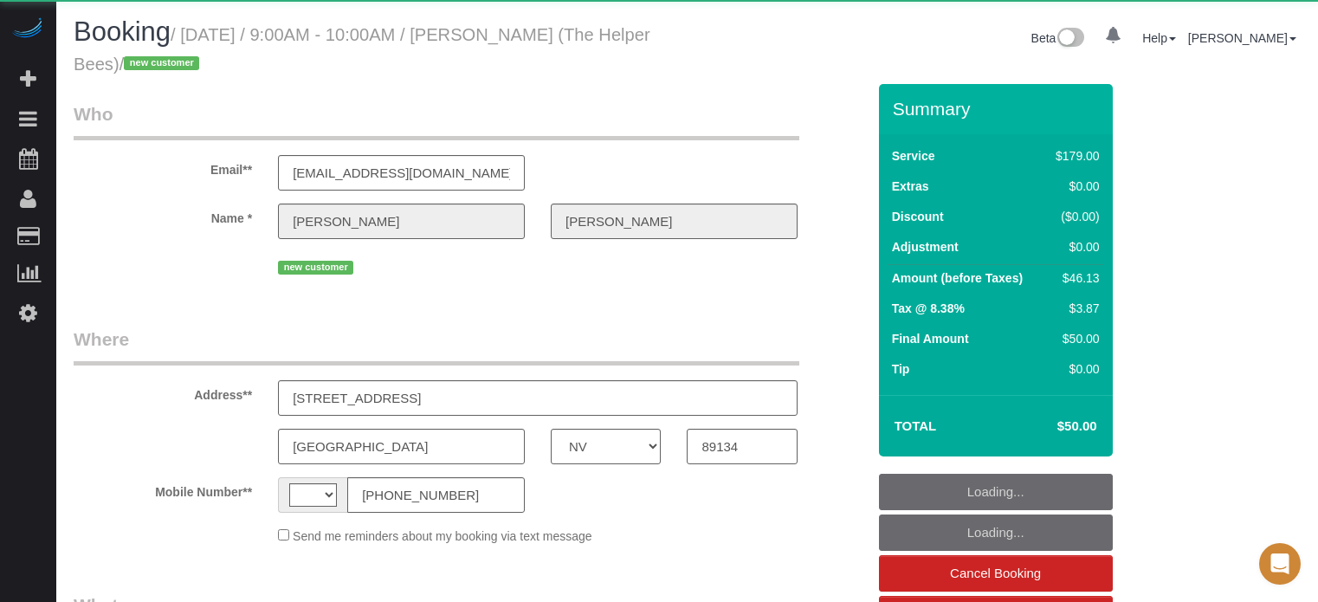
select select "NV"
select select "string:[GEOGRAPHIC_DATA]"
select select "object:438"
select select "number:9"
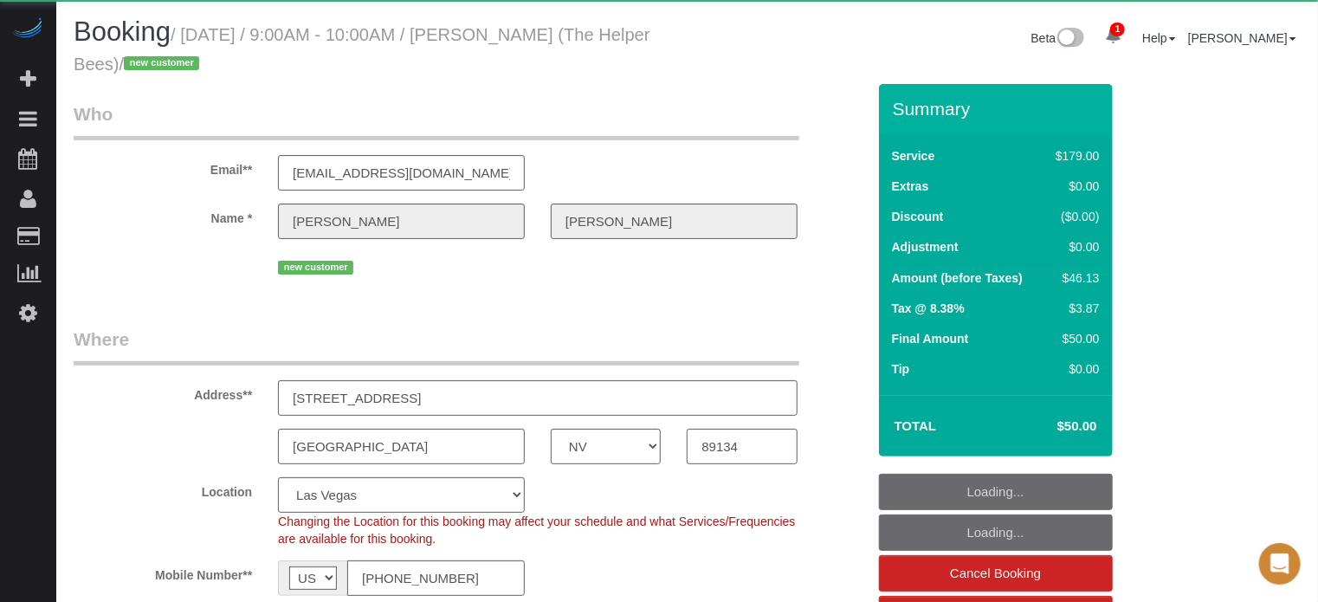
select select "object:729"
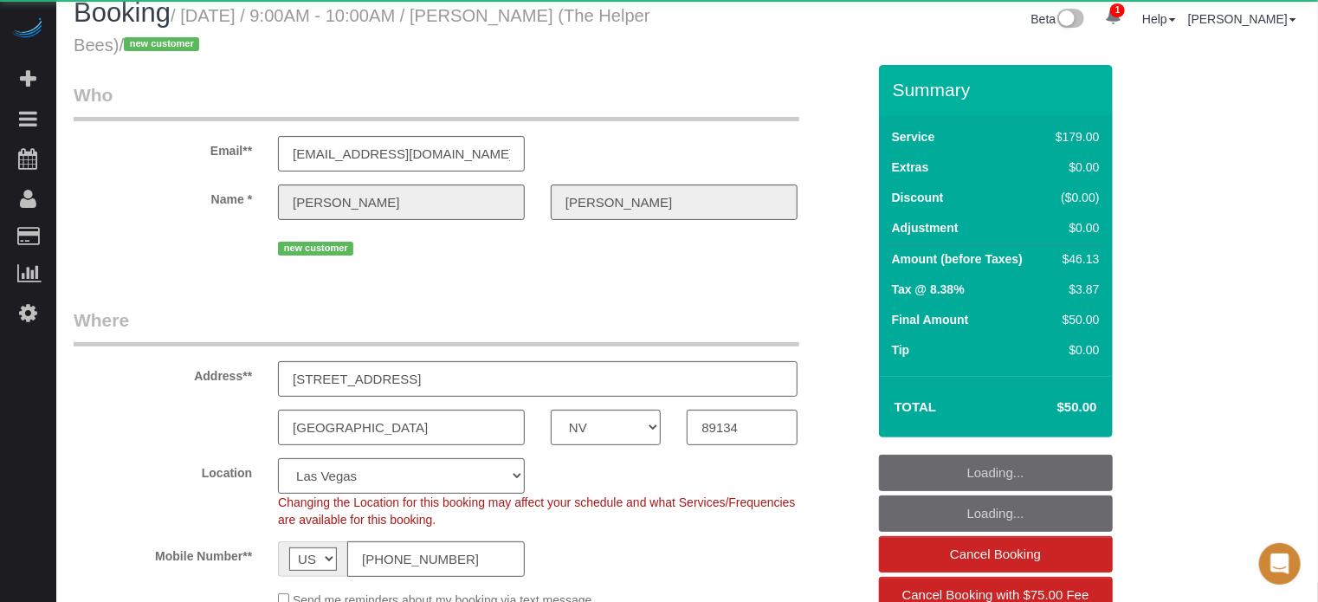
select select "4"
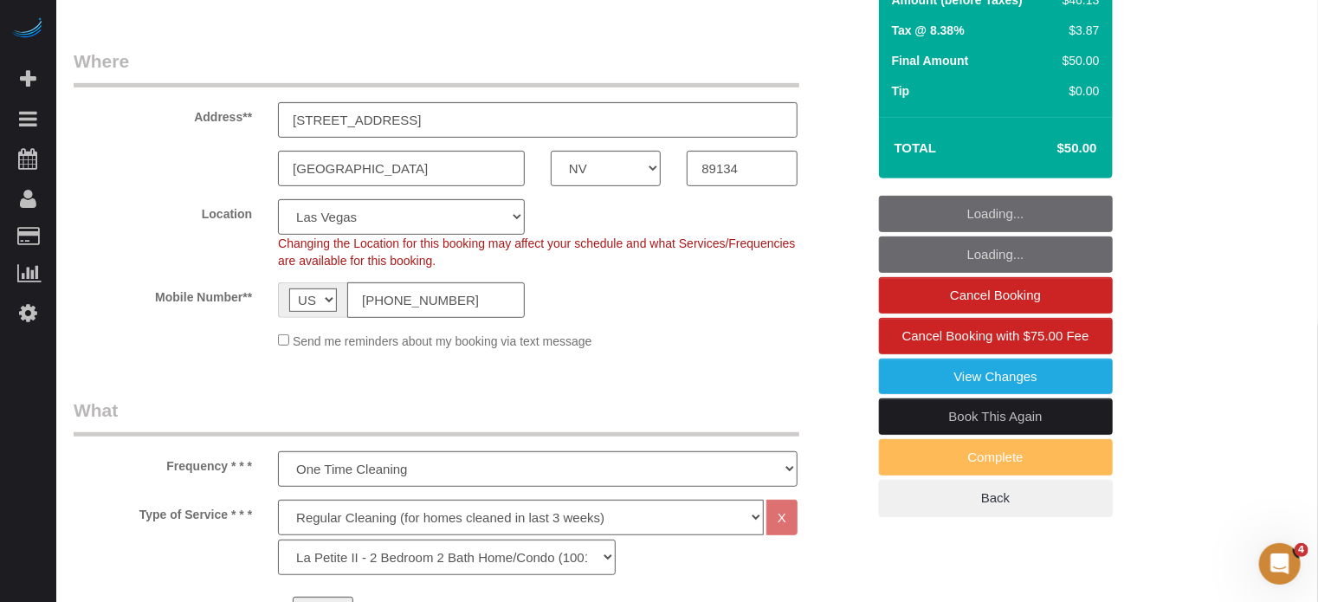
scroll to position [346, 0]
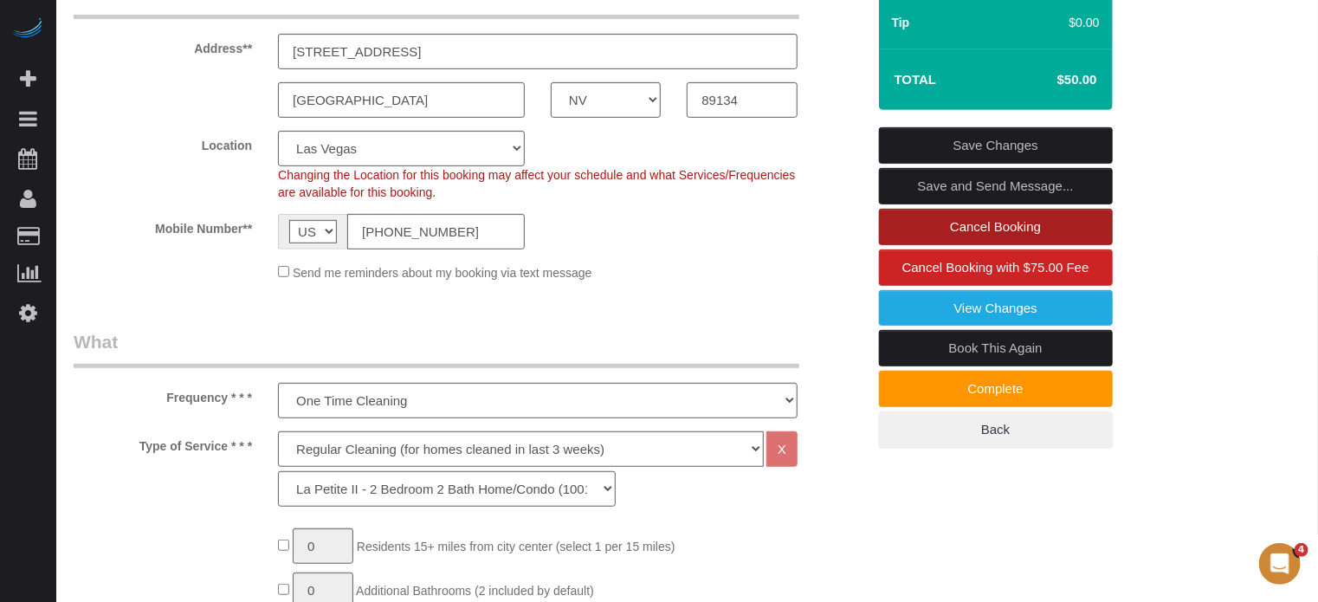
click at [922, 224] on link "Cancel Booking" at bounding box center [996, 227] width 234 height 36
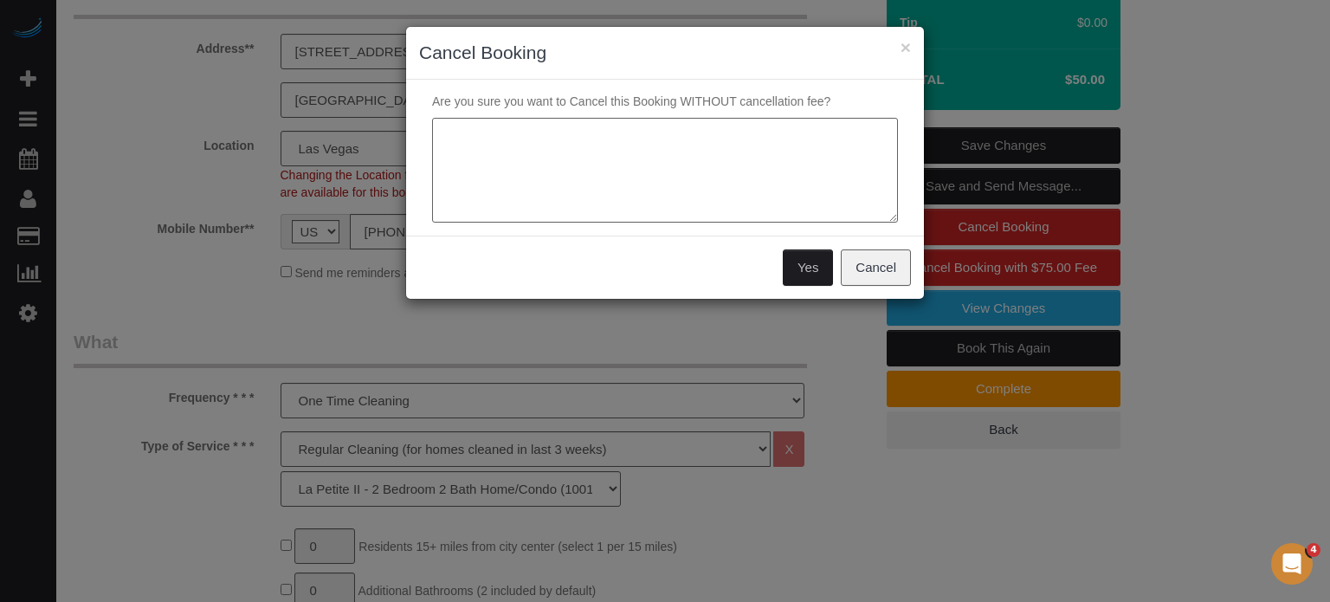
click at [650, 131] on textarea at bounding box center [665, 171] width 466 height 106
click at [629, 133] on textarea at bounding box center [665, 171] width 466 height 106
type textarea "We will confirm the new date shortly"
click at [800, 260] on button "Yes" at bounding box center [808, 267] width 50 height 36
